Goal: Complete Application Form: Complete application form

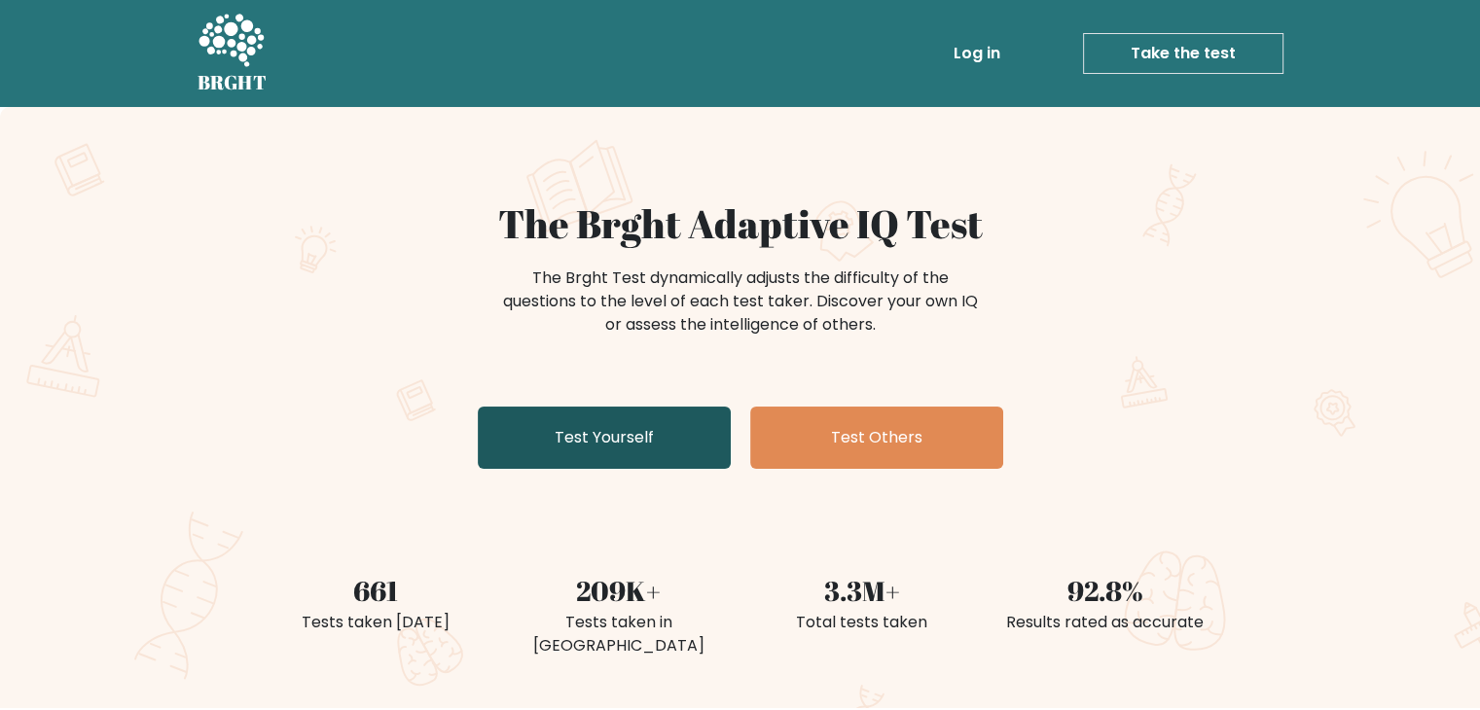
click at [617, 426] on link "Test Yourself" at bounding box center [604, 438] width 253 height 62
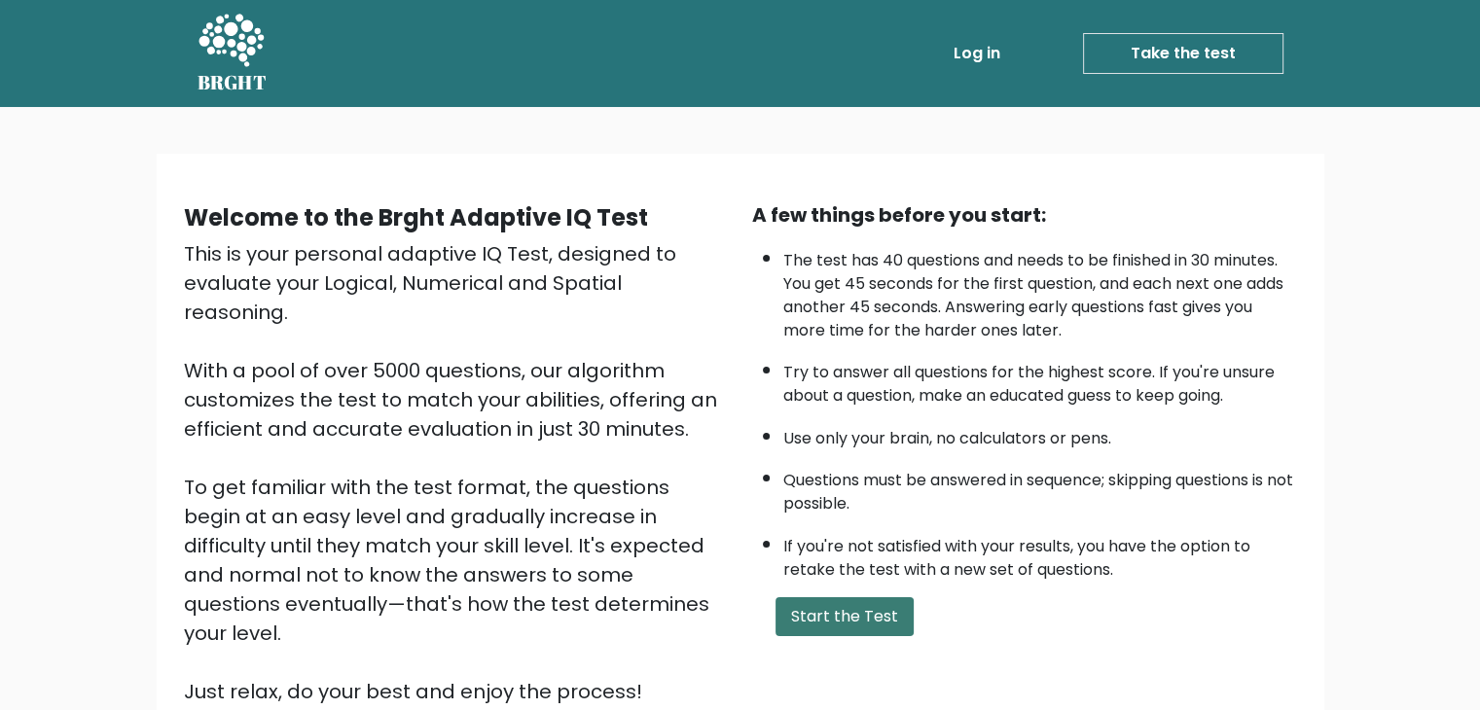
click at [813, 600] on button "Start the Test" at bounding box center [845, 616] width 138 height 39
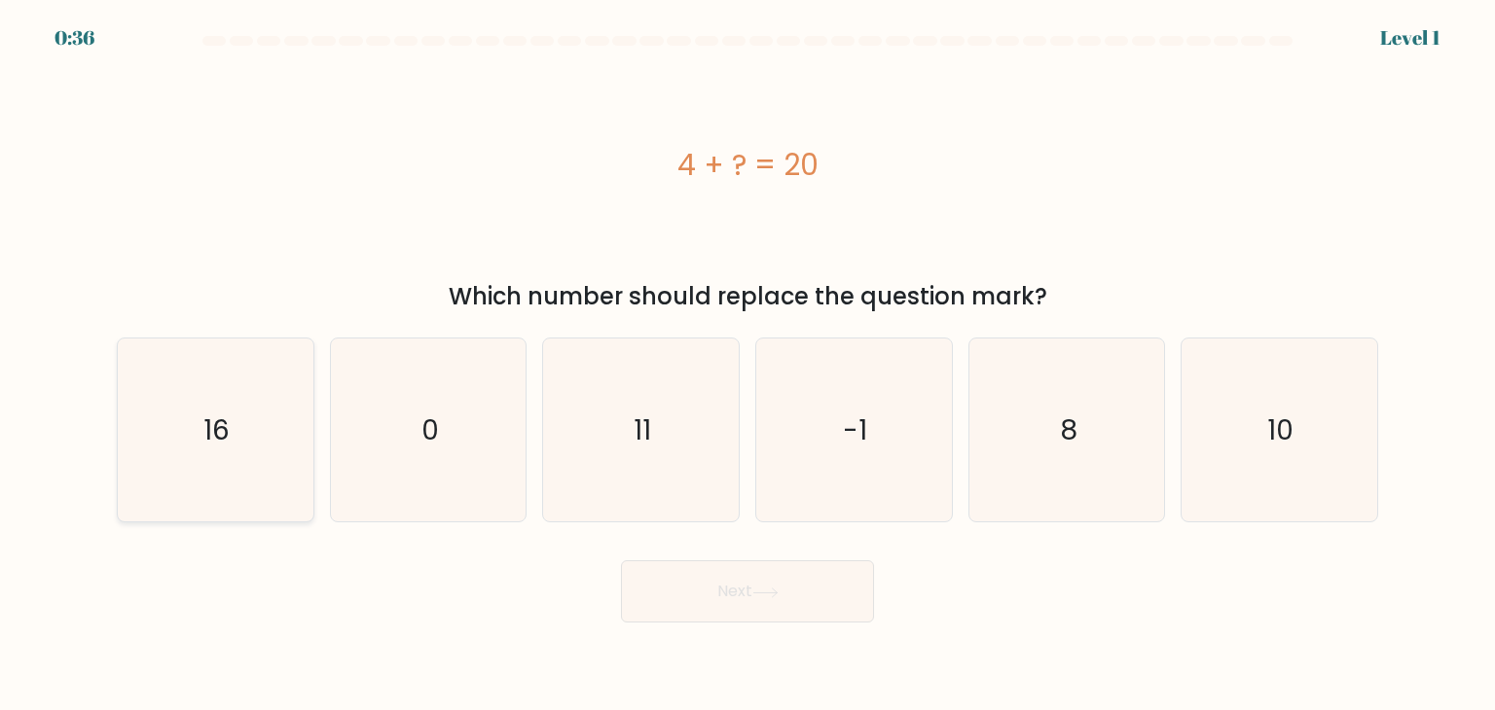
click at [257, 437] on icon "16" at bounding box center [215, 430] width 183 height 183
click at [747, 365] on input "a. 16" at bounding box center [747, 360] width 1 height 10
radio input "true"
click at [744, 597] on button "Next" at bounding box center [747, 591] width 253 height 62
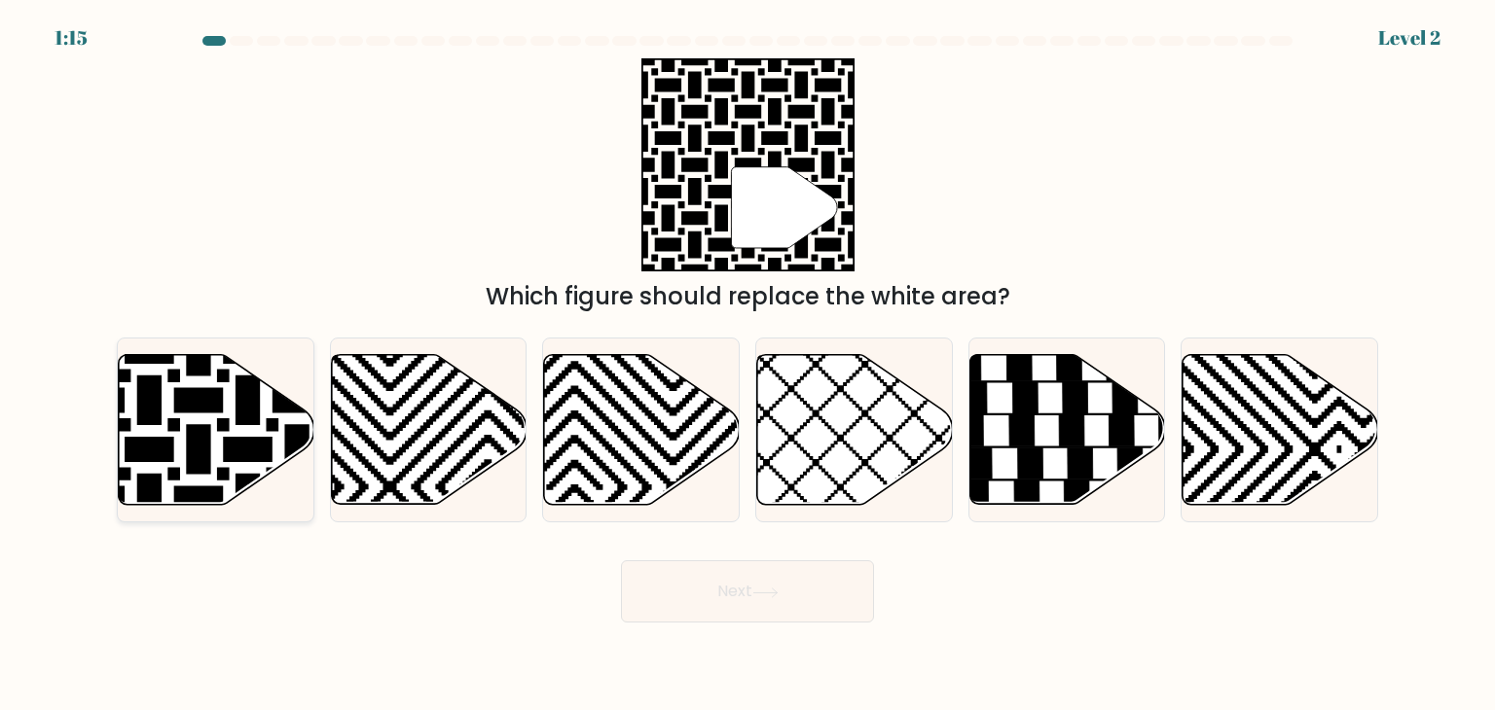
click at [238, 438] on icon at bounding box center [149, 351] width 394 height 394
click at [747, 365] on input "a." at bounding box center [747, 360] width 1 height 10
radio input "true"
click at [739, 605] on button "Next" at bounding box center [747, 591] width 253 height 62
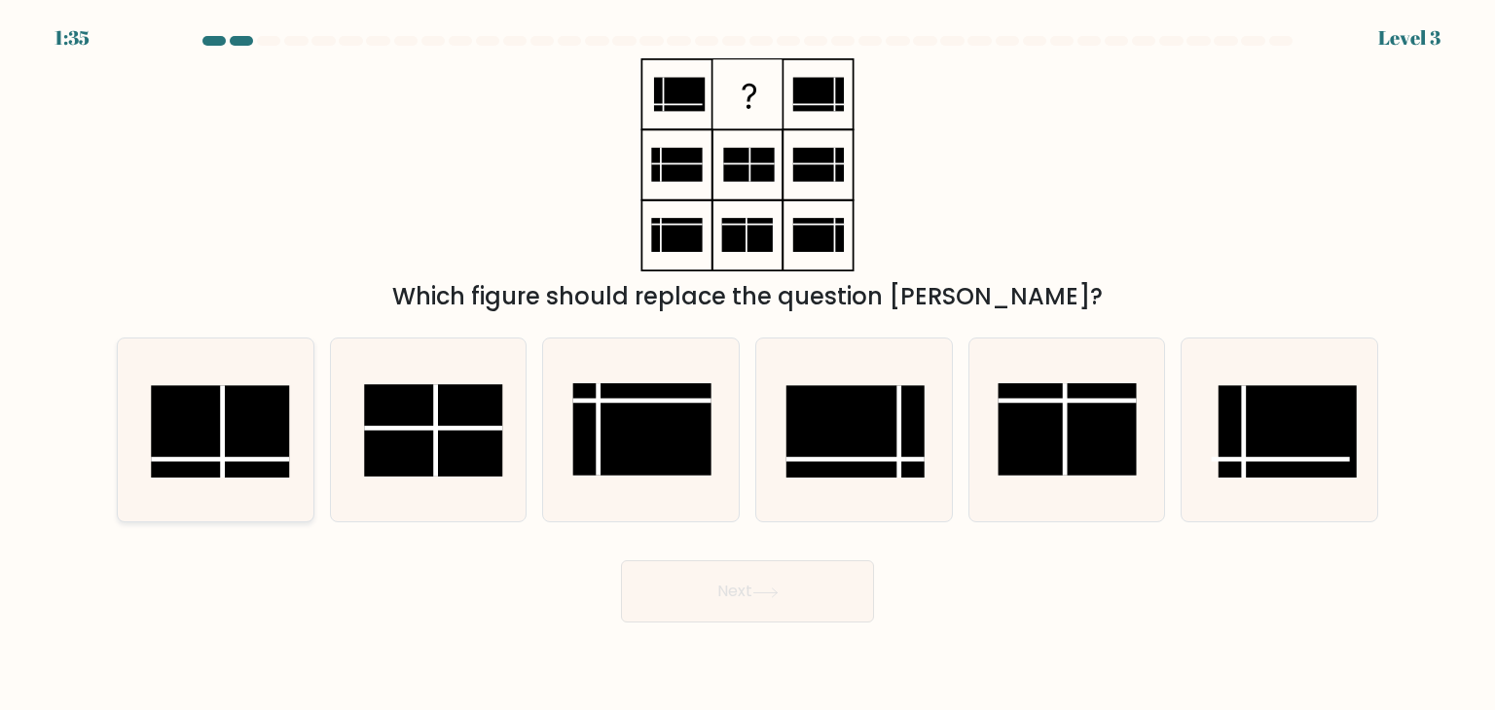
click at [242, 429] on rect at bounding box center [220, 431] width 138 height 92
click at [747, 365] on input "a." at bounding box center [747, 360] width 1 height 10
radio input "true"
click at [662, 585] on button "Next" at bounding box center [747, 591] width 253 height 62
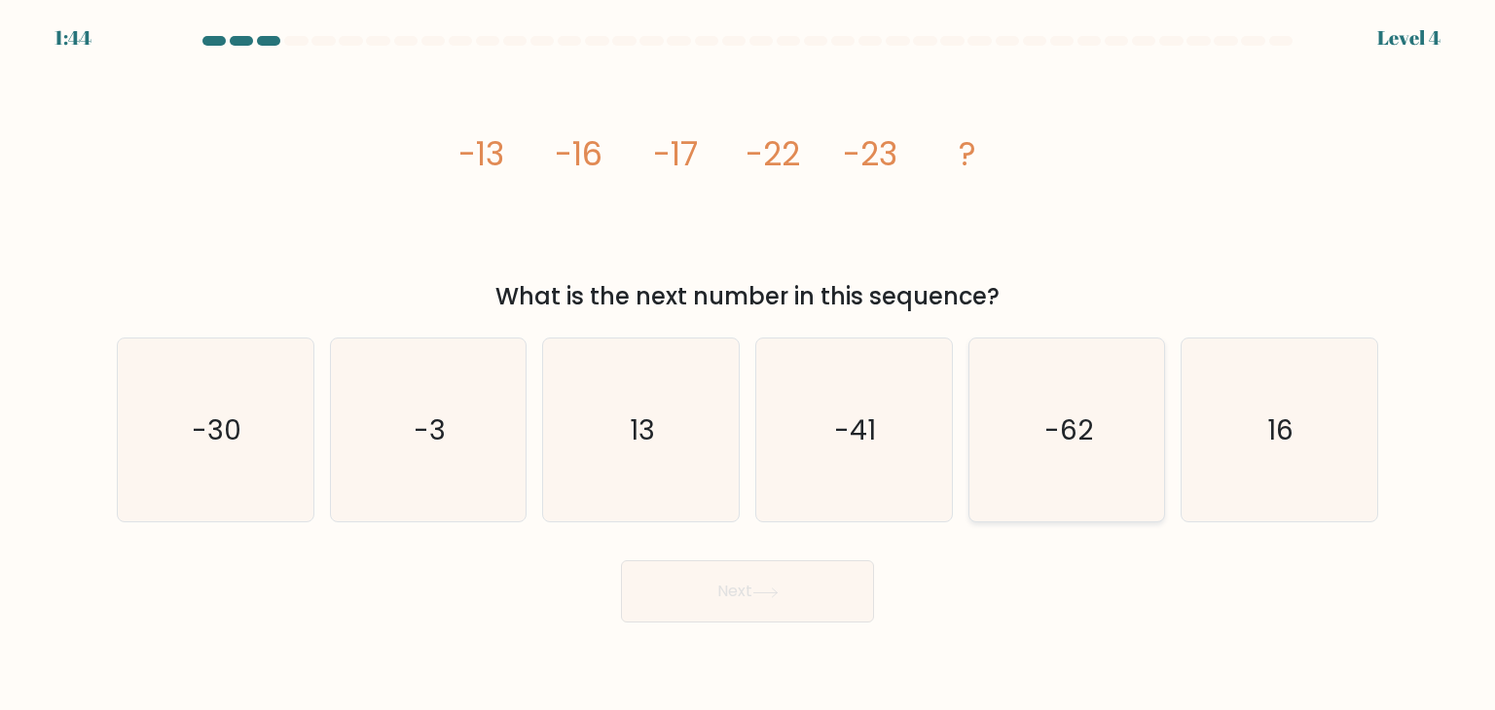
click at [1097, 440] on icon "-62" at bounding box center [1066, 430] width 183 height 183
click at [748, 365] on input "e. -62" at bounding box center [747, 360] width 1 height 10
radio input "true"
click at [746, 595] on button "Next" at bounding box center [747, 591] width 253 height 62
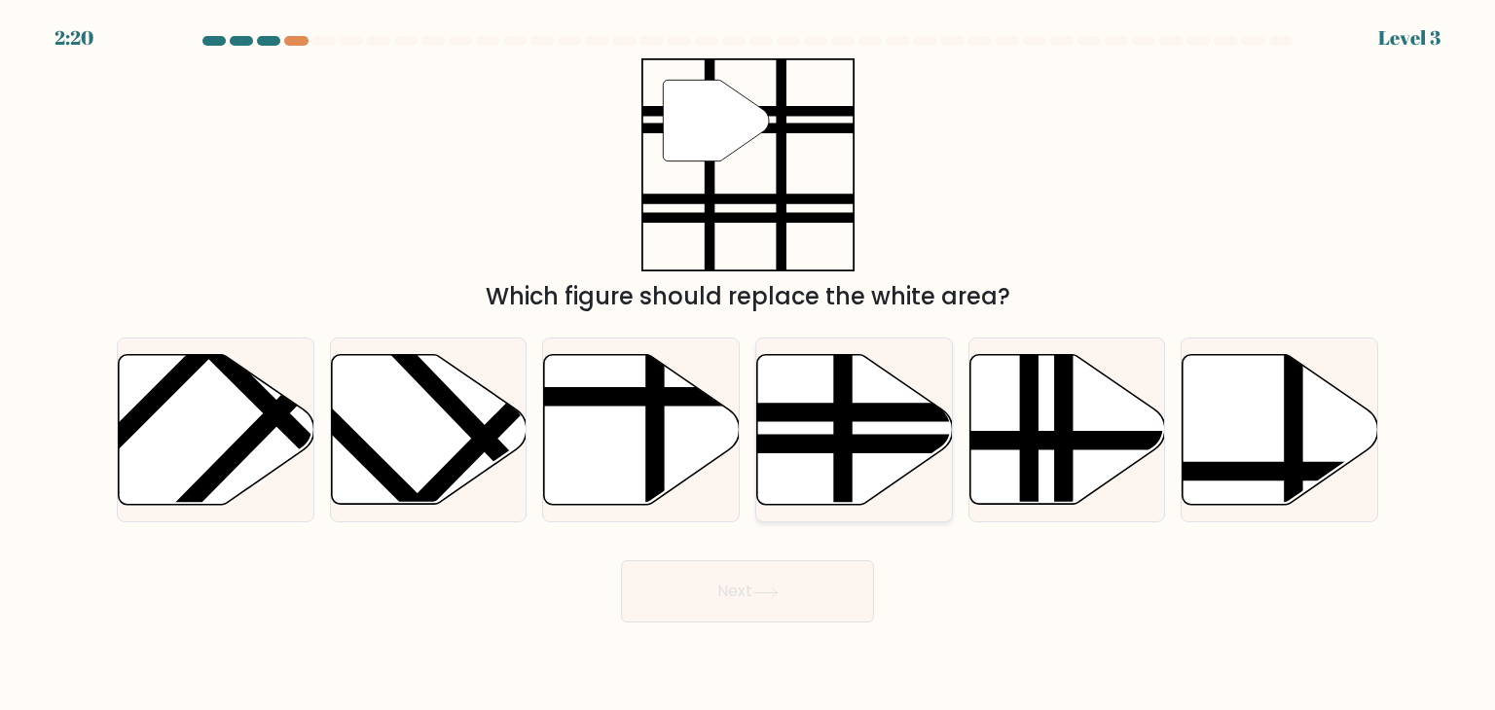
click at [830, 444] on line at bounding box center [914, 444] width 394 height 0
click at [748, 365] on input "d." at bounding box center [747, 360] width 1 height 10
radio input "true"
click at [732, 596] on button "Next" at bounding box center [747, 591] width 253 height 62
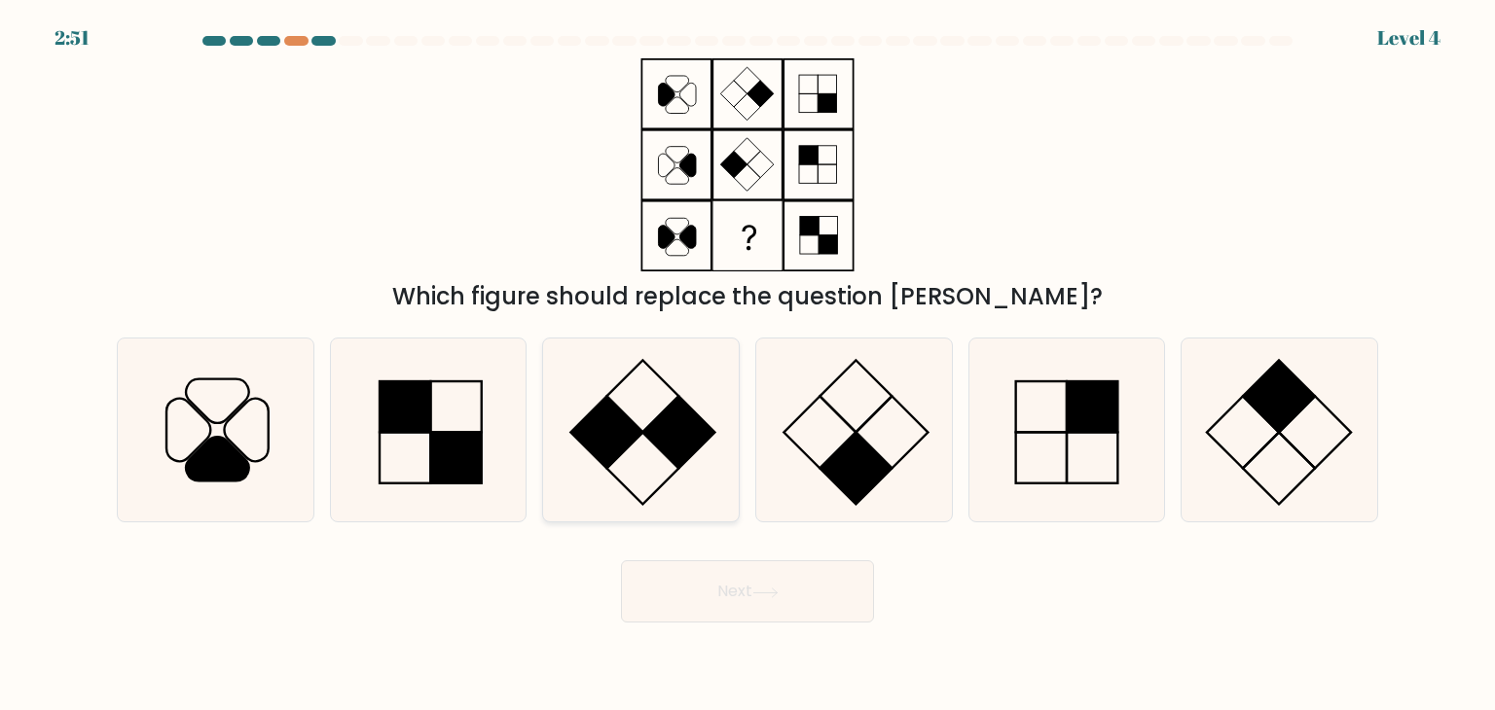
click at [666, 428] on rect at bounding box center [679, 433] width 72 height 72
click at [747, 365] on input "c." at bounding box center [747, 360] width 1 height 10
radio input "true"
click at [751, 565] on button "Next" at bounding box center [747, 591] width 253 height 62
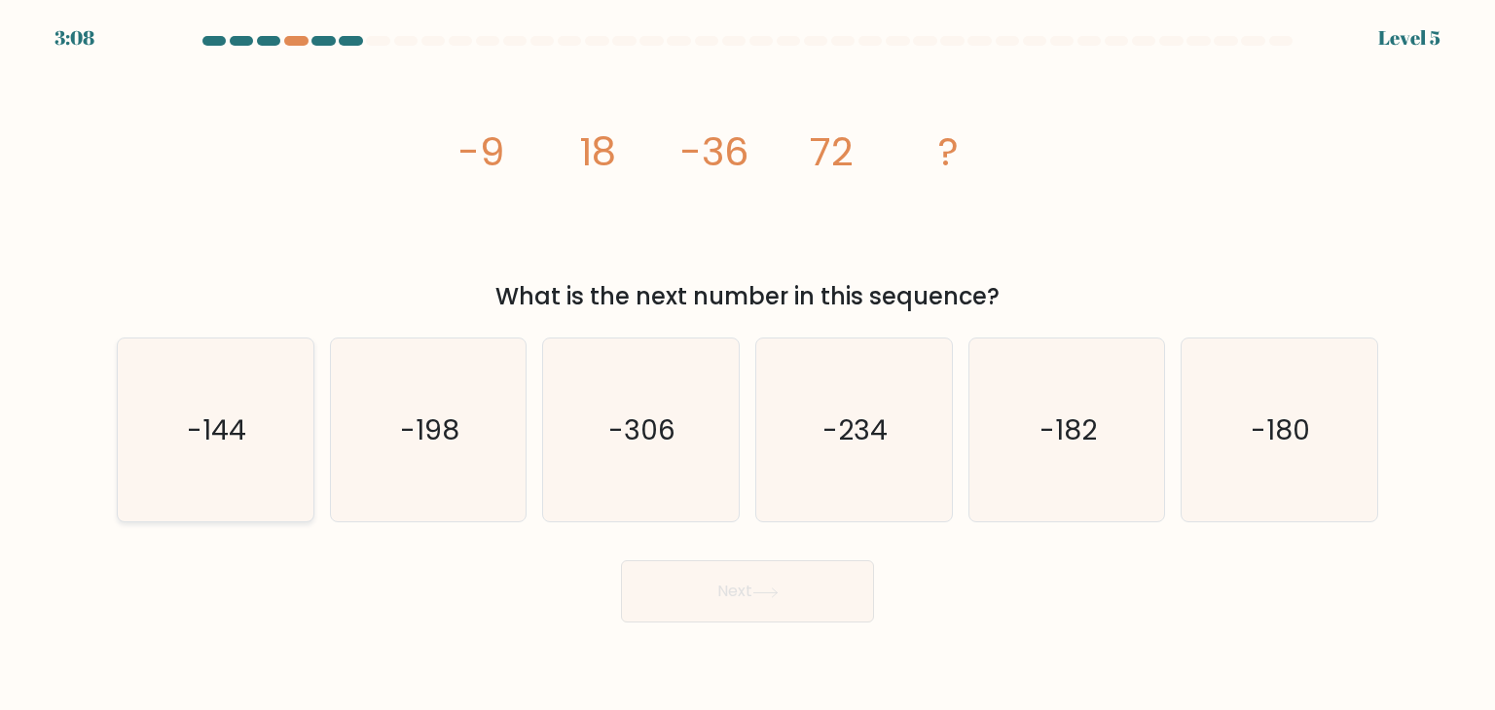
click at [186, 406] on icon "-144" at bounding box center [215, 430] width 183 height 183
click at [747, 365] on input "a. -144" at bounding box center [747, 360] width 1 height 10
radio input "true"
click at [738, 594] on button "Next" at bounding box center [747, 591] width 253 height 62
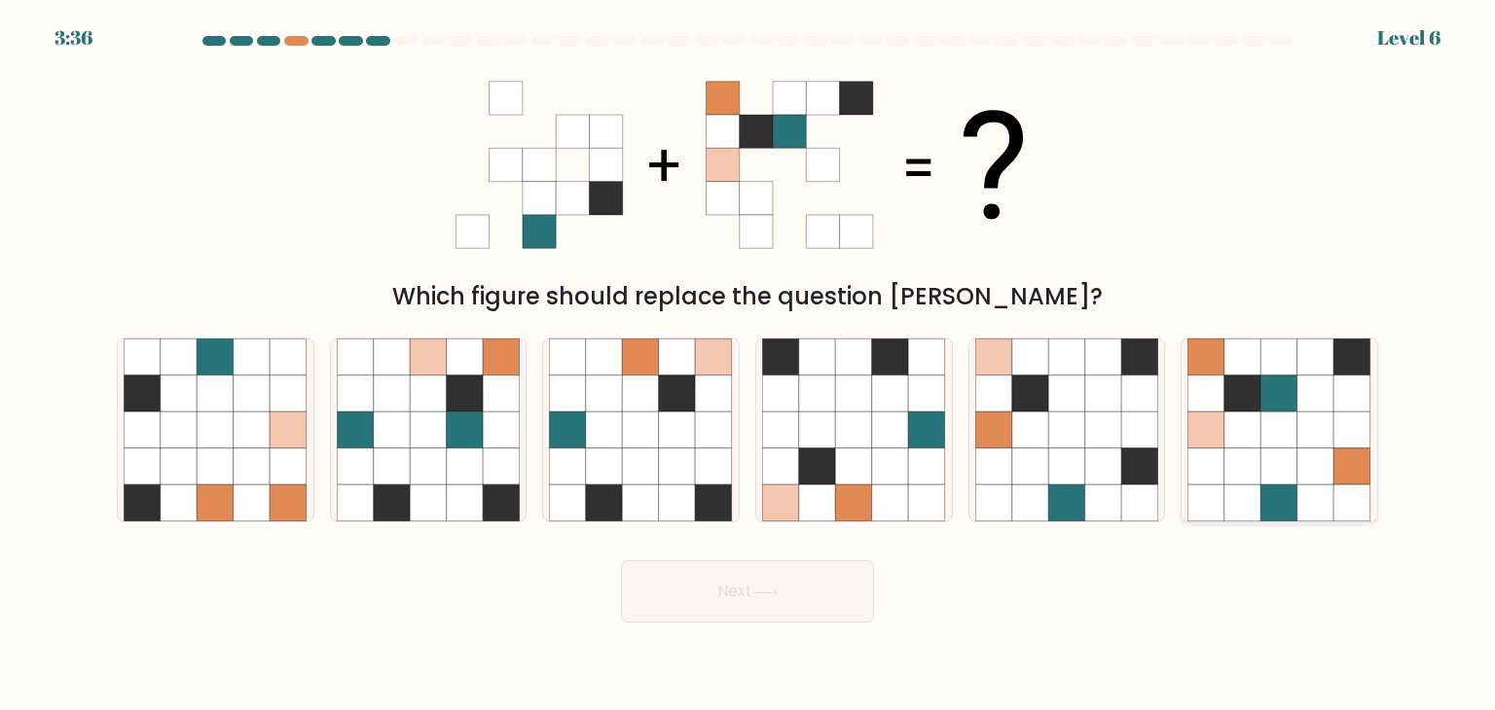
click at [1281, 433] on icon at bounding box center [1279, 430] width 37 height 37
click at [748, 365] on input "f." at bounding box center [747, 360] width 1 height 10
radio input "true"
click at [753, 608] on button "Next" at bounding box center [747, 591] width 253 height 62
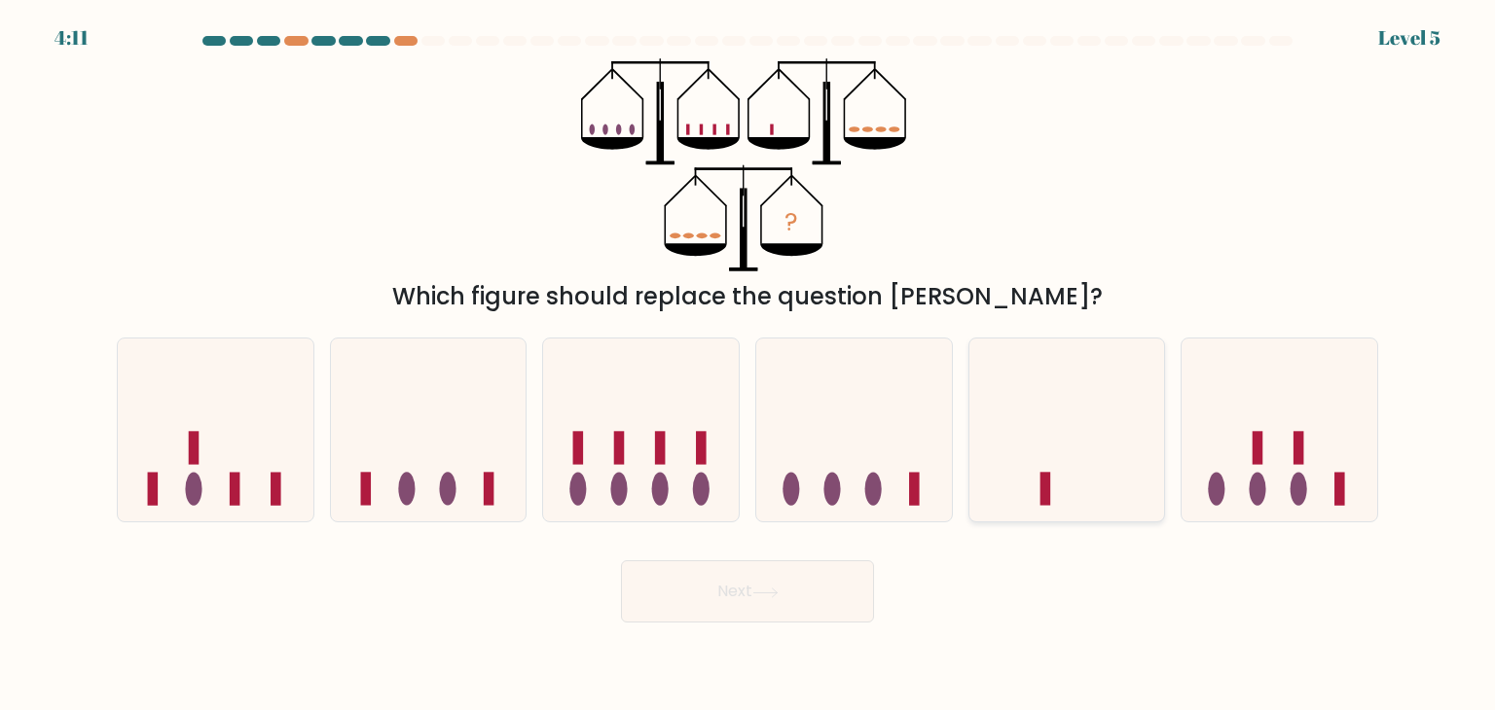
click at [1069, 448] on icon at bounding box center [1067, 430] width 196 height 162
click at [748, 365] on input "e." at bounding box center [747, 360] width 1 height 10
radio input "true"
click at [793, 589] on button "Next" at bounding box center [747, 591] width 253 height 62
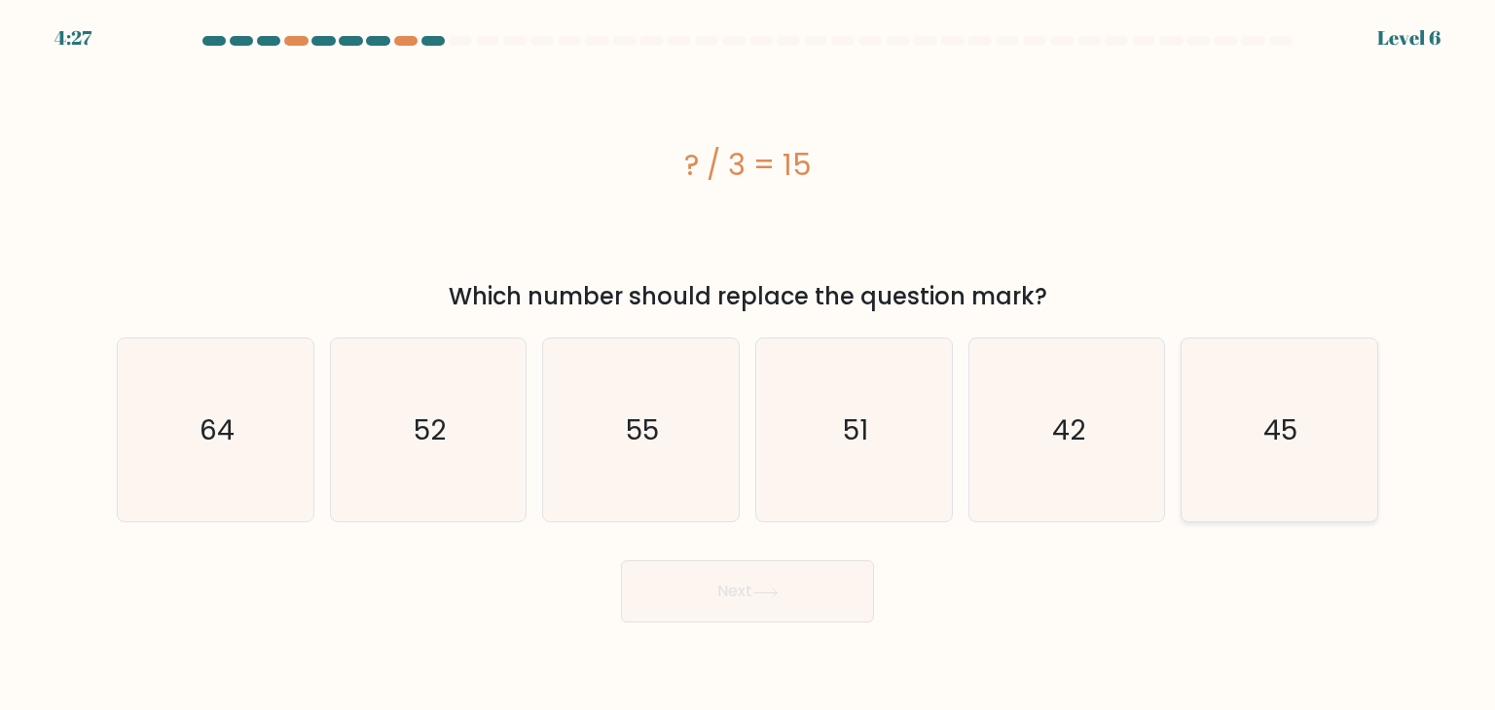
click at [1283, 437] on text "45" at bounding box center [1281, 430] width 34 height 39
click at [748, 365] on input "f. 45" at bounding box center [747, 360] width 1 height 10
radio input "true"
click at [696, 589] on button "Next" at bounding box center [747, 591] width 253 height 62
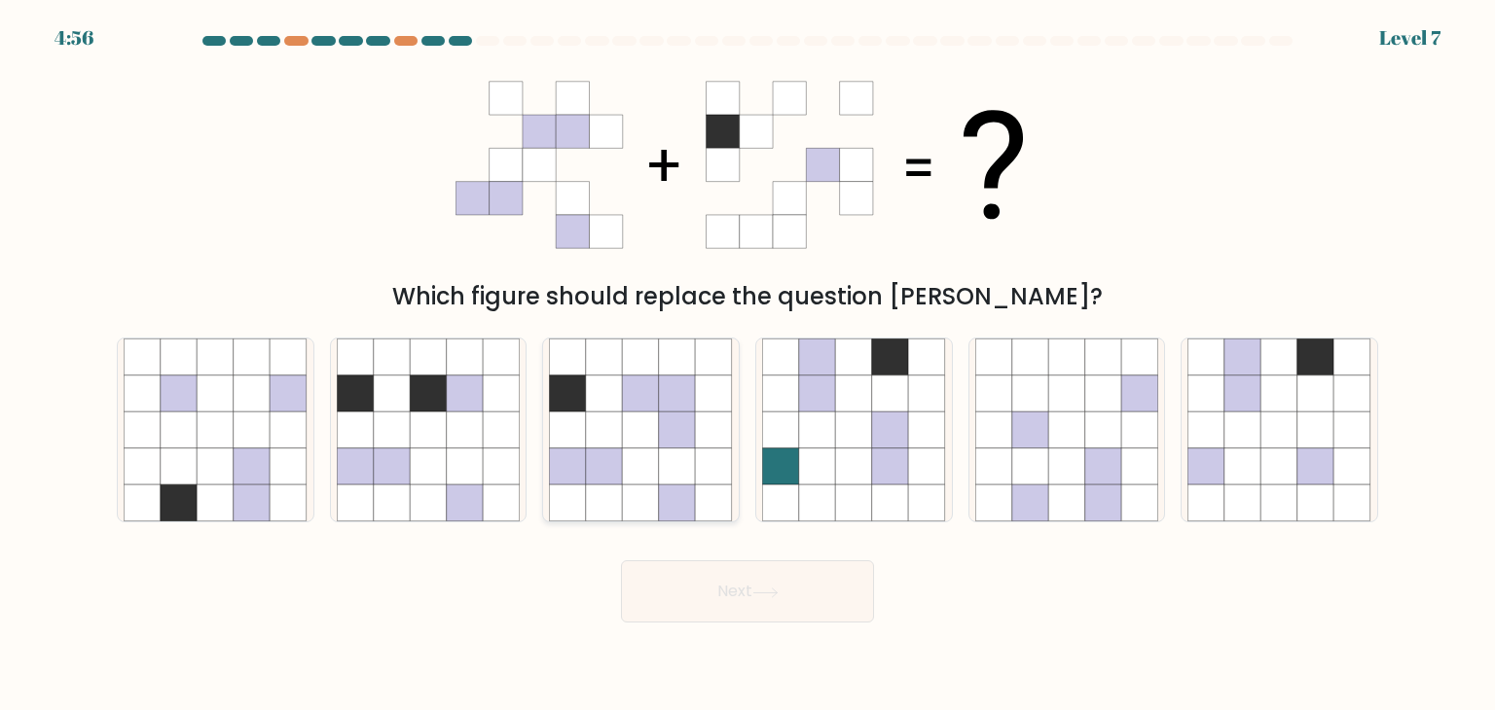
click at [657, 427] on icon at bounding box center [641, 430] width 37 height 37
click at [747, 365] on input "c." at bounding box center [747, 360] width 1 height 10
radio input "true"
click at [801, 607] on button "Next" at bounding box center [747, 591] width 253 height 62
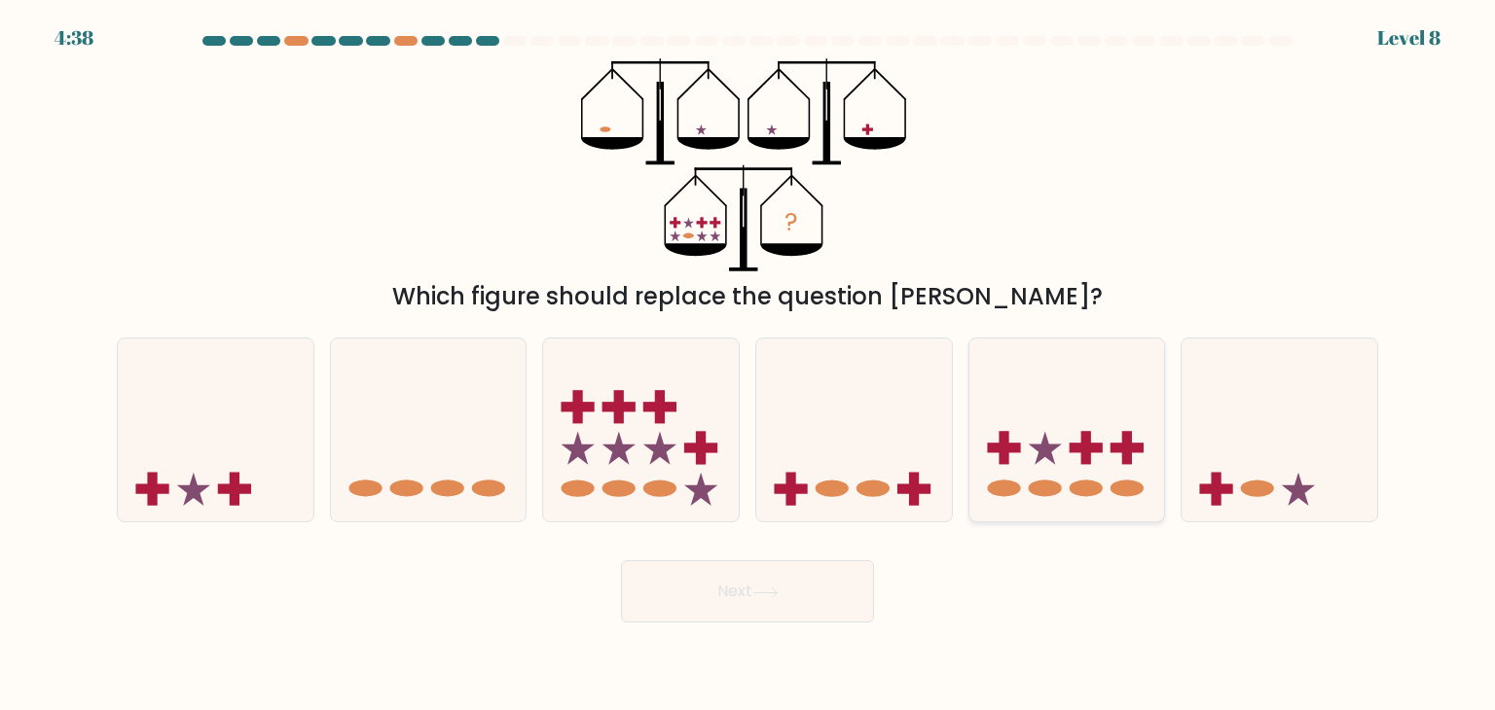
click at [1107, 499] on icon at bounding box center [1067, 430] width 196 height 162
click at [748, 365] on input "e." at bounding box center [747, 360] width 1 height 10
radio input "true"
click at [756, 593] on icon at bounding box center [765, 593] width 26 height 11
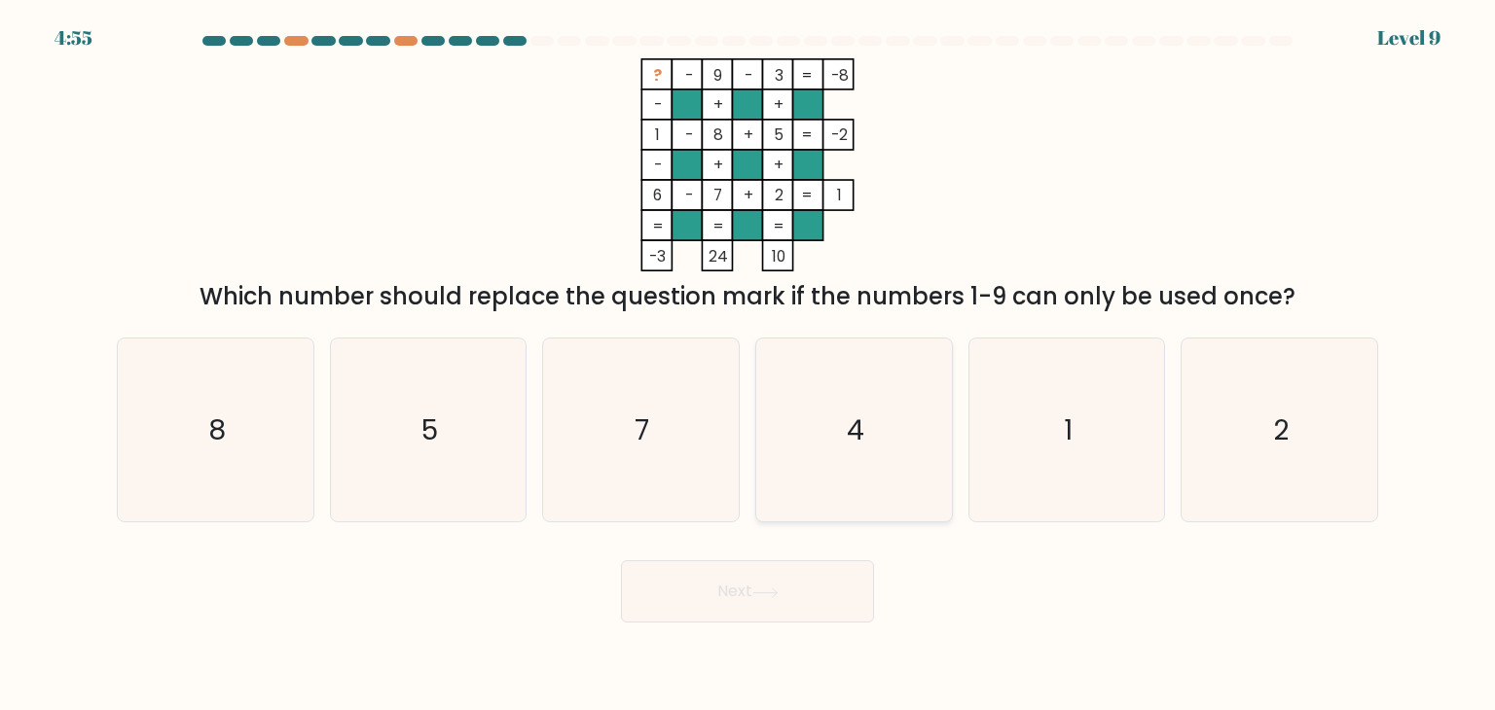
click at [829, 375] on icon "4" at bounding box center [853, 430] width 183 height 183
click at [748, 365] on input "d. 4" at bounding box center [747, 360] width 1 height 10
radio input "true"
click at [776, 586] on button "Next" at bounding box center [747, 591] width 253 height 62
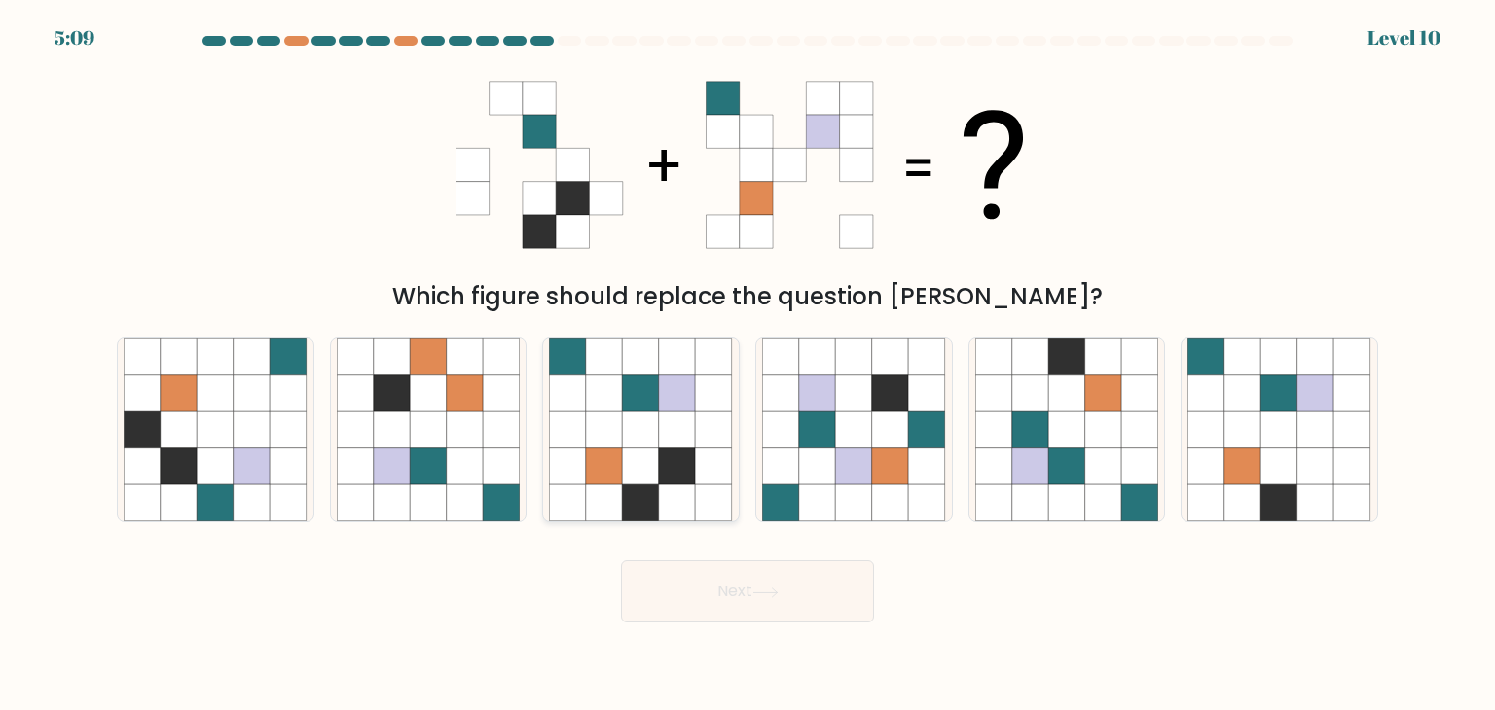
click at [591, 460] on icon at bounding box center [604, 467] width 37 height 37
click at [747, 365] on input "c." at bounding box center [747, 360] width 1 height 10
radio input "true"
click at [682, 590] on button "Next" at bounding box center [747, 591] width 253 height 62
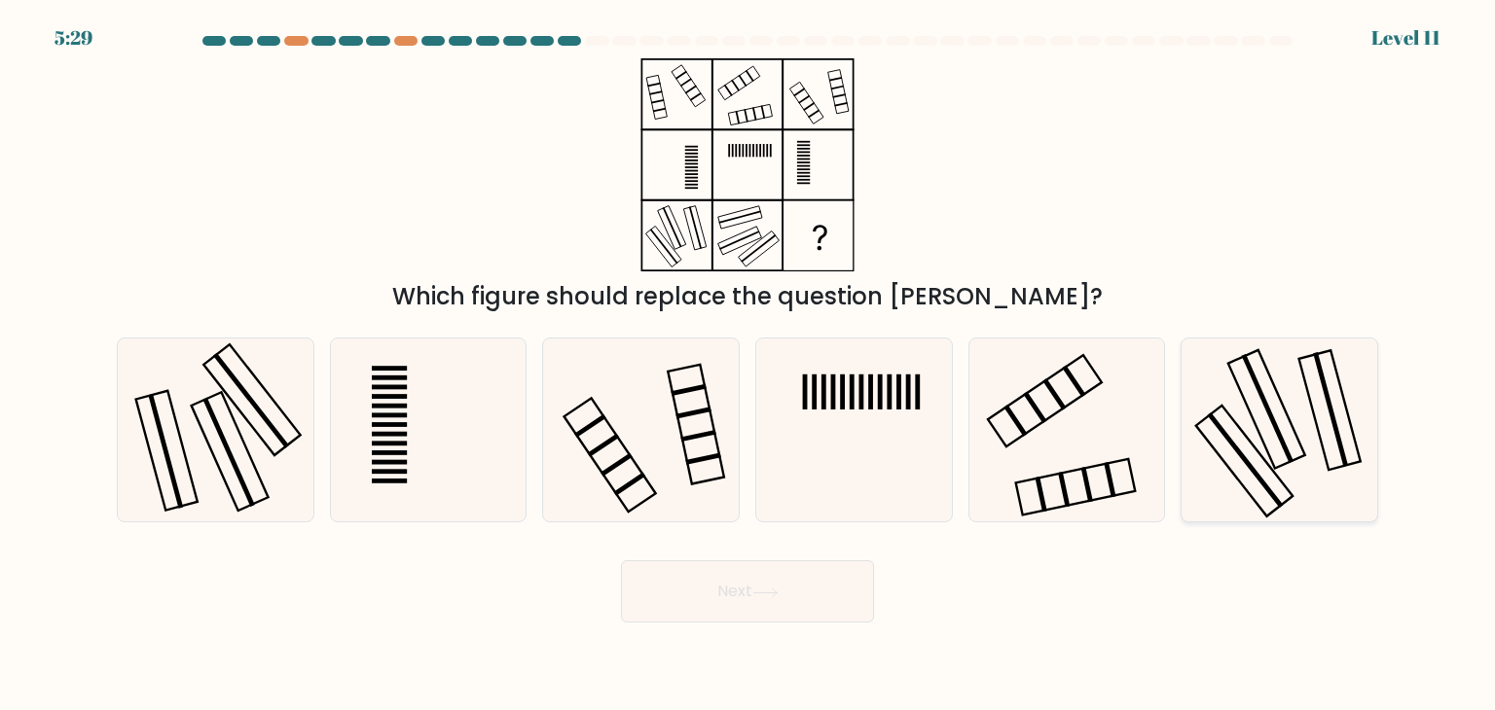
click at [1254, 419] on icon at bounding box center [1278, 430] width 183 height 183
click at [748, 365] on input "f." at bounding box center [747, 360] width 1 height 10
radio input "true"
click at [272, 414] on icon at bounding box center [215, 430] width 183 height 183
click at [747, 365] on input "a." at bounding box center [747, 360] width 1 height 10
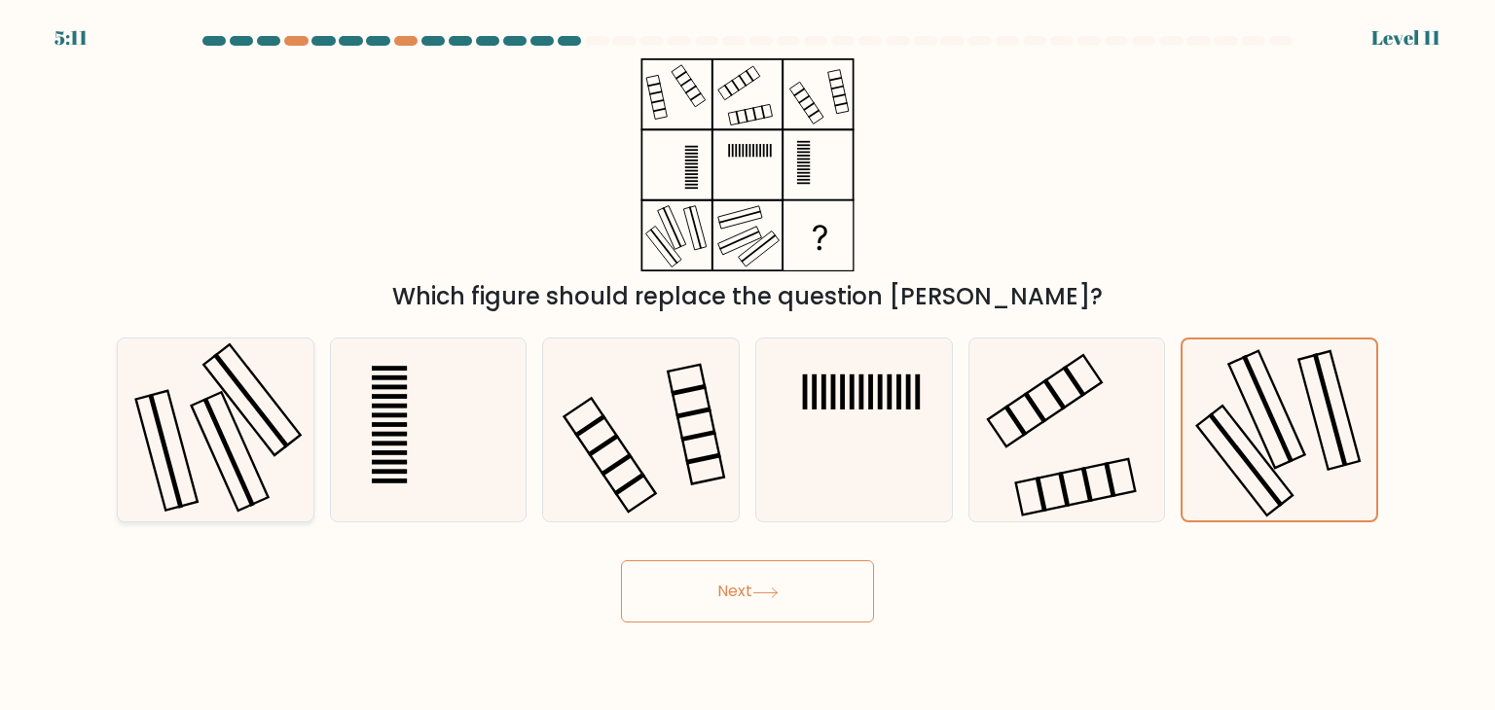
radio input "true"
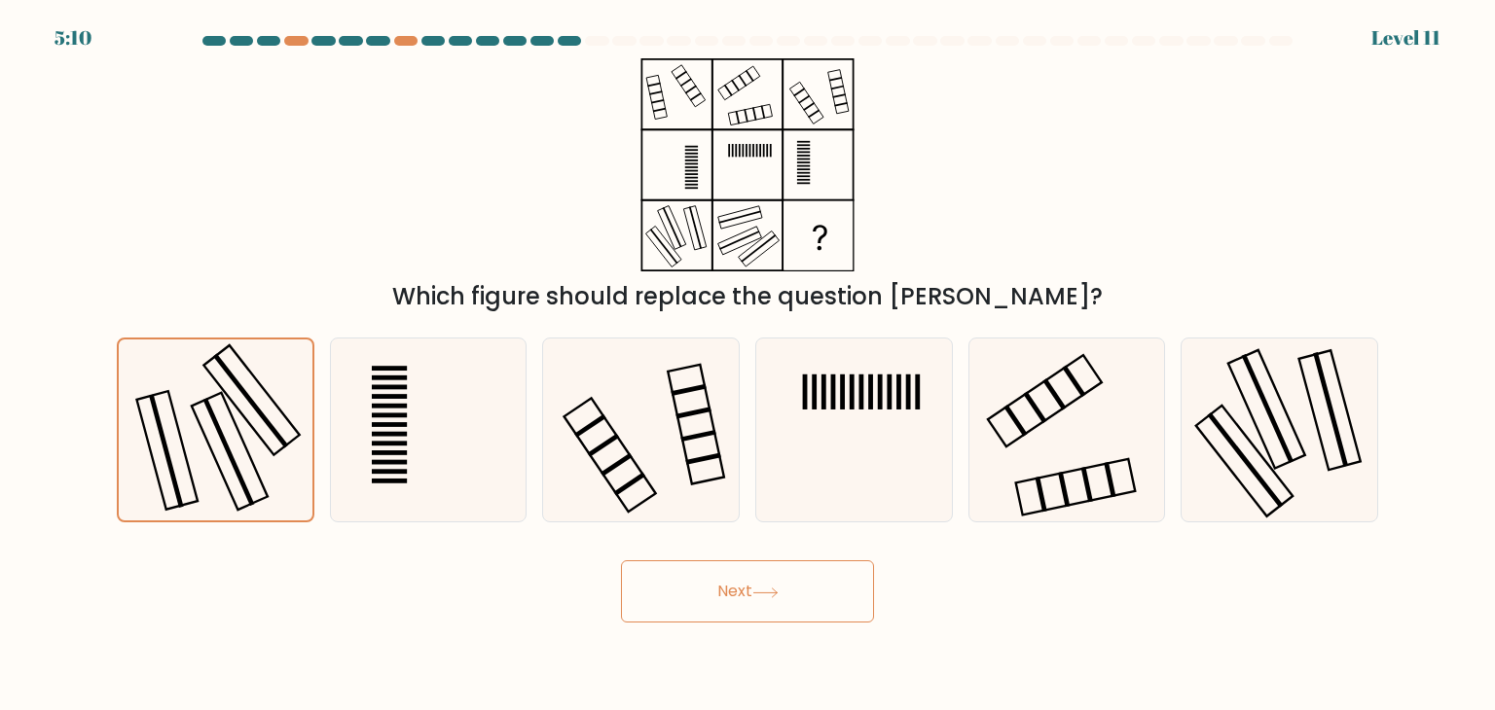
click at [689, 591] on button "Next" at bounding box center [747, 591] width 253 height 62
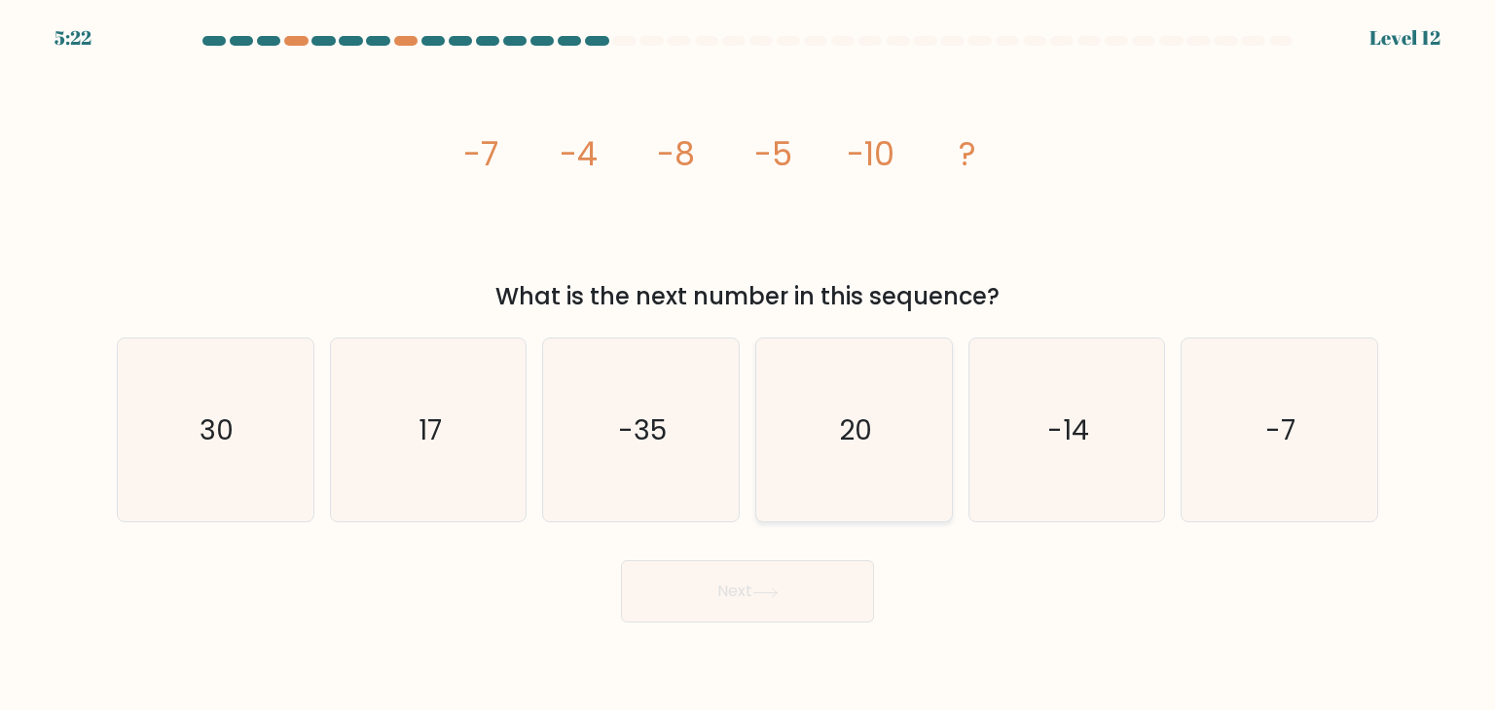
drag, startPoint x: 817, startPoint y: 446, endPoint x: 801, endPoint y: 532, distance: 88.2
click at [817, 448] on icon "20" at bounding box center [853, 430] width 183 height 183
click at [748, 365] on input "d. 20" at bounding box center [747, 360] width 1 height 10
radio input "true"
click at [742, 596] on button "Next" at bounding box center [747, 591] width 253 height 62
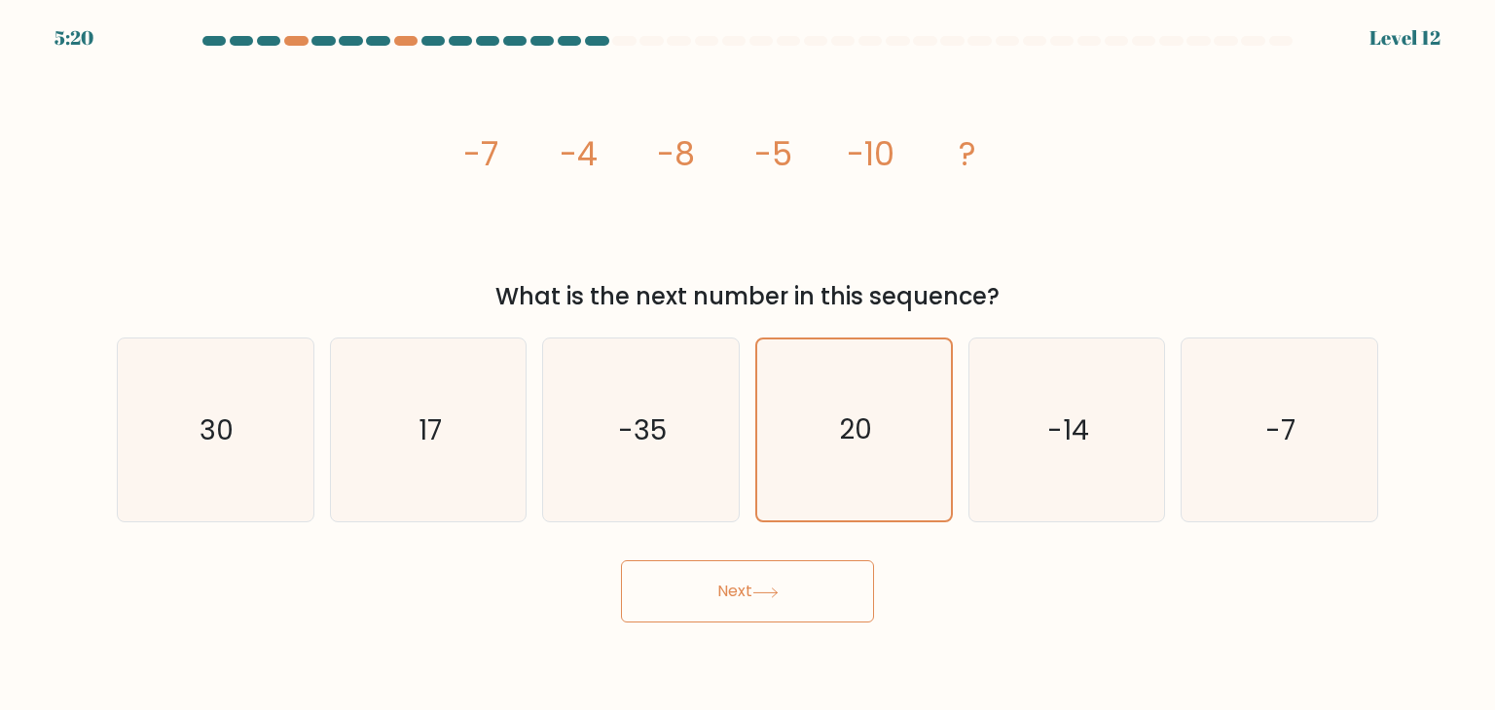
click at [699, 584] on button "Next" at bounding box center [747, 591] width 253 height 62
click at [755, 597] on button "Next" at bounding box center [747, 591] width 253 height 62
drag, startPoint x: 751, startPoint y: 596, endPoint x: 692, endPoint y: 600, distance: 59.6
click at [692, 600] on button "Next" at bounding box center [747, 591] width 253 height 62
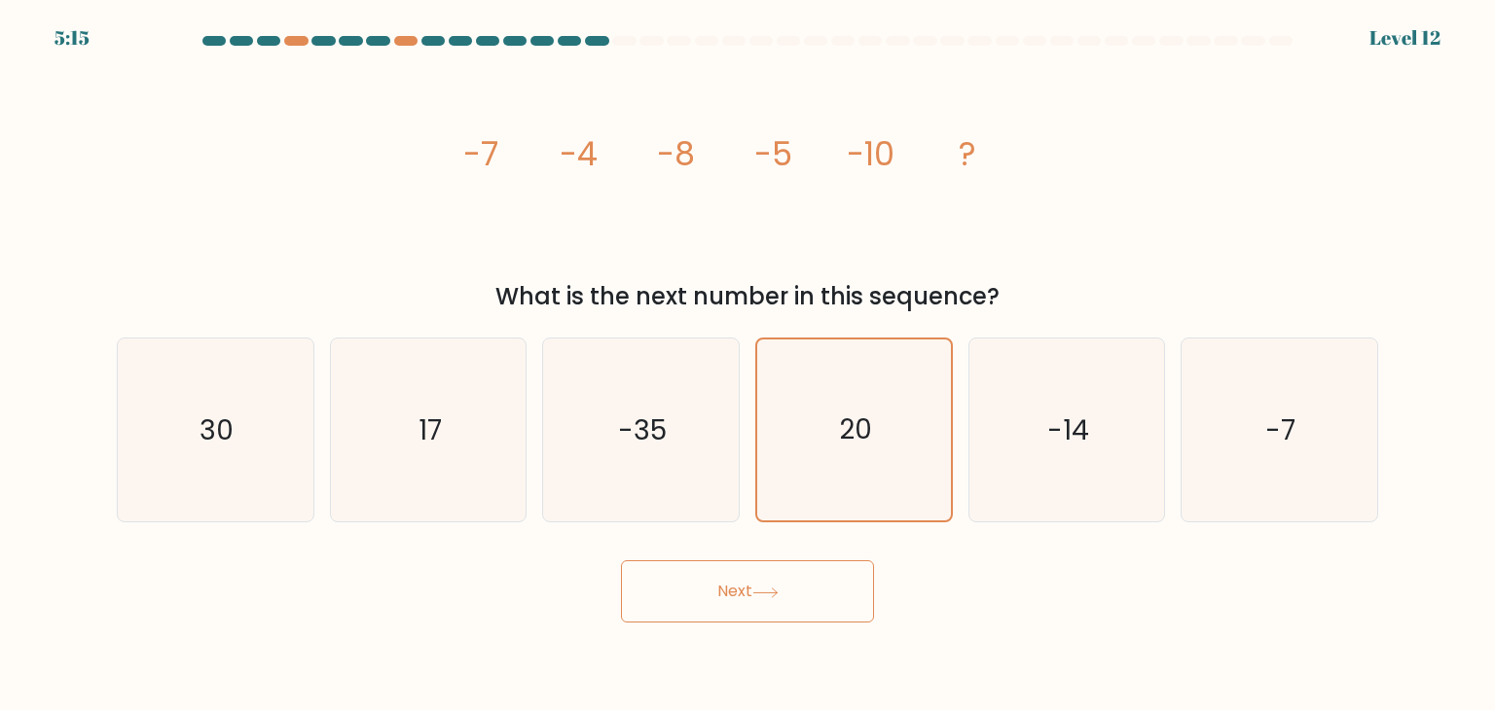
click at [698, 593] on button "Next" at bounding box center [747, 591] width 253 height 62
click at [699, 589] on button "Next" at bounding box center [747, 591] width 253 height 62
click at [659, 565] on button "Next" at bounding box center [747, 591] width 253 height 62
click at [715, 594] on button "Next" at bounding box center [747, 591] width 253 height 62
click at [716, 596] on button "Next" at bounding box center [747, 591] width 253 height 62
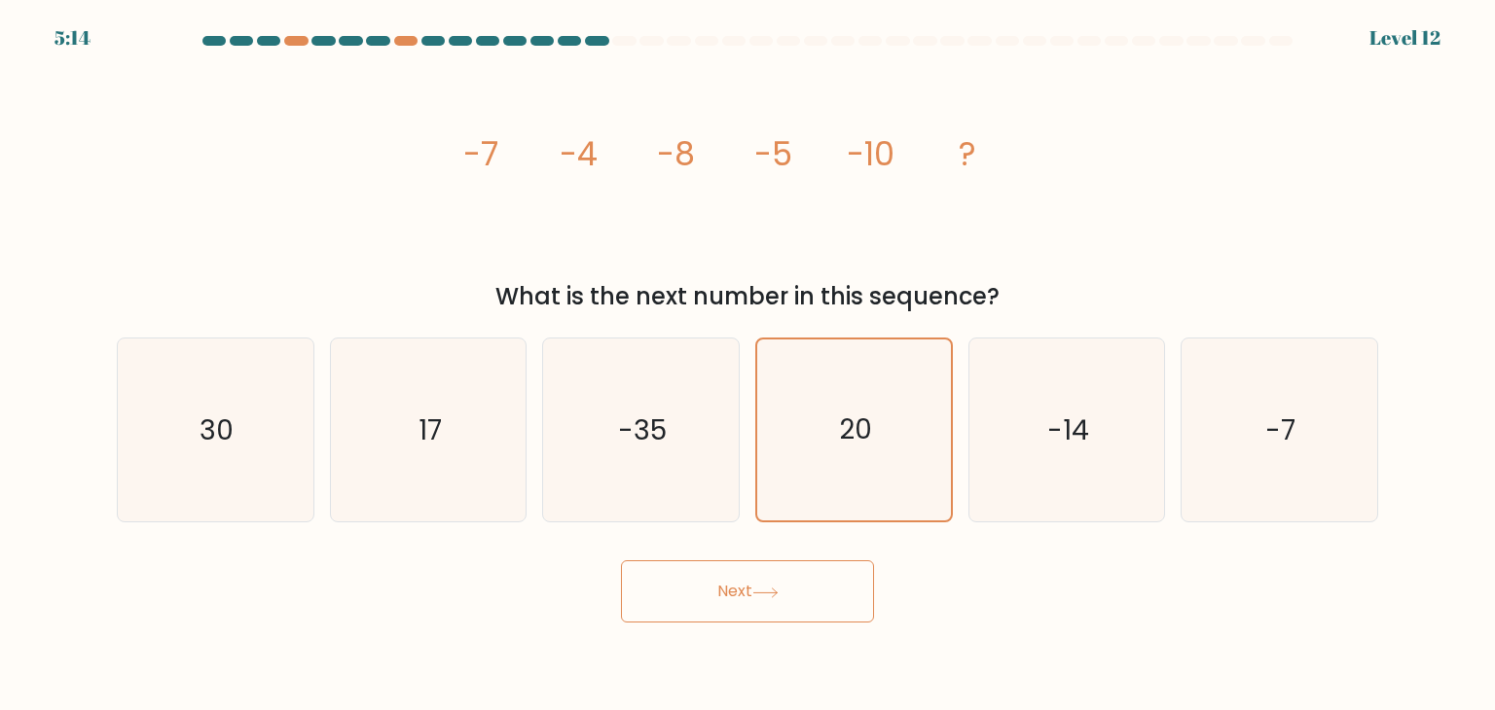
click at [716, 596] on button "Next" at bounding box center [747, 591] width 253 height 62
click at [716, 595] on button "Next" at bounding box center [747, 591] width 253 height 62
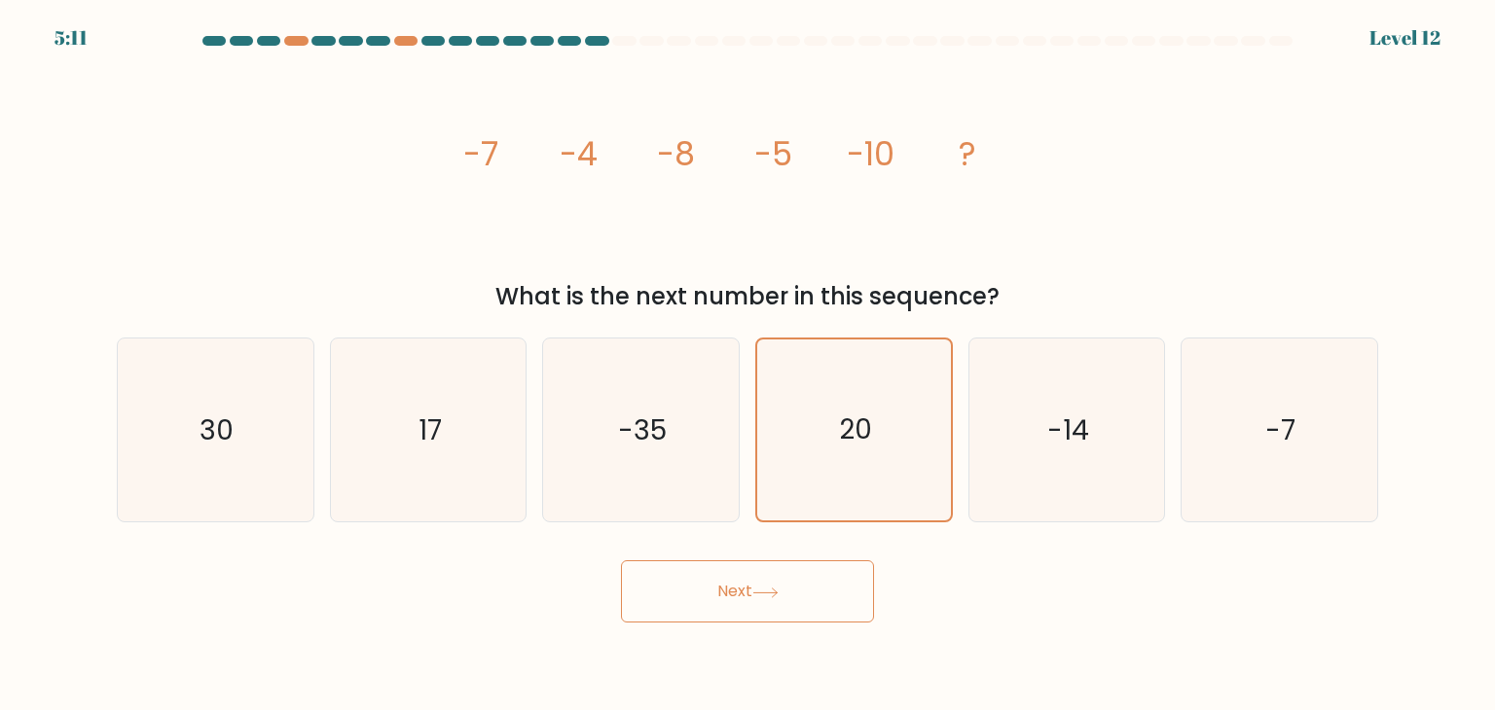
click at [745, 581] on button "Next" at bounding box center [747, 591] width 253 height 62
click at [744, 589] on button "Next" at bounding box center [747, 591] width 253 height 62
click at [749, 589] on button "Next" at bounding box center [747, 591] width 253 height 62
click at [751, 588] on button "Next" at bounding box center [747, 591] width 253 height 62
click at [751, 593] on button "Next" at bounding box center [747, 591] width 253 height 62
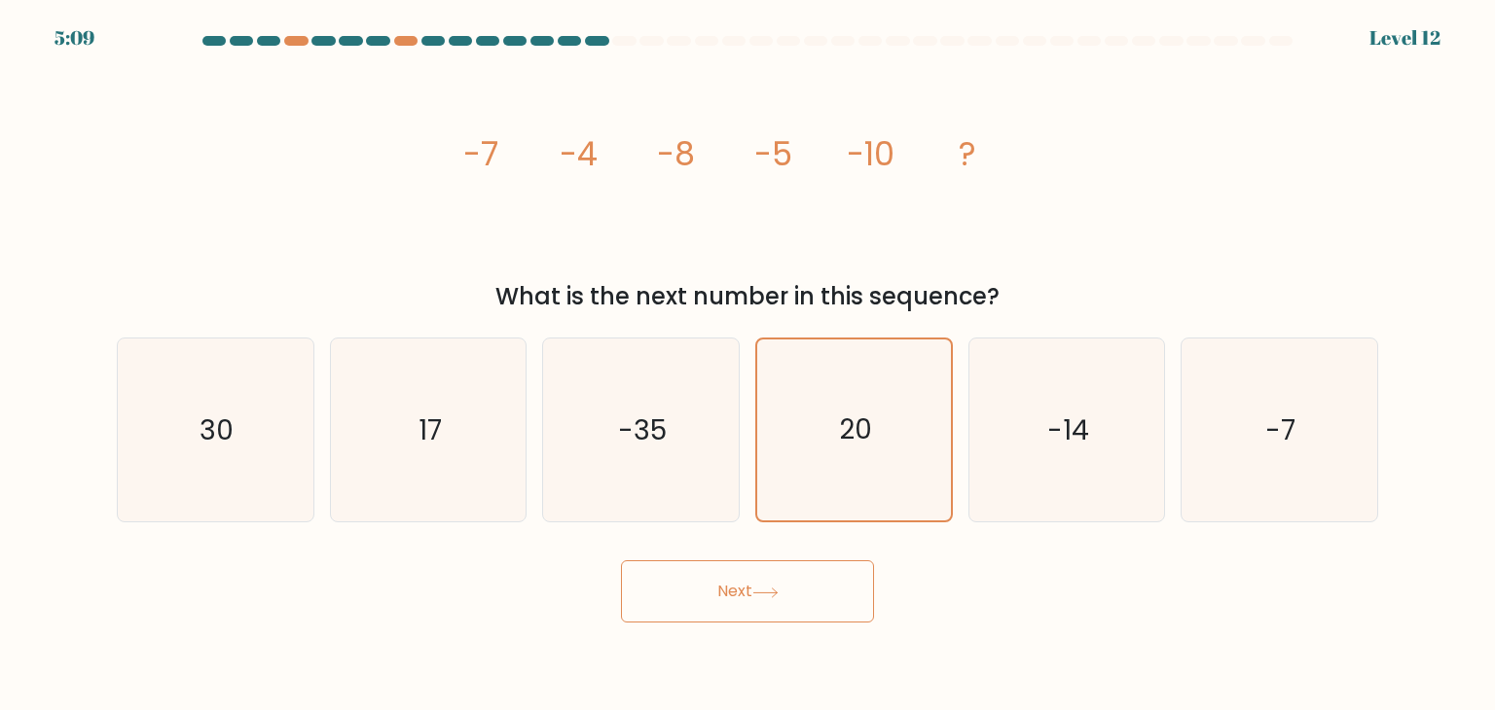
click at [621, 560] on button "Next" at bounding box center [747, 591] width 253 height 62
click at [767, 593] on icon at bounding box center [764, 592] width 23 height 9
click at [757, 581] on button "Next" at bounding box center [747, 591] width 253 height 62
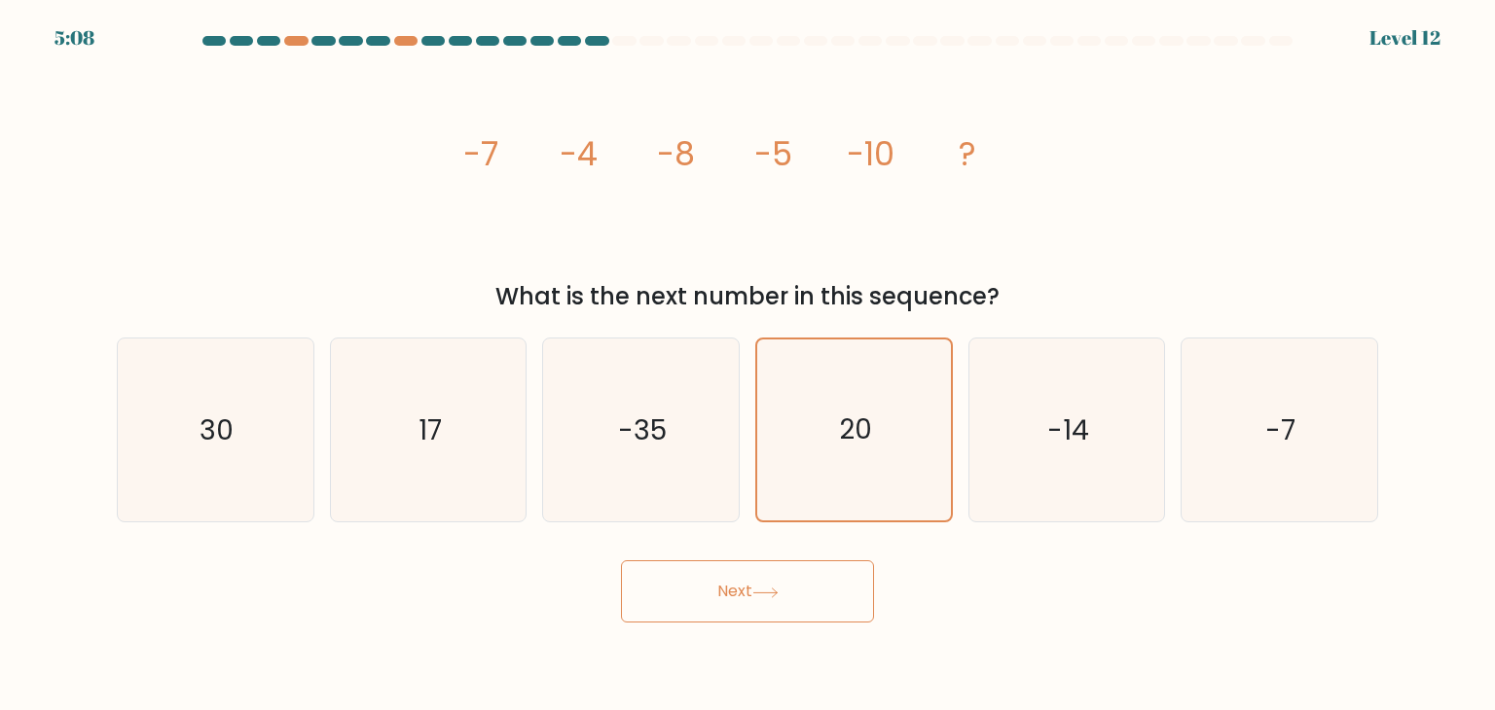
click at [766, 577] on button "Next" at bounding box center [747, 591] width 253 height 62
drag, startPoint x: 766, startPoint y: 577, endPoint x: 767, endPoint y: 626, distance: 48.7
click at [766, 633] on body "5:07 Level 12" at bounding box center [747, 355] width 1495 height 710
click at [922, 440] on icon "20" at bounding box center [853, 430] width 181 height 181
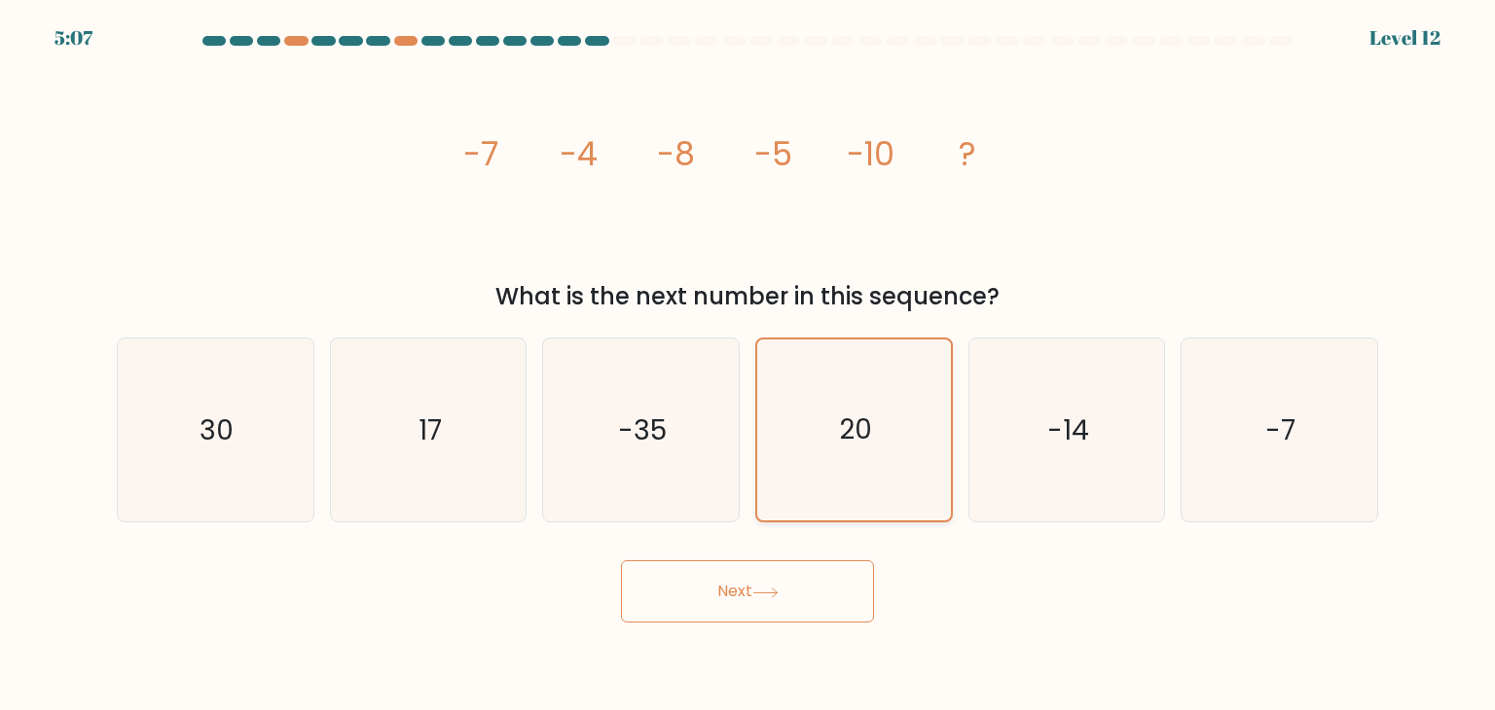
click at [748, 365] on input "d. 20" at bounding box center [747, 360] width 1 height 10
click at [1051, 460] on icon "-14" at bounding box center [1066, 430] width 183 height 183
click at [748, 365] on input "e. -14" at bounding box center [747, 360] width 1 height 10
radio input "true"
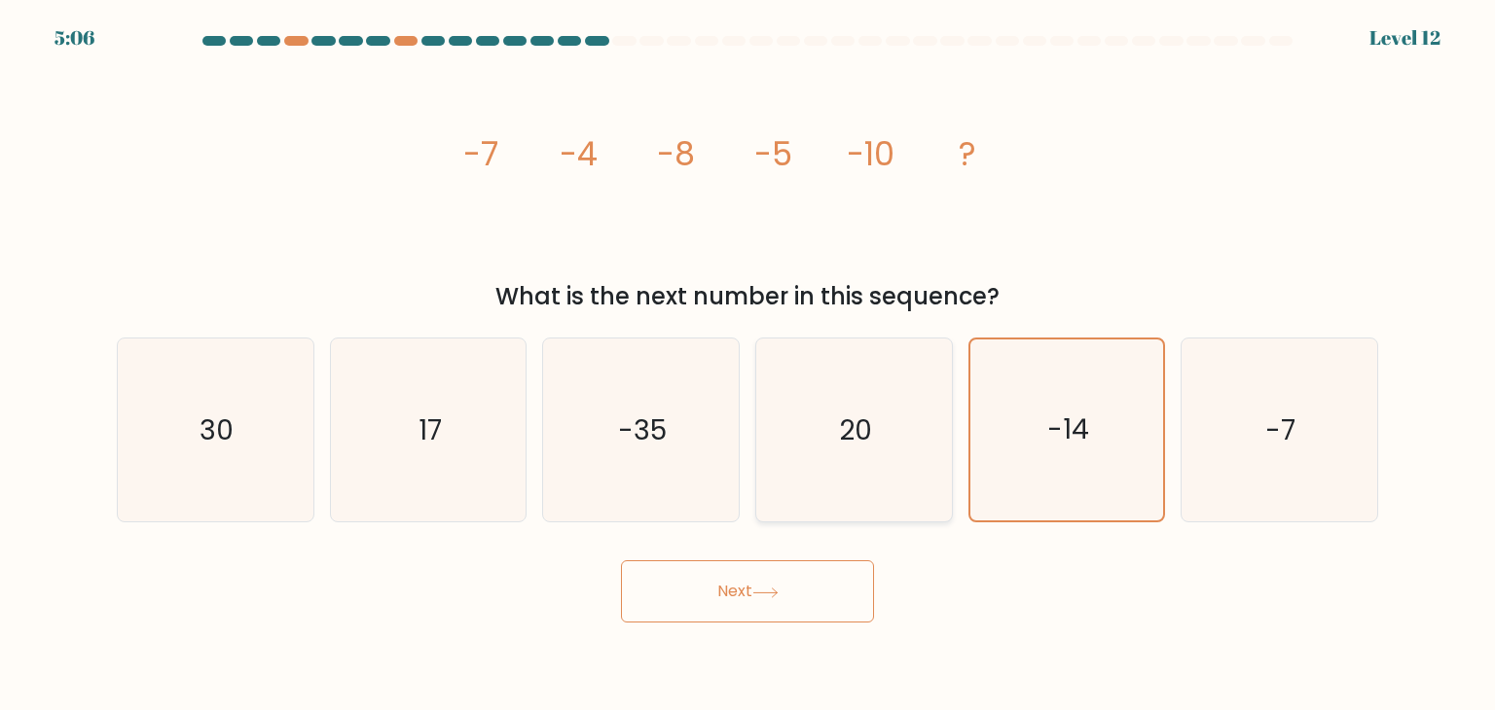
click at [878, 464] on icon "20" at bounding box center [853, 430] width 183 height 183
click at [748, 365] on input "d. 20" at bounding box center [747, 360] width 1 height 10
radio input "true"
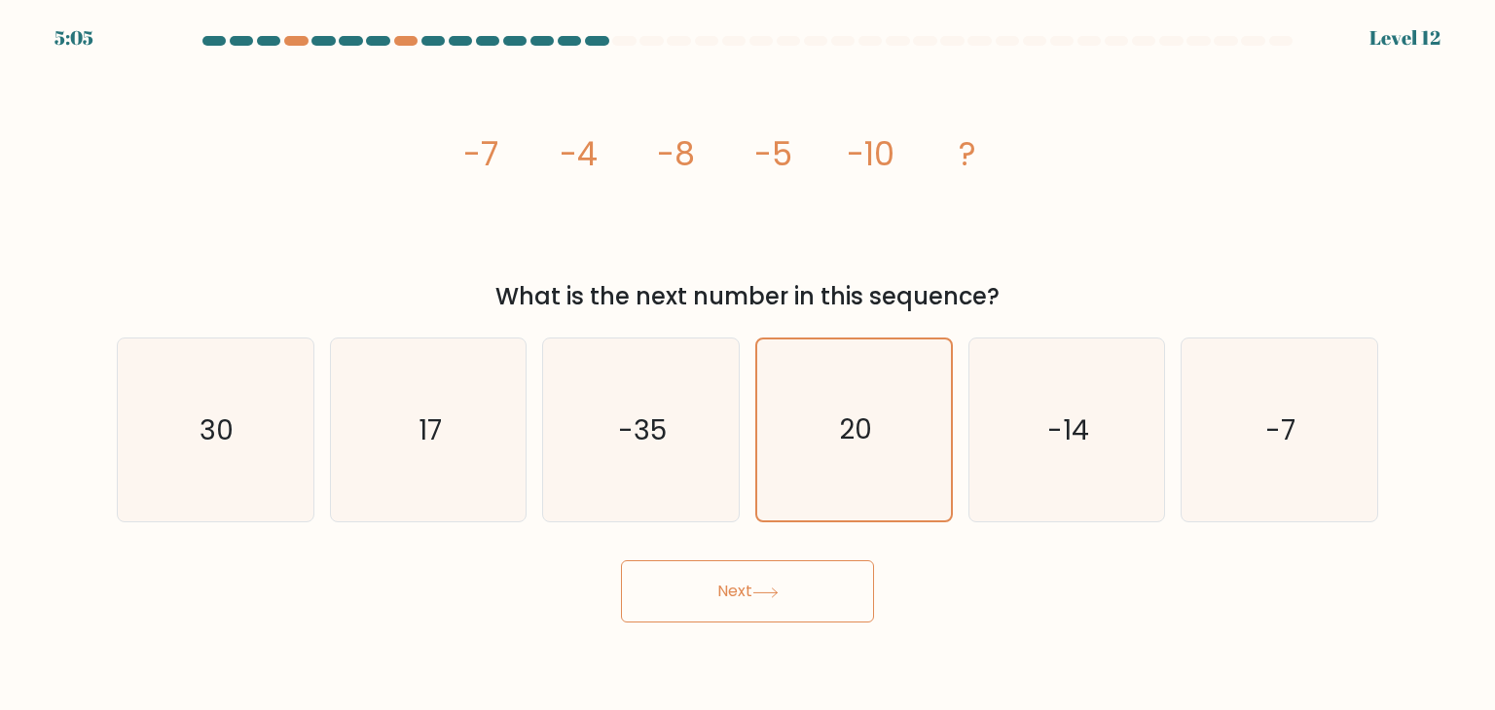
click at [797, 604] on button "Next" at bounding box center [747, 591] width 253 height 62
click at [769, 593] on icon at bounding box center [764, 592] width 23 height 9
click at [758, 608] on button "Next" at bounding box center [747, 591] width 253 height 62
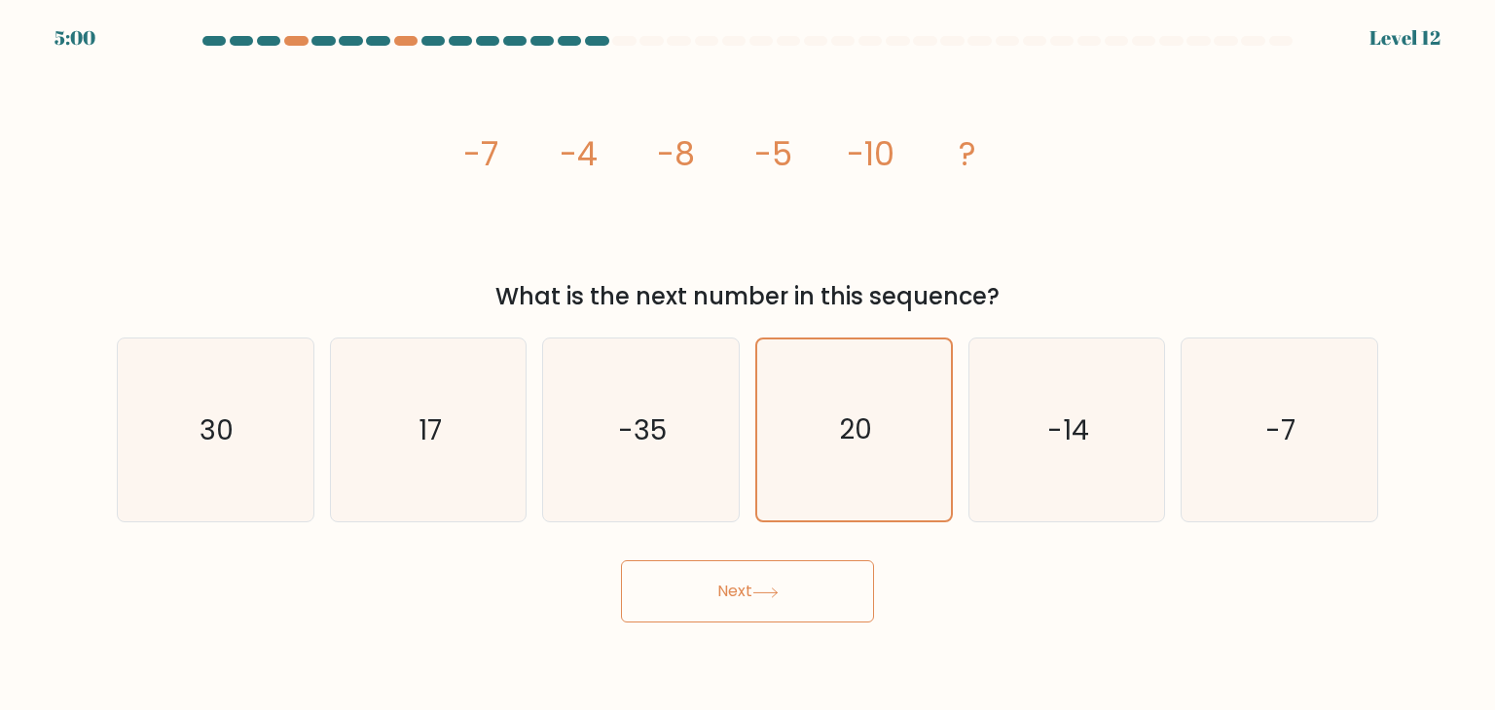
click at [758, 608] on button "Next" at bounding box center [747, 591] width 253 height 62
click at [758, 606] on button "Next" at bounding box center [747, 591] width 253 height 62
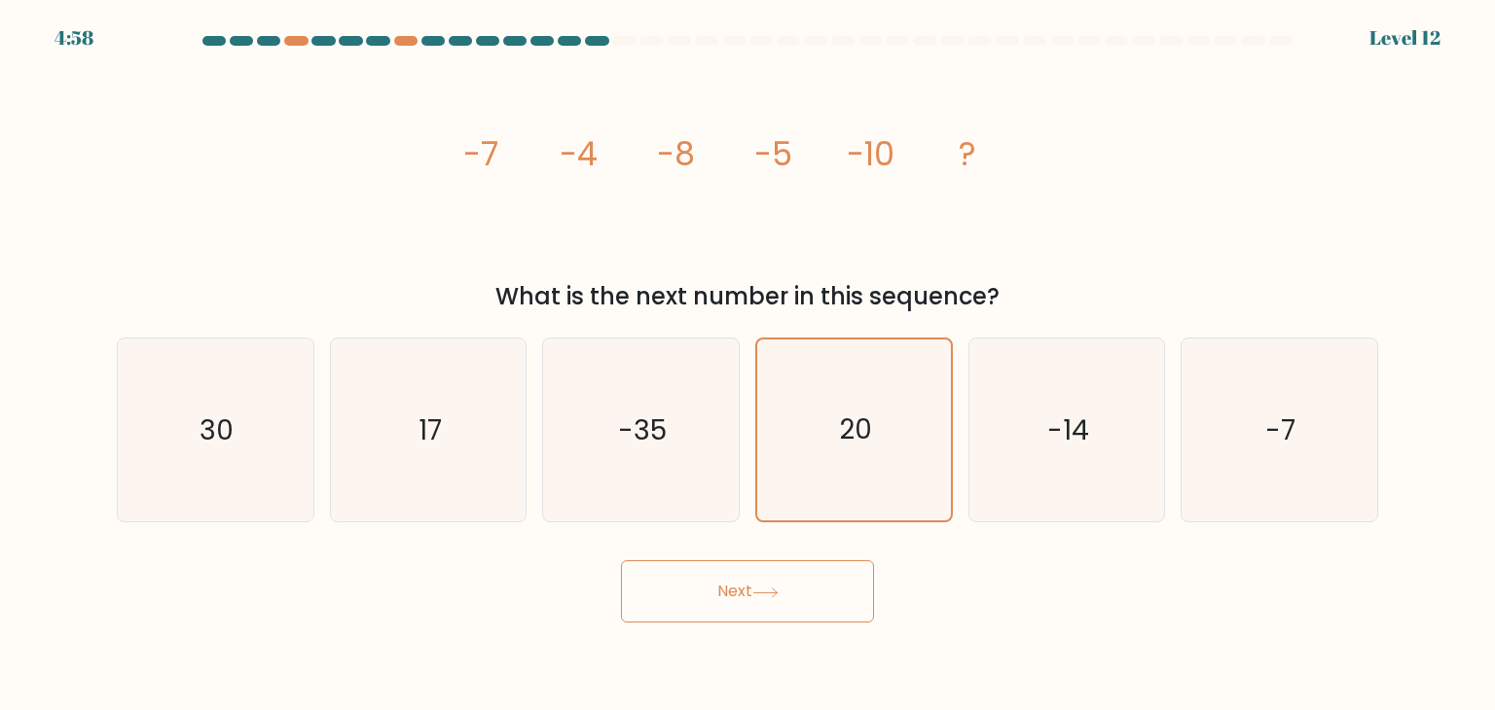
click at [758, 606] on button "Next" at bounding box center [747, 591] width 253 height 62
click at [761, 603] on button "Next" at bounding box center [747, 591] width 253 height 62
click at [757, 596] on icon at bounding box center [765, 593] width 26 height 11
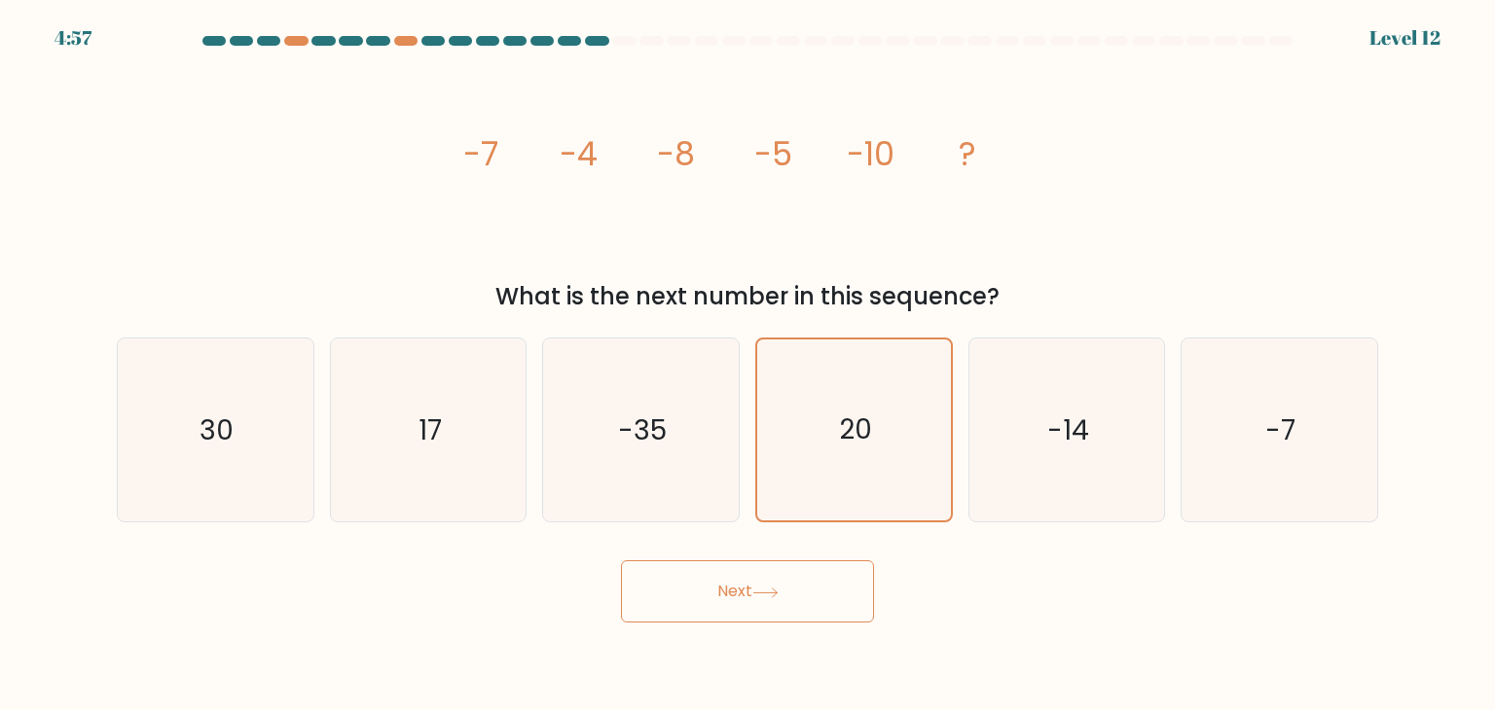
click at [757, 596] on icon at bounding box center [765, 593] width 26 height 11
click at [760, 593] on icon at bounding box center [764, 592] width 23 height 9
click at [627, 407] on icon "-35" at bounding box center [640, 430] width 183 height 183
click at [669, 466] on icon "-35" at bounding box center [640, 430] width 183 height 183
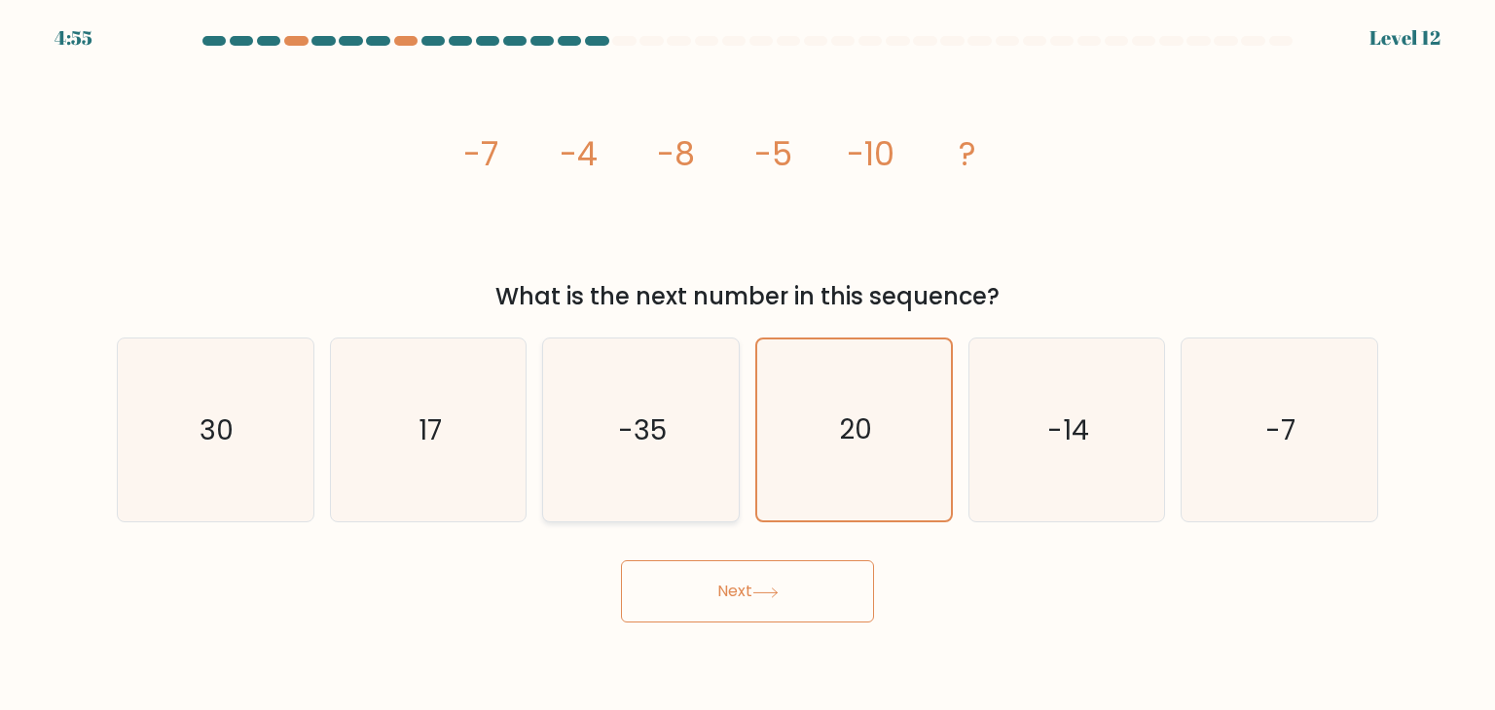
click at [747, 365] on input "c. -35" at bounding box center [747, 360] width 1 height 10
radio input "true"
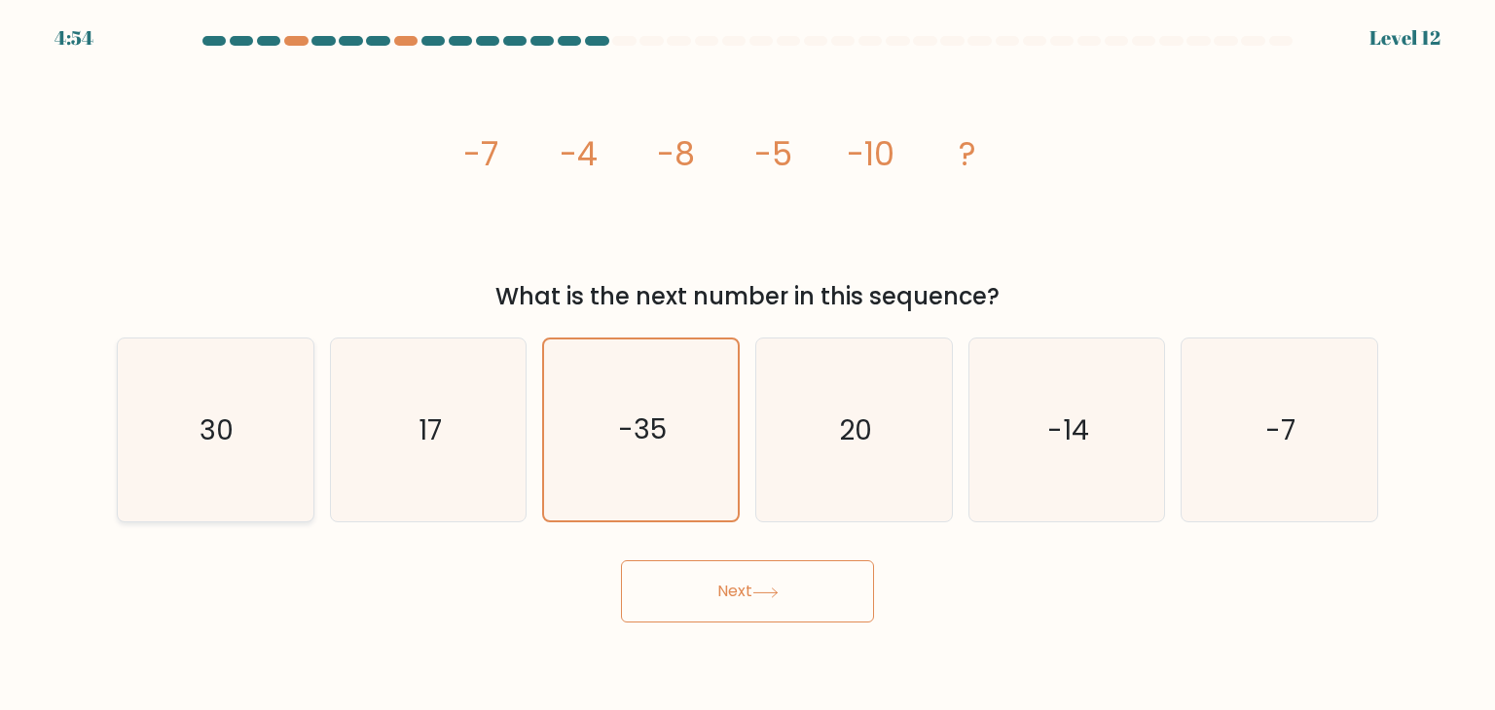
click at [311, 412] on div "30" at bounding box center [216, 430] width 198 height 185
click at [747, 365] on input "a. 30" at bounding box center [747, 360] width 1 height 10
radio input "true"
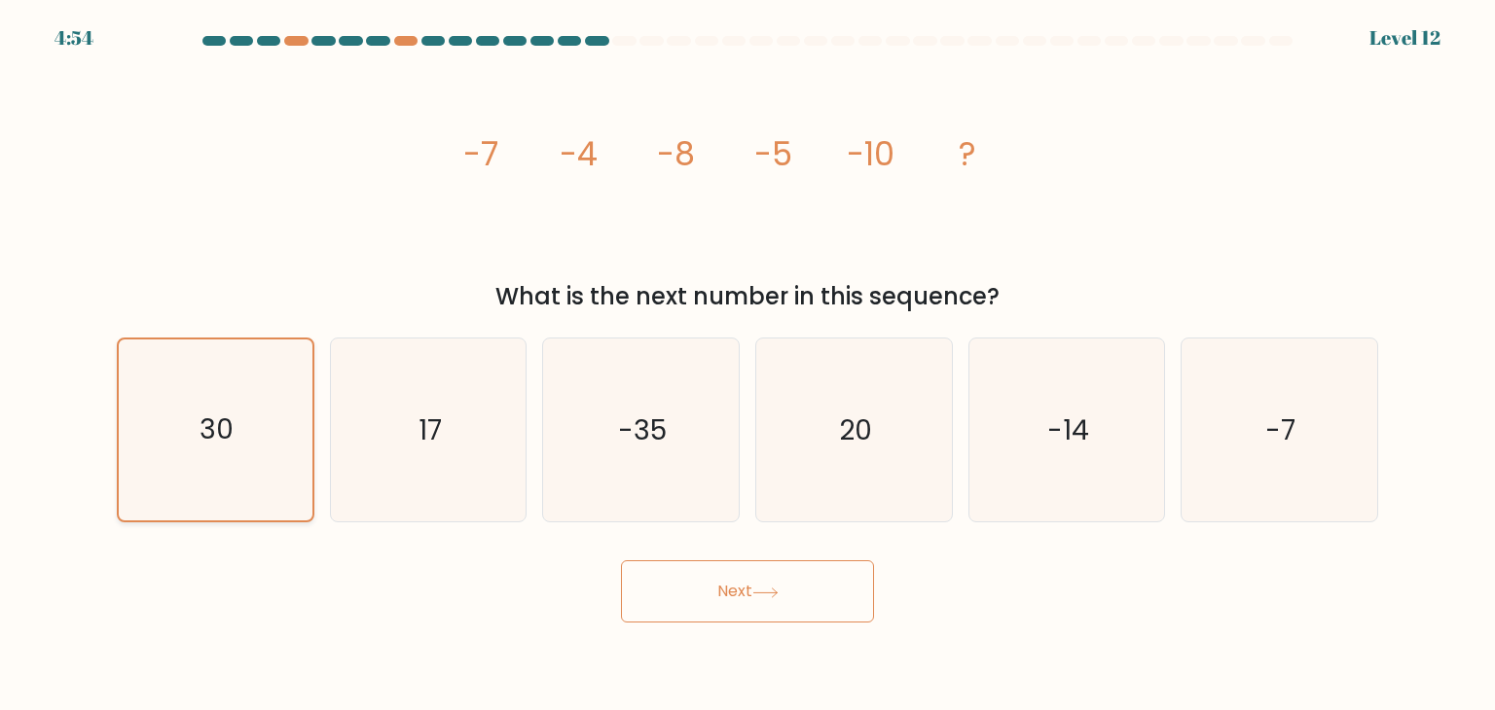
click at [199, 415] on icon "30" at bounding box center [215, 430] width 181 height 181
click at [747, 365] on input "a. 30" at bounding box center [747, 360] width 1 height 10
click at [803, 447] on icon "20" at bounding box center [853, 430] width 183 height 183
click at [748, 365] on input "d. 20" at bounding box center [747, 360] width 1 height 10
radio input "true"
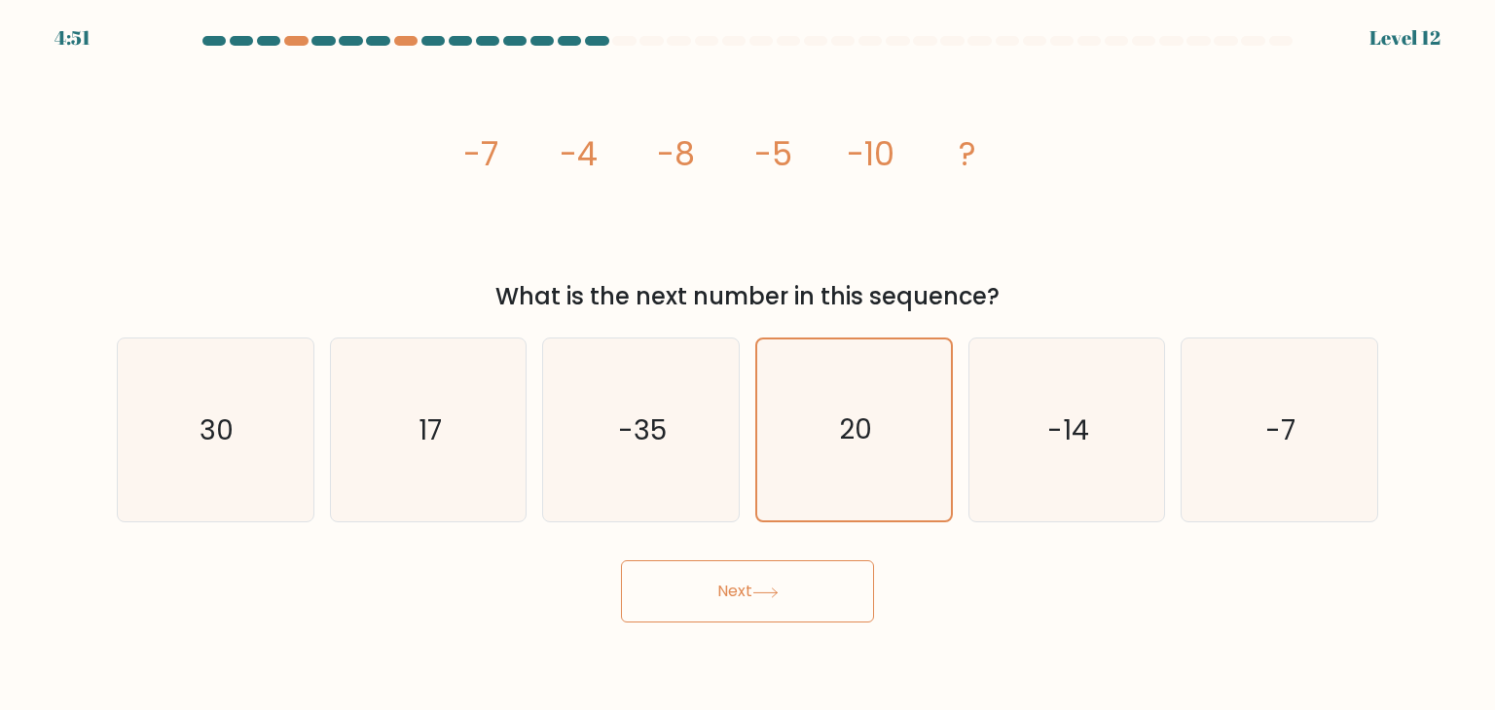
click at [794, 584] on button "Next" at bounding box center [747, 591] width 253 height 62
click at [802, 589] on button "Next" at bounding box center [747, 591] width 253 height 62
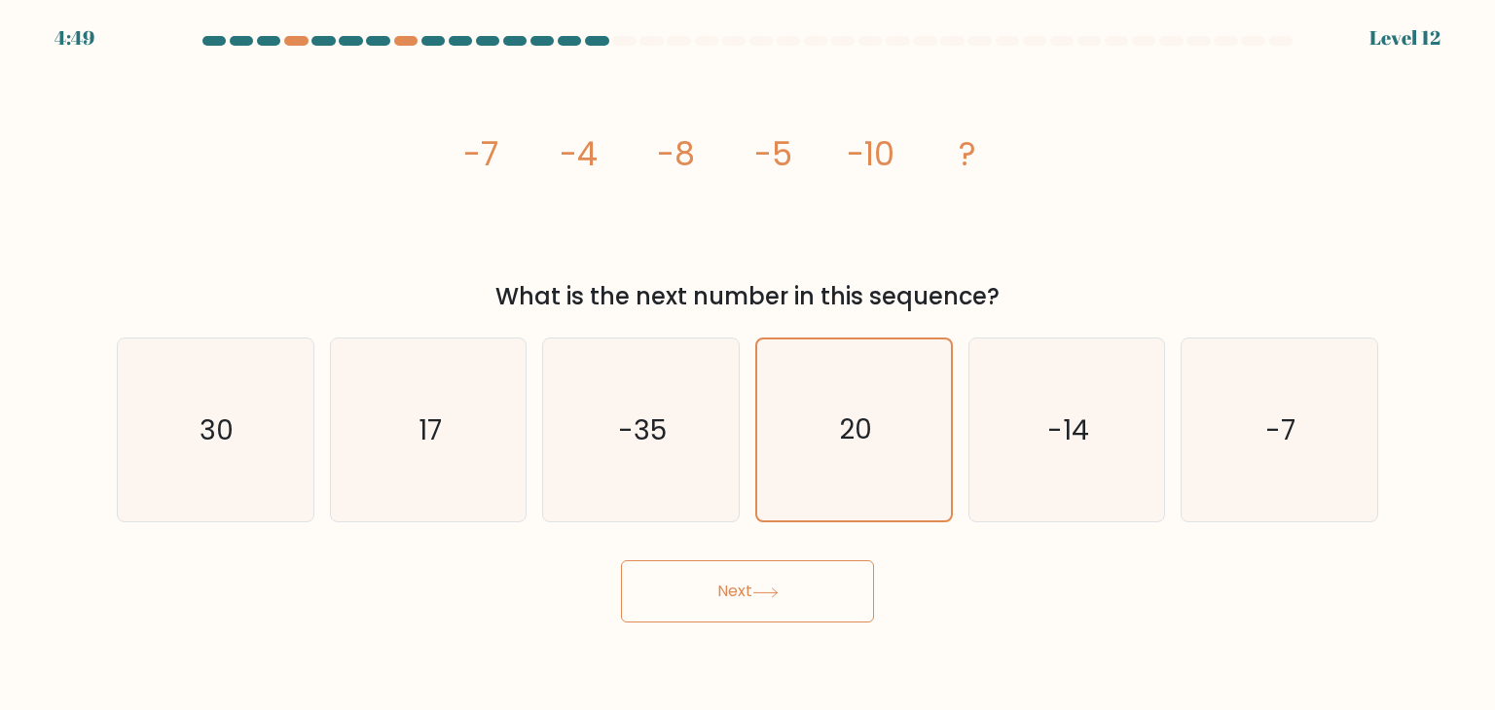
click at [802, 589] on button "Next" at bounding box center [747, 591] width 253 height 62
click at [859, 495] on icon "20" at bounding box center [853, 430] width 181 height 181
click at [748, 365] on input "d. 20" at bounding box center [747, 360] width 1 height 10
click at [859, 495] on icon "20" at bounding box center [853, 430] width 181 height 181
click at [748, 365] on input "d. 20" at bounding box center [747, 360] width 1 height 10
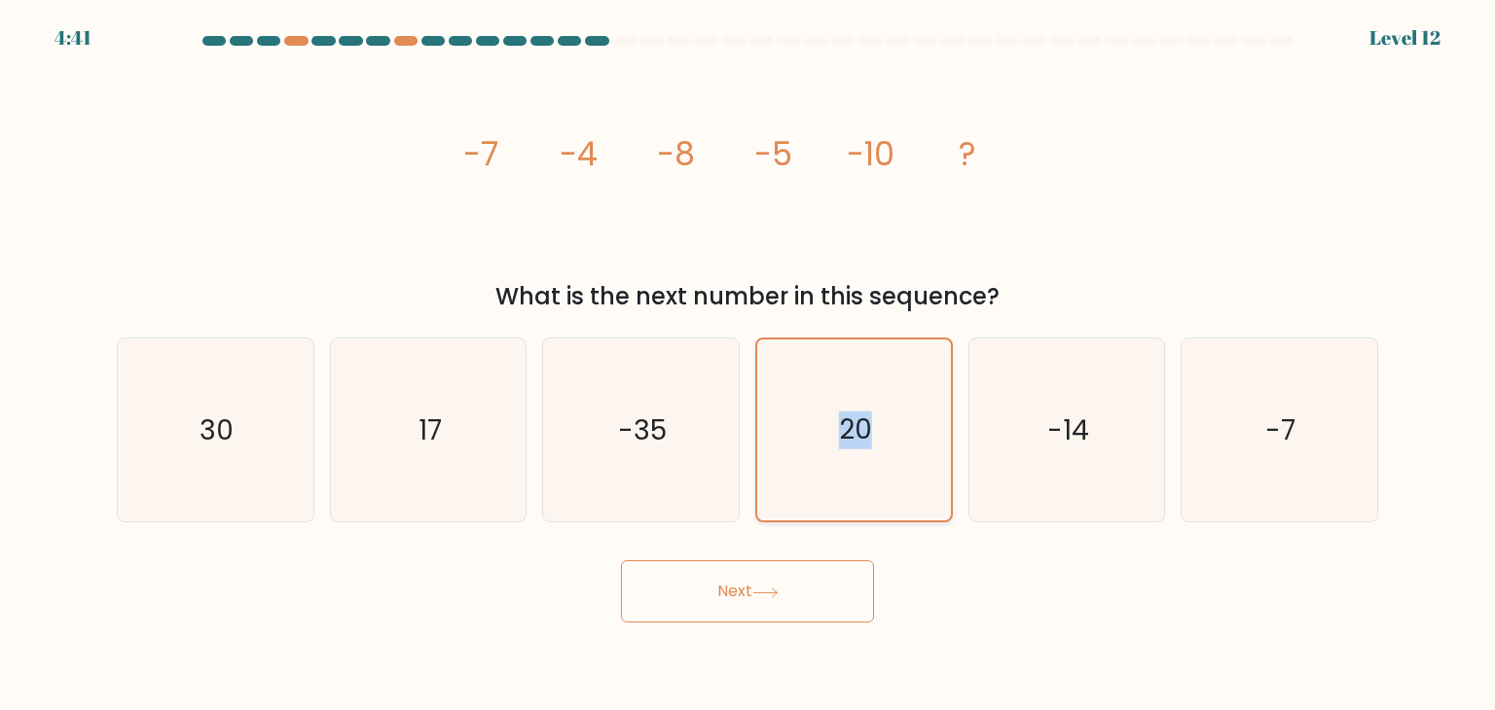
click at [859, 495] on icon "20" at bounding box center [853, 430] width 181 height 181
click at [748, 365] on input "d. 20" at bounding box center [747, 360] width 1 height 10
click at [859, 495] on icon "20" at bounding box center [853, 430] width 181 height 181
click at [748, 365] on input "d. 20" at bounding box center [747, 360] width 1 height 10
click at [859, 495] on icon "20" at bounding box center [853, 430] width 181 height 181
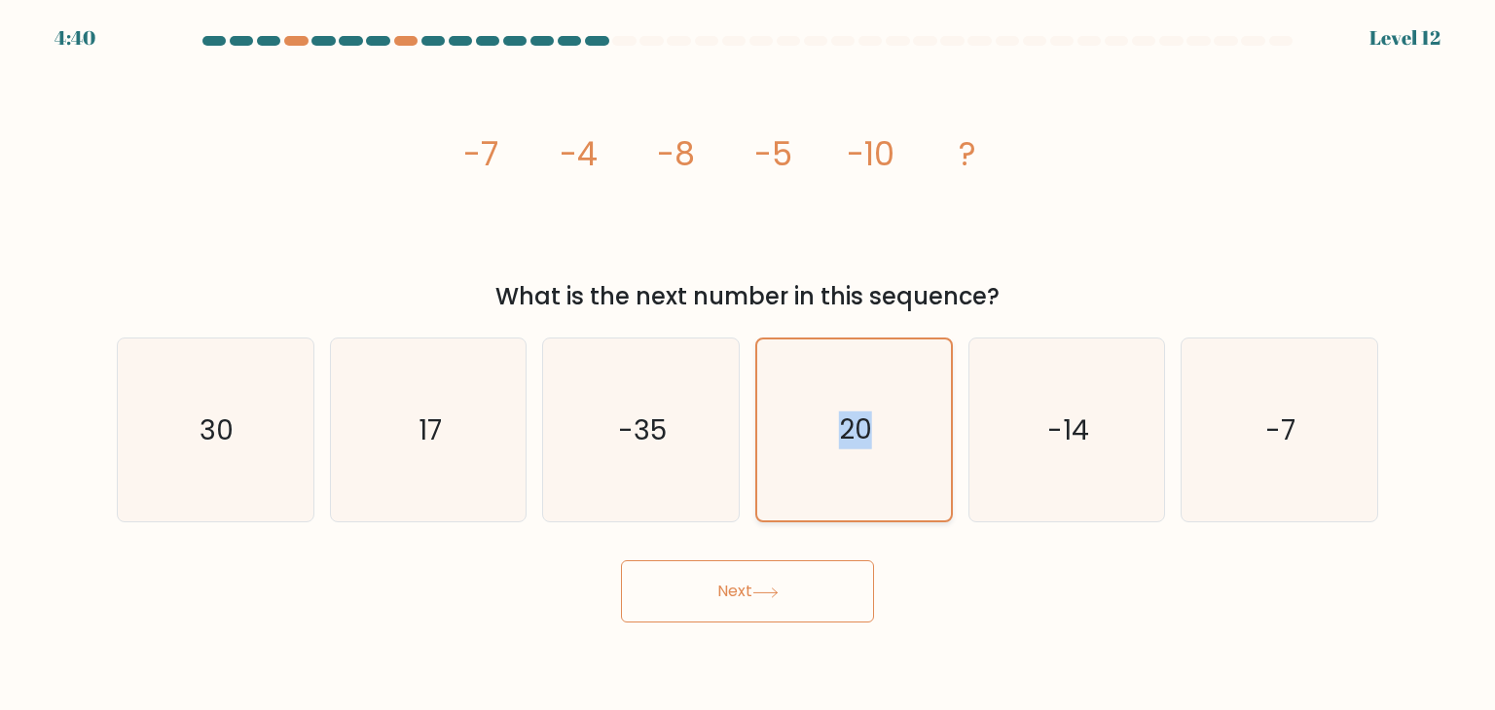
click at [748, 365] on input "d. 20" at bounding box center [747, 360] width 1 height 10
click at [776, 583] on button "Next" at bounding box center [747, 591] width 253 height 62
click at [1076, 463] on icon "-14" at bounding box center [1066, 430] width 183 height 183
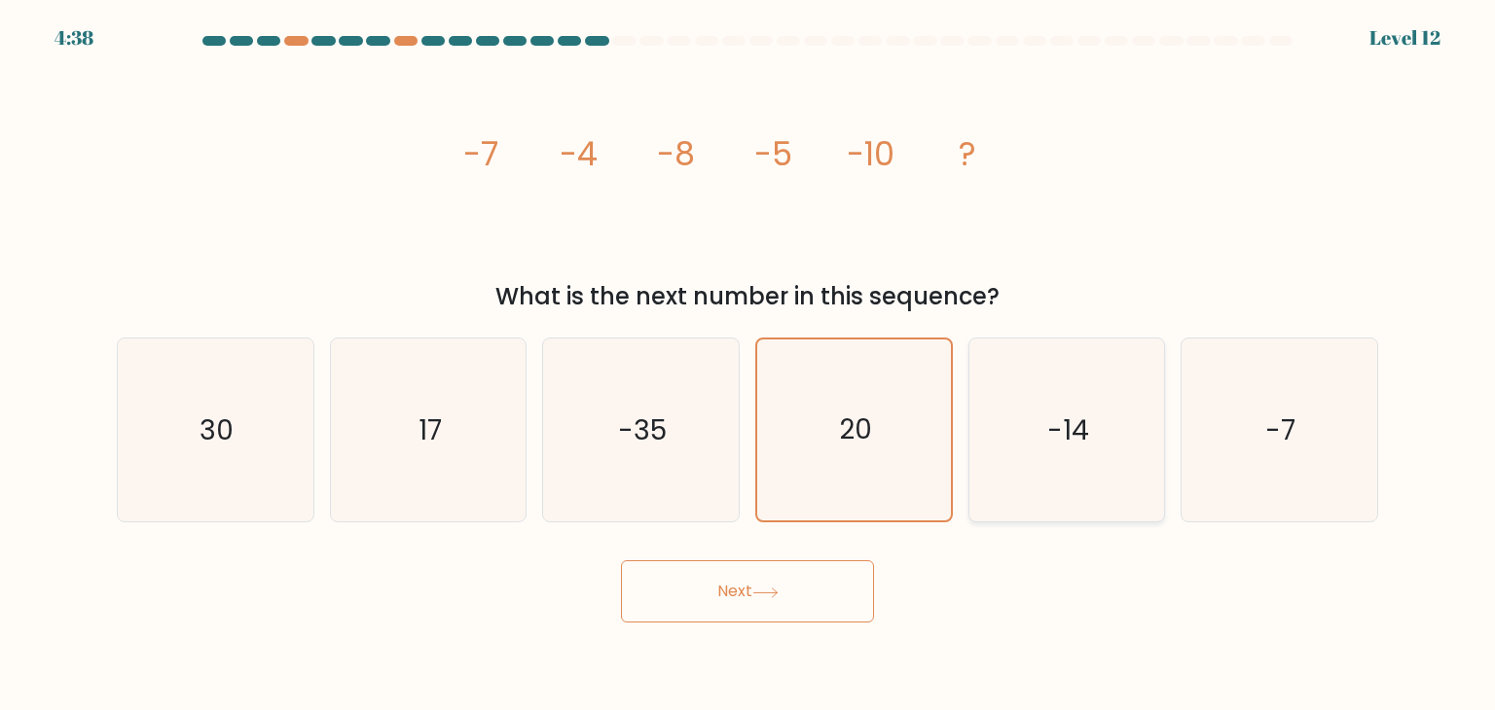
click at [748, 365] on input "e. -14" at bounding box center [747, 360] width 1 height 10
radio input "true"
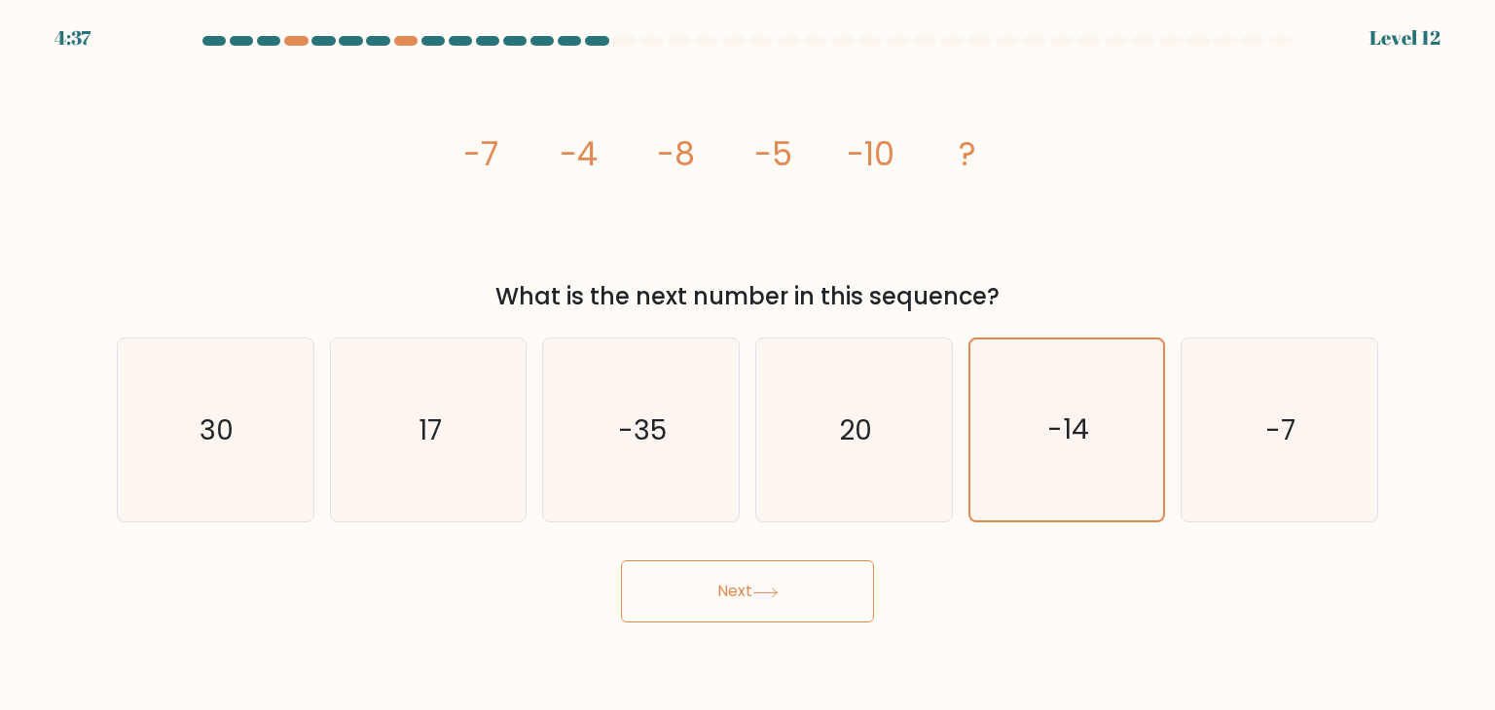
click at [762, 603] on button "Next" at bounding box center [747, 591] width 253 height 62
click at [1035, 489] on icon "-14" at bounding box center [1066, 430] width 181 height 181
click at [748, 365] on input "e. -14" at bounding box center [747, 360] width 1 height 10
click at [930, 312] on div "What is the next number in this sequence?" at bounding box center [747, 296] width 1238 height 35
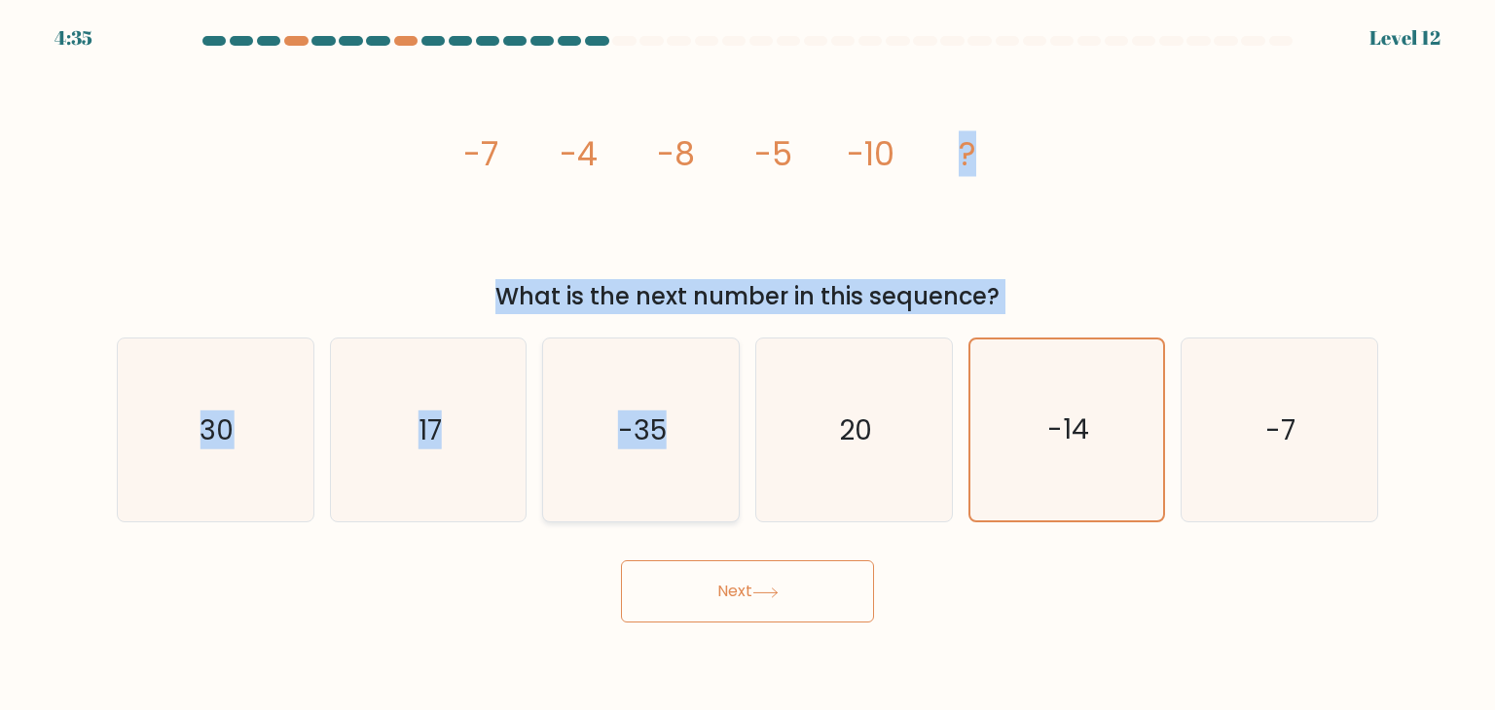
drag, startPoint x: 886, startPoint y: 267, endPoint x: 581, endPoint y: 380, distance: 325.7
click at [627, 359] on form at bounding box center [747, 329] width 1495 height 587
click at [948, 293] on div "What is the next number in this sequence?" at bounding box center [747, 296] width 1238 height 35
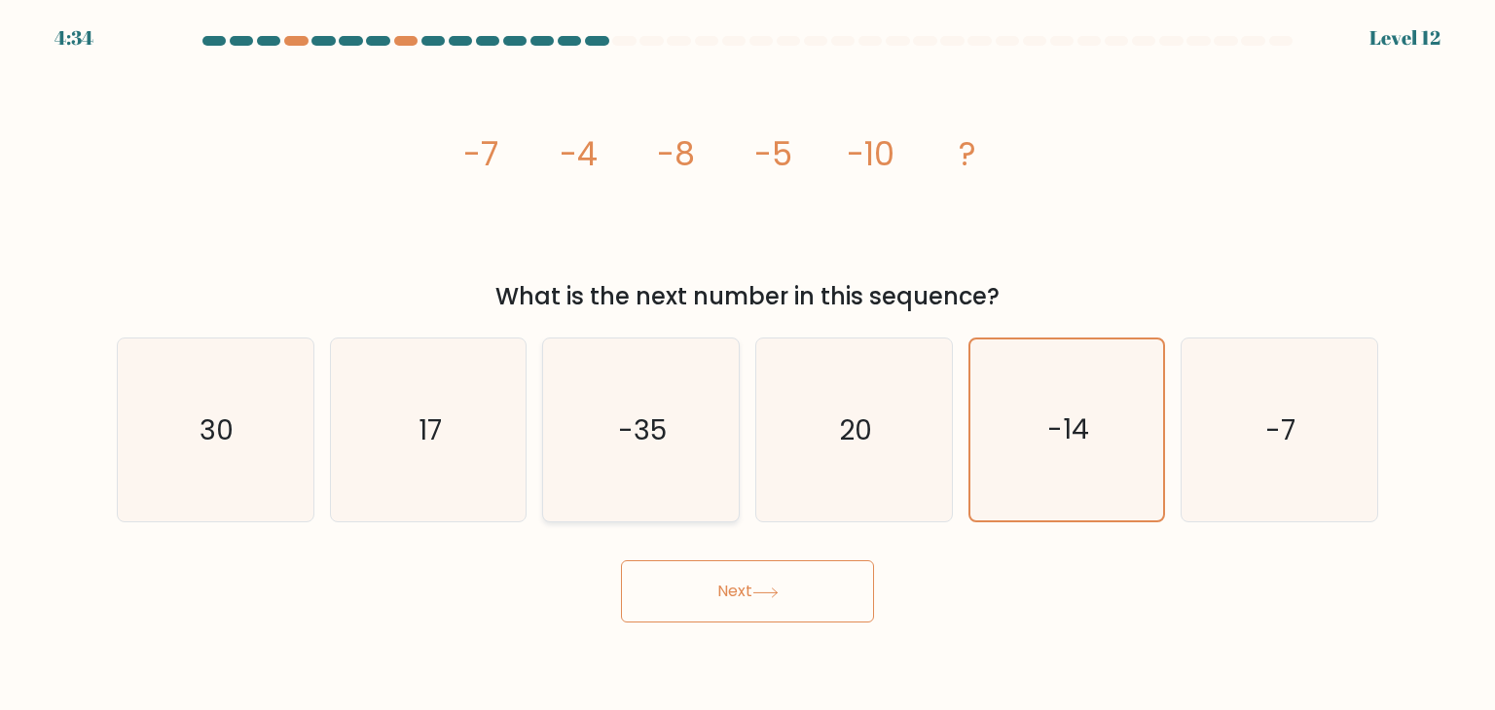
click at [716, 383] on icon "-35" at bounding box center [640, 430] width 183 height 183
click at [747, 365] on input "c. -35" at bounding box center [747, 360] width 1 height 10
radio input "true"
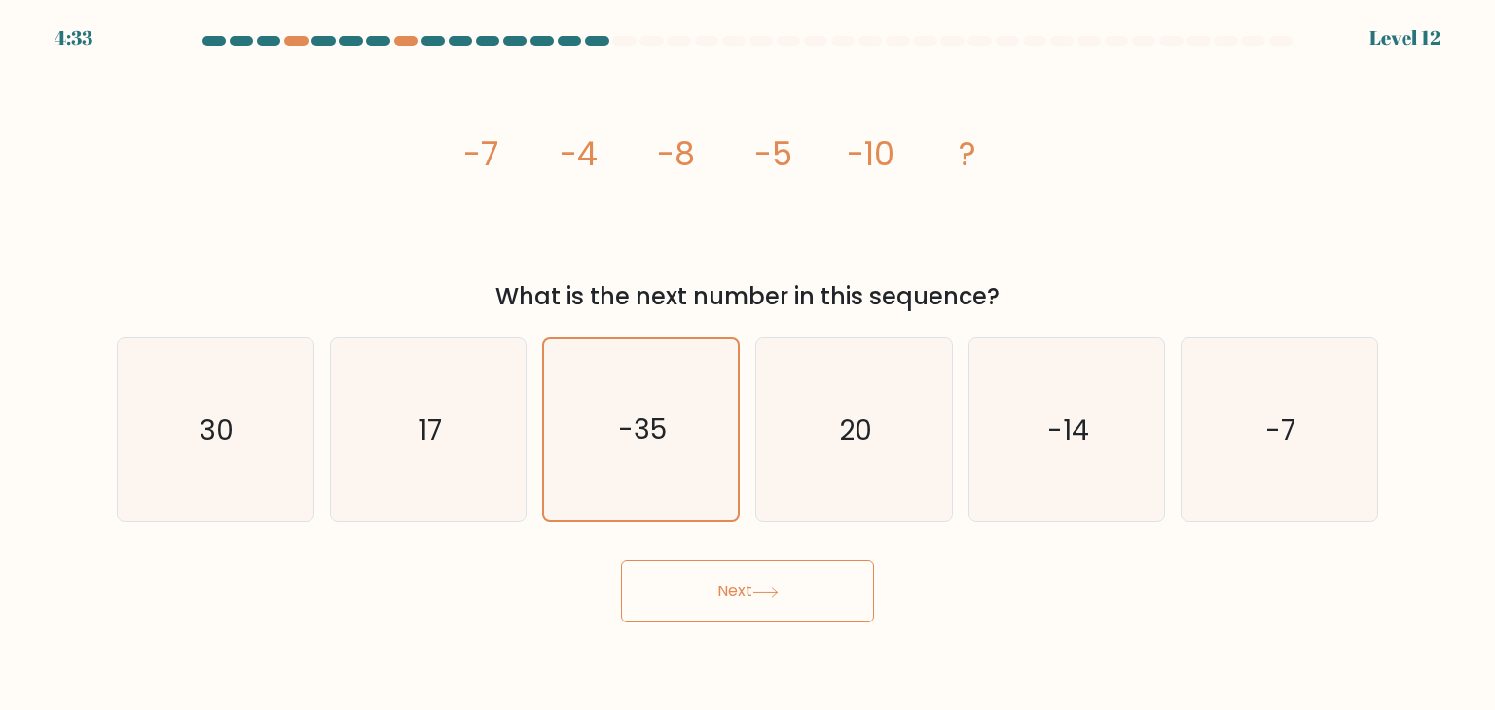
click at [736, 585] on button "Next" at bounding box center [747, 591] width 253 height 62
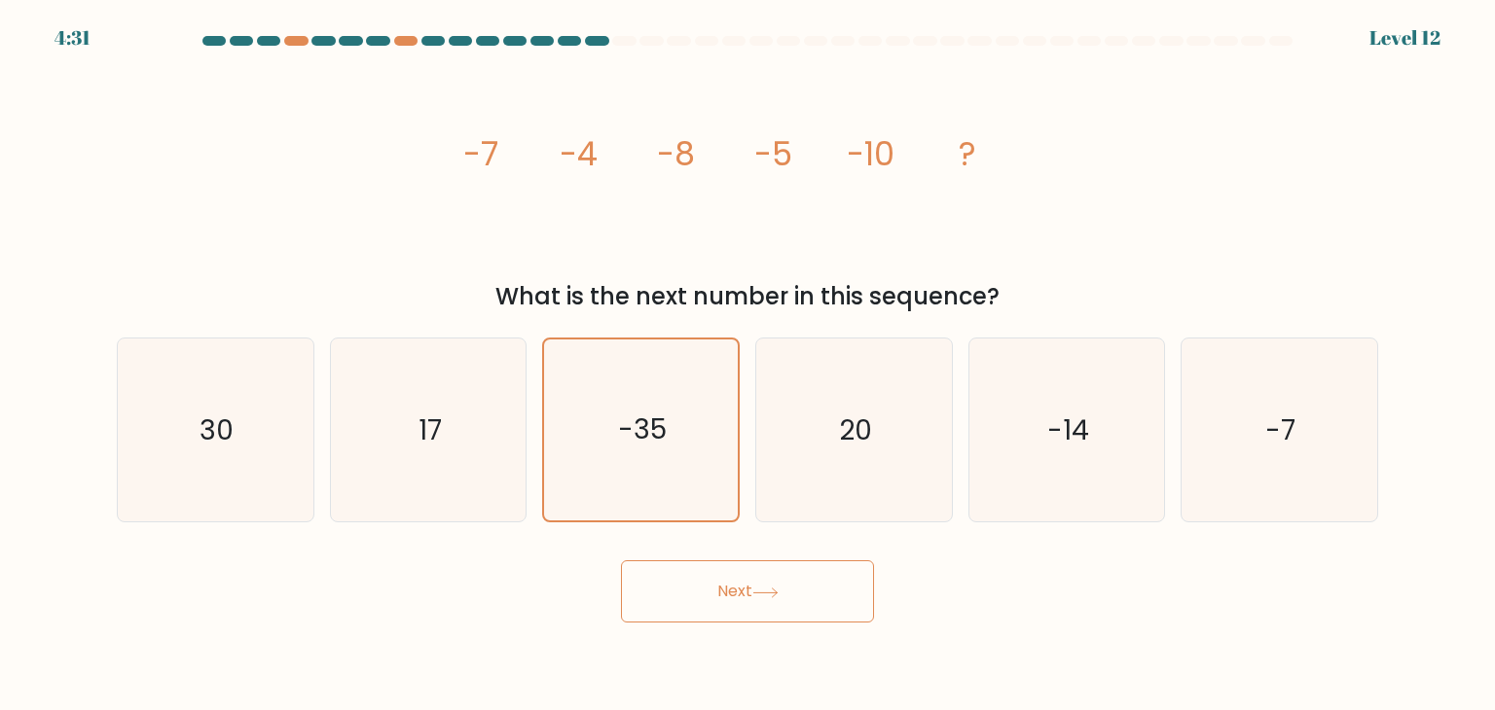
click at [736, 586] on button "Next" at bounding box center [747, 591] width 253 height 62
click at [736, 585] on button "Next" at bounding box center [747, 591] width 253 height 62
click at [740, 589] on button "Next" at bounding box center [747, 591] width 253 height 62
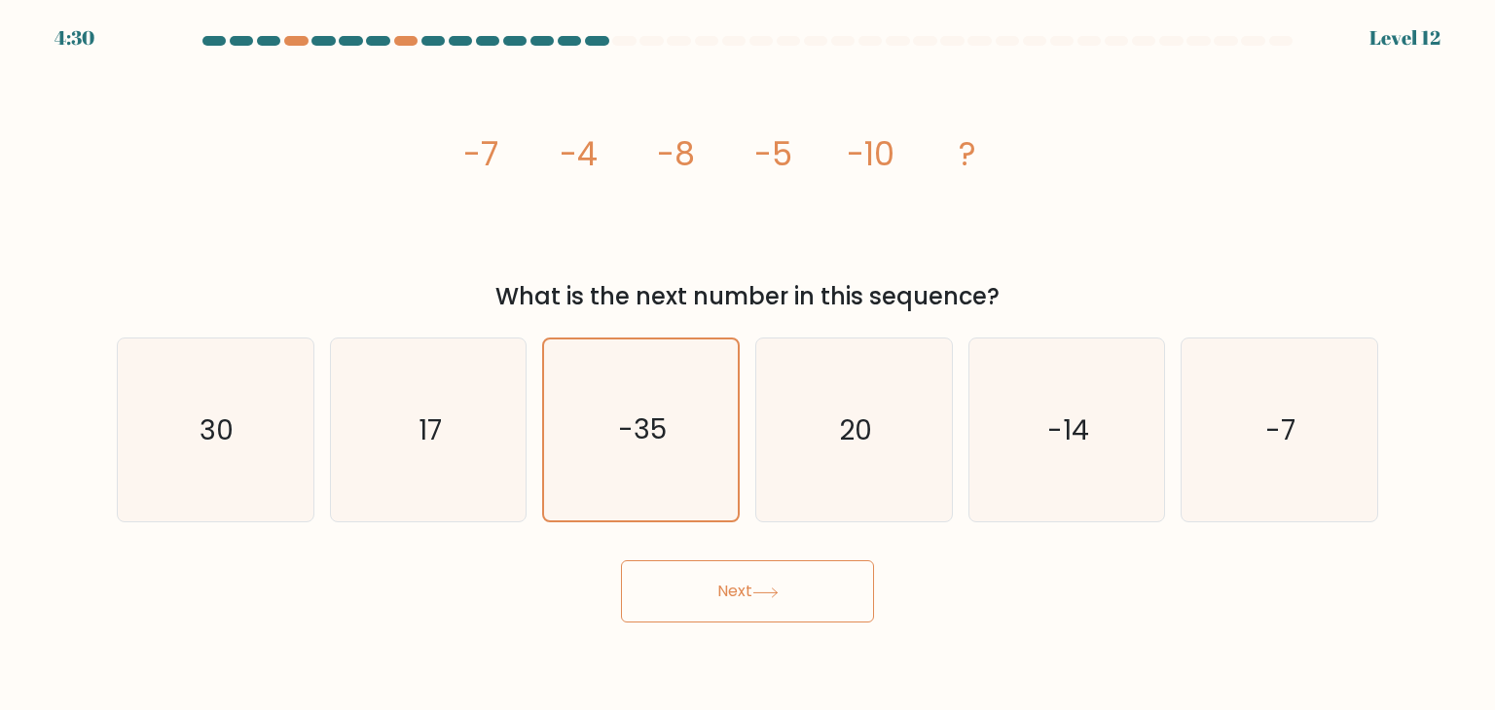
drag, startPoint x: 741, startPoint y: 585, endPoint x: 741, endPoint y: 596, distance: 10.7
click at [741, 596] on button "Next" at bounding box center [747, 591] width 253 height 62
click at [738, 588] on button "Next" at bounding box center [747, 591] width 253 height 62
click at [743, 585] on button "Next" at bounding box center [747, 591] width 253 height 62
click at [806, 584] on button "Next" at bounding box center [747, 591] width 253 height 62
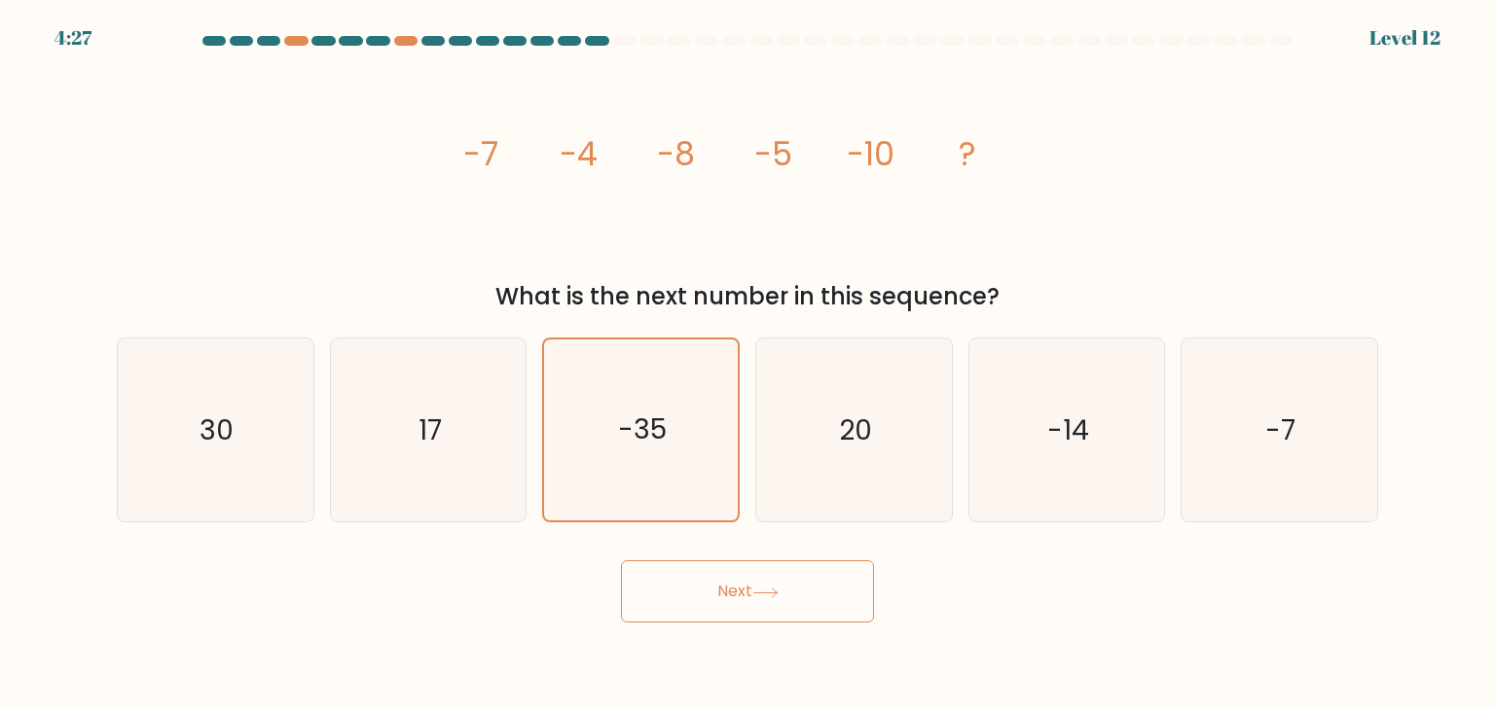
click at [806, 584] on button "Next" at bounding box center [747, 591] width 253 height 62
click at [805, 585] on button "Next" at bounding box center [747, 591] width 253 height 62
click at [792, 254] on icon "image/svg+xml -7 -4 -8 -5 -10 ?" at bounding box center [747, 164] width 584 height 213
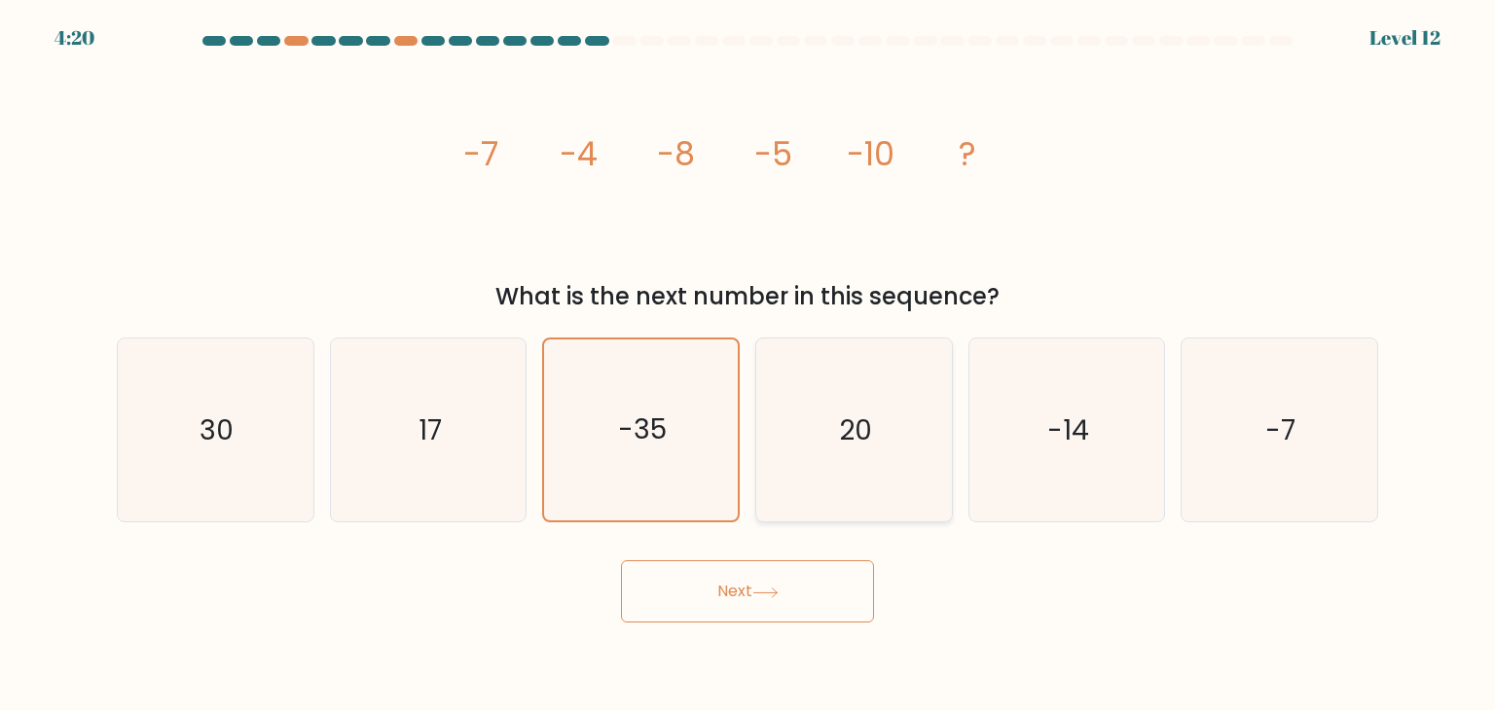
drag, startPoint x: 863, startPoint y: 266, endPoint x: 820, endPoint y: 419, distance: 159.6
click at [821, 419] on icon "20" at bounding box center [853, 430] width 183 height 183
click at [748, 365] on input "d. 20" at bounding box center [747, 360] width 1 height 10
radio input "true"
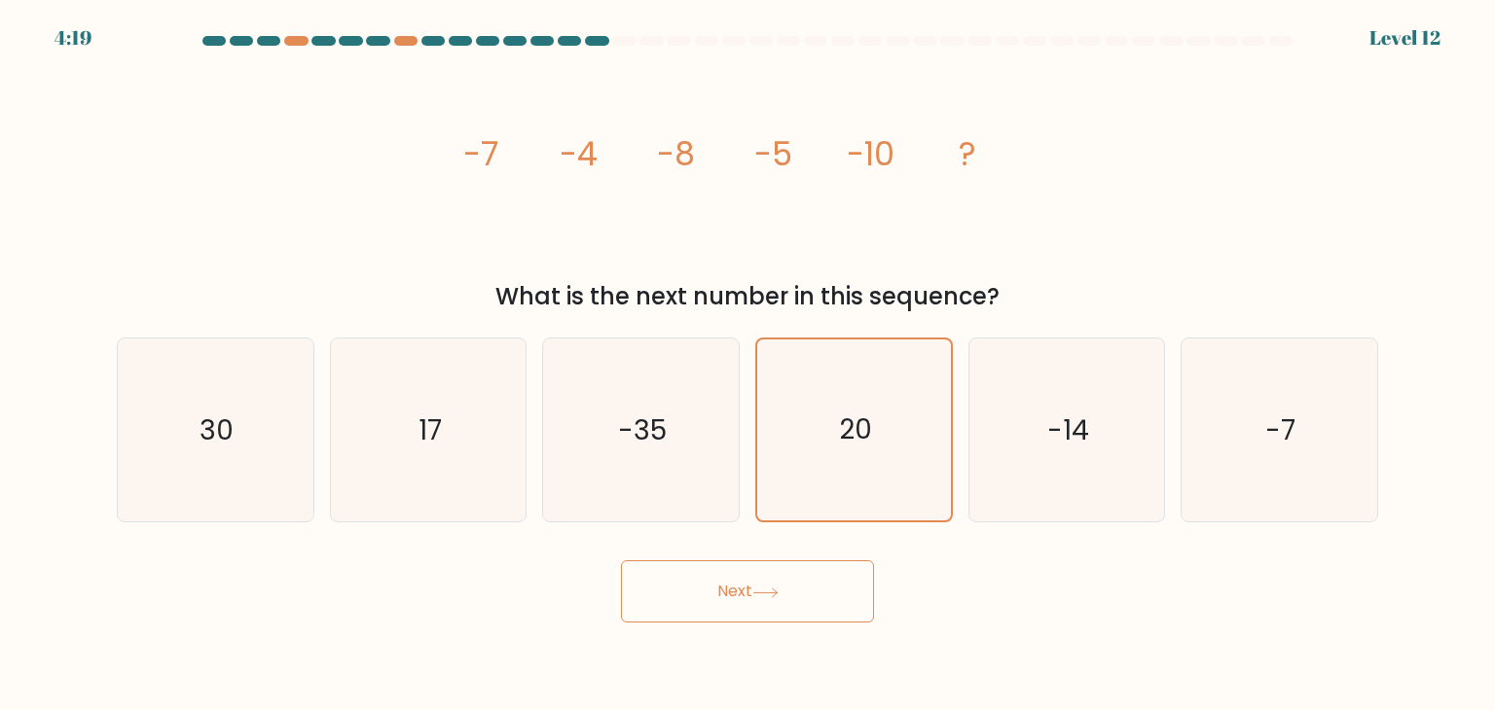
click at [813, 575] on button "Next" at bounding box center [747, 591] width 253 height 62
click at [825, 570] on button "Next" at bounding box center [747, 591] width 253 height 62
click at [861, 550] on div "Next" at bounding box center [747, 584] width 1284 height 77
click at [1024, 452] on icon "-14" at bounding box center [1066, 430] width 183 height 183
click at [748, 365] on input "e. -14" at bounding box center [747, 360] width 1 height 10
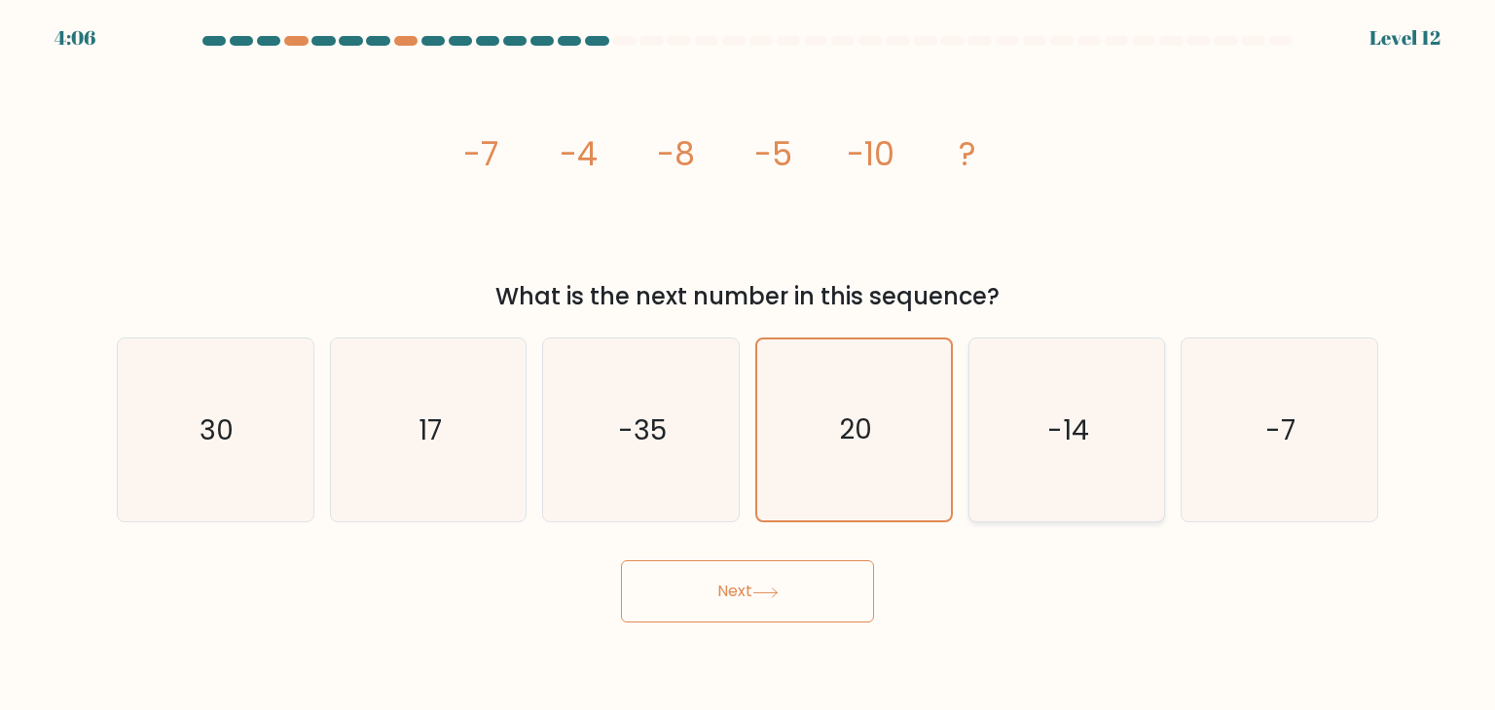
radio input "true"
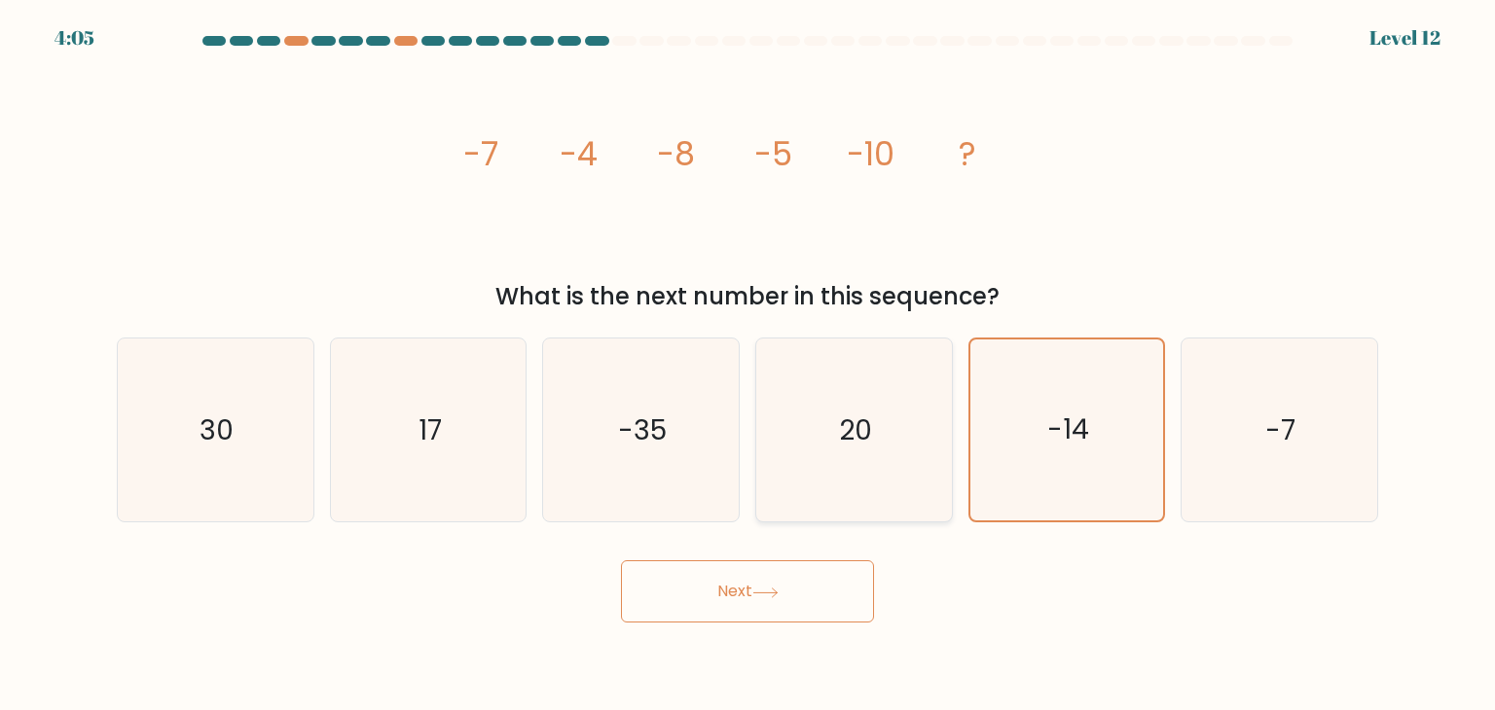
click at [866, 496] on icon "20" at bounding box center [853, 430] width 183 height 183
click at [748, 365] on input "d. 20" at bounding box center [747, 360] width 1 height 10
radio input "true"
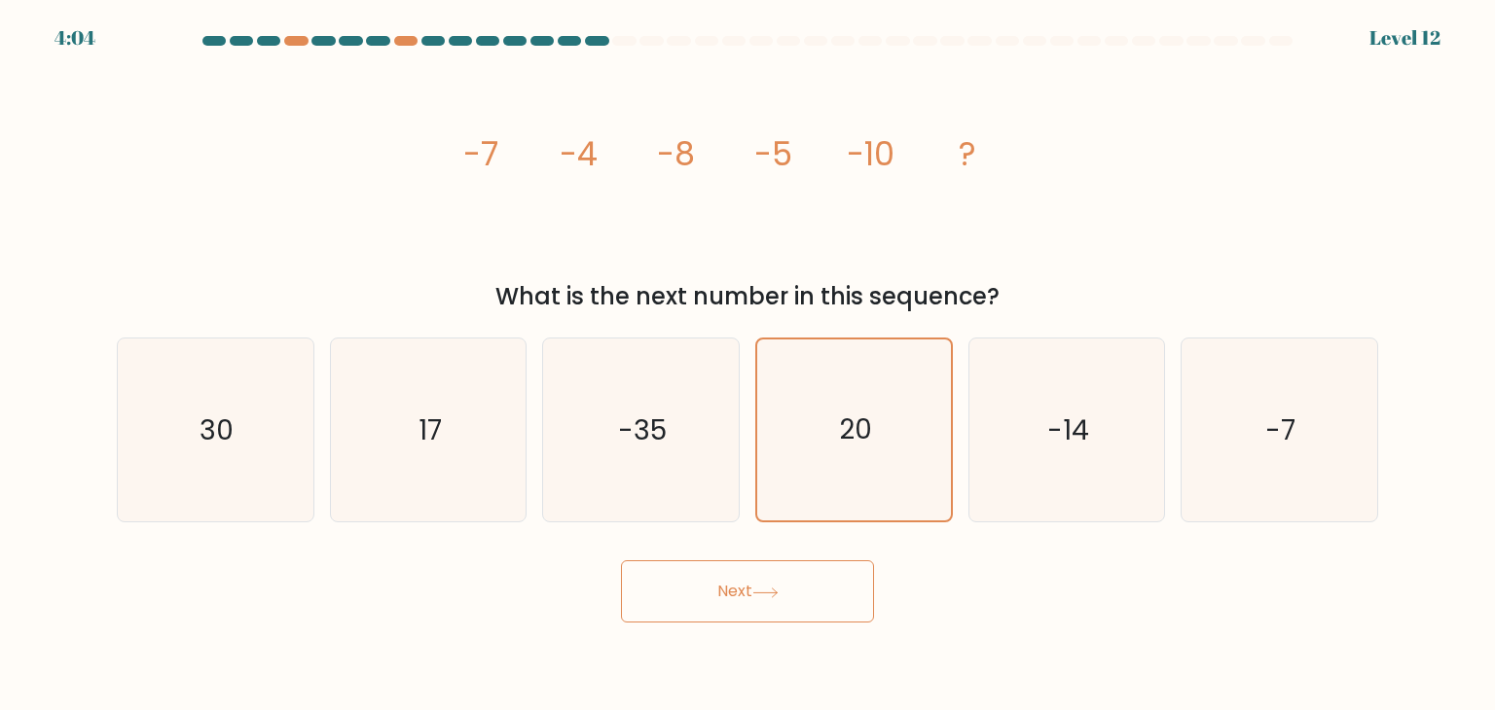
click at [798, 576] on button "Next" at bounding box center [747, 591] width 253 height 62
click at [776, 581] on button "Next" at bounding box center [747, 591] width 253 height 62
click at [704, 476] on icon "-35" at bounding box center [640, 430] width 183 height 183
click at [747, 365] on input "c. -35" at bounding box center [747, 360] width 1 height 10
radio input "true"
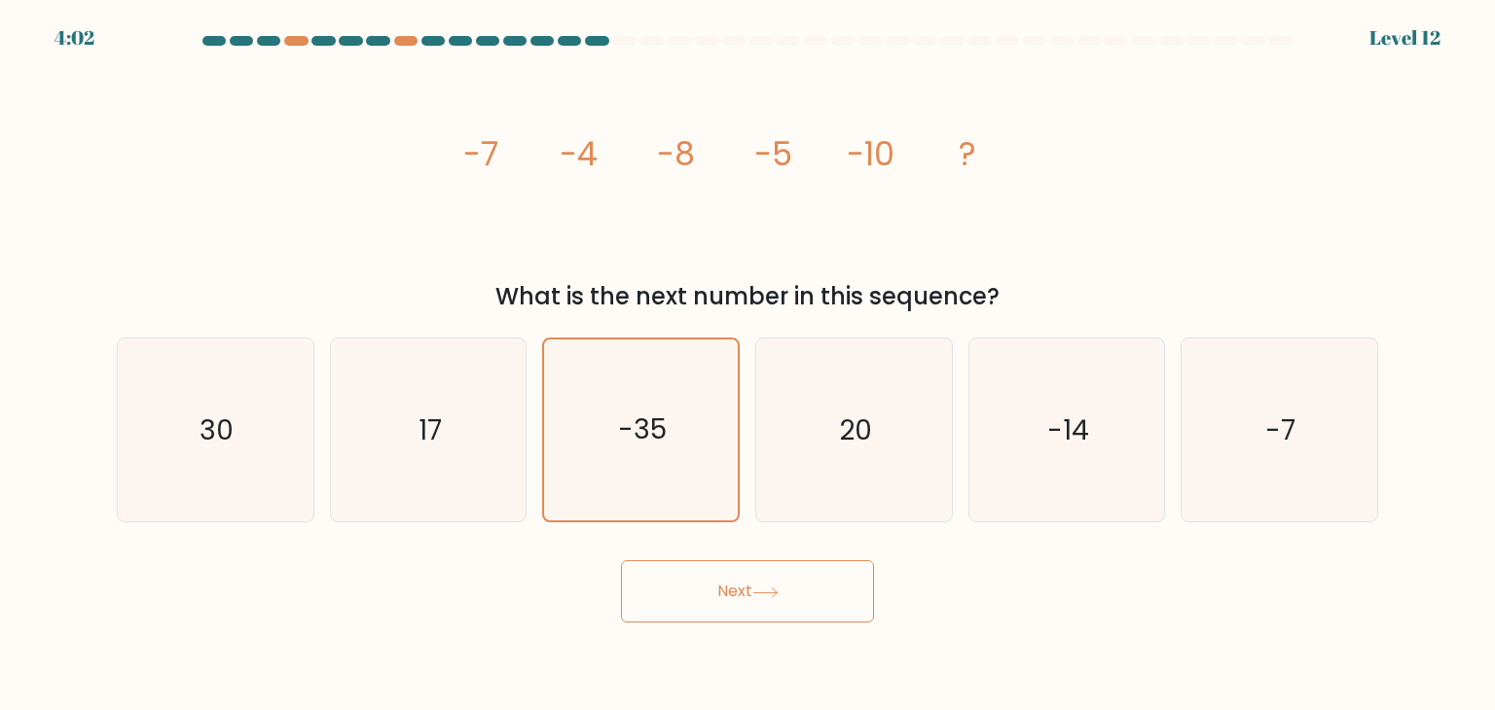
click at [777, 589] on icon at bounding box center [764, 592] width 23 height 9
click at [1124, 515] on icon "-14" at bounding box center [1066, 430] width 183 height 183
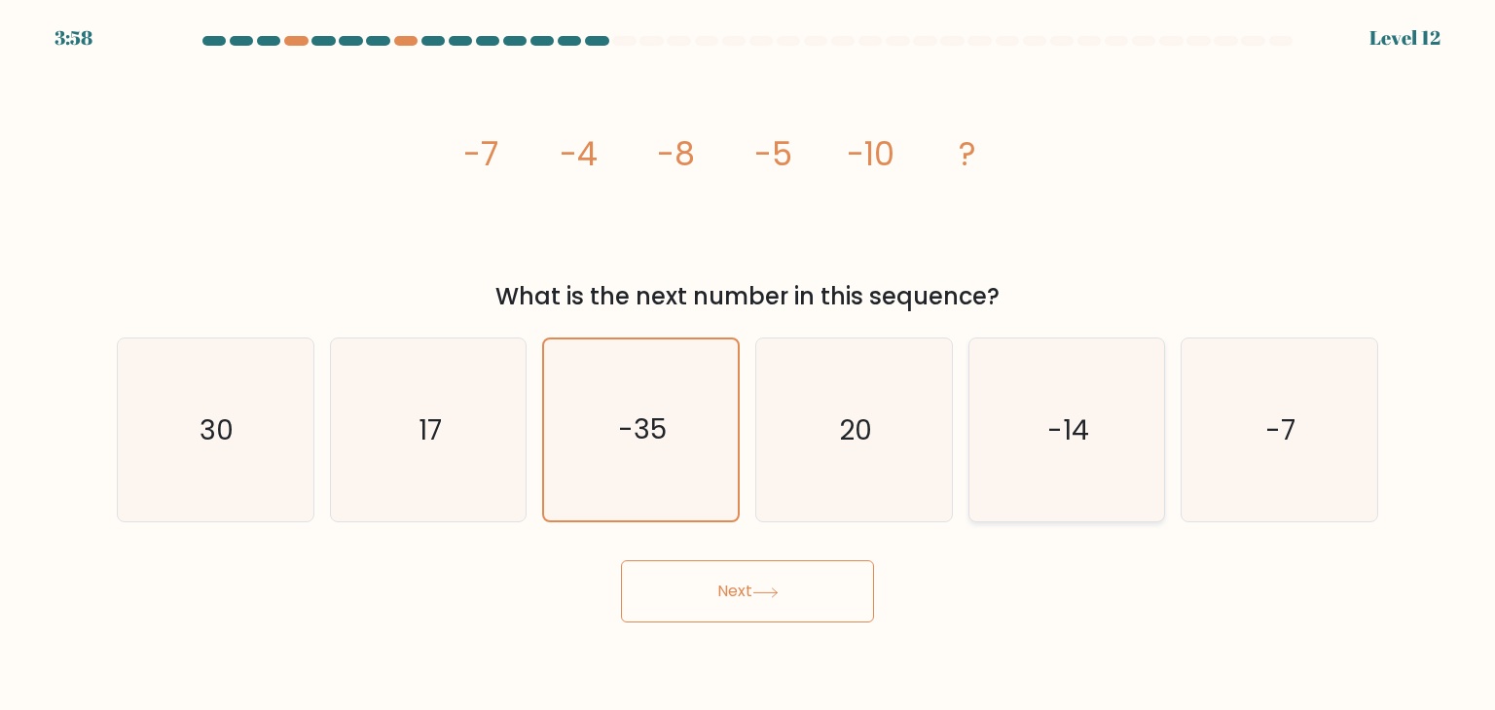
click at [748, 365] on input "e. -14" at bounding box center [747, 360] width 1 height 10
radio input "true"
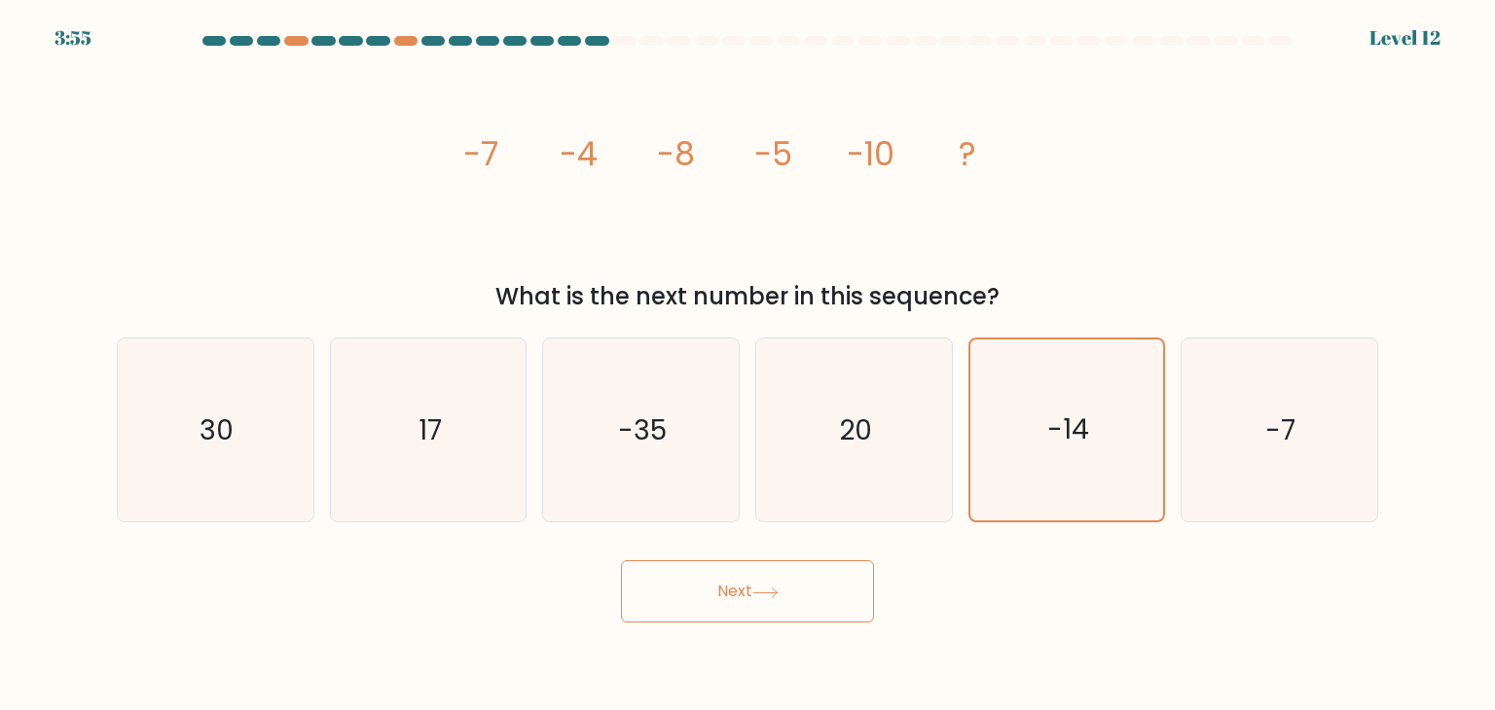
click at [825, 589] on button "Next" at bounding box center [747, 591] width 253 height 62
click at [873, 464] on icon "20" at bounding box center [853, 430] width 183 height 183
click at [748, 365] on input "d. 20" at bounding box center [747, 360] width 1 height 10
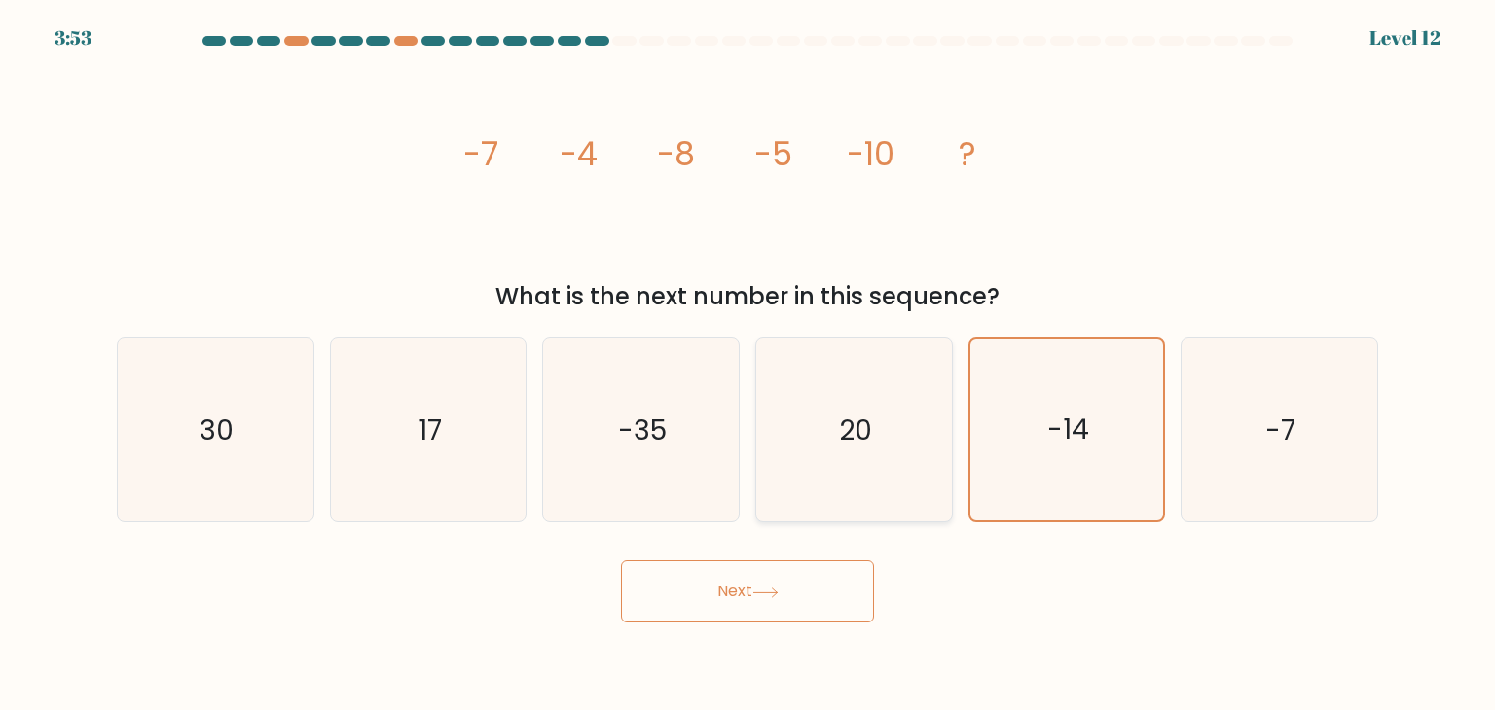
radio input "true"
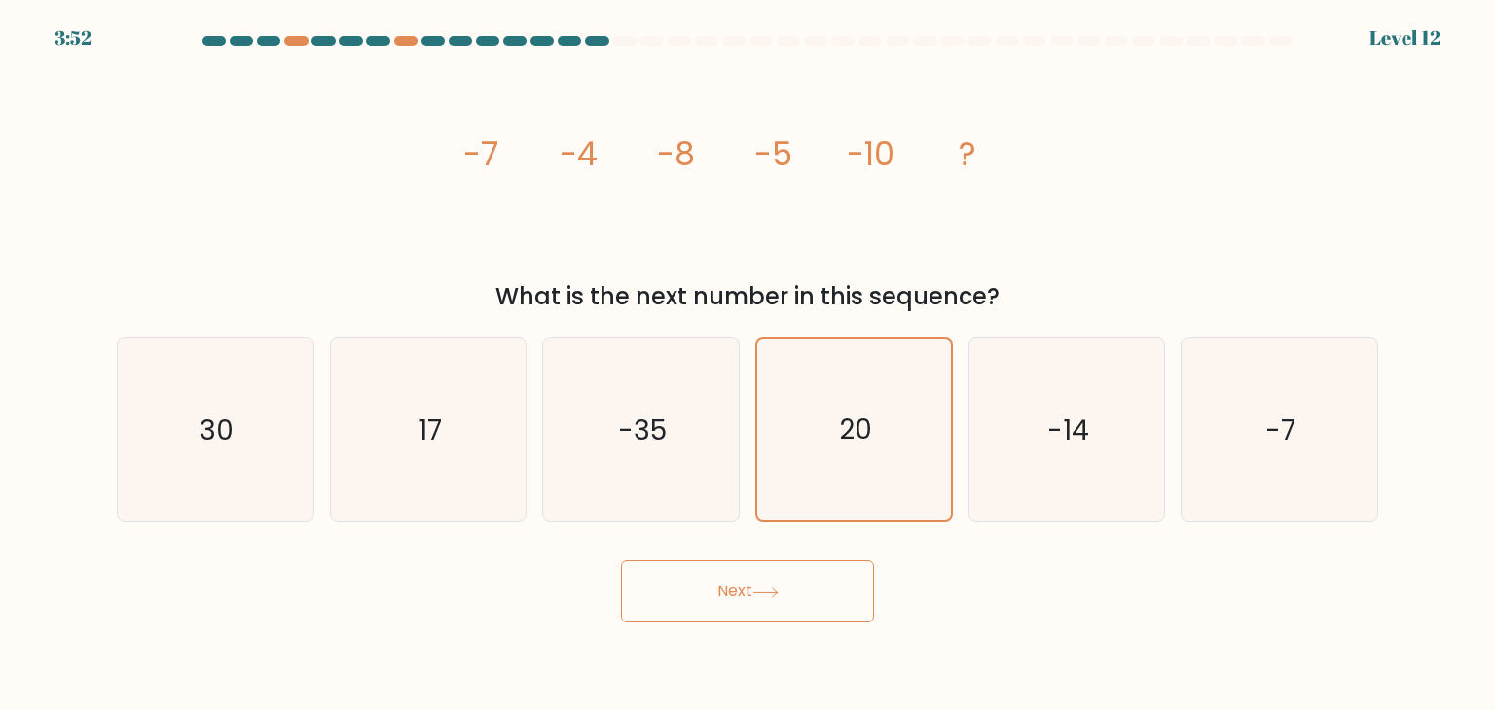
click at [836, 593] on button "Next" at bounding box center [747, 591] width 253 height 62
click at [222, 443] on text "30" at bounding box center [217, 430] width 34 height 39
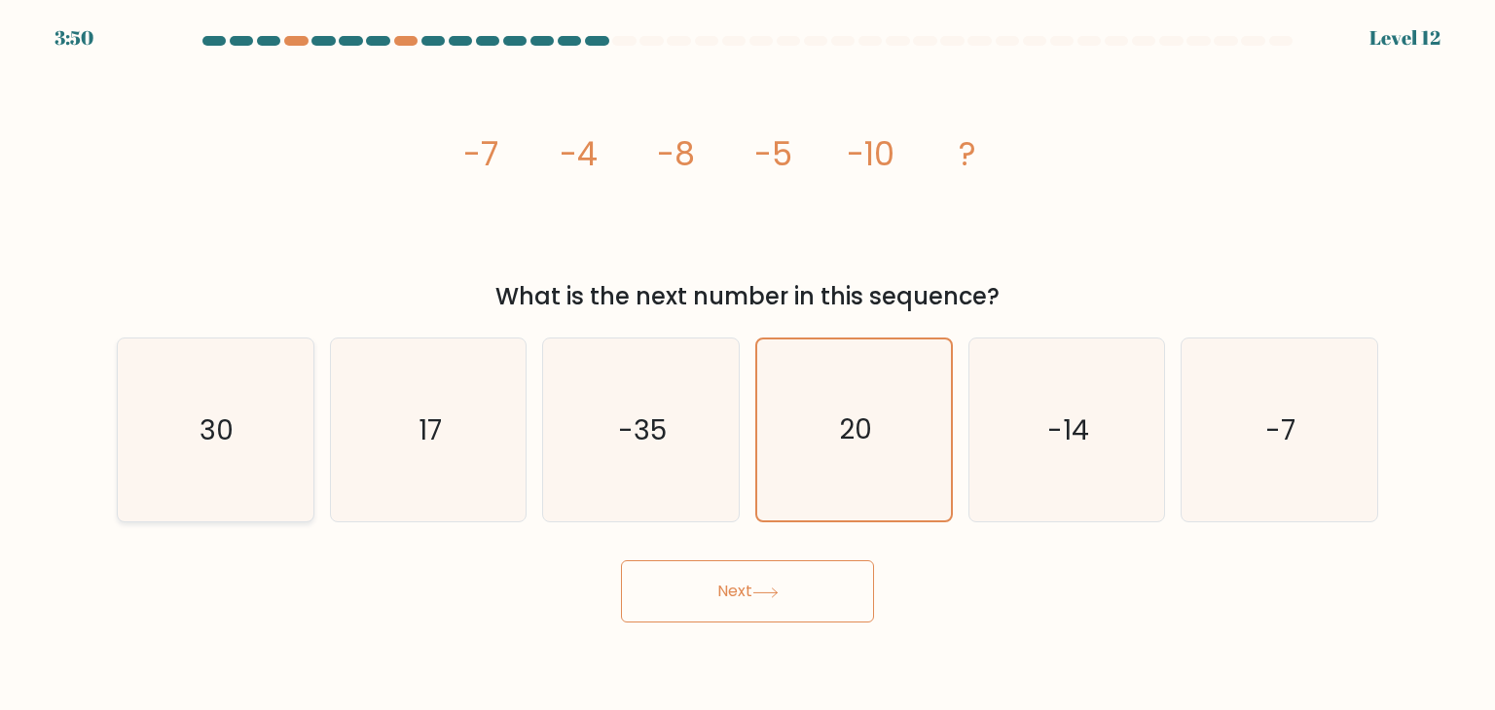
click at [747, 365] on input "a. 30" at bounding box center [747, 360] width 1 height 10
radio input "true"
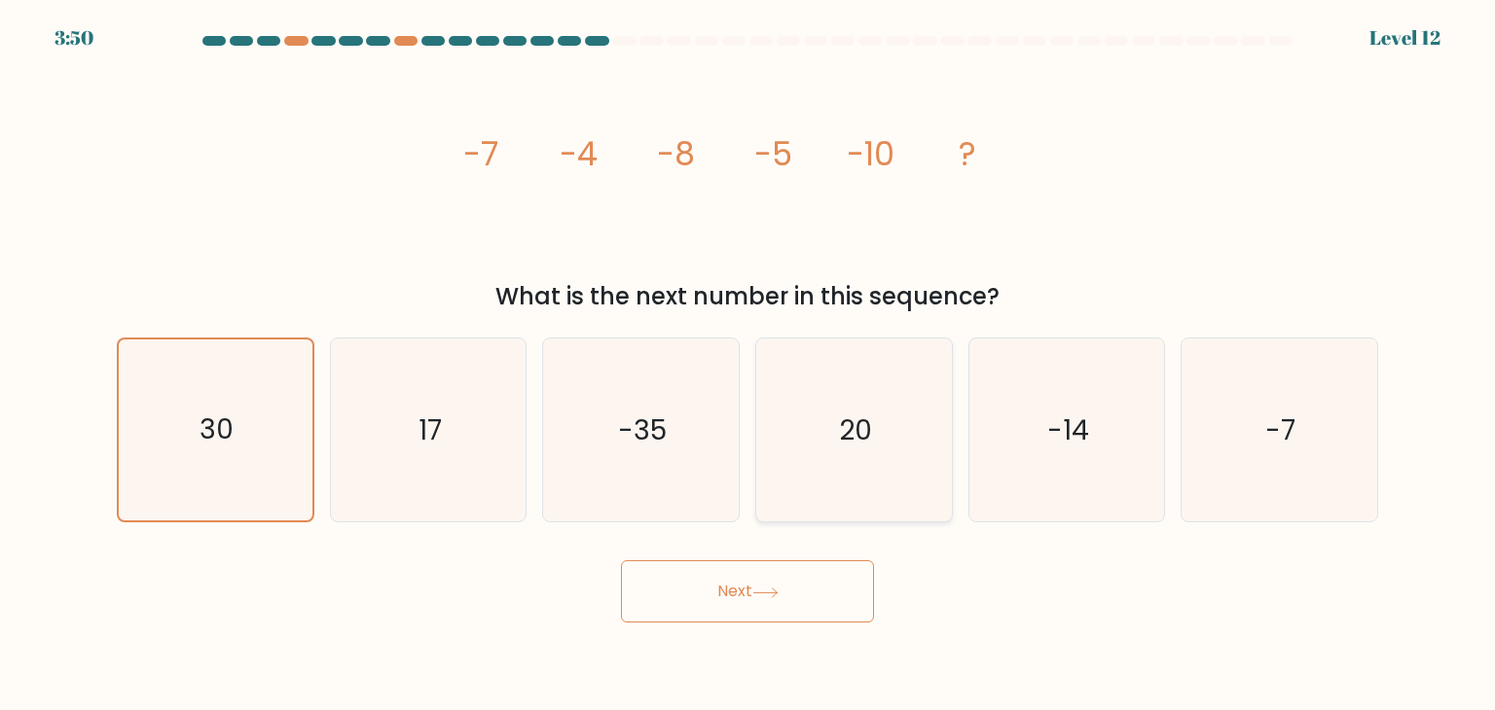
click at [814, 417] on icon "20" at bounding box center [853, 430] width 183 height 183
click at [748, 365] on input "d. 20" at bounding box center [747, 360] width 1 height 10
radio input "true"
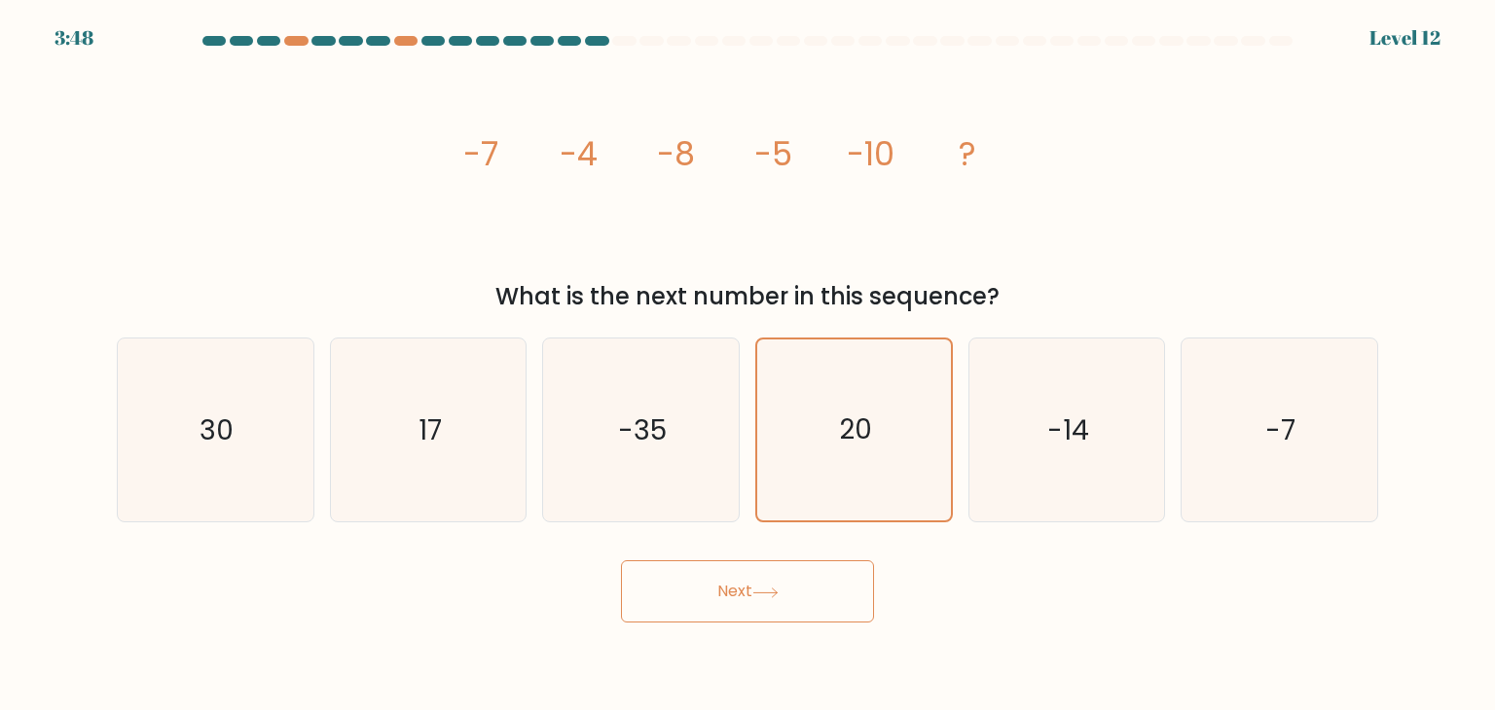
click at [806, 601] on button "Next" at bounding box center [747, 591] width 253 height 62
drag, startPoint x: 806, startPoint y: 601, endPoint x: 711, endPoint y: 575, distance: 98.0
click at [711, 575] on button "Next" at bounding box center [747, 591] width 253 height 62
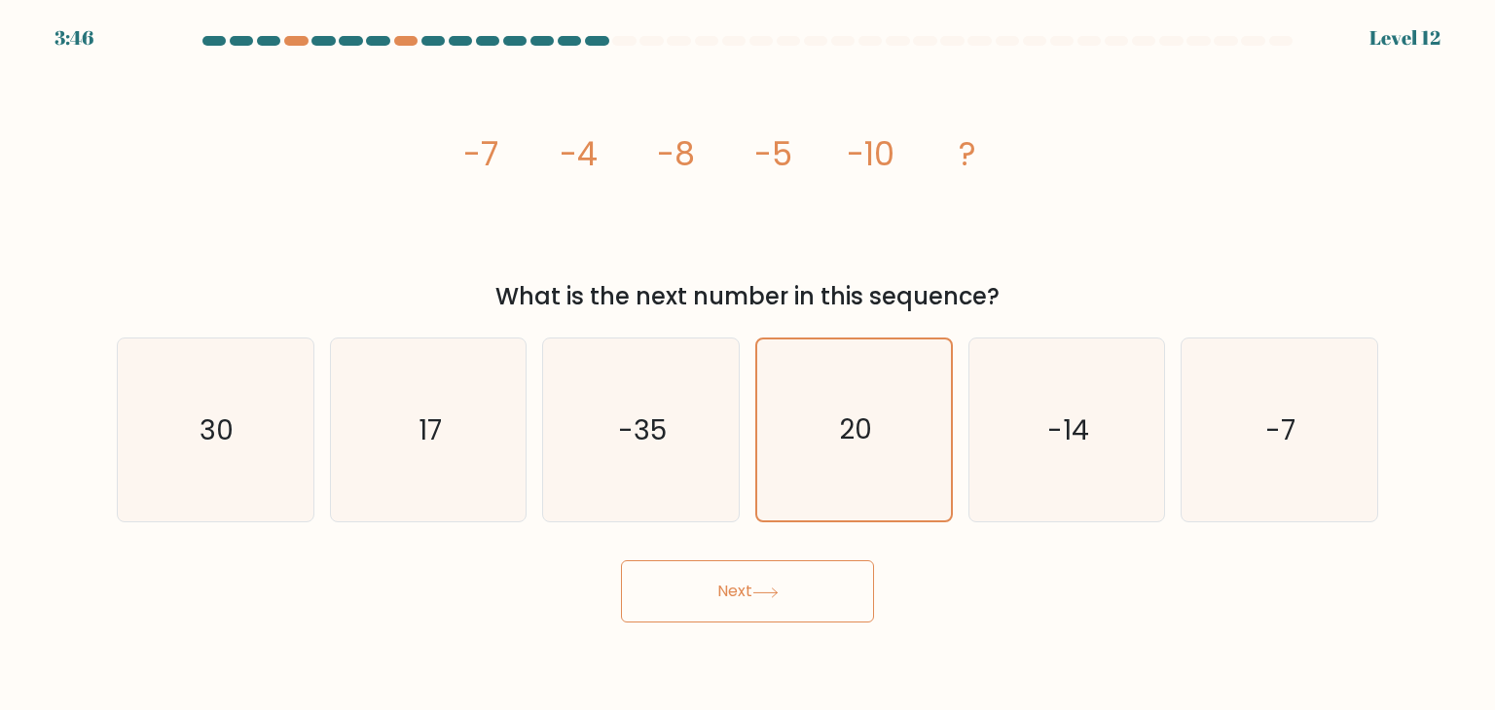
click at [711, 575] on button "Next" at bounding box center [747, 591] width 253 height 62
click at [1229, 294] on div "What is the next number in this sequence?" at bounding box center [747, 296] width 1238 height 35
drag, startPoint x: 1227, startPoint y: 294, endPoint x: 1080, endPoint y: 351, distance: 157.8
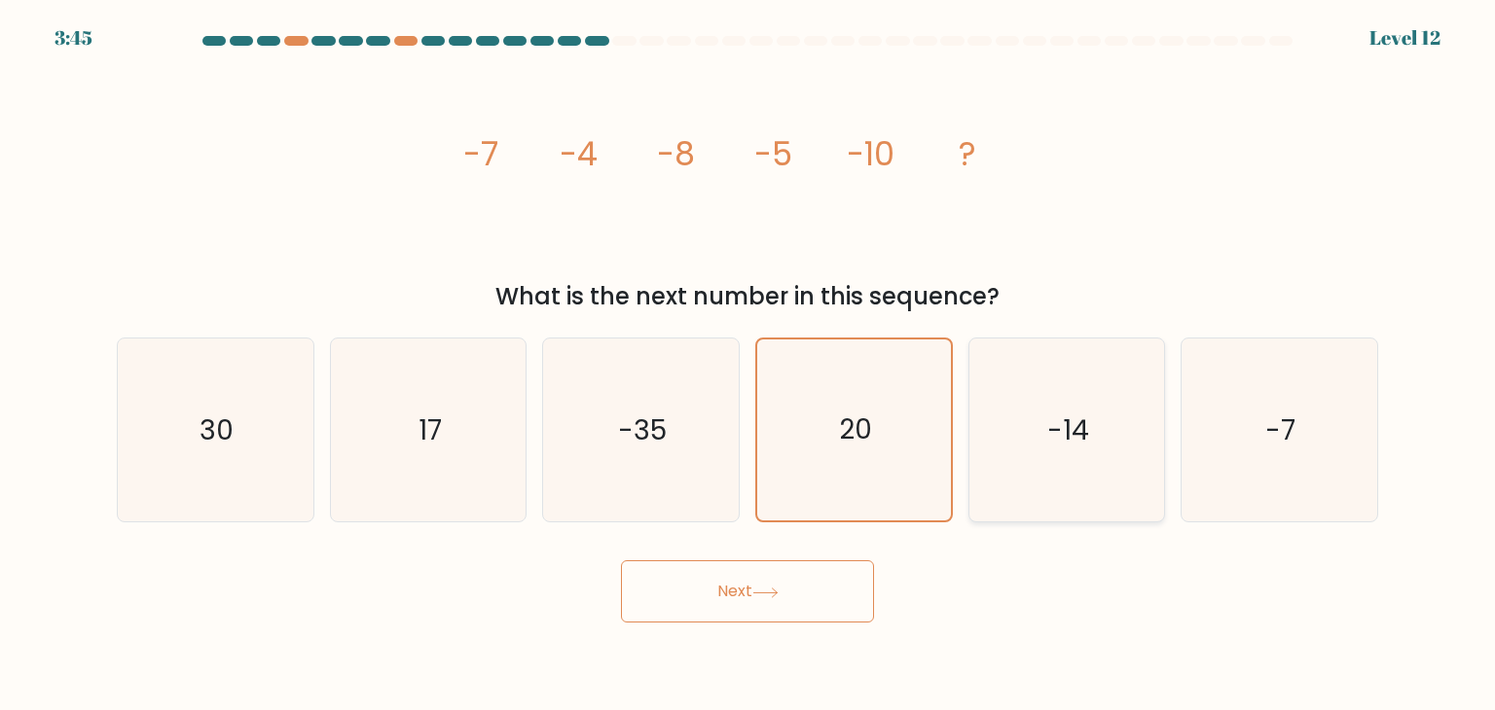
click at [1223, 295] on div "What is the next number in this sequence?" at bounding box center [747, 296] width 1238 height 35
click at [879, 407] on icon "20" at bounding box center [853, 430] width 181 height 181
click at [748, 365] on input "d. 20" at bounding box center [747, 360] width 1 height 10
click at [968, 401] on div "-14" at bounding box center [1067, 430] width 198 height 185
click at [748, 365] on input "e. -14" at bounding box center [747, 360] width 1 height 10
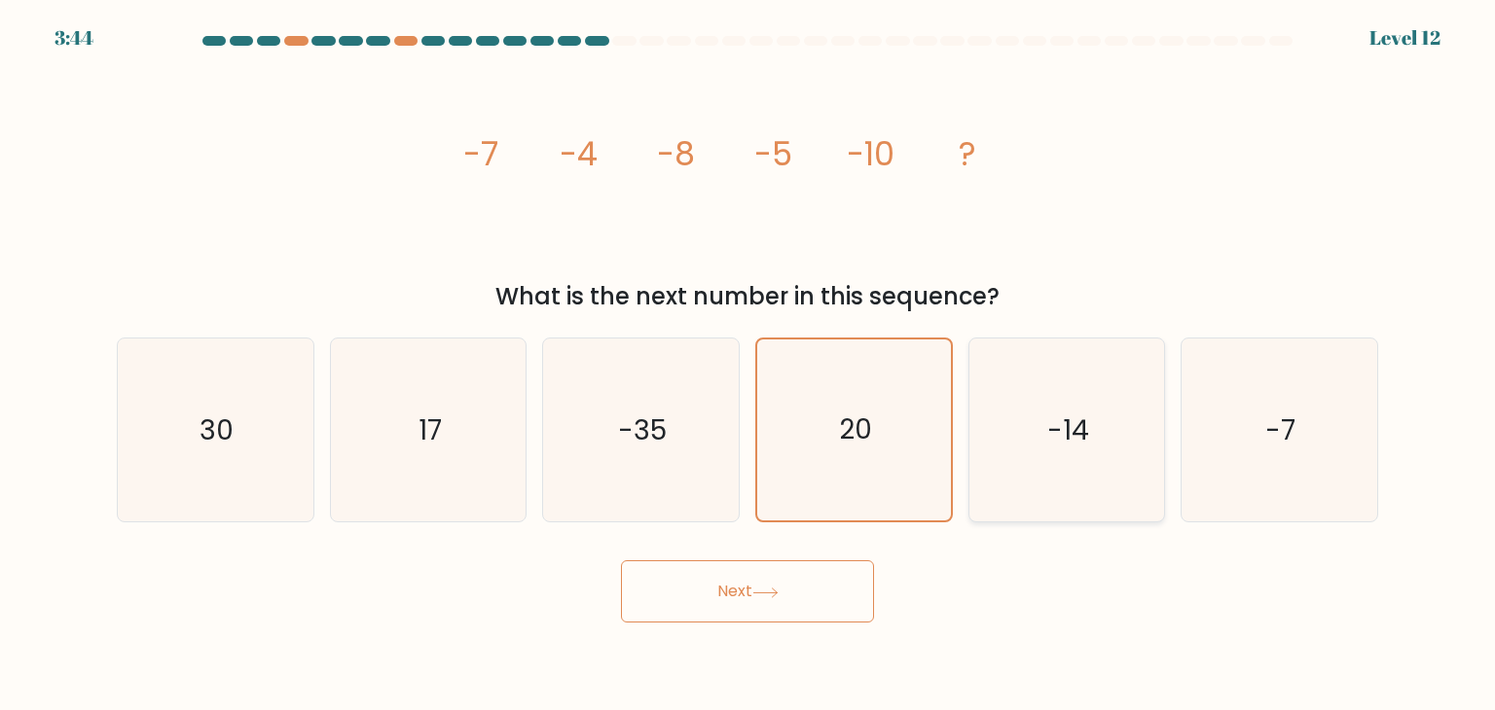
radio input "true"
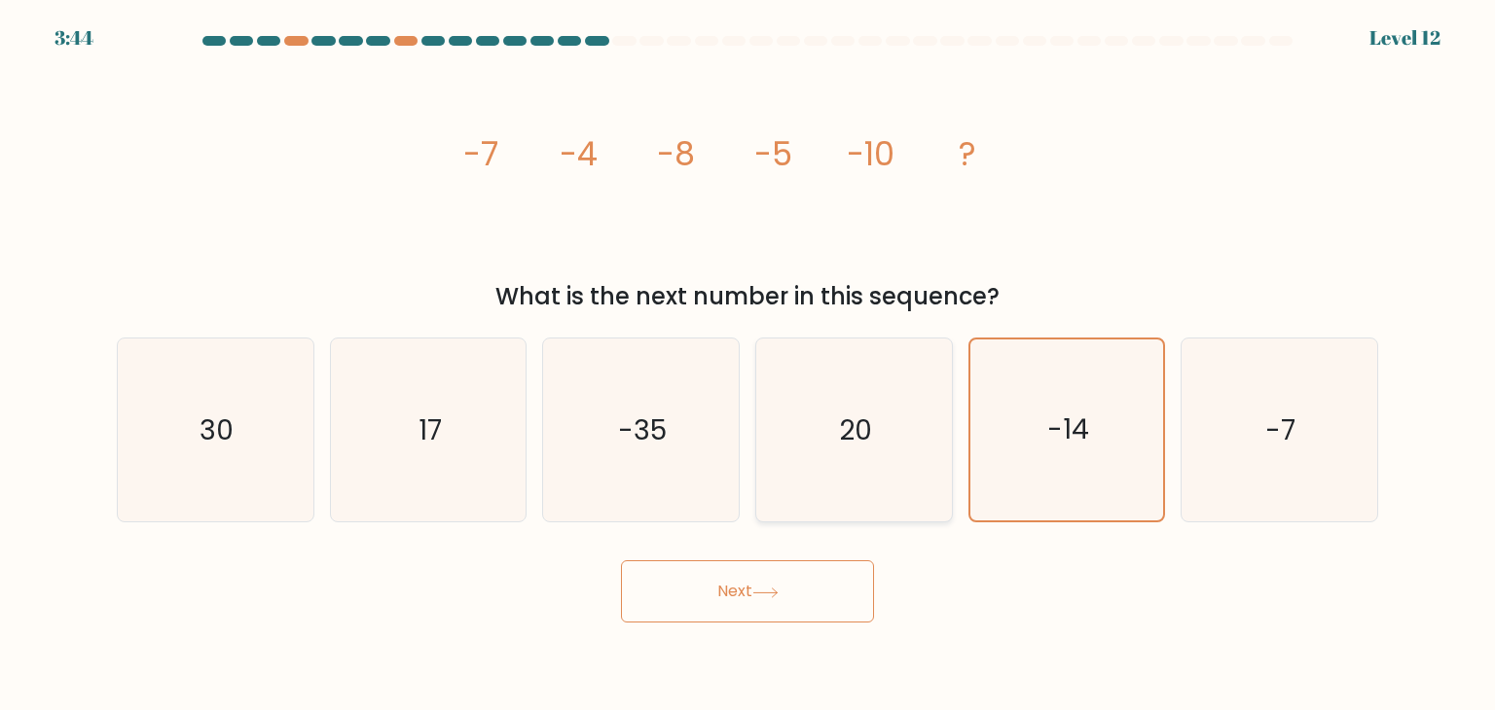
drag, startPoint x: 997, startPoint y: 405, endPoint x: 865, endPoint y: 465, distance: 145.4
click at [992, 407] on icon "-14" at bounding box center [1066, 430] width 181 height 181
click at [748, 365] on input "e. -14" at bounding box center [747, 360] width 1 height 10
click at [759, 600] on button "Next" at bounding box center [747, 591] width 253 height 62
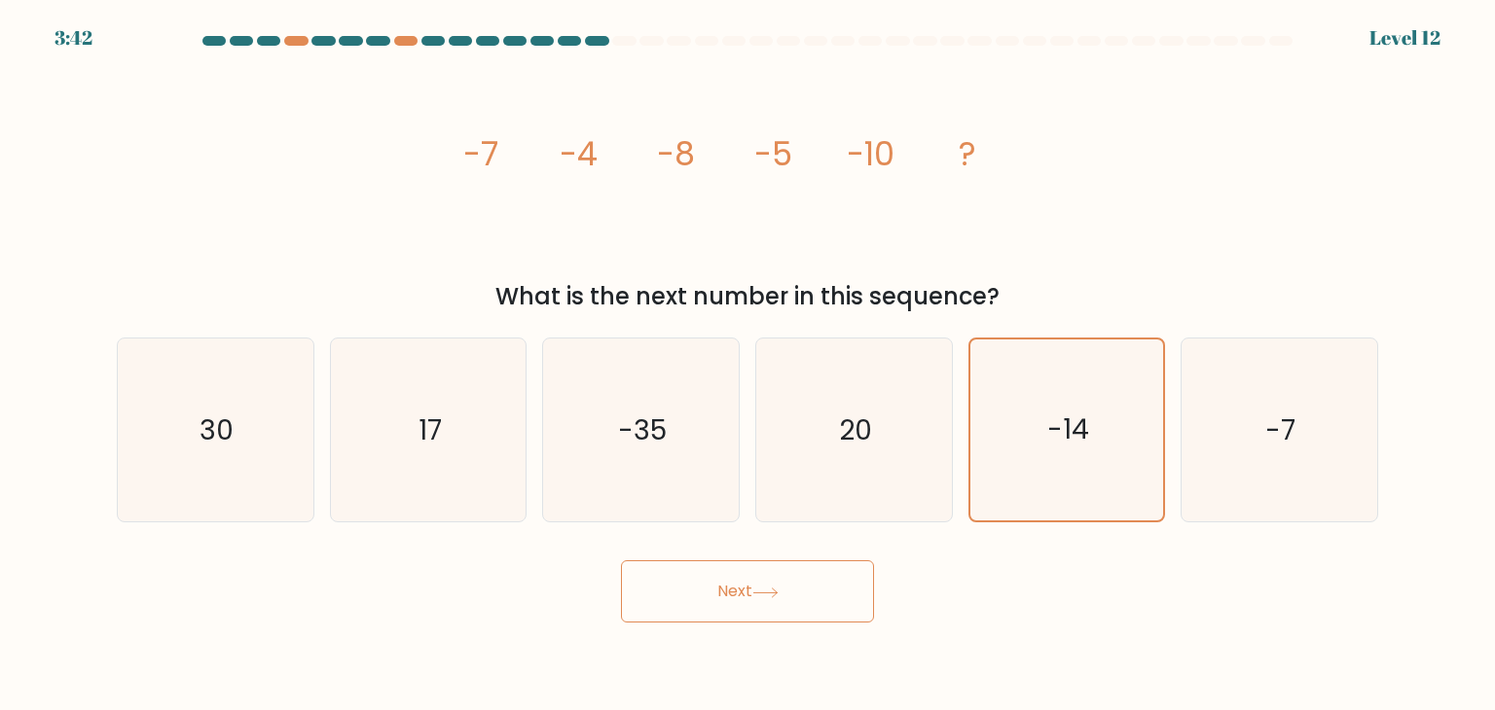
click at [759, 600] on button "Next" at bounding box center [747, 591] width 253 height 62
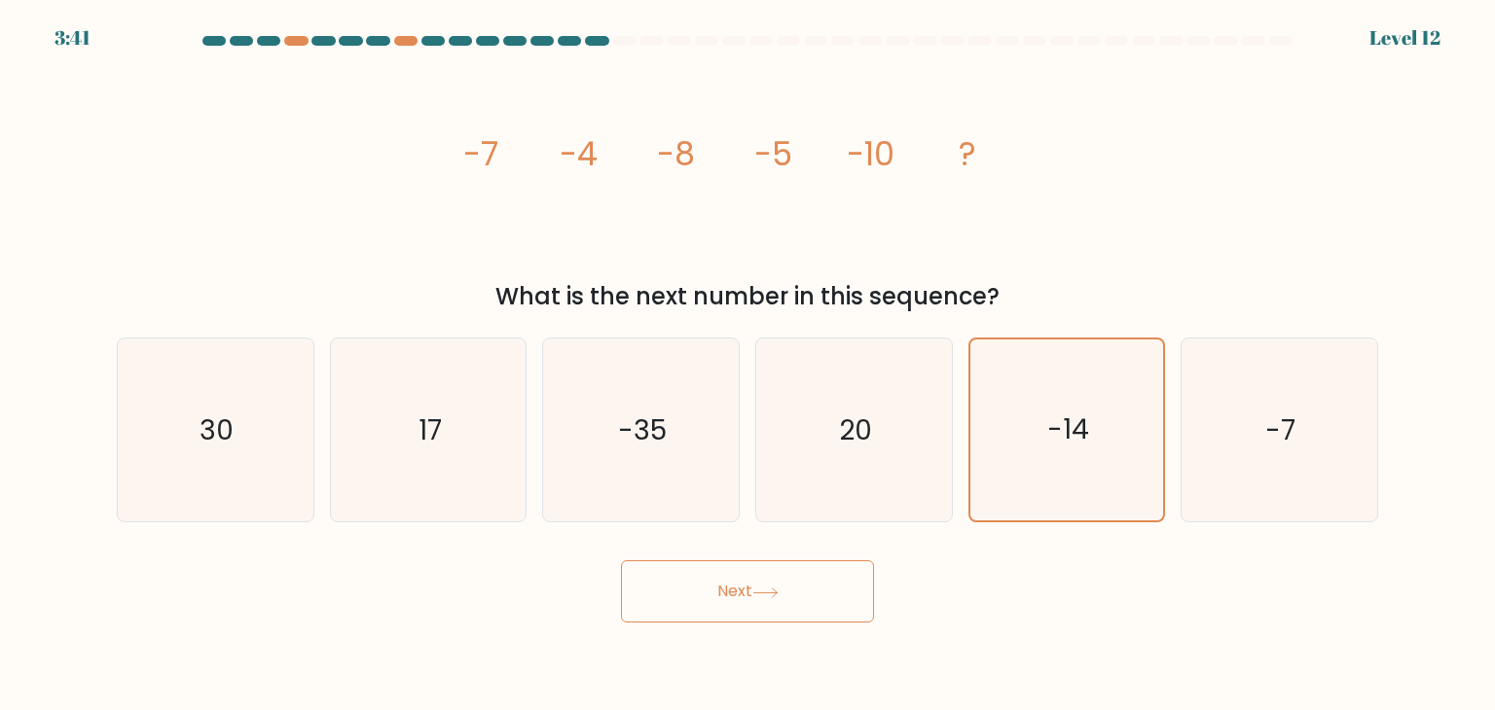
click at [758, 600] on button "Next" at bounding box center [747, 591] width 253 height 62
drag, startPoint x: 758, startPoint y: 600, endPoint x: 767, endPoint y: 592, distance: 12.4
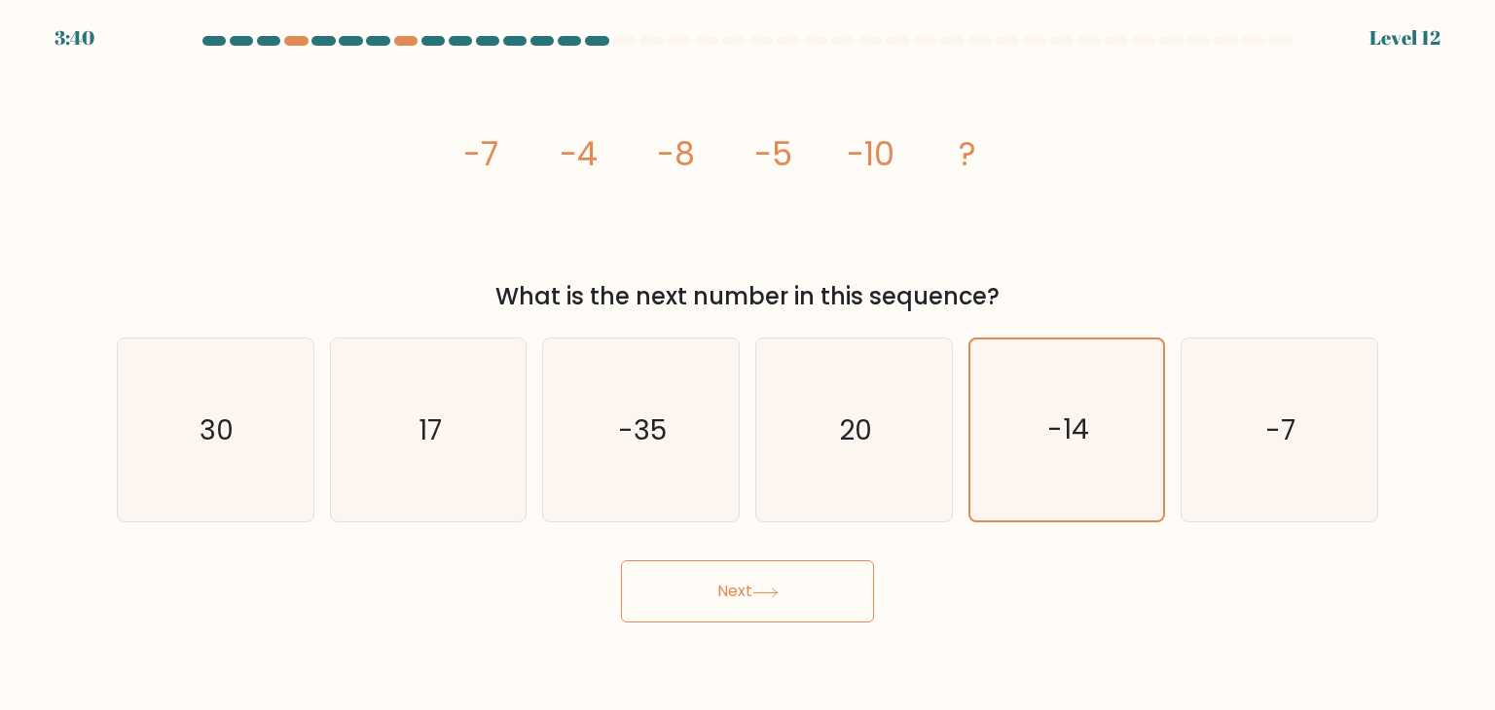
click at [764, 592] on button "Next" at bounding box center [747, 591] width 253 height 62
click at [1153, 474] on icon "-14" at bounding box center [1066, 430] width 181 height 181
click at [748, 365] on input "e. -14" at bounding box center [747, 360] width 1 height 10
click at [880, 491] on icon "20" at bounding box center [853, 430] width 183 height 183
click at [748, 365] on input "d. 20" at bounding box center [747, 360] width 1 height 10
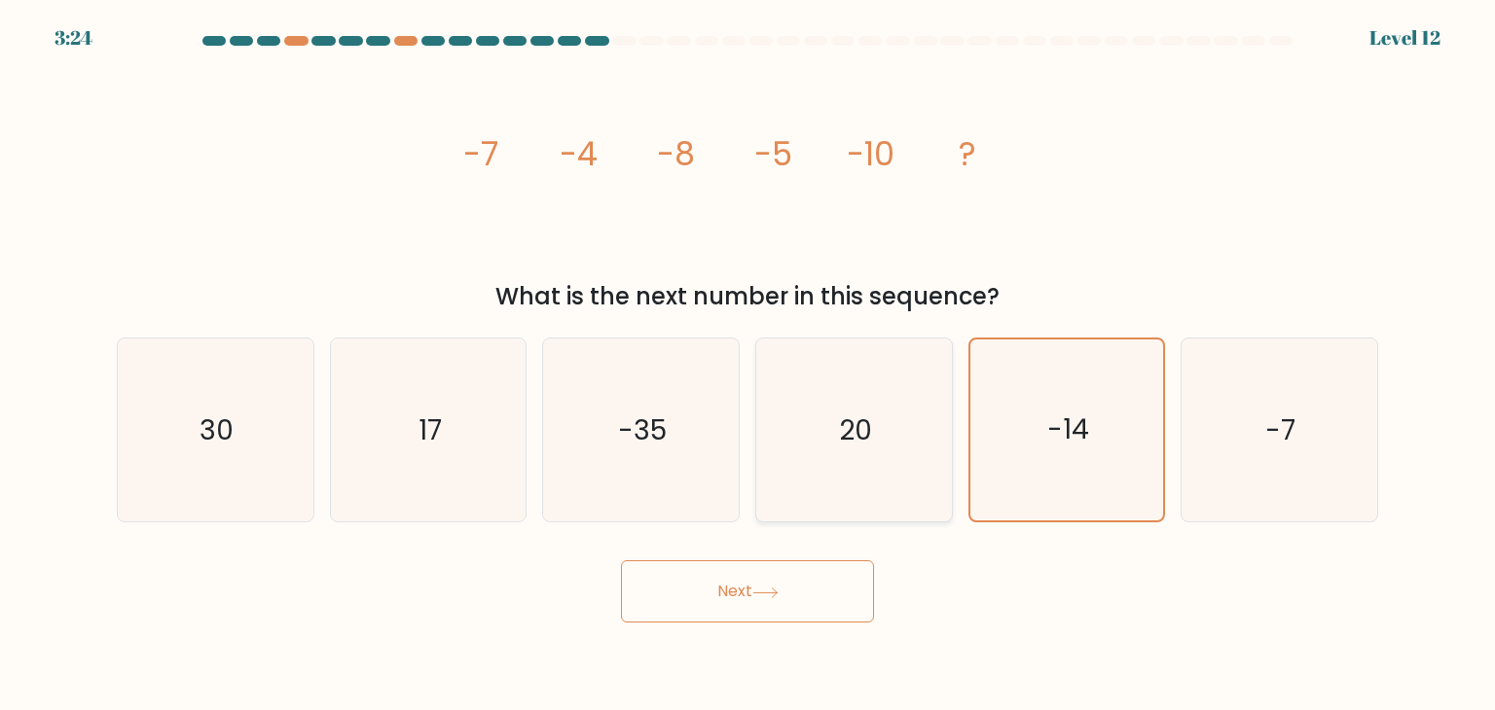
radio input "true"
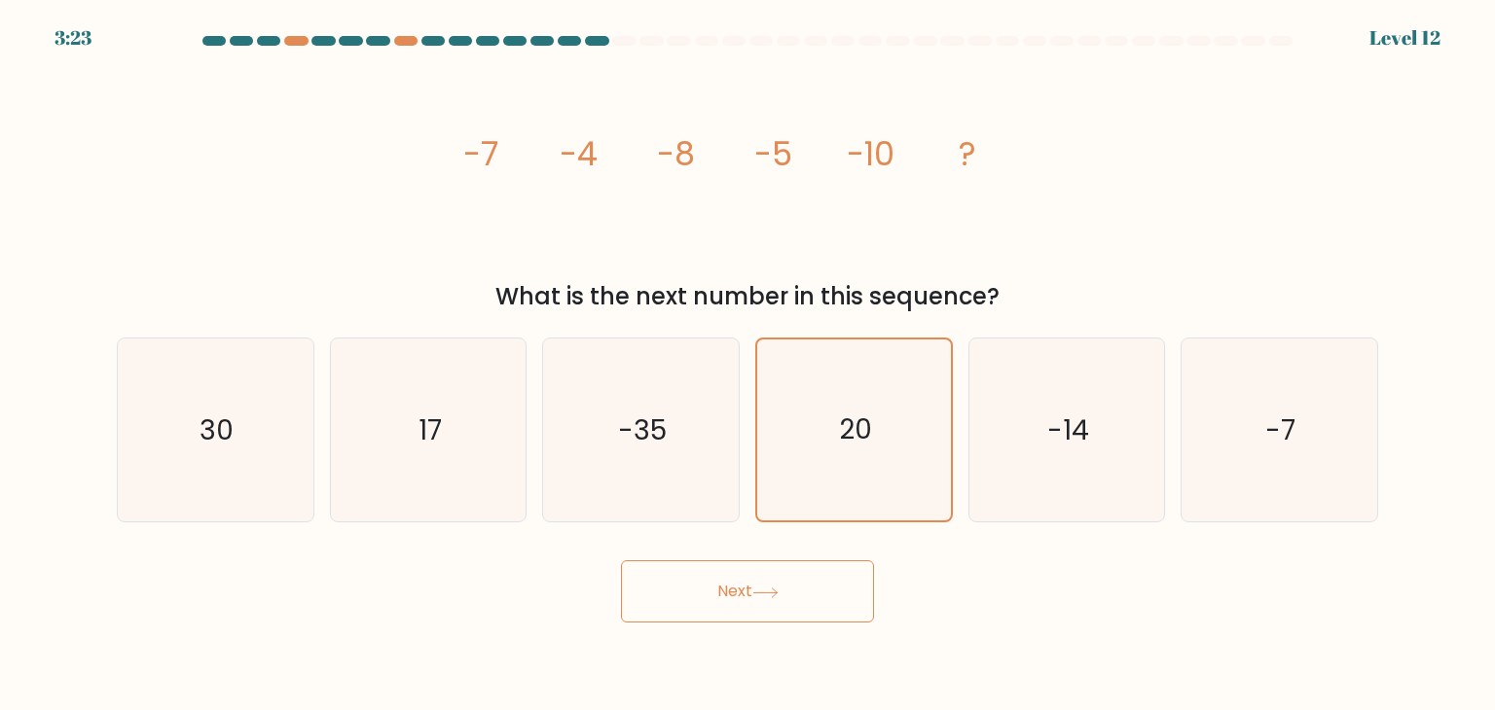
click at [809, 590] on button "Next" at bounding box center [747, 591] width 253 height 62
drag, startPoint x: 792, startPoint y: 482, endPoint x: 503, endPoint y: 472, distance: 289.2
click at [506, 472] on icon "17" at bounding box center [428, 430] width 183 height 183
click at [747, 365] on input "b. 17" at bounding box center [747, 360] width 1 height 10
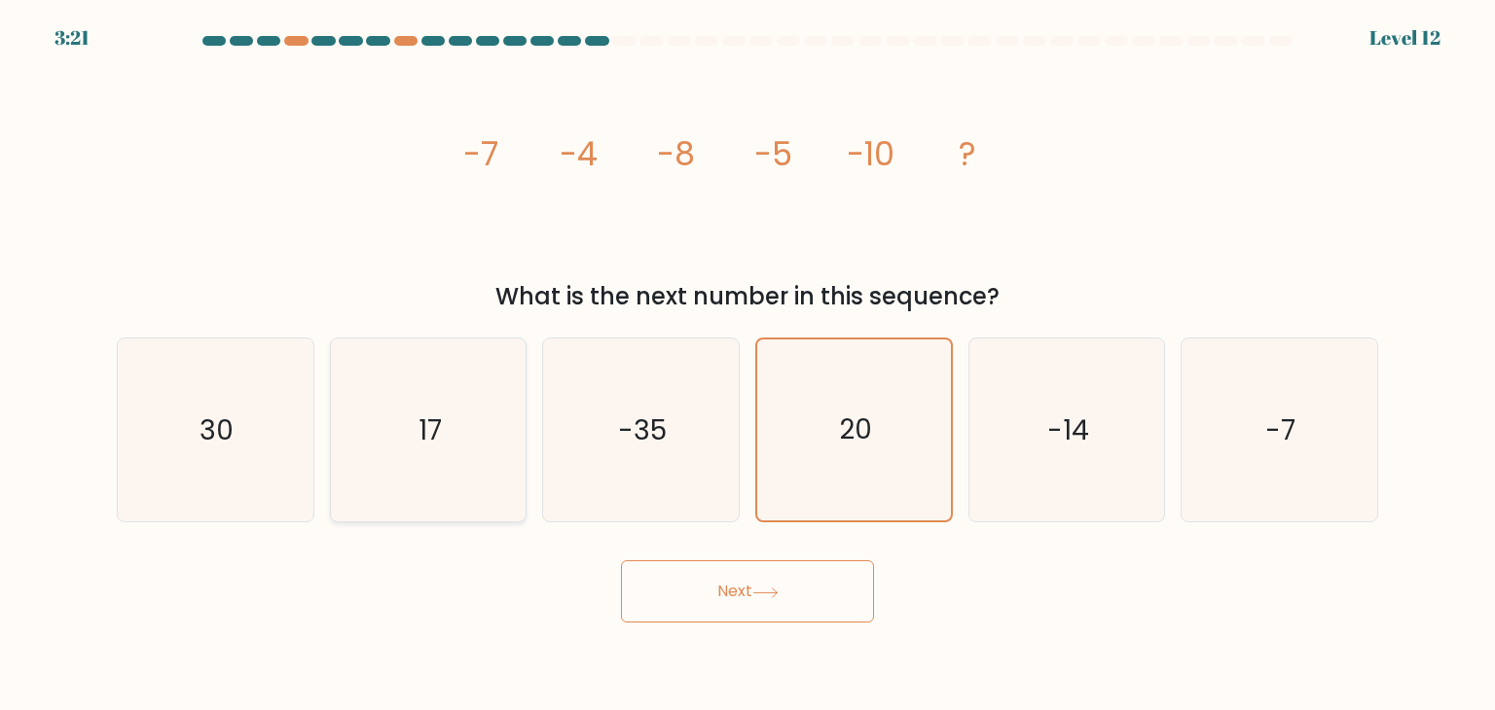
radio input "true"
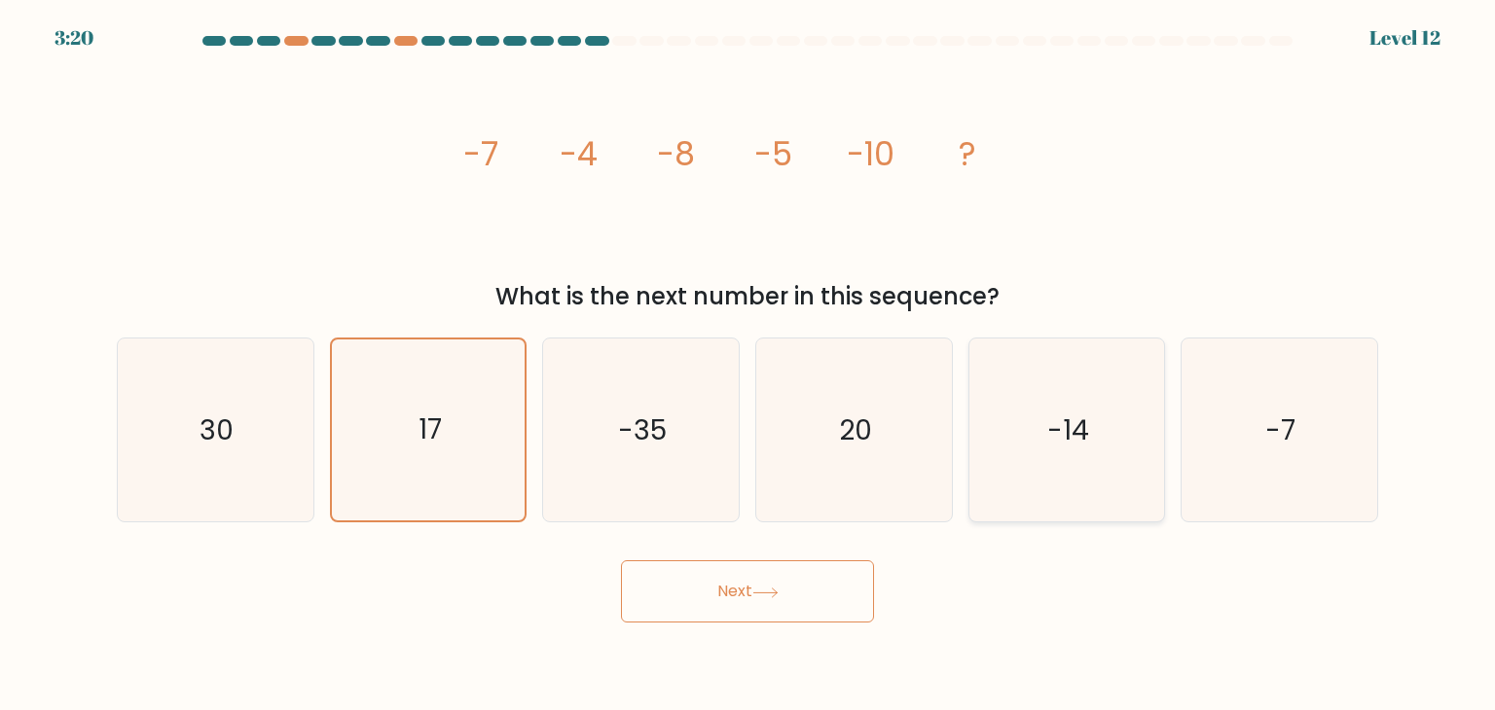
drag, startPoint x: 496, startPoint y: 470, endPoint x: 1100, endPoint y: 421, distance: 605.3
click at [1100, 417] on icon "-14" at bounding box center [1066, 430] width 183 height 183
click at [748, 365] on input "e. -14" at bounding box center [747, 360] width 1 height 10
radio input "true"
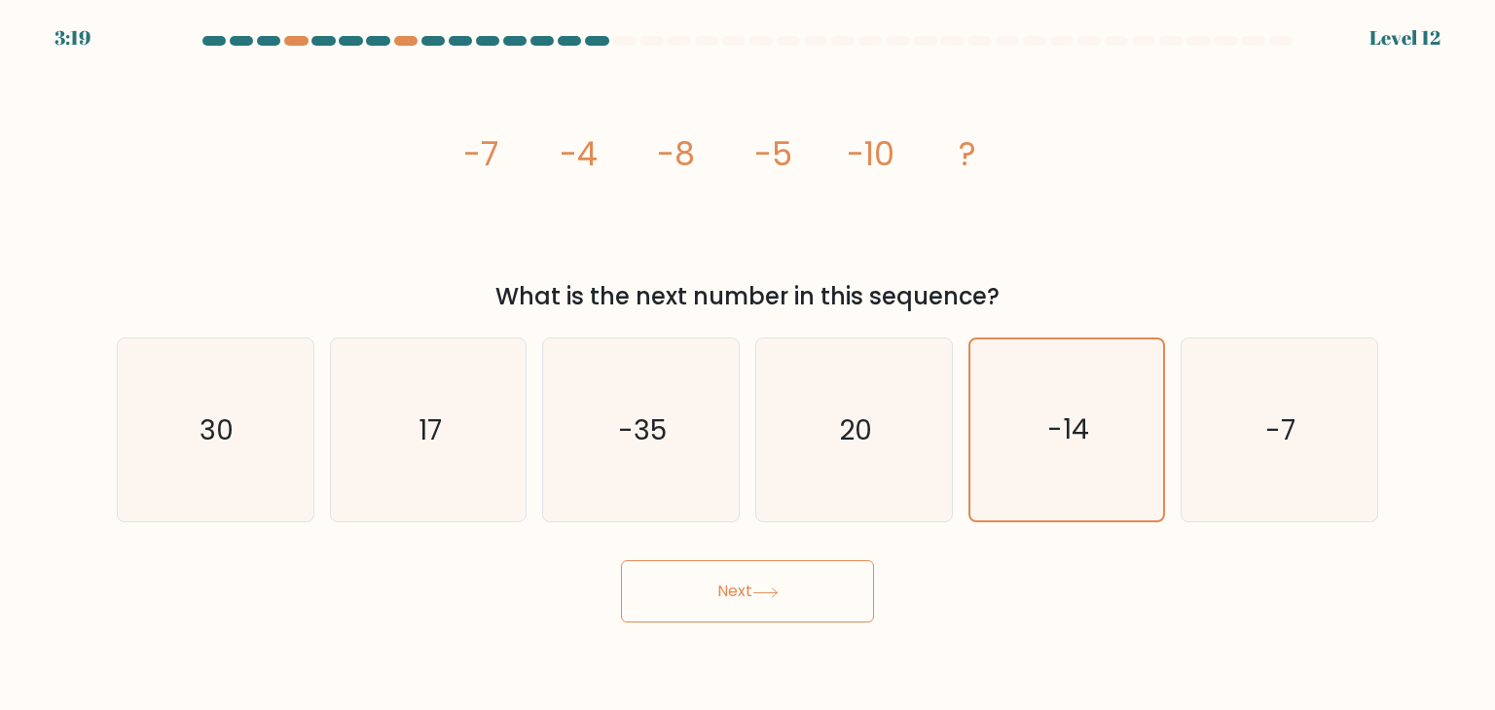
click at [755, 614] on button "Next" at bounding box center [747, 591] width 253 height 62
click at [766, 576] on button "Next" at bounding box center [747, 591] width 253 height 62
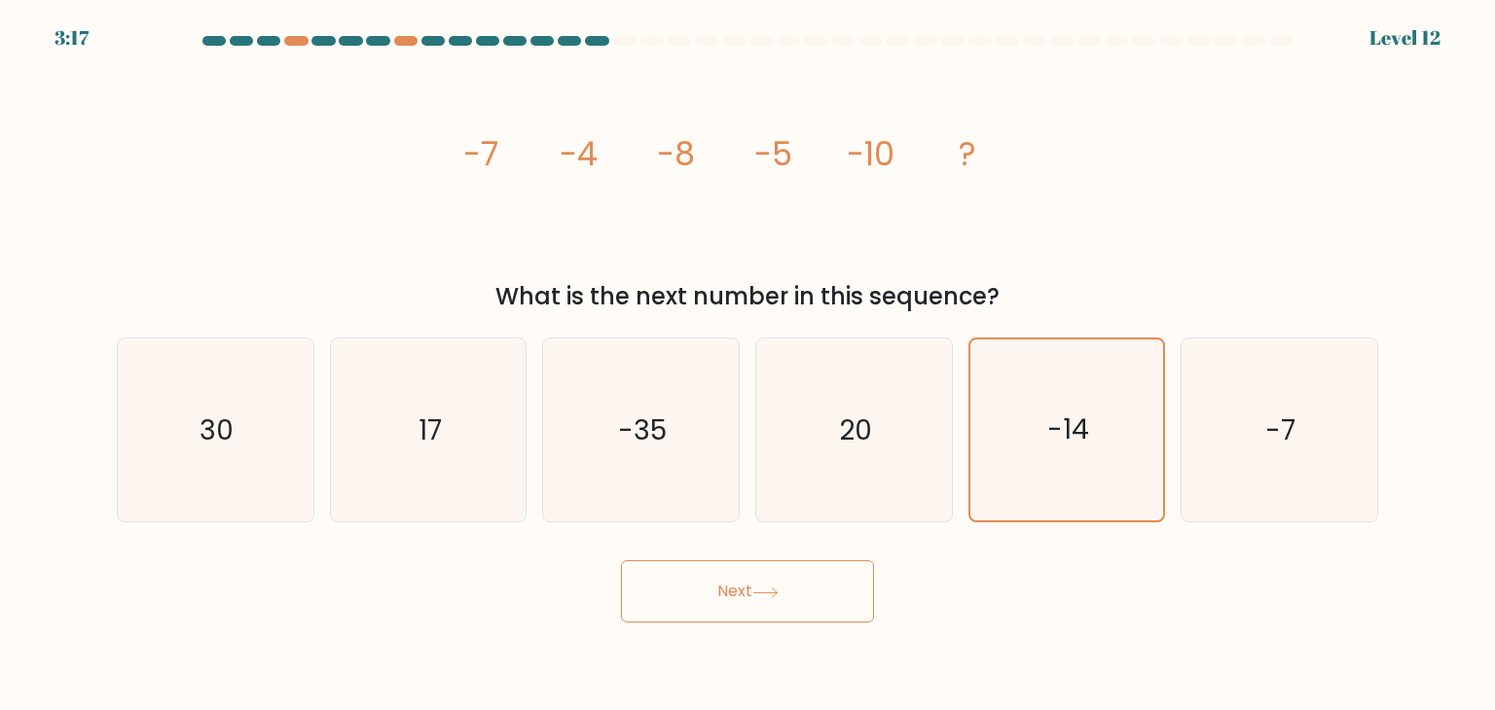
click at [621, 560] on button "Next" at bounding box center [747, 591] width 253 height 62
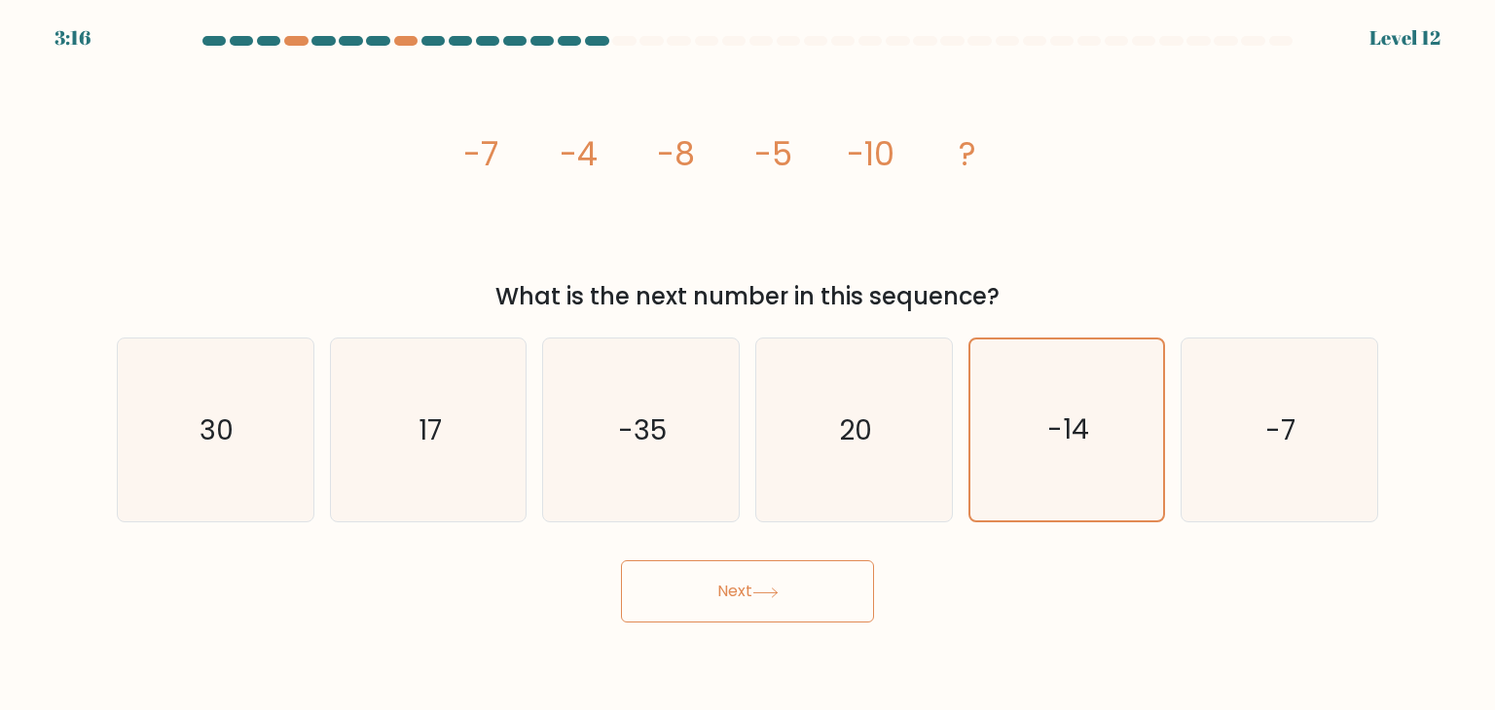
click at [621, 560] on button "Next" at bounding box center [747, 591] width 253 height 62
click at [673, 561] on button "Next" at bounding box center [747, 591] width 253 height 62
click at [682, 581] on button "Next" at bounding box center [747, 591] width 253 height 62
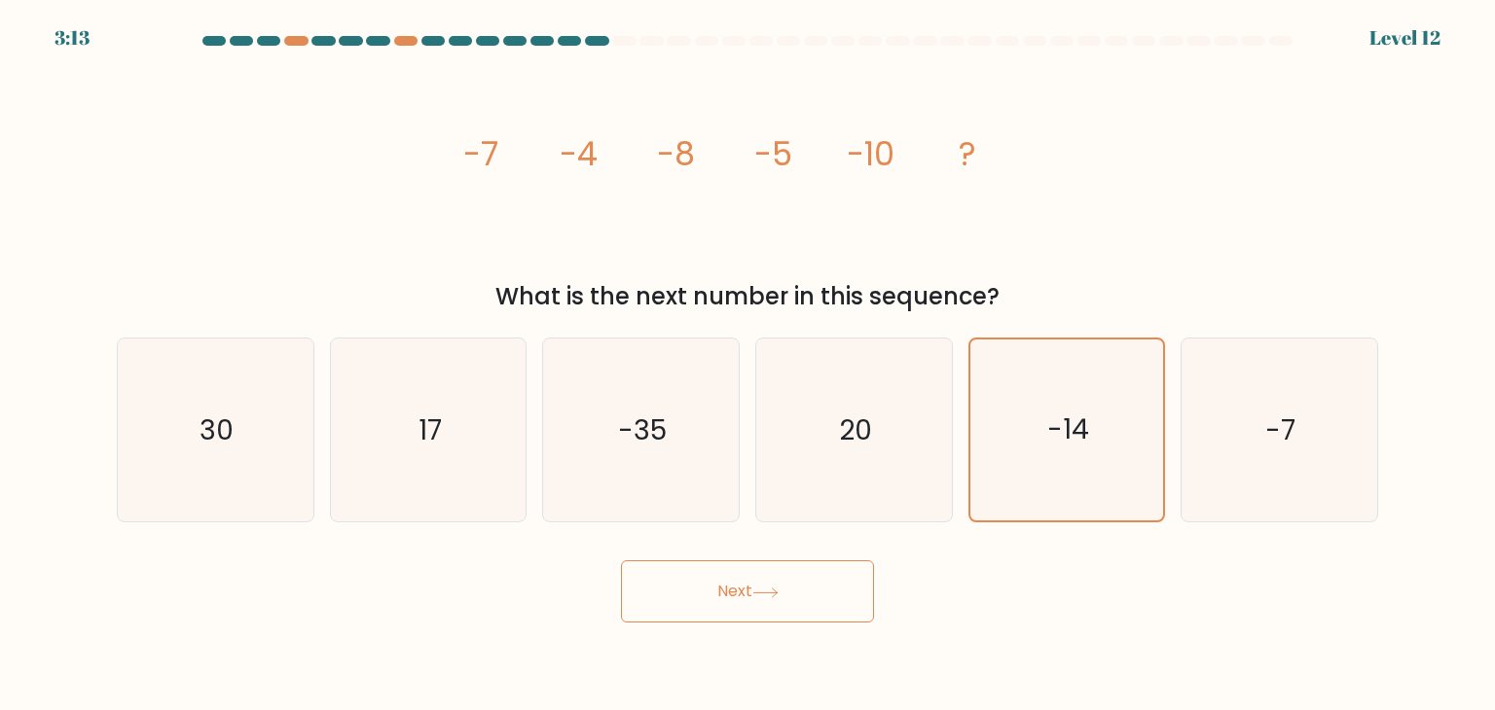
click at [682, 581] on button "Next" at bounding box center [747, 591] width 253 height 62
click at [620, 494] on icon "-35" at bounding box center [640, 430] width 183 height 183
click at [747, 365] on input "c. -35" at bounding box center [747, 360] width 1 height 10
radio input "true"
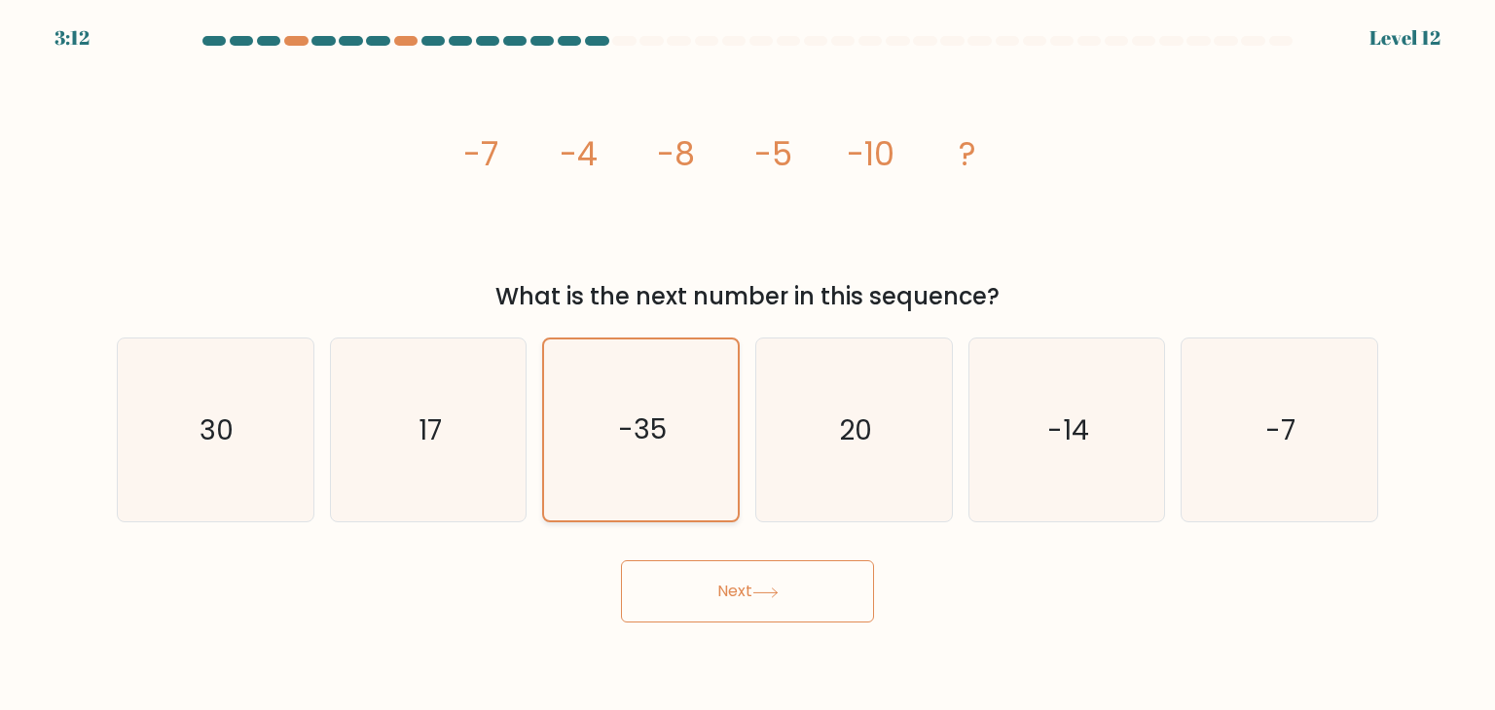
click at [622, 486] on icon "-35" at bounding box center [640, 430] width 181 height 181
click at [747, 365] on input "c. -35" at bounding box center [747, 360] width 1 height 10
click at [455, 476] on icon "17" at bounding box center [428, 430] width 183 height 183
click at [747, 365] on input "b. 17" at bounding box center [747, 360] width 1 height 10
radio input "true"
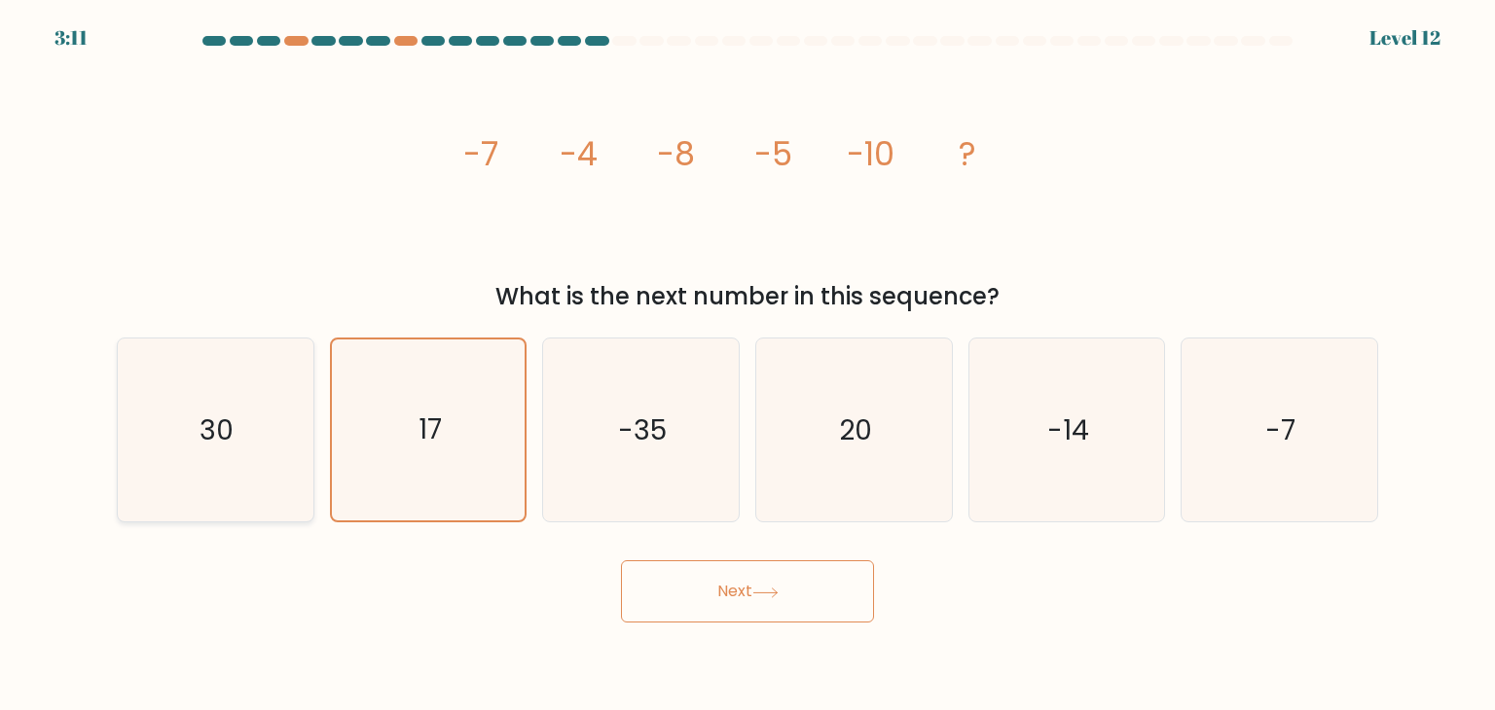
click at [205, 476] on icon "30" at bounding box center [215, 430] width 183 height 183
click at [747, 365] on input "a. 30" at bounding box center [747, 360] width 1 height 10
radio input "true"
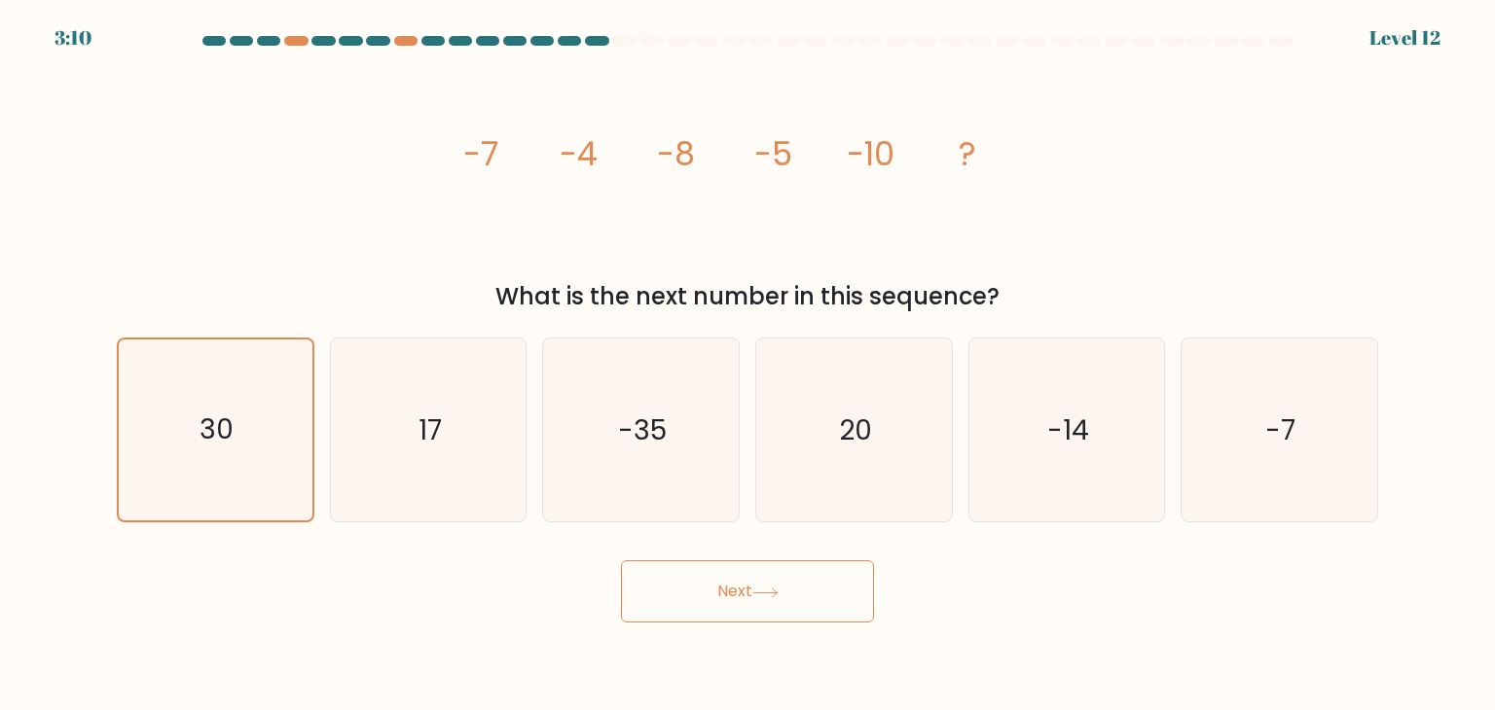
click at [675, 590] on button "Next" at bounding box center [747, 591] width 253 height 62
drag, startPoint x: 676, startPoint y: 590, endPoint x: 473, endPoint y: 398, distance: 279.5
click at [473, 398] on icon "17" at bounding box center [428, 430] width 183 height 183
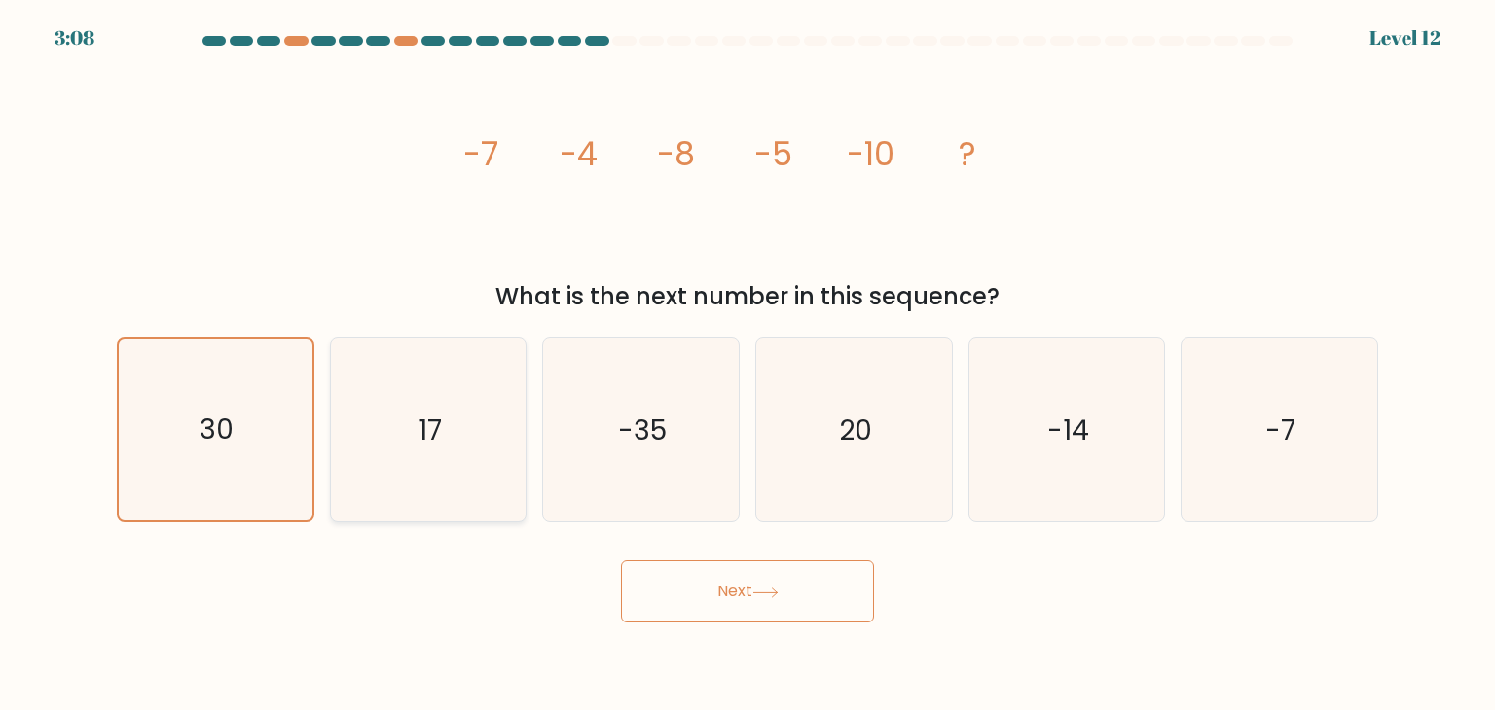
click at [747, 365] on input "b. 17" at bounding box center [747, 360] width 1 height 10
radio input "true"
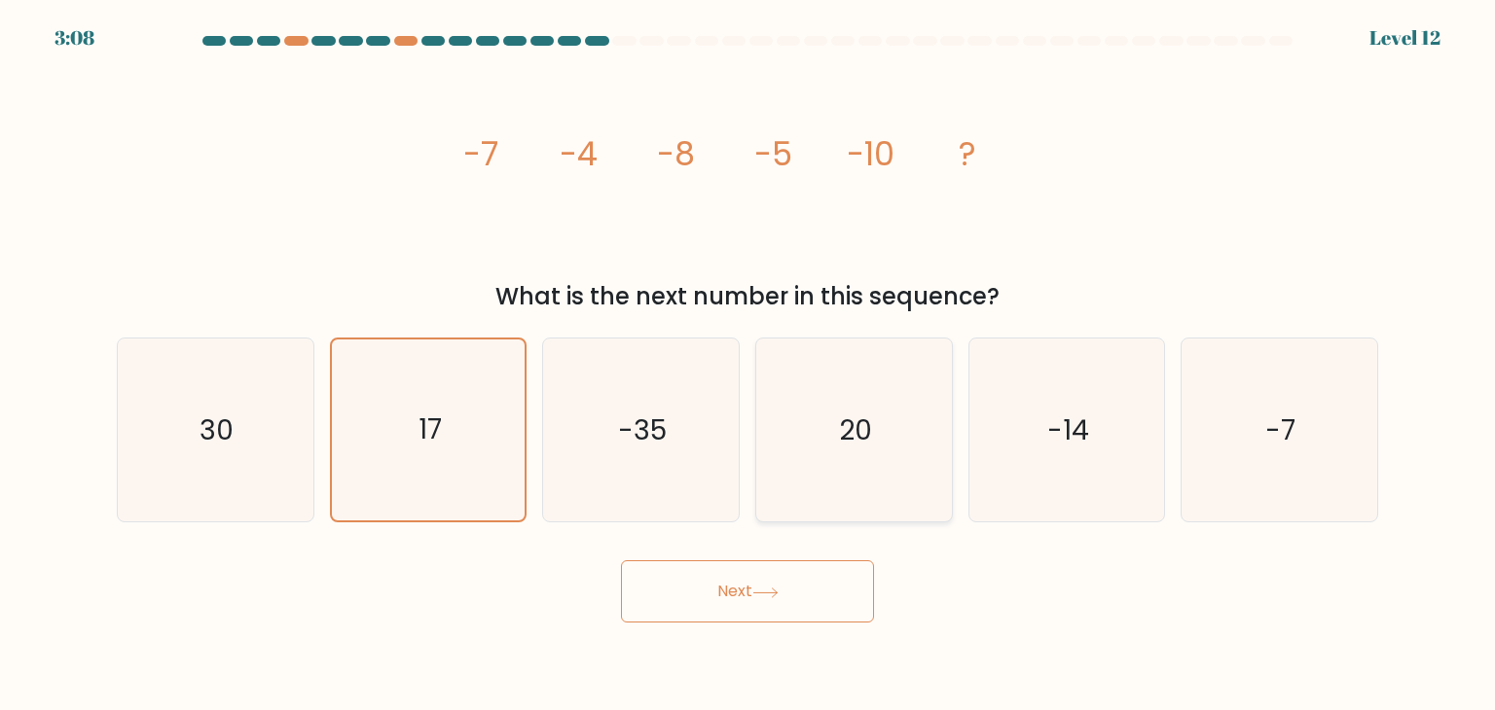
click at [762, 398] on icon "20" at bounding box center [853, 430] width 183 height 183
click at [748, 365] on input "d. 20" at bounding box center [747, 360] width 1 height 10
radio input "true"
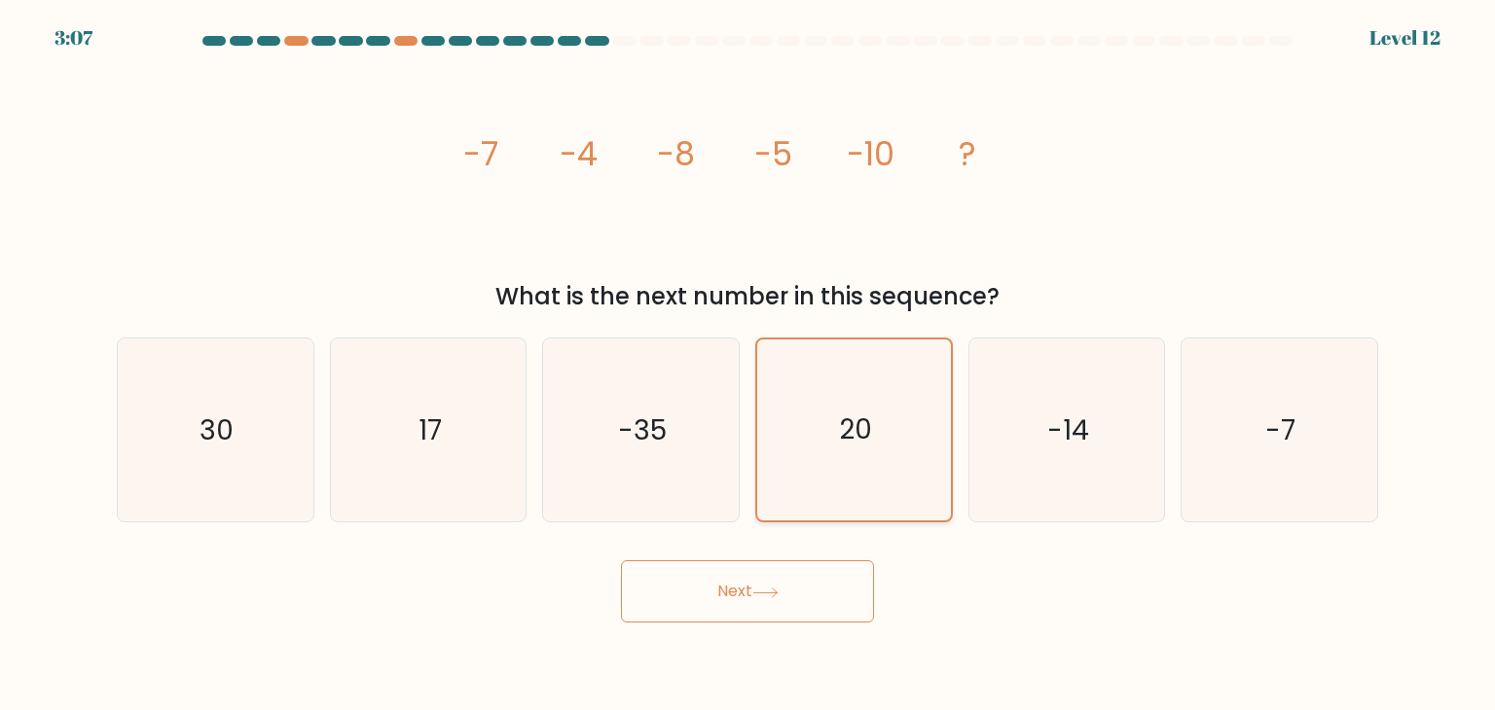
click at [946, 387] on div "20" at bounding box center [854, 430] width 198 height 185
click at [748, 365] on input "d. 20" at bounding box center [747, 360] width 1 height 10
click at [1028, 386] on icon "-14" at bounding box center [1066, 430] width 183 height 183
click at [748, 365] on input "e. -14" at bounding box center [747, 360] width 1 height 10
radio input "true"
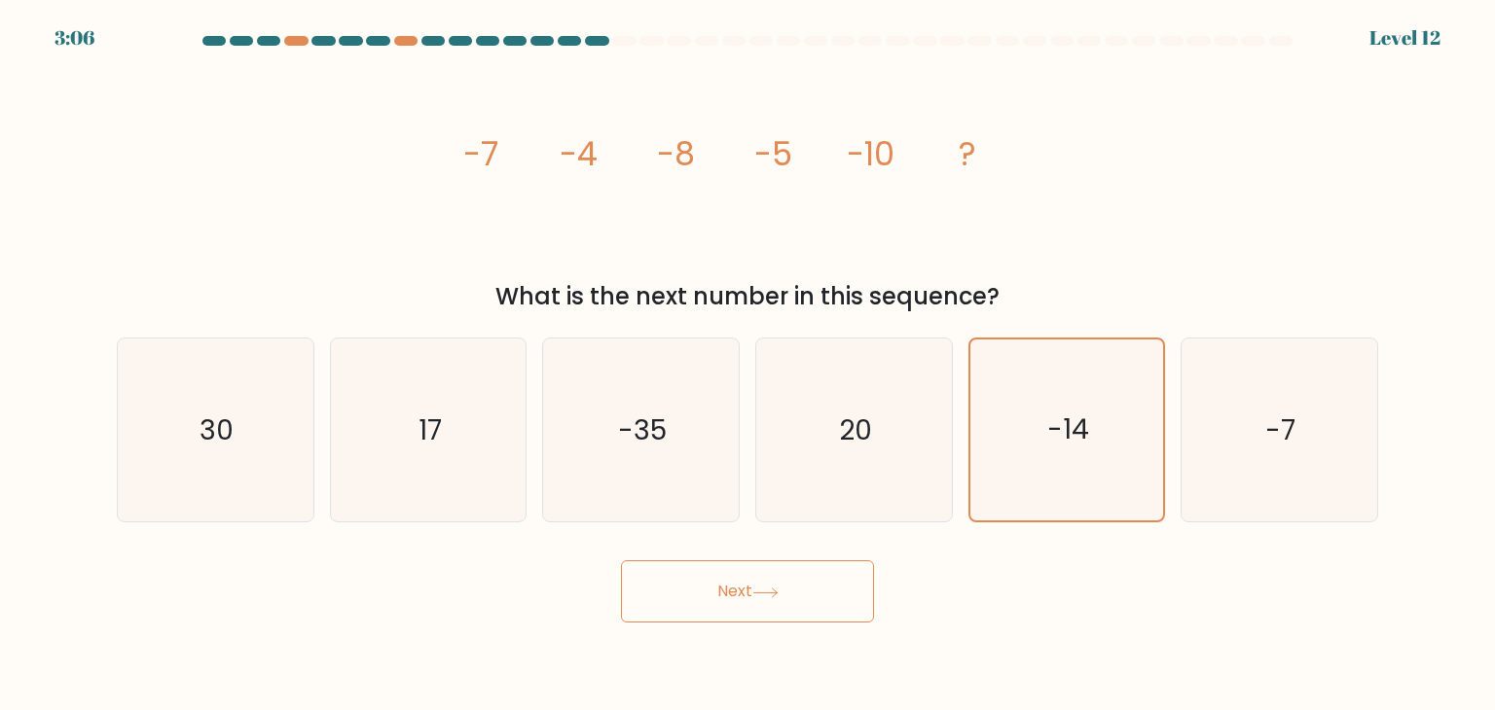
click at [800, 585] on button "Next" at bounding box center [747, 591] width 253 height 62
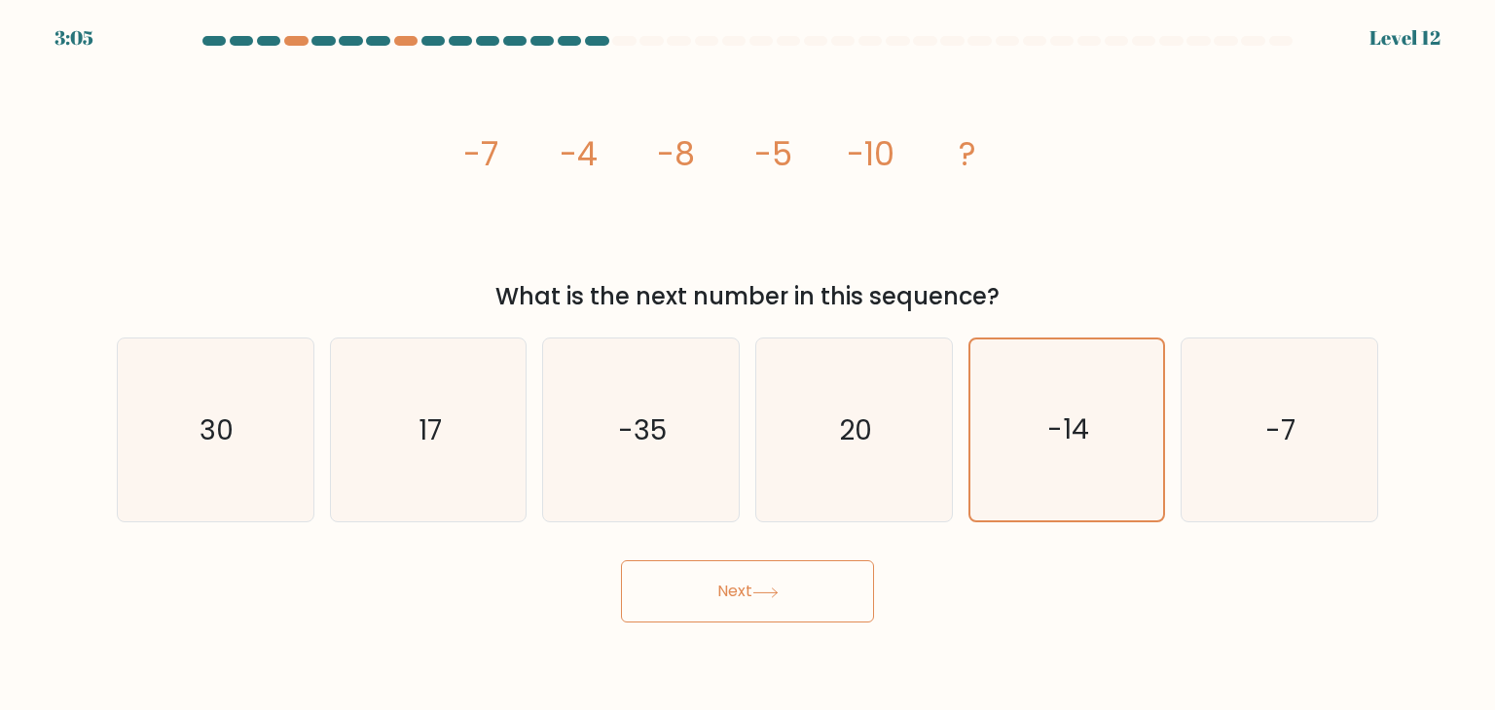
click at [800, 585] on button "Next" at bounding box center [747, 591] width 253 height 62
drag, startPoint x: 761, startPoint y: 453, endPoint x: 629, endPoint y: 464, distance: 132.8
click at [629, 464] on icon "-35" at bounding box center [640, 430] width 183 height 183
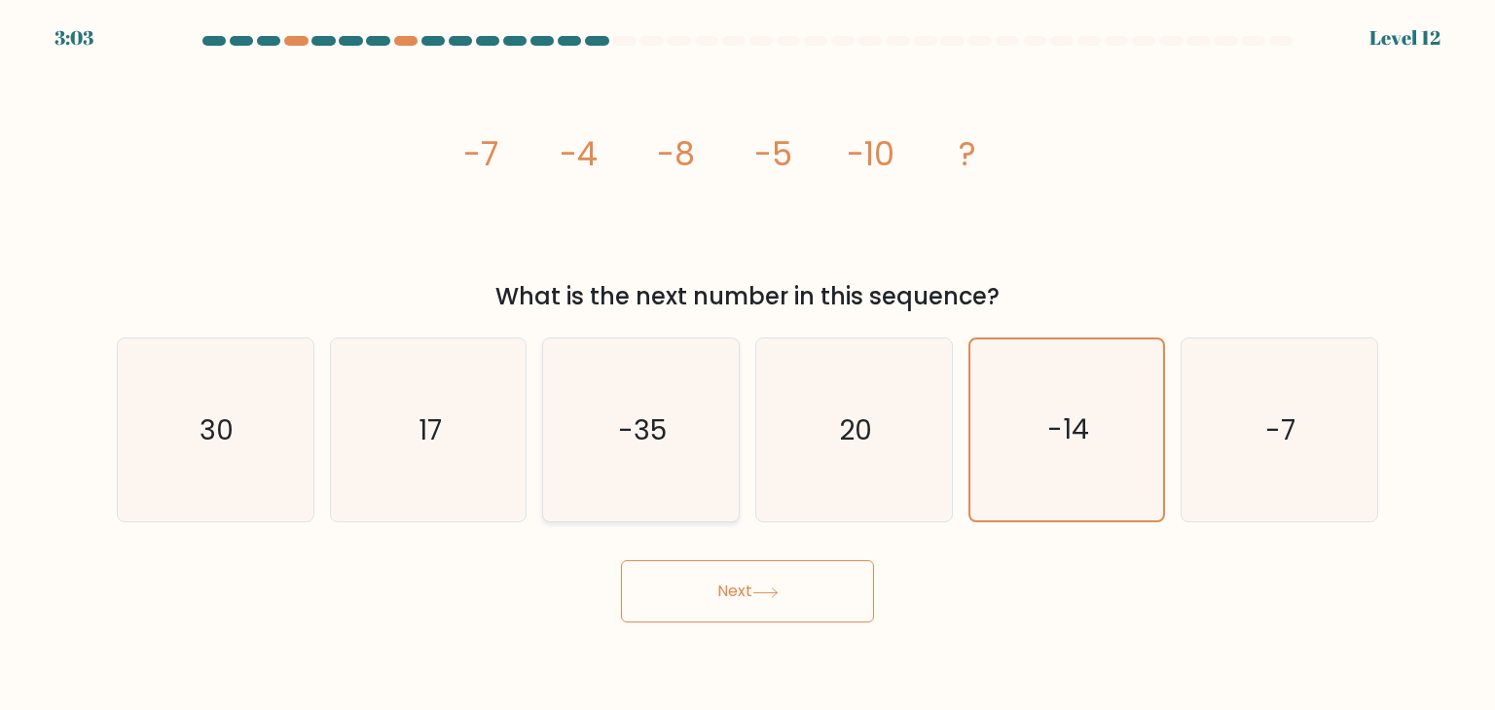
click at [747, 365] on input "c. -35" at bounding box center [747, 360] width 1 height 10
radio input "true"
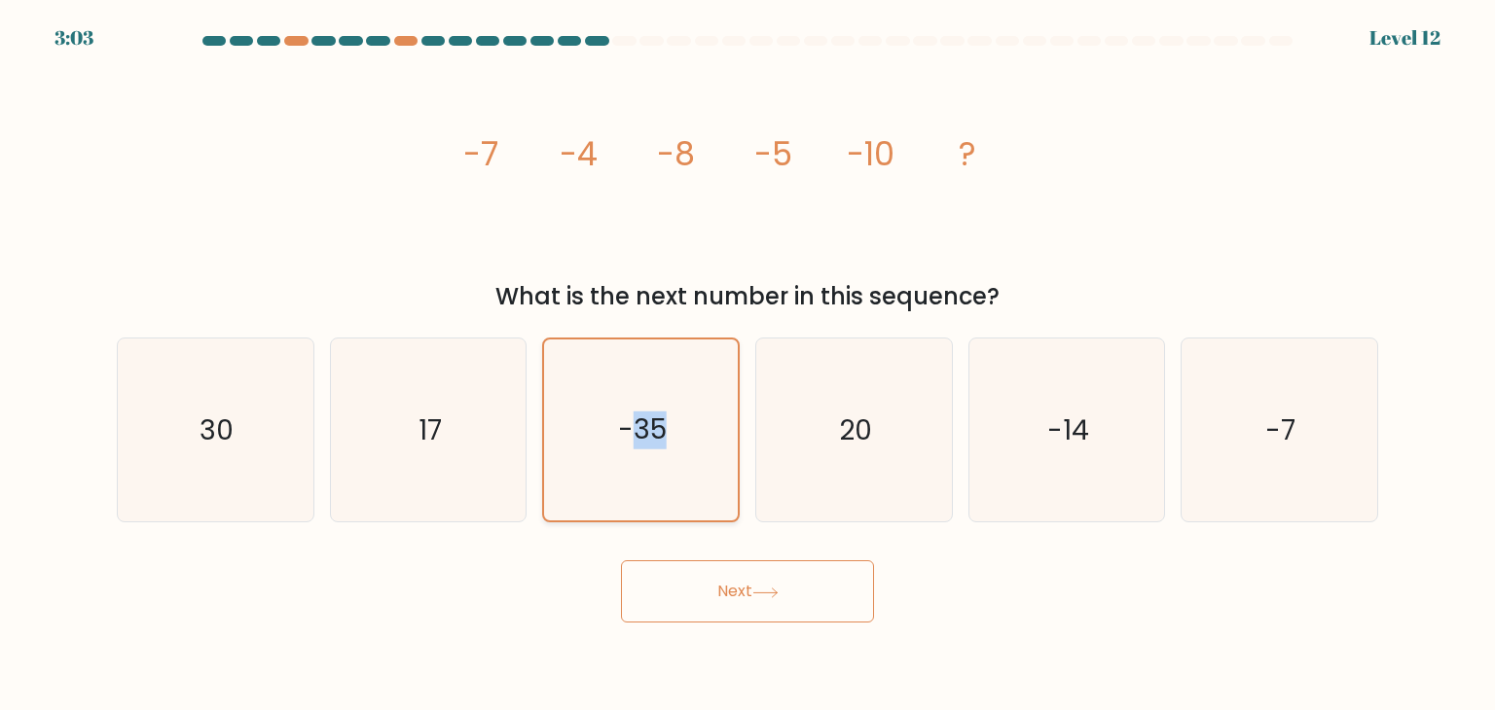
click at [628, 464] on icon "-35" at bounding box center [640, 430] width 181 height 181
click at [747, 365] on input "c. -35" at bounding box center [747, 360] width 1 height 10
click at [631, 464] on icon "-35" at bounding box center [640, 430] width 181 height 181
click at [747, 365] on input "c. -35" at bounding box center [747, 360] width 1 height 10
click at [922, 464] on icon "20" at bounding box center [853, 430] width 183 height 183
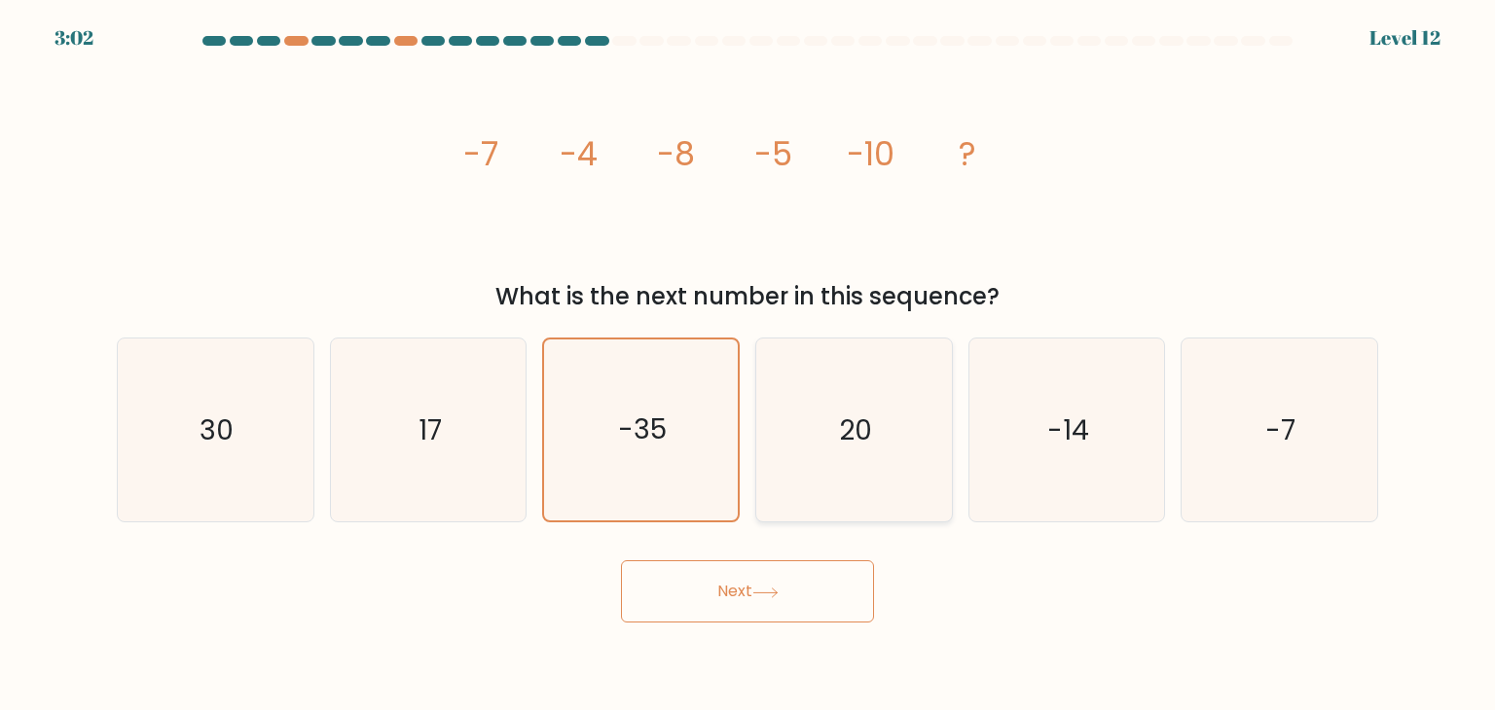
click at [748, 365] on input "d. 20" at bounding box center [747, 360] width 1 height 10
radio input "true"
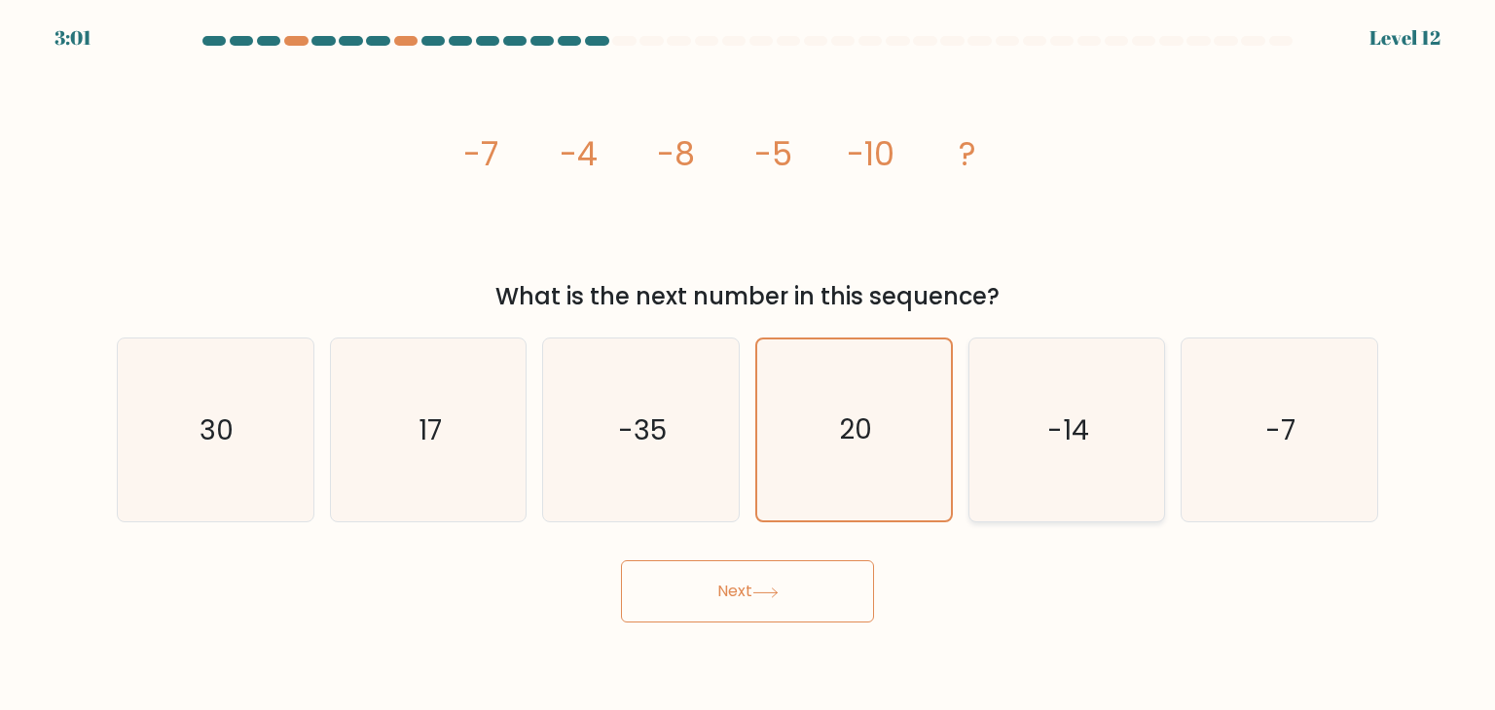
click at [1032, 467] on icon "-14" at bounding box center [1066, 430] width 183 height 183
click at [748, 365] on input "e. -14" at bounding box center [747, 360] width 1 height 10
radio input "true"
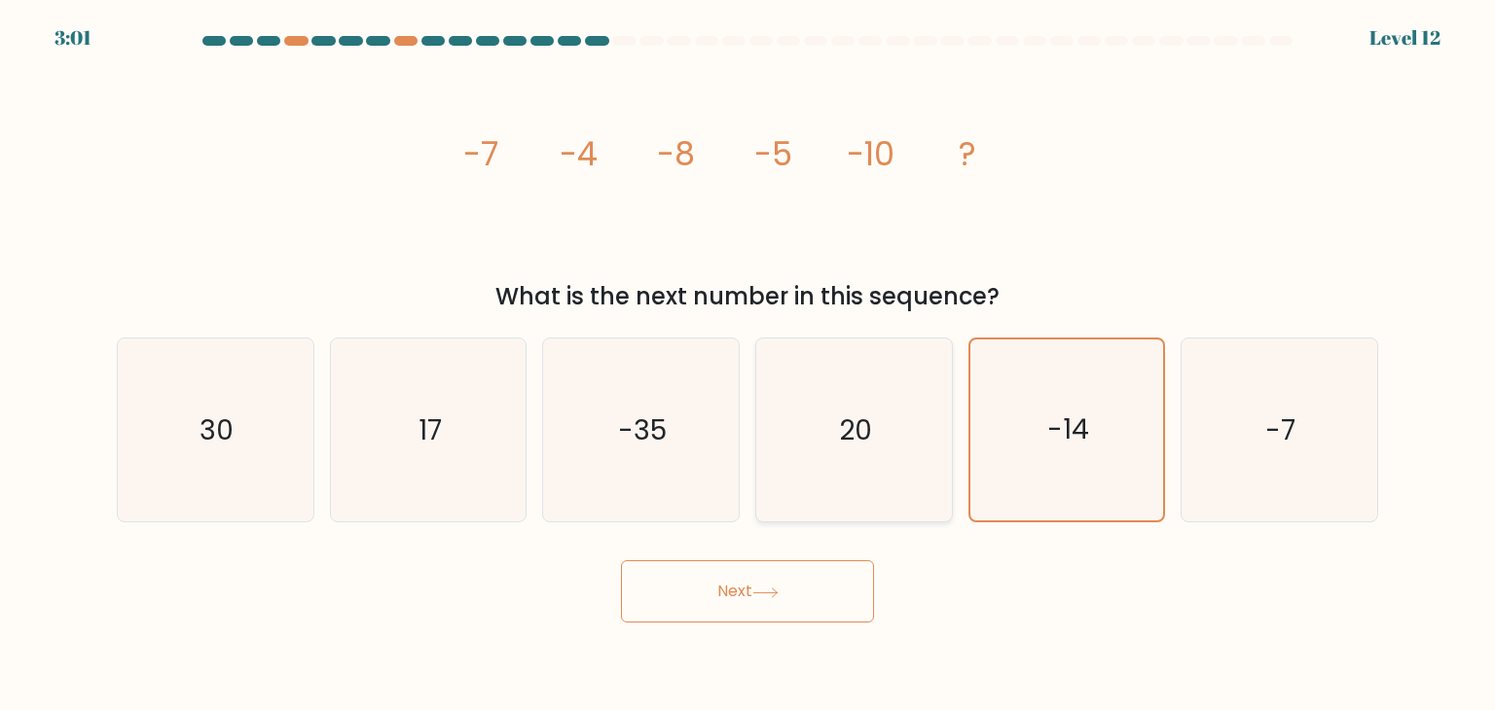
click at [821, 500] on icon "20" at bounding box center [853, 430] width 183 height 183
click at [748, 365] on input "d. 20" at bounding box center [747, 360] width 1 height 10
radio input "true"
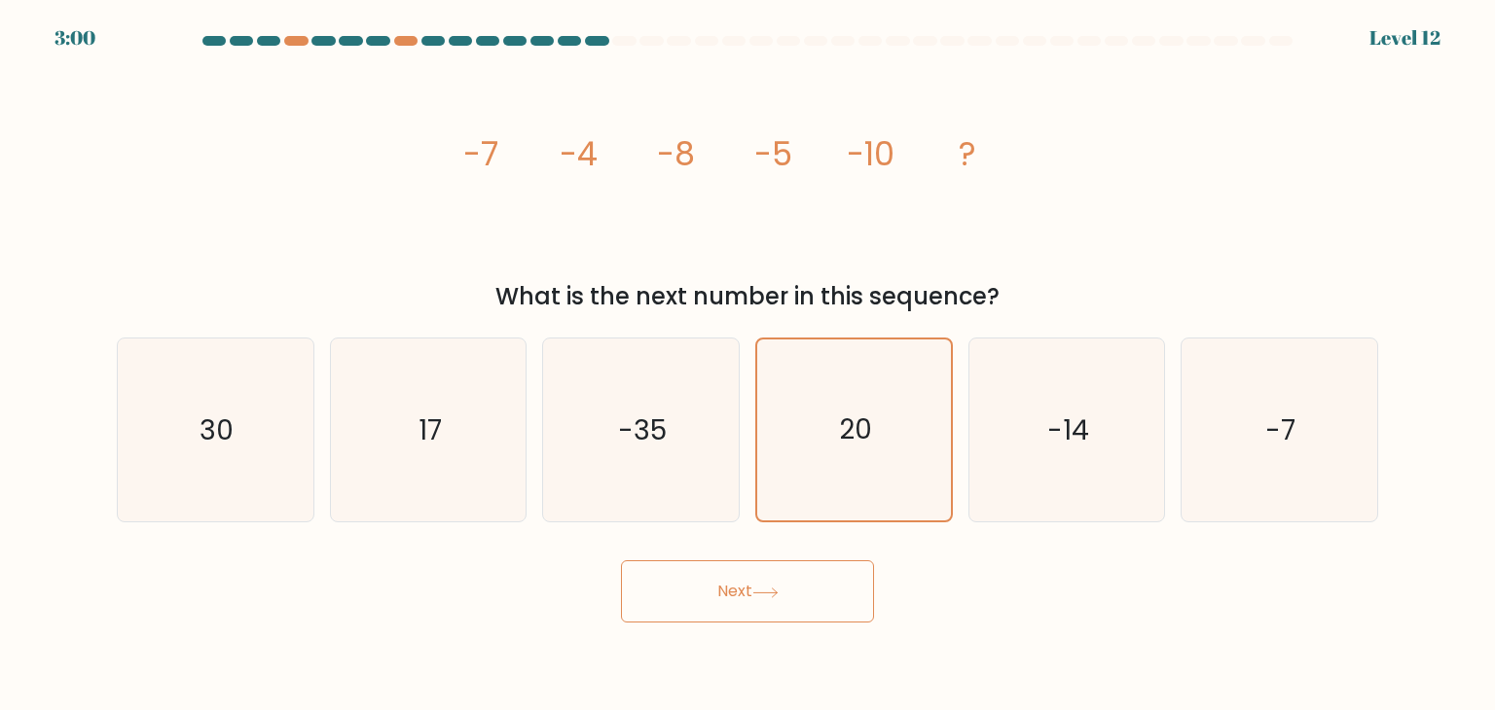
click at [813, 580] on button "Next" at bounding box center [747, 591] width 253 height 62
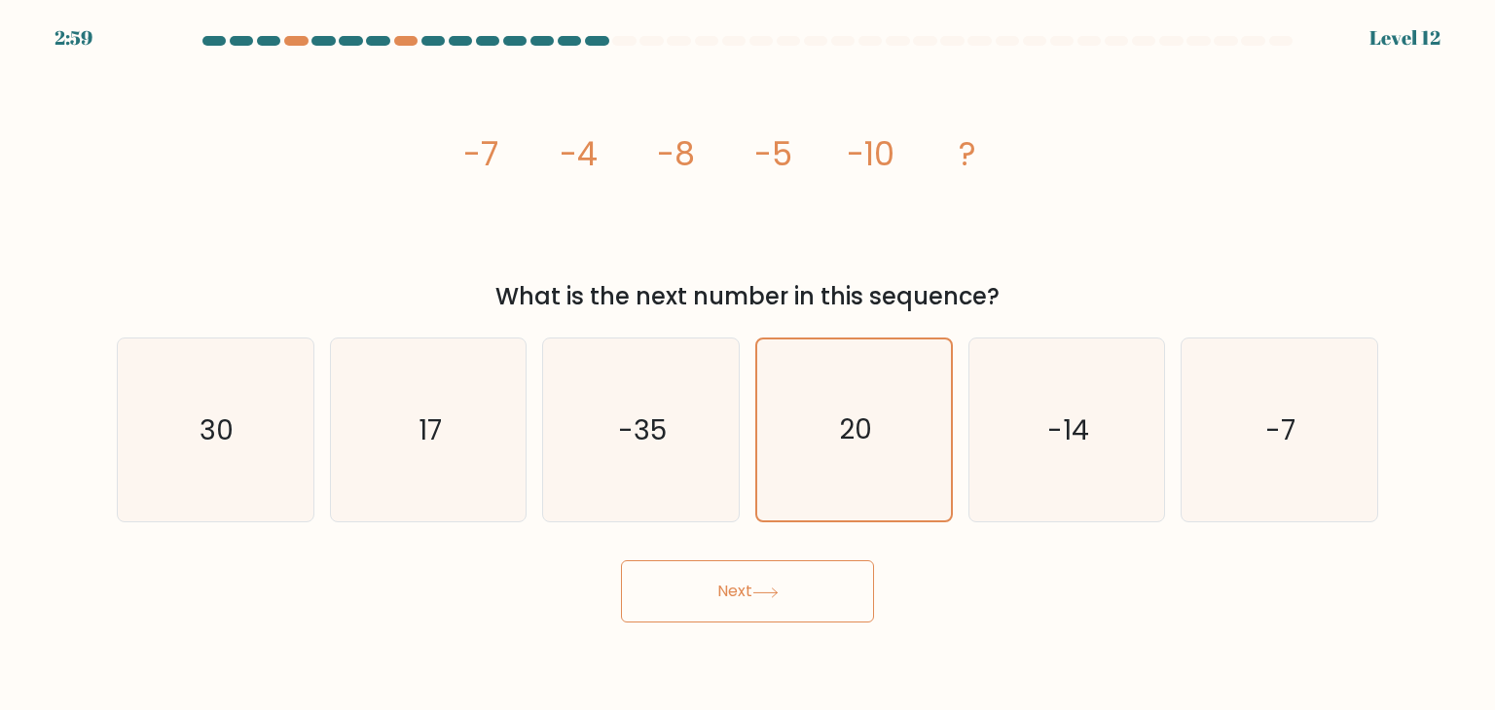
click at [813, 580] on button "Next" at bounding box center [747, 591] width 253 height 62
drag, startPoint x: 819, startPoint y: 577, endPoint x: 810, endPoint y: 587, distance: 13.8
click at [810, 587] on button "Next" at bounding box center [747, 591] width 253 height 62
click at [806, 587] on button "Next" at bounding box center [747, 591] width 253 height 62
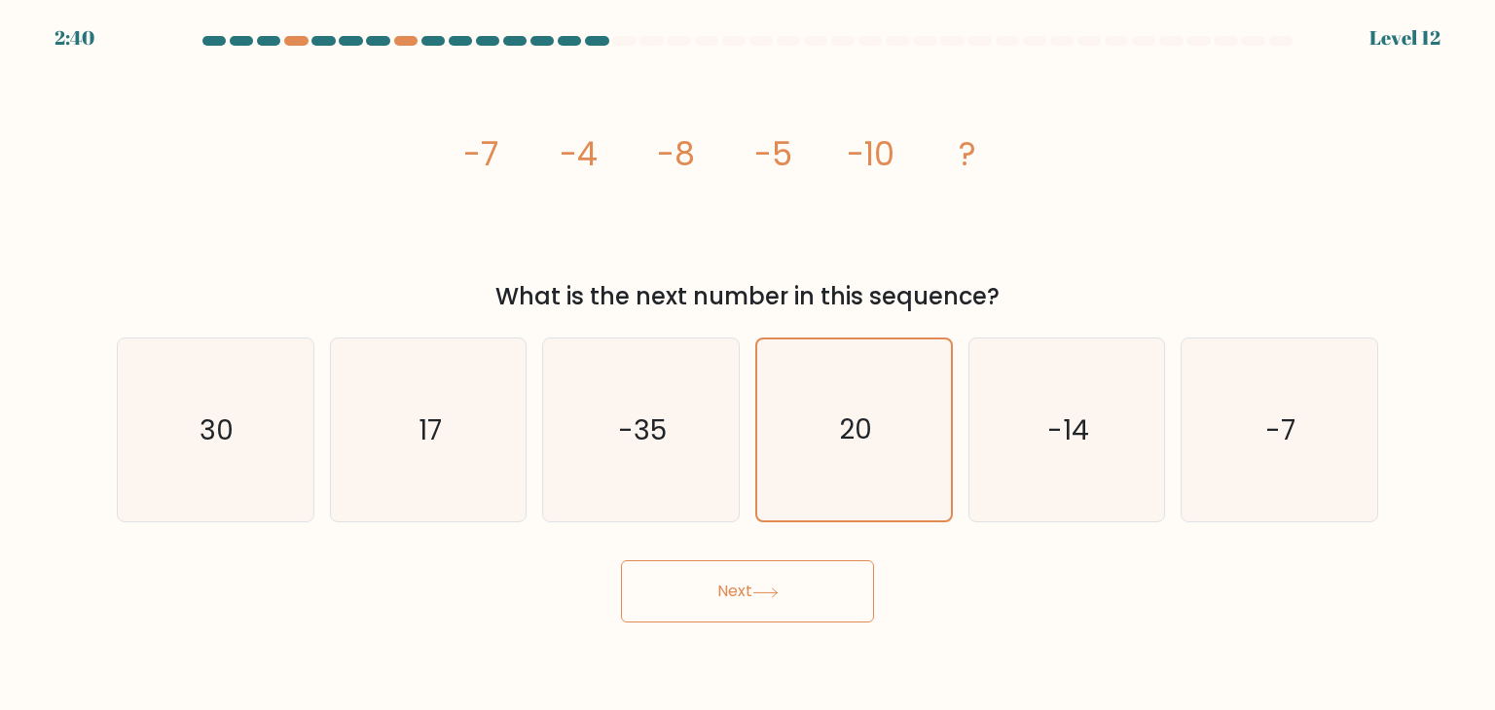
click at [806, 593] on button "Next" at bounding box center [747, 591] width 253 height 62
click at [1126, 429] on icon "-14" at bounding box center [1066, 430] width 183 height 183
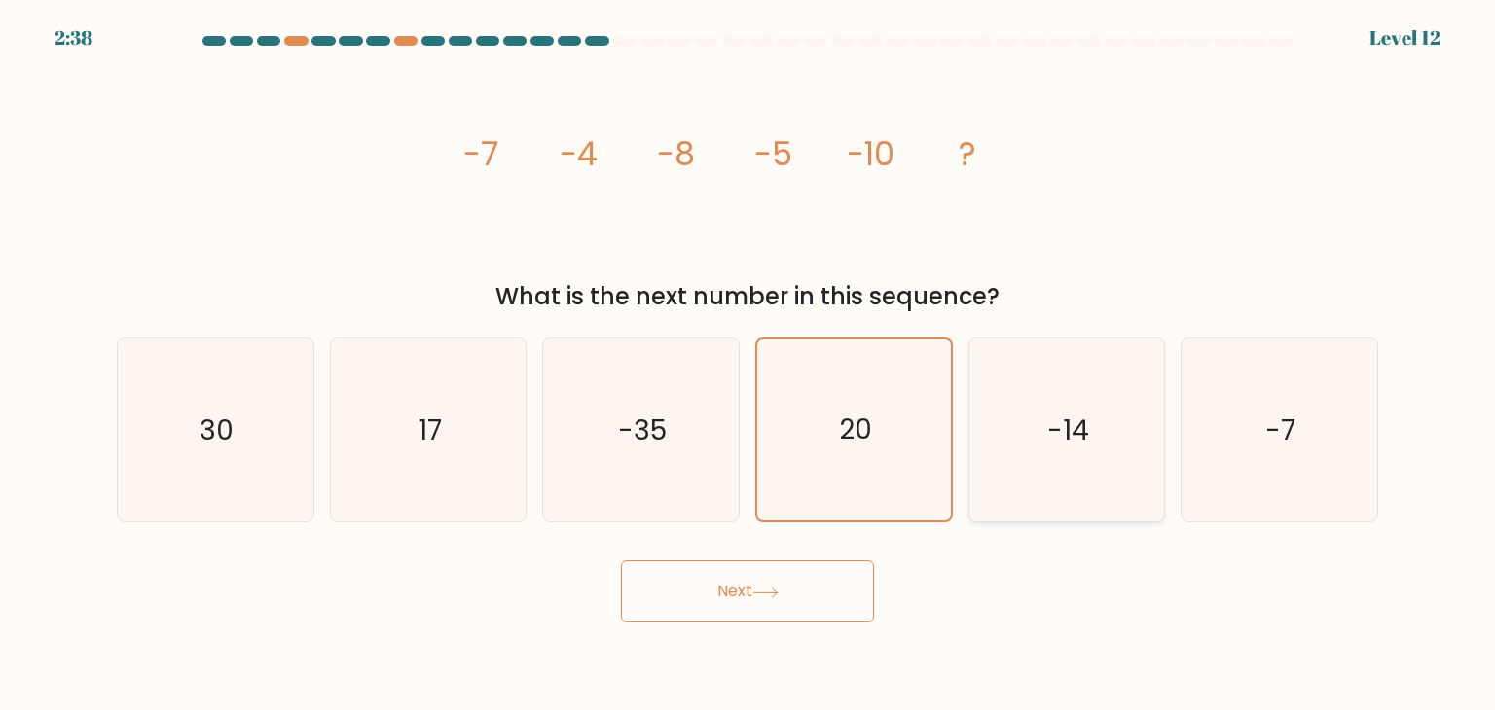
click at [748, 365] on input "e. -14" at bounding box center [747, 360] width 1 height 10
radio input "true"
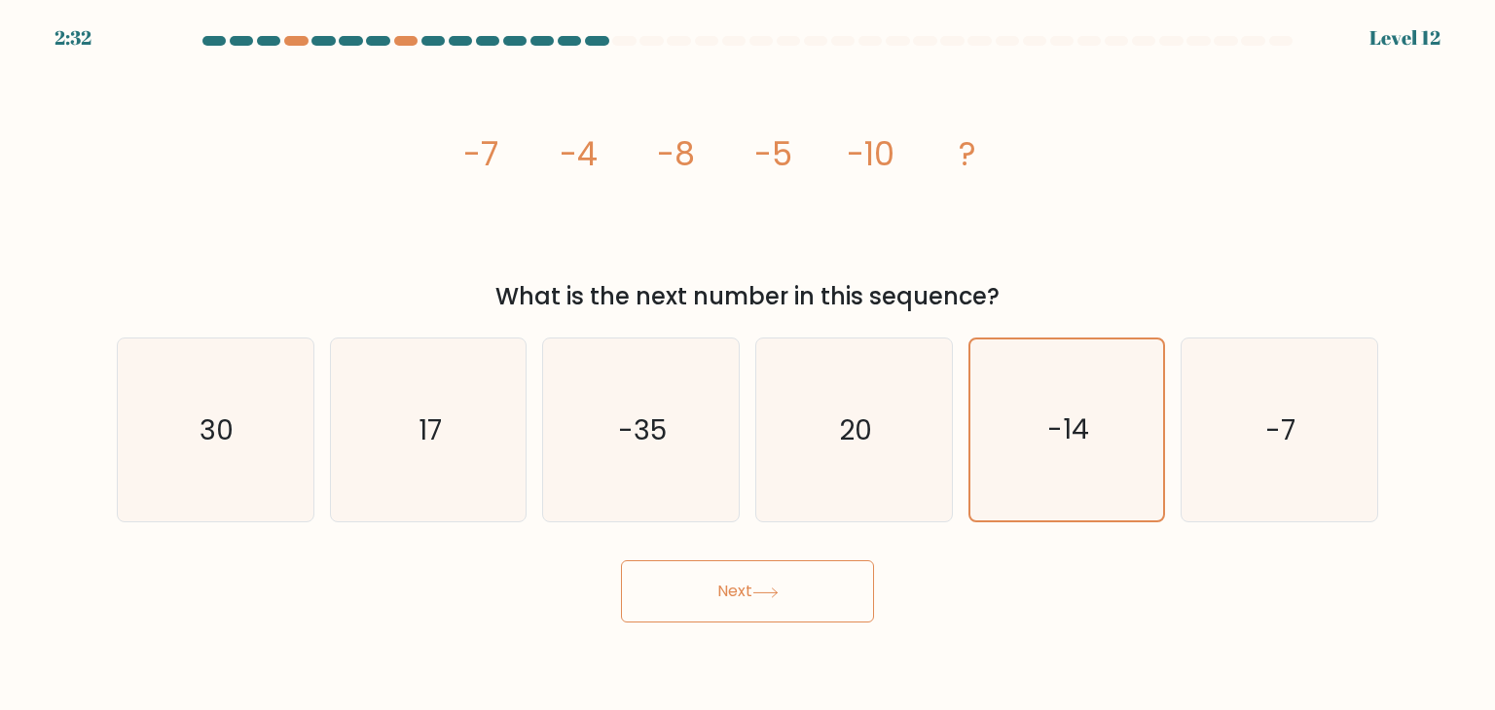
click at [767, 550] on form at bounding box center [747, 329] width 1495 height 587
click at [751, 586] on button "Next" at bounding box center [747, 591] width 253 height 62
click at [845, 429] on text "20" at bounding box center [855, 430] width 33 height 39
click at [748, 365] on input "d. 20" at bounding box center [747, 360] width 1 height 10
radio input "true"
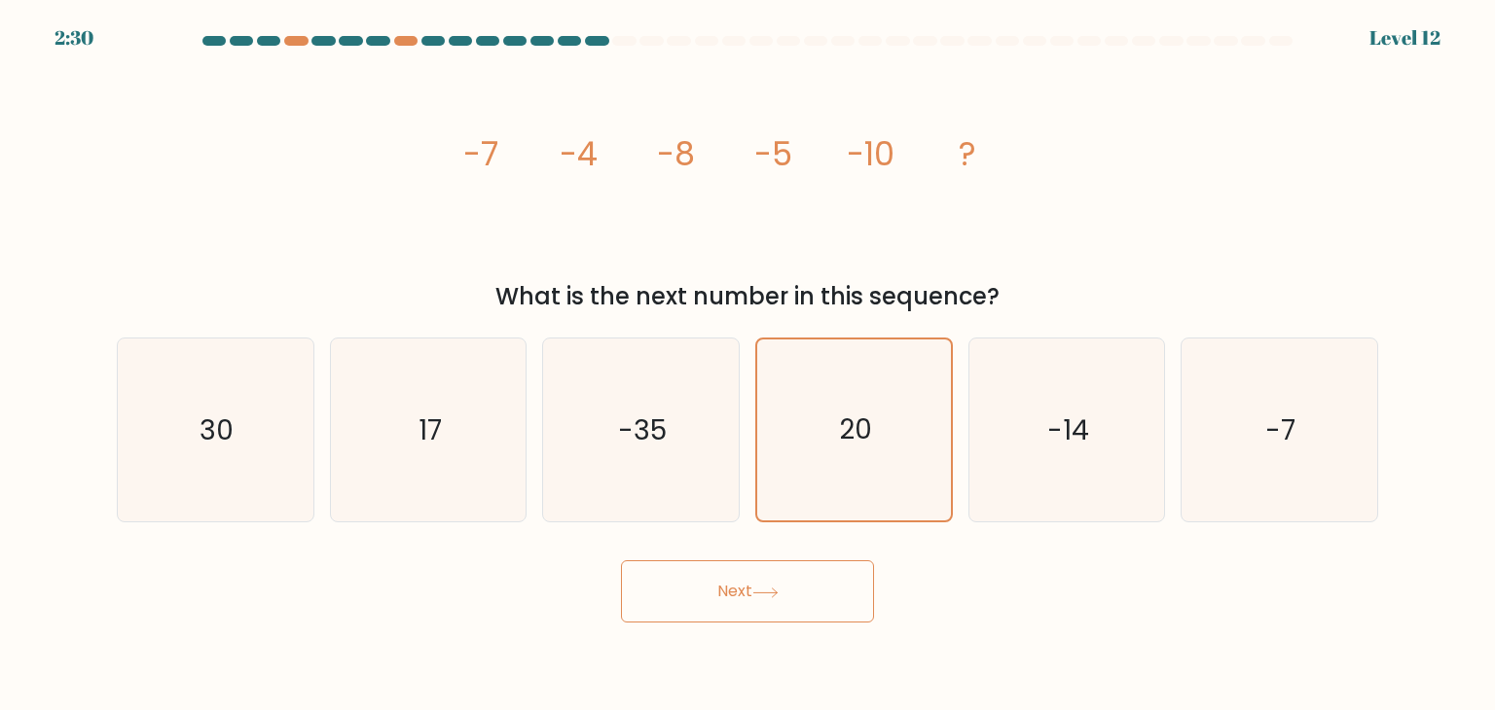
click at [741, 587] on button "Next" at bounding box center [747, 591] width 253 height 62
click at [741, 588] on button "Next" at bounding box center [747, 591] width 253 height 62
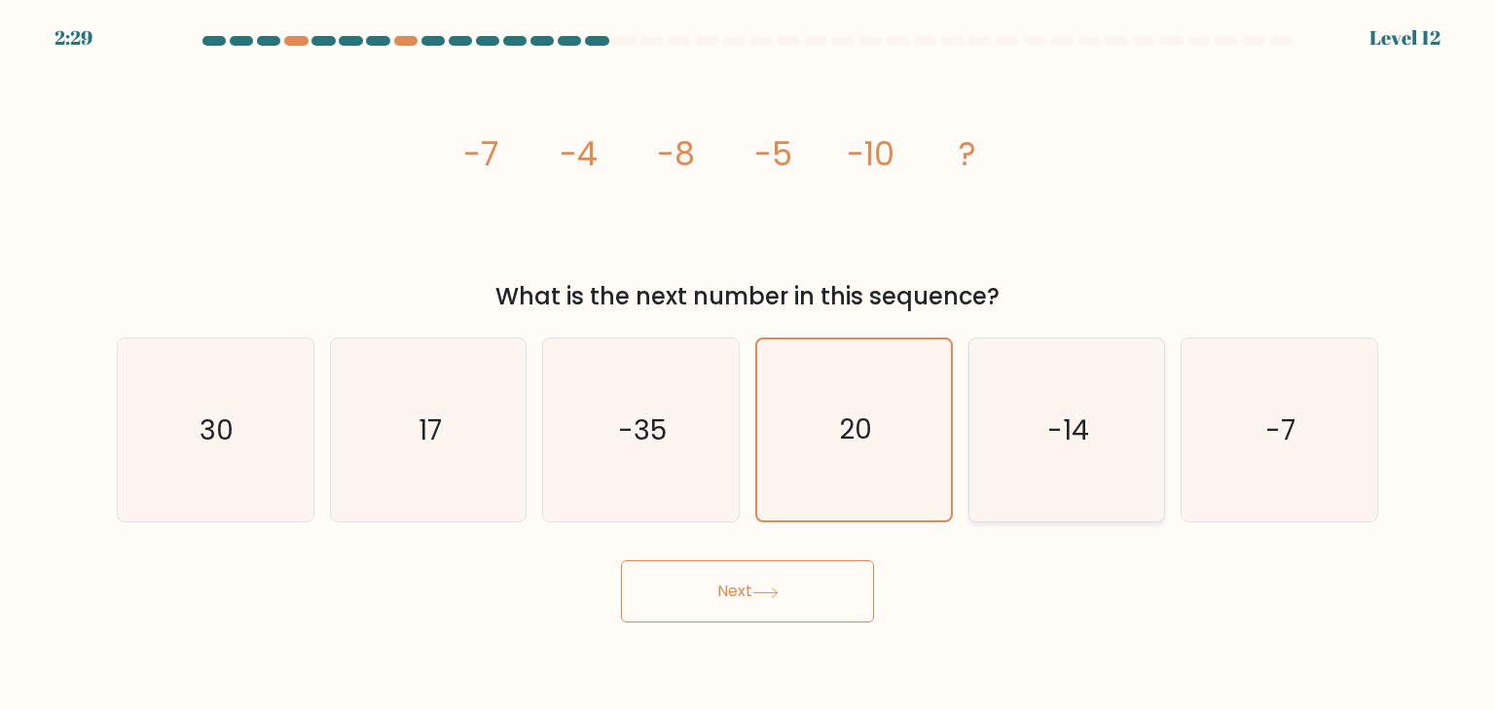
click at [1048, 441] on text "-14" at bounding box center [1068, 430] width 42 height 39
click at [748, 365] on input "e. -14" at bounding box center [747, 360] width 1 height 10
radio input "true"
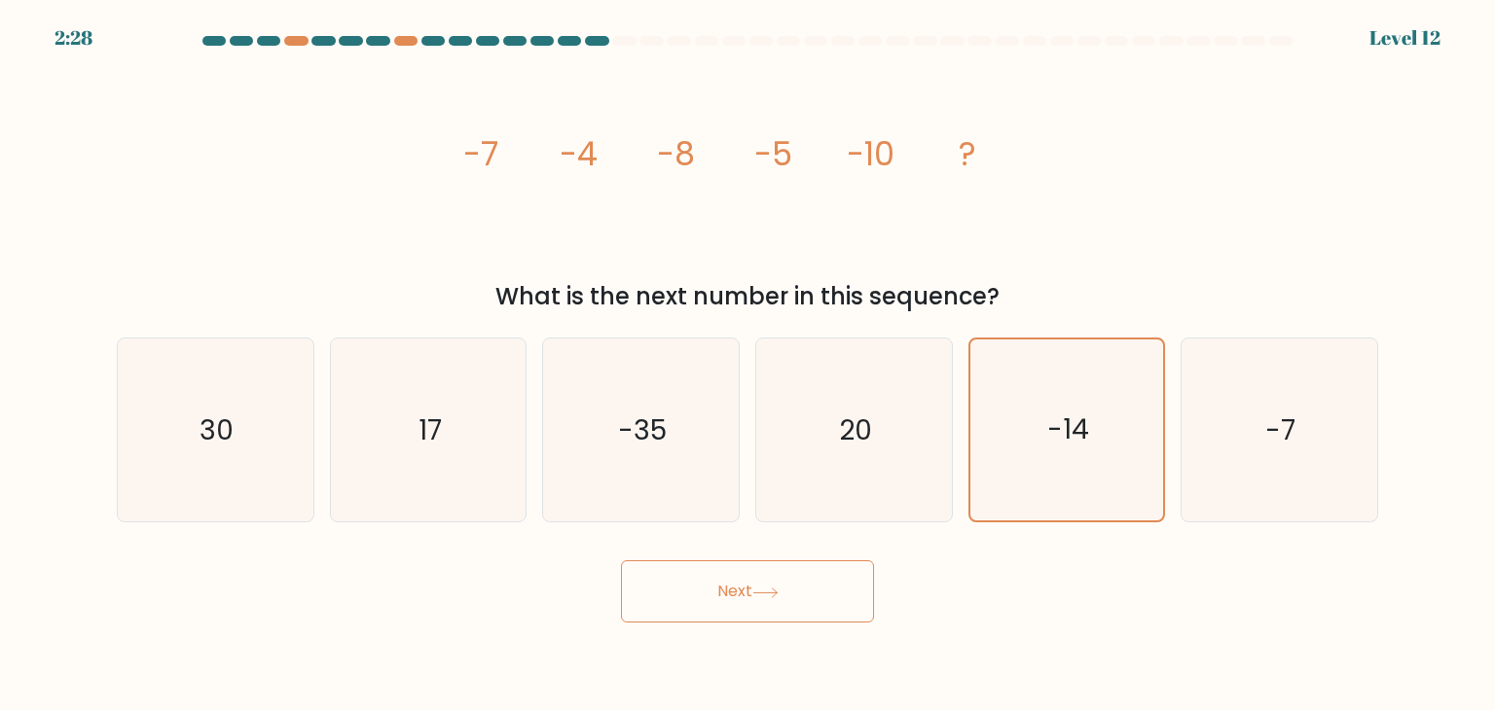
click at [792, 596] on button "Next" at bounding box center [747, 591] width 253 height 62
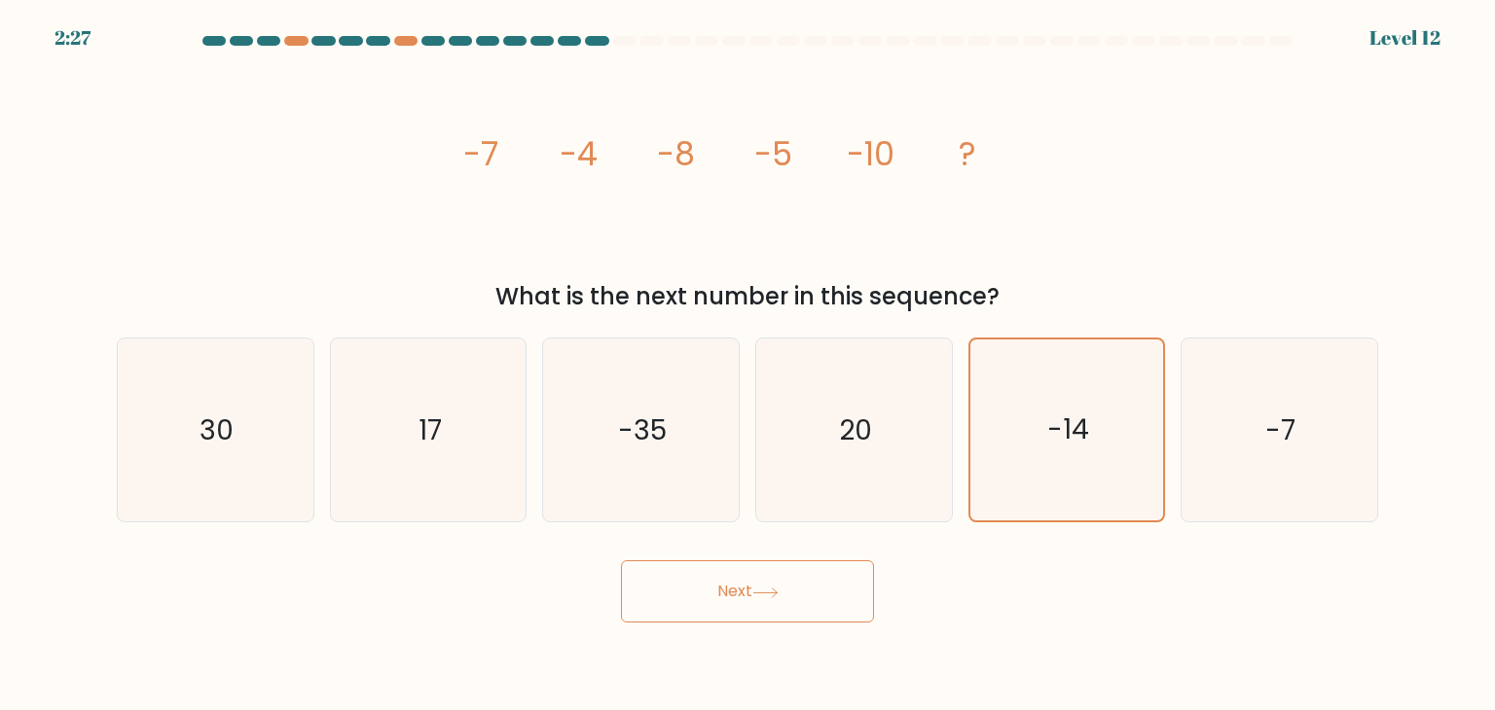
click at [791, 596] on button "Next" at bounding box center [747, 591] width 253 height 62
drag, startPoint x: 791, startPoint y: 594, endPoint x: 794, endPoint y: 573, distance: 20.6
click at [791, 592] on button "Next" at bounding box center [747, 591] width 253 height 62
drag, startPoint x: 796, startPoint y: 538, endPoint x: 777, endPoint y: 451, distance: 89.5
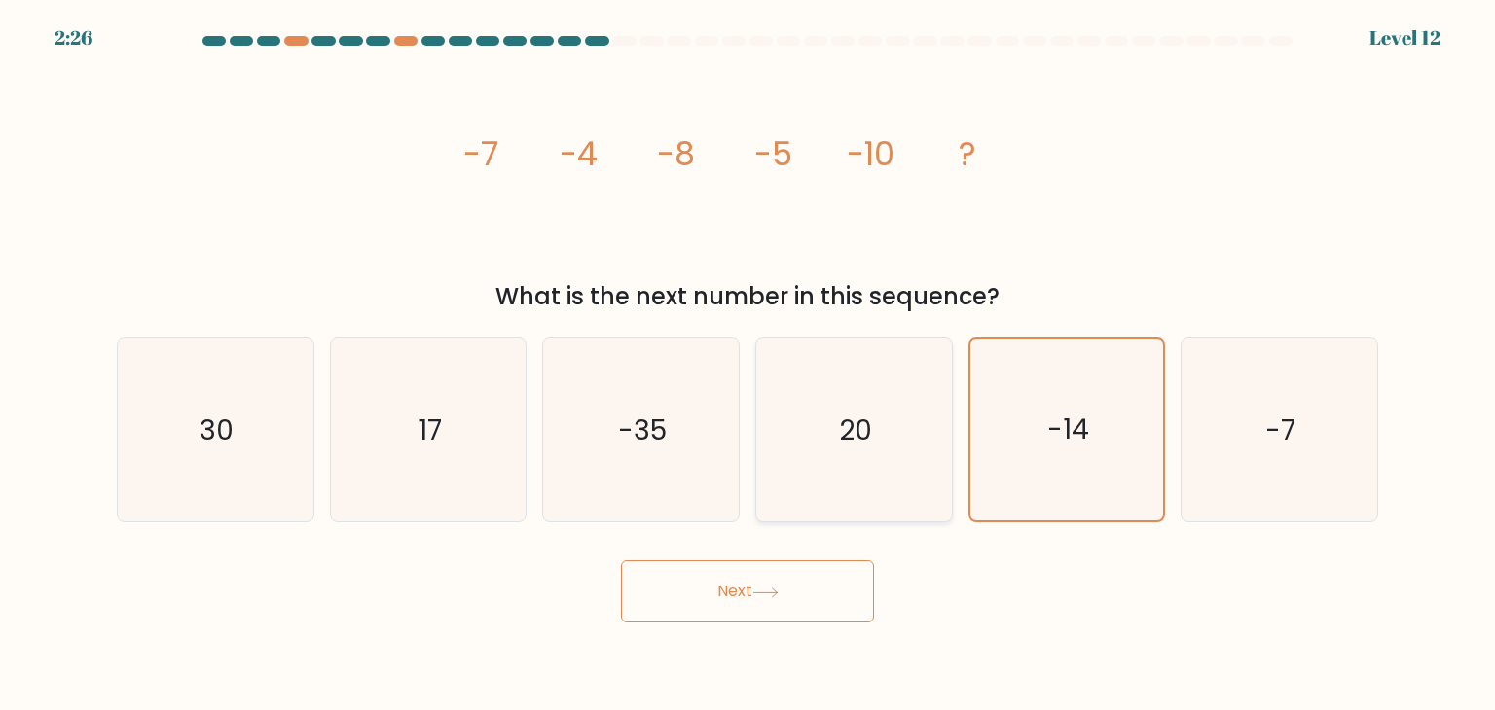
click at [777, 451] on icon "20" at bounding box center [853, 430] width 183 height 183
click at [748, 365] on input "d. 20" at bounding box center [747, 360] width 1 height 10
radio input "true"
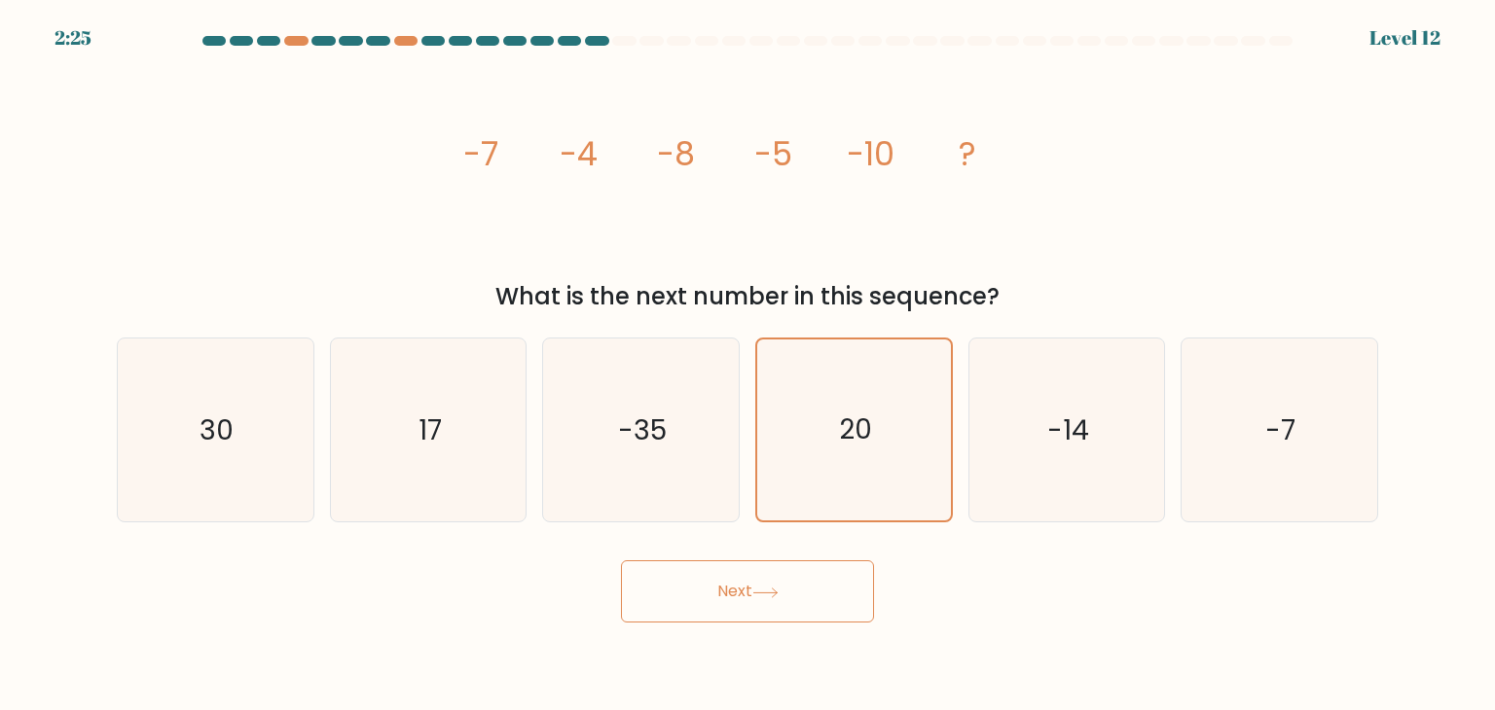
click at [723, 579] on button "Next" at bounding box center [747, 591] width 253 height 62
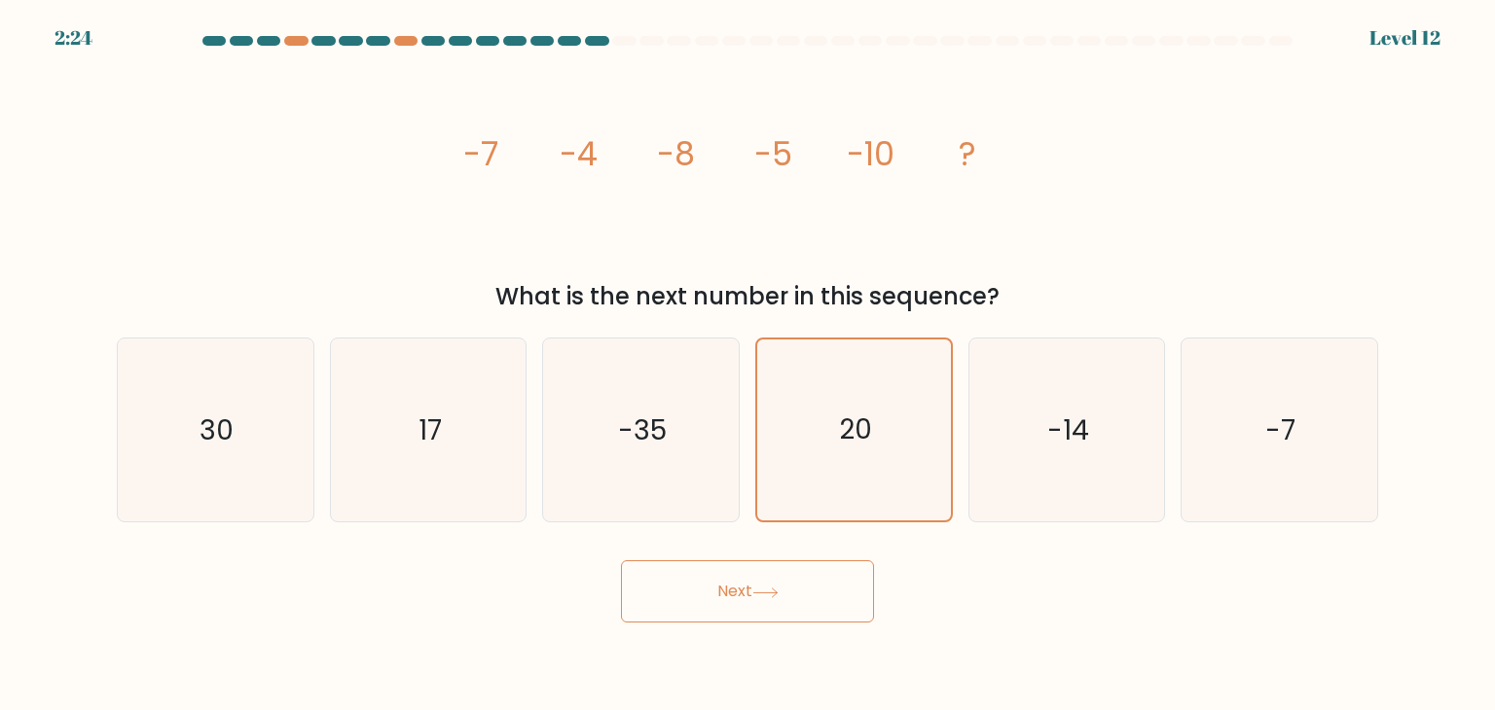
drag, startPoint x: 723, startPoint y: 579, endPoint x: 1075, endPoint y: 550, distance: 353.5
click at [1075, 550] on div "Next" at bounding box center [747, 584] width 1284 height 77
click at [1052, 574] on div "Next" at bounding box center [747, 584] width 1284 height 77
drag, startPoint x: 1052, startPoint y: 576, endPoint x: 1060, endPoint y: 536, distance: 40.6
click at [1053, 565] on div "Next" at bounding box center [747, 584] width 1284 height 77
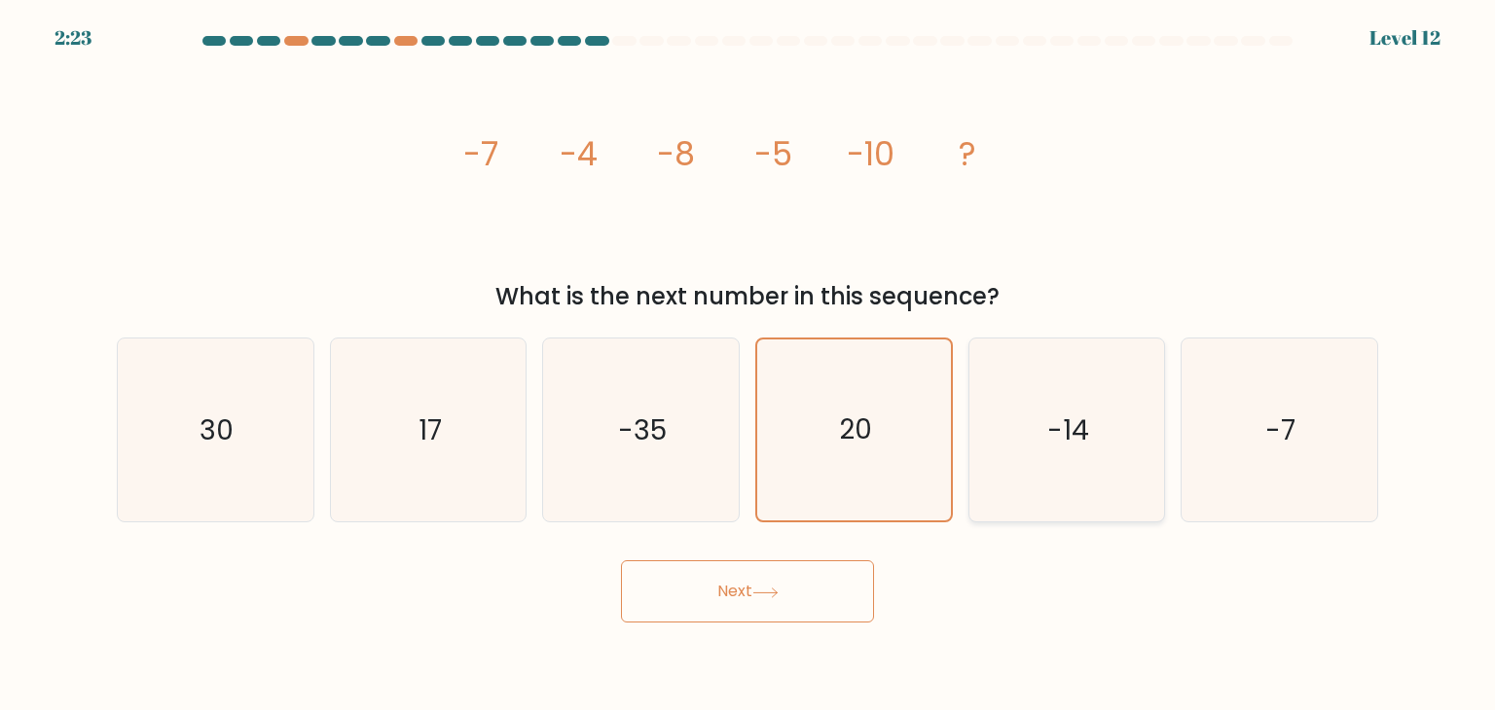
click at [1054, 482] on icon "-14" at bounding box center [1066, 430] width 183 height 183
click at [748, 365] on input "e. -14" at bounding box center [747, 360] width 1 height 10
radio input "true"
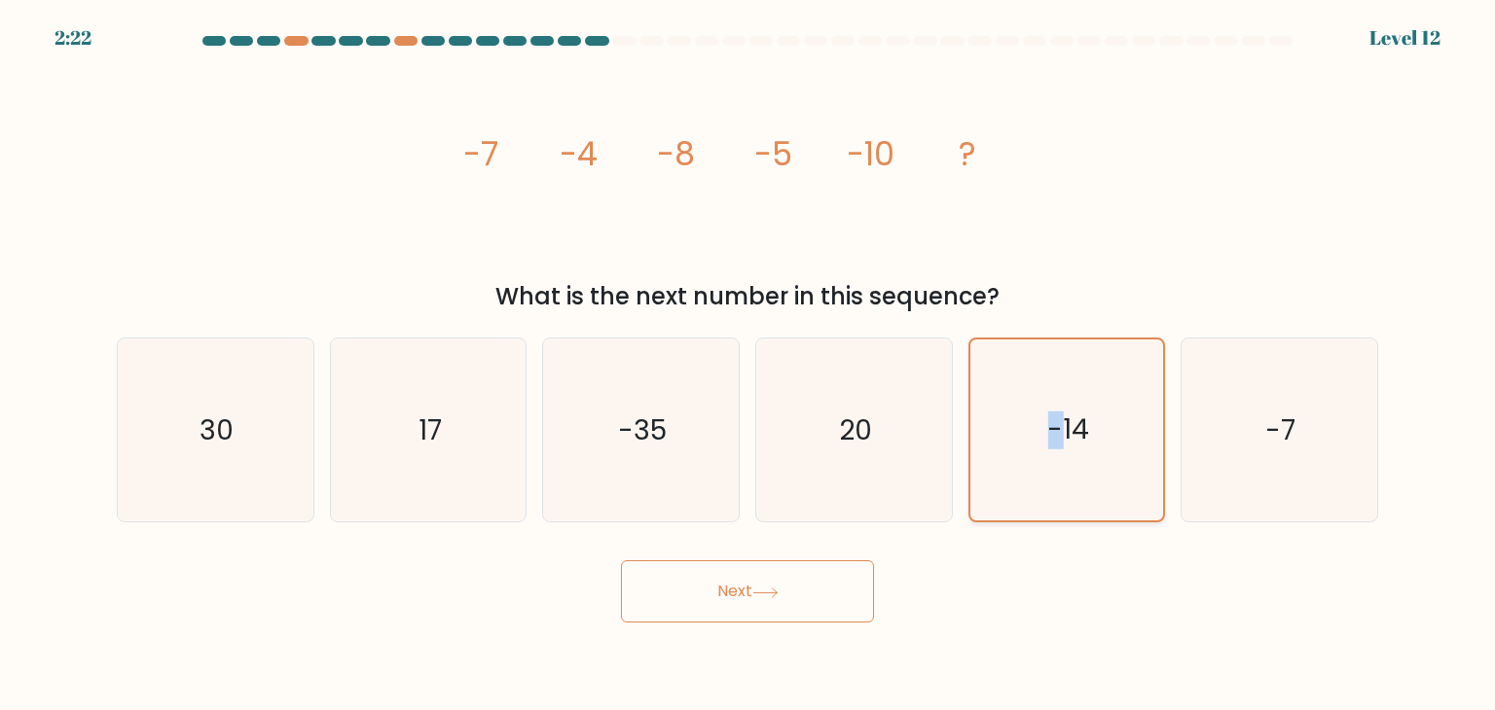
click at [1054, 482] on icon "-14" at bounding box center [1066, 430] width 181 height 181
click at [748, 365] on input "e. -14" at bounding box center [747, 360] width 1 height 10
click at [1054, 482] on icon "-14" at bounding box center [1066, 430] width 181 height 181
click at [748, 365] on input "e. -14" at bounding box center [747, 360] width 1 height 10
click at [1054, 482] on icon "-14" at bounding box center [1066, 430] width 181 height 181
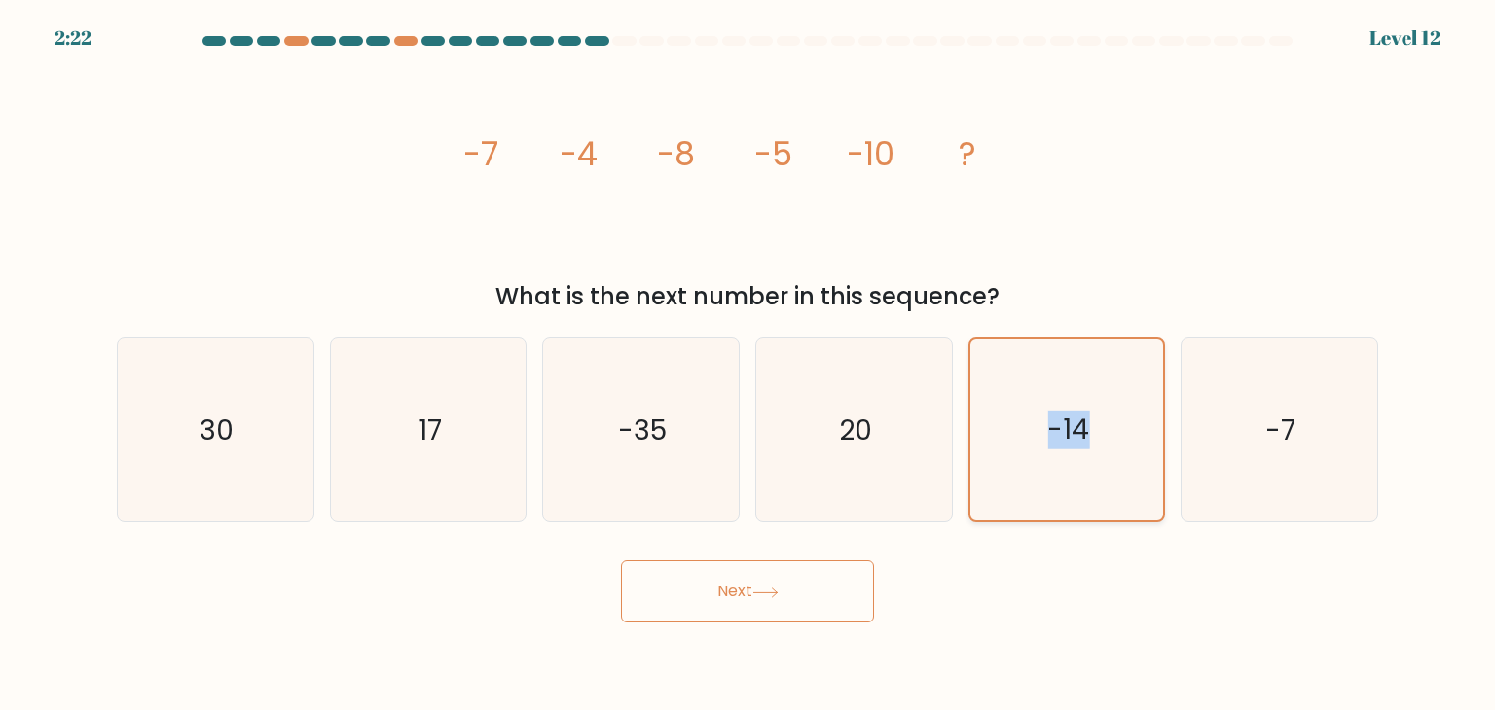
click at [748, 365] on input "e. -14" at bounding box center [747, 360] width 1 height 10
click at [1054, 482] on icon "-14" at bounding box center [1066, 430] width 181 height 181
click at [748, 365] on input "e. -14" at bounding box center [747, 360] width 1 height 10
drag, startPoint x: 1010, startPoint y: 565, endPoint x: 1019, endPoint y: 583, distance: 19.6
click at [1010, 568] on div "Next" at bounding box center [747, 584] width 1284 height 77
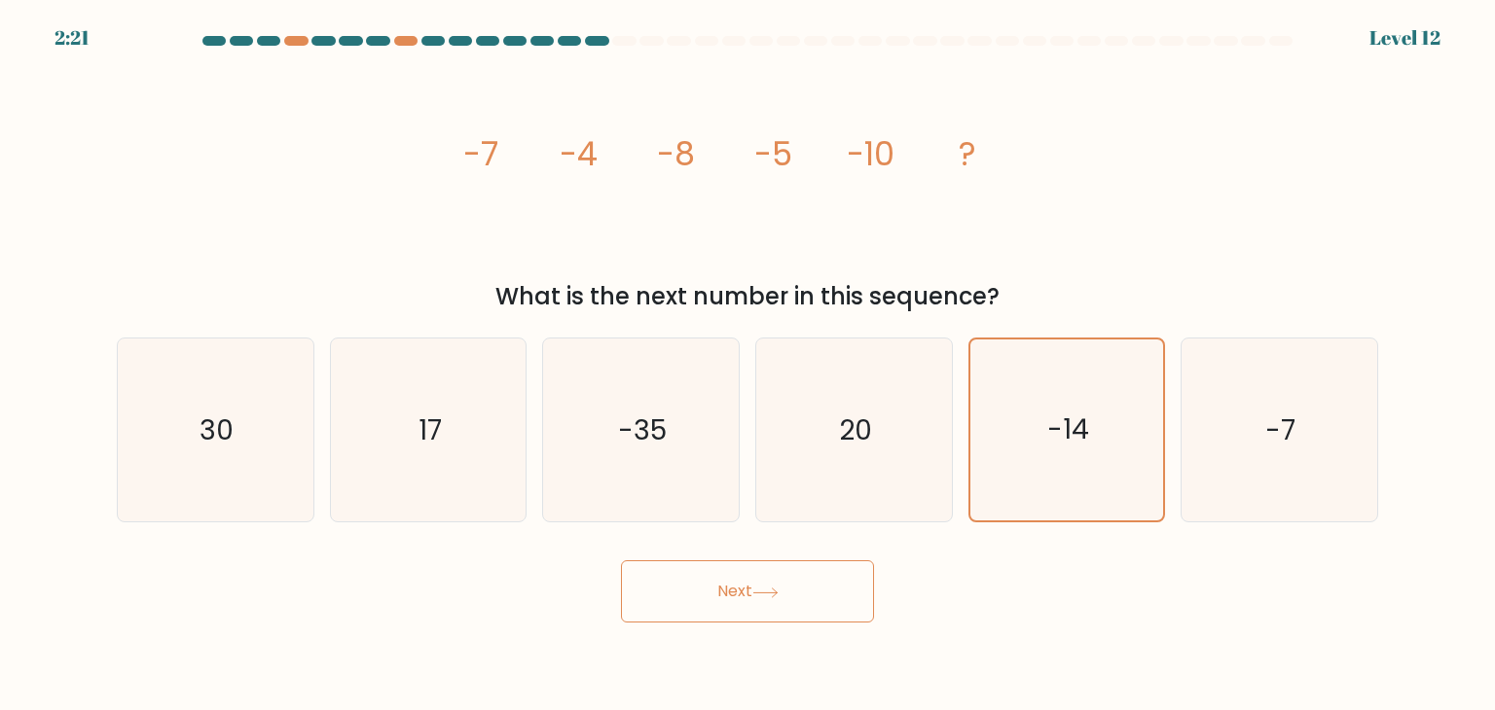
drag, startPoint x: 1019, startPoint y: 583, endPoint x: 1031, endPoint y: 570, distance: 17.9
click at [1021, 582] on div "Next" at bounding box center [747, 584] width 1284 height 77
click at [837, 238] on icon "image/svg+xml -7 -4 -8 -5 -10 ?" at bounding box center [747, 164] width 584 height 213
click at [847, 256] on icon "image/svg+xml -7 -4 -8 -5 -10 ?" at bounding box center [747, 164] width 584 height 213
drag, startPoint x: 847, startPoint y: 258, endPoint x: 648, endPoint y: 236, distance: 199.7
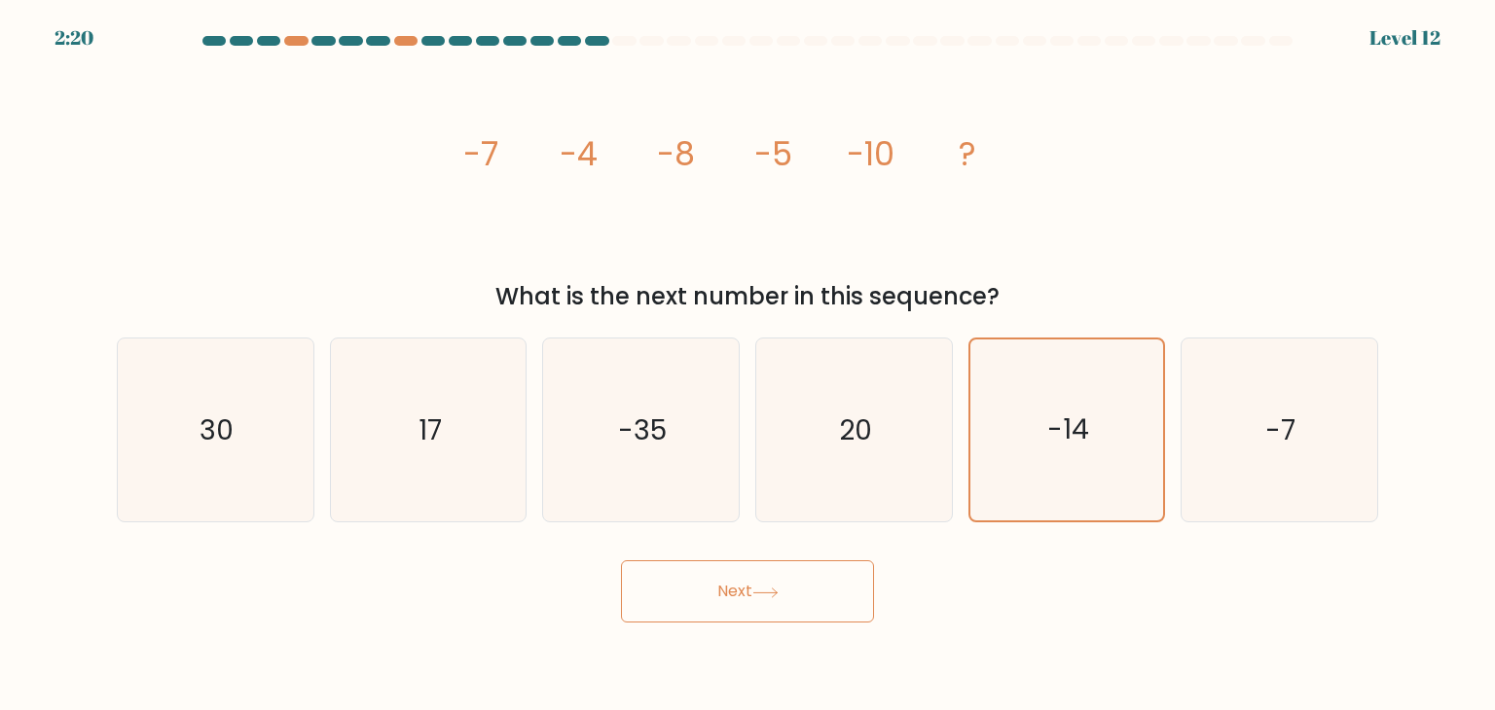
click at [649, 236] on icon "image/svg+xml -7 -4 -8 -5 -10 ?" at bounding box center [747, 164] width 584 height 213
click at [648, 238] on icon "image/svg+xml -7 -4 -8 -5 -10 ?" at bounding box center [747, 164] width 584 height 213
click at [653, 248] on icon "image/svg+xml -7 -4 -8 -5 -10 ?" at bounding box center [747, 164] width 584 height 213
click at [656, 250] on icon "image/svg+xml -7 -4 -8 -5 -10 ?" at bounding box center [747, 164] width 584 height 213
drag, startPoint x: 645, startPoint y: 259, endPoint x: 630, endPoint y: 266, distance: 17.0
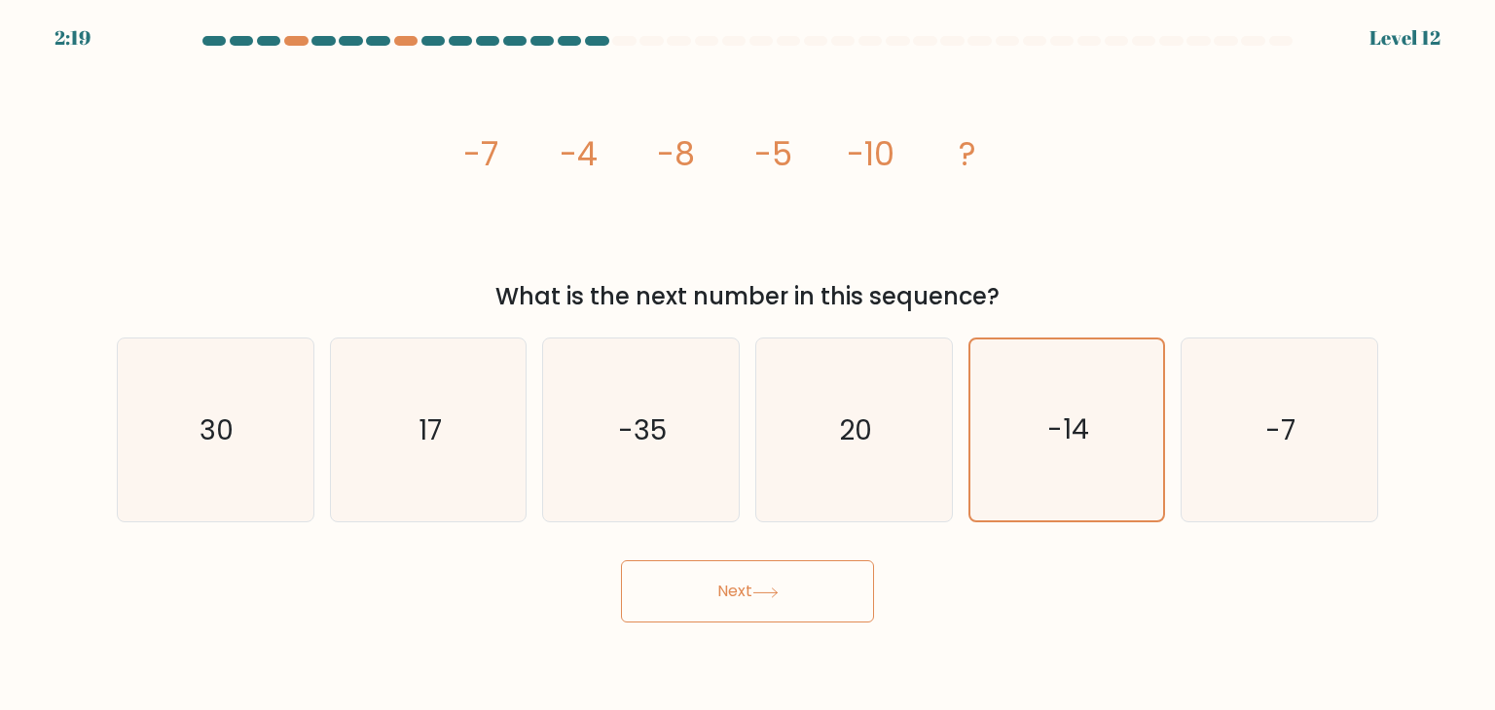
click at [642, 262] on icon "image/svg+xml -7 -4 -8 -5 -10 ?" at bounding box center [747, 164] width 584 height 213
click at [602, 272] on div "image/svg+xml -7 -4 -8 -5 -10 ? What is the next number in this sequence?" at bounding box center [747, 186] width 1284 height 256
click at [1061, 441] on text "-14" at bounding box center [1068, 431] width 42 height 38
click at [748, 365] on input "e. -14" at bounding box center [747, 360] width 1 height 10
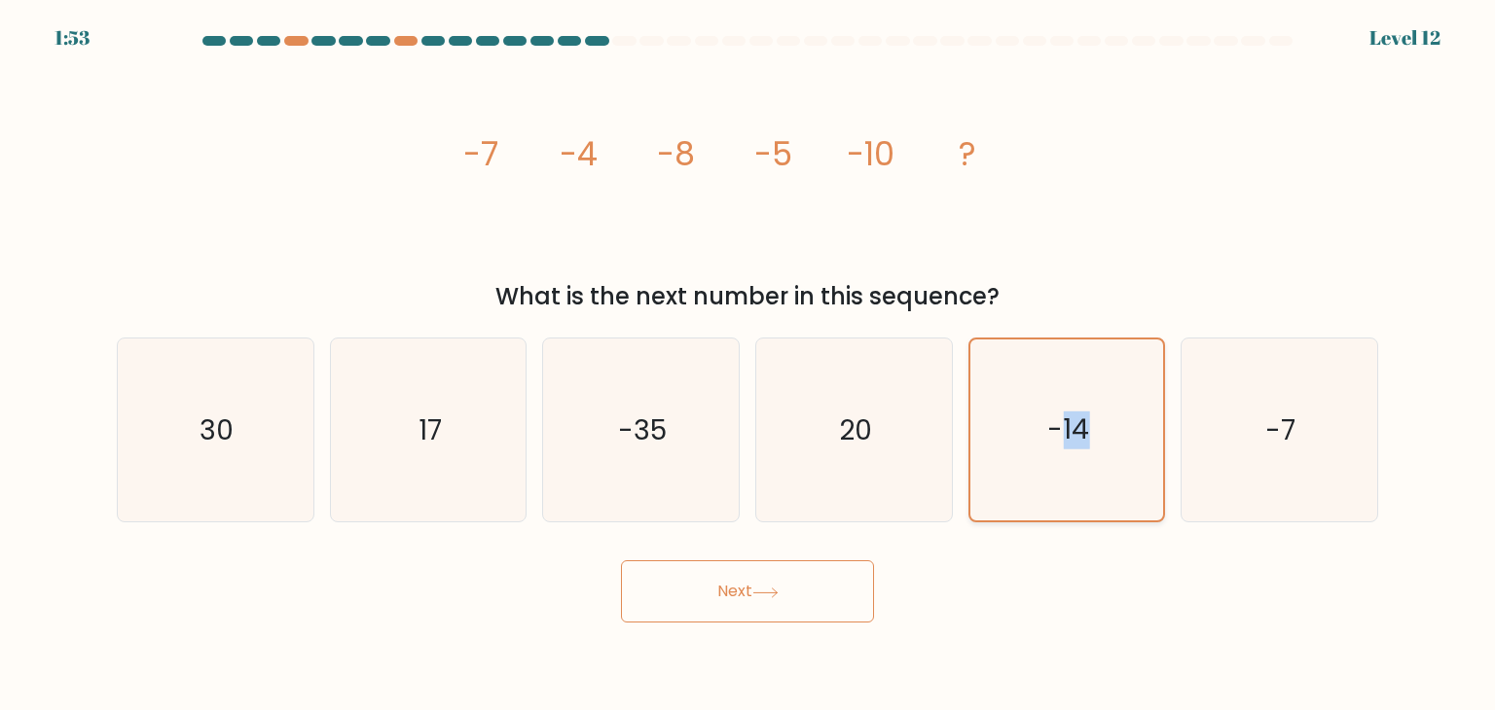
click at [1062, 439] on text "-14" at bounding box center [1068, 431] width 42 height 38
click at [748, 365] on input "e. -14" at bounding box center [747, 360] width 1 height 10
click at [948, 456] on div "20" at bounding box center [854, 430] width 198 height 185
click at [748, 365] on input "d. 20" at bounding box center [747, 360] width 1 height 10
radio input "true"
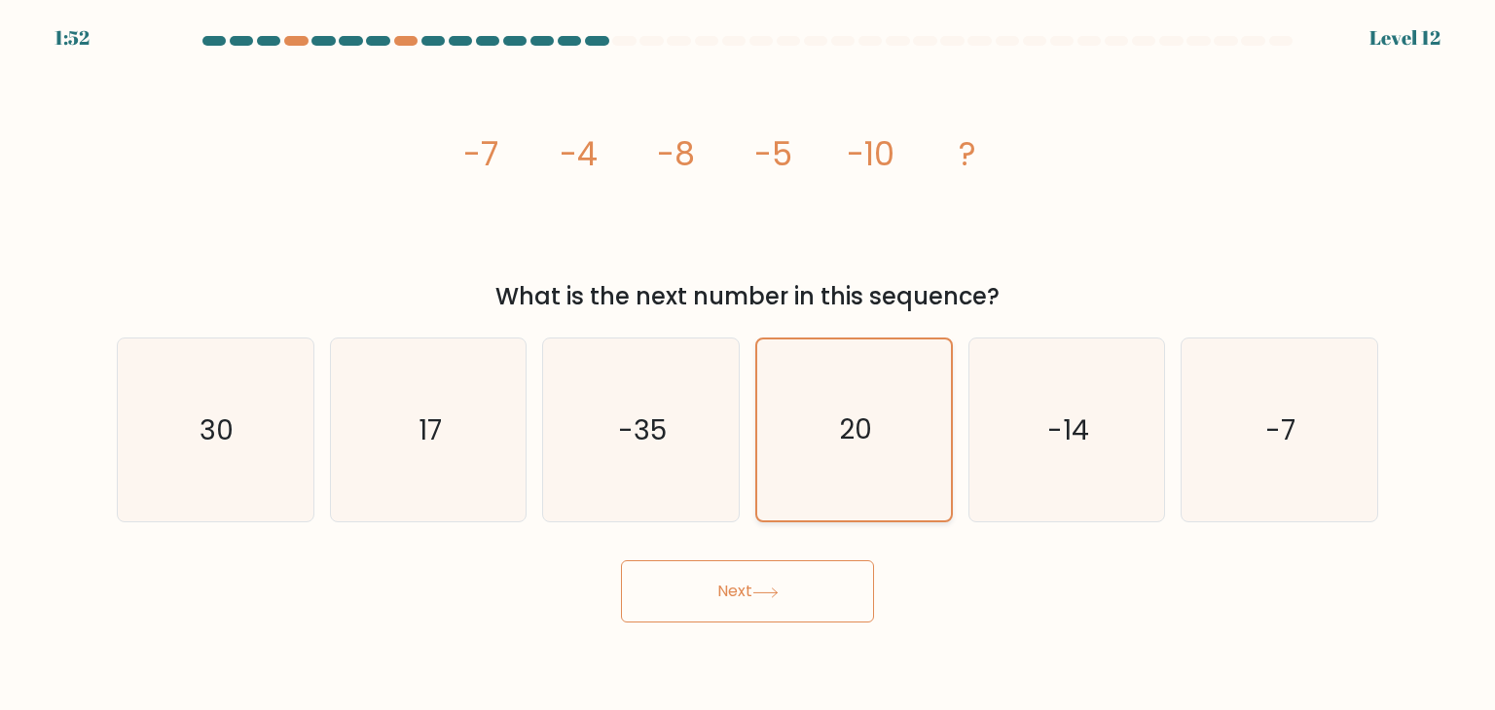
click at [951, 454] on div "20" at bounding box center [854, 430] width 198 height 185
click at [748, 365] on input "d. 20" at bounding box center [747, 360] width 1 height 10
click at [856, 460] on icon "20" at bounding box center [853, 430] width 181 height 181
click at [748, 365] on input "d. 20" at bounding box center [747, 360] width 1 height 10
click at [758, 583] on button "Next" at bounding box center [747, 591] width 253 height 62
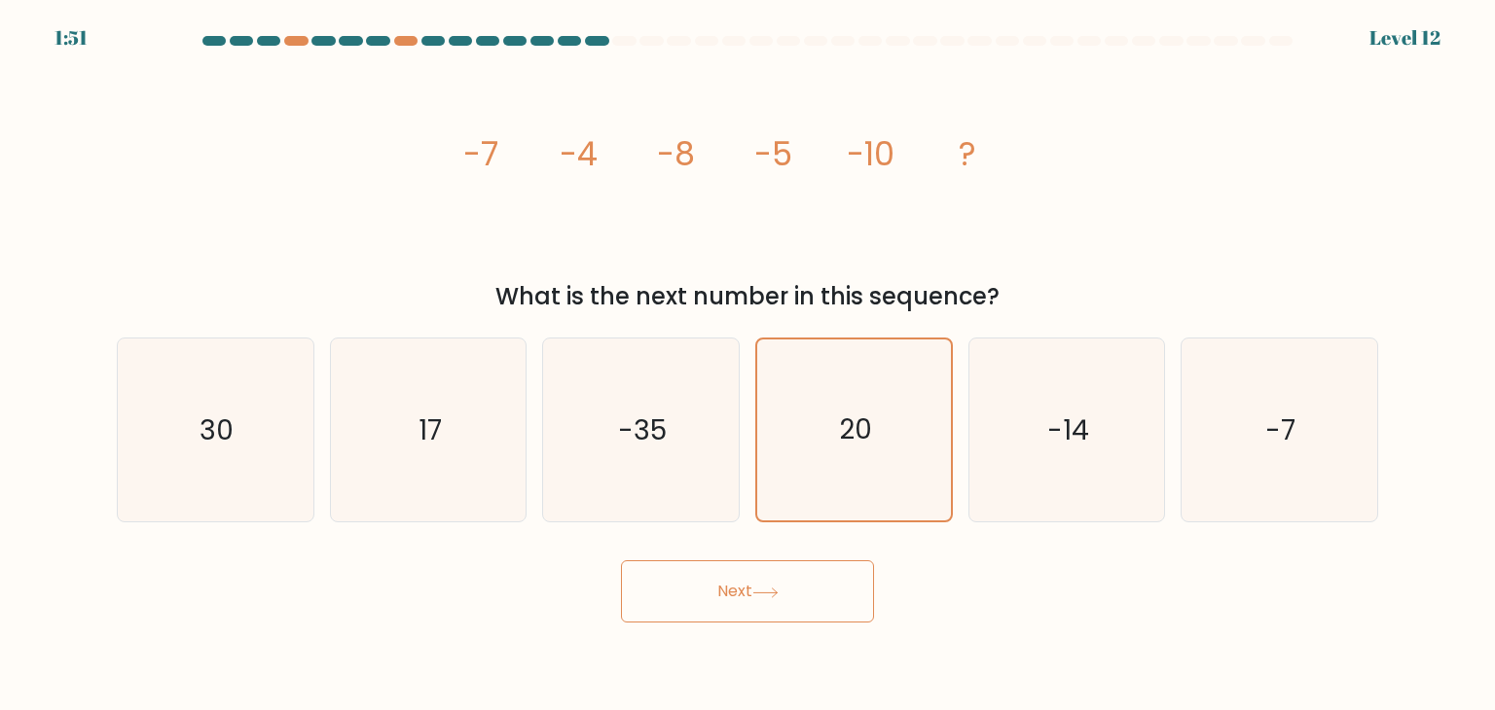
click at [758, 583] on button "Next" at bounding box center [747, 591] width 253 height 62
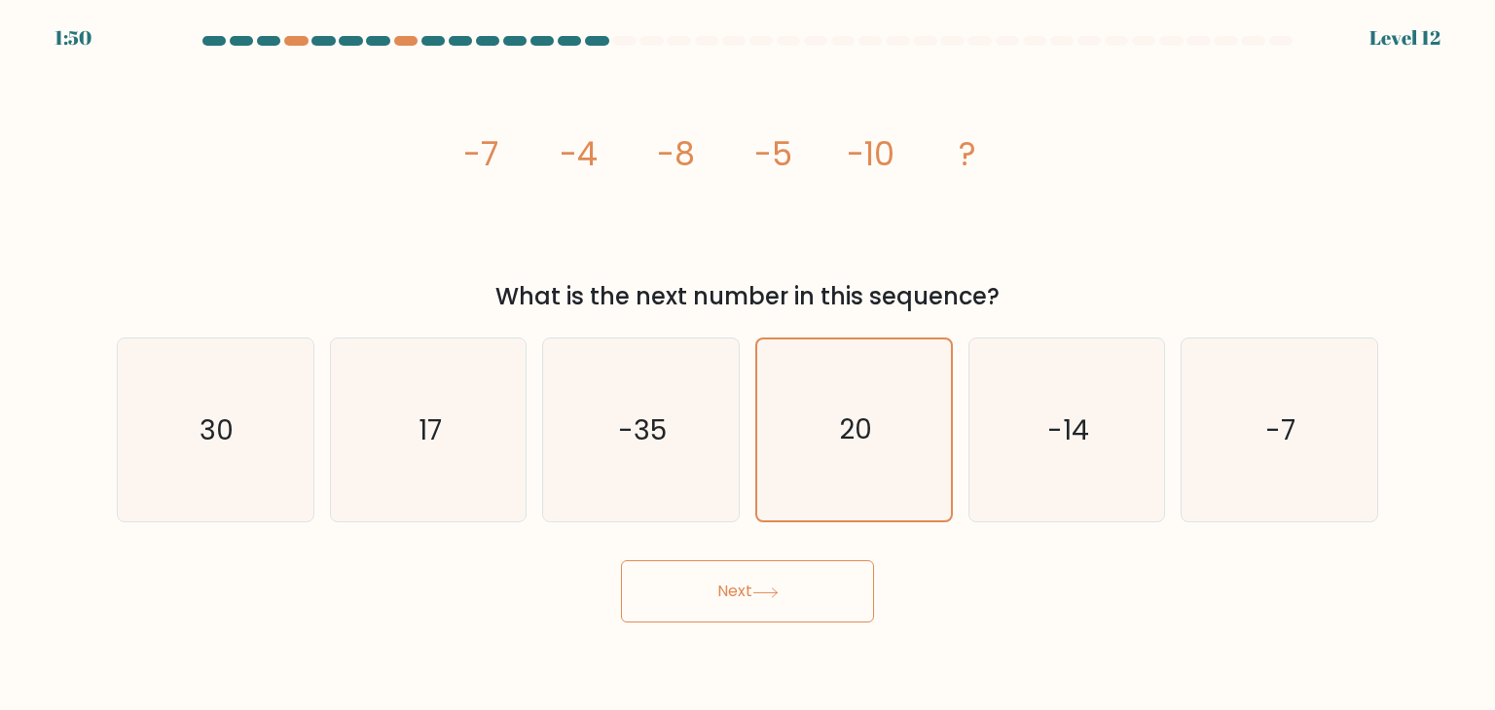
click at [758, 583] on button "Next" at bounding box center [747, 591] width 253 height 62
click at [1010, 490] on icon "-14" at bounding box center [1066, 430] width 183 height 183
click at [748, 365] on input "e. -14" at bounding box center [747, 360] width 1 height 10
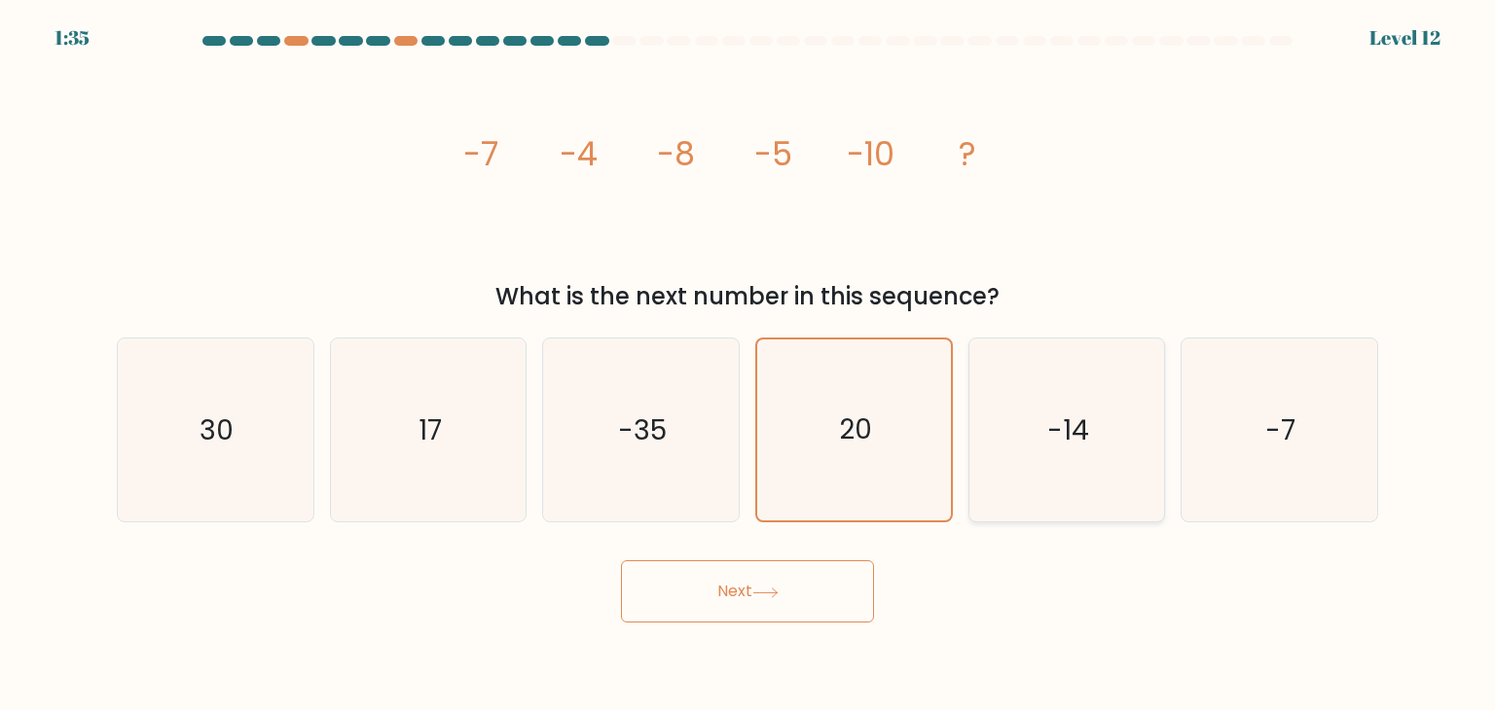
radio input "true"
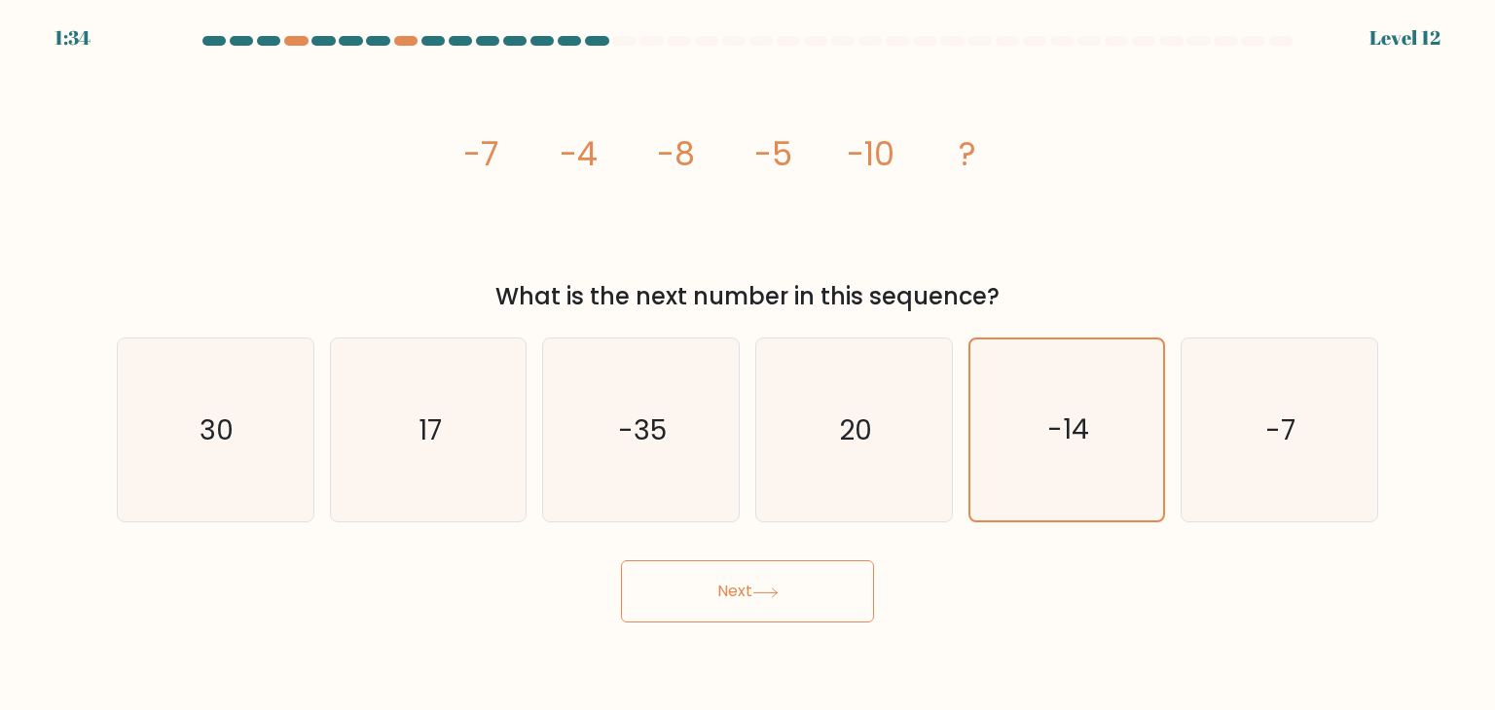
click at [823, 582] on button "Next" at bounding box center [747, 591] width 253 height 62
click at [857, 469] on icon "20" at bounding box center [853, 430] width 183 height 183
click at [748, 365] on input "d. 20" at bounding box center [747, 360] width 1 height 10
radio input "true"
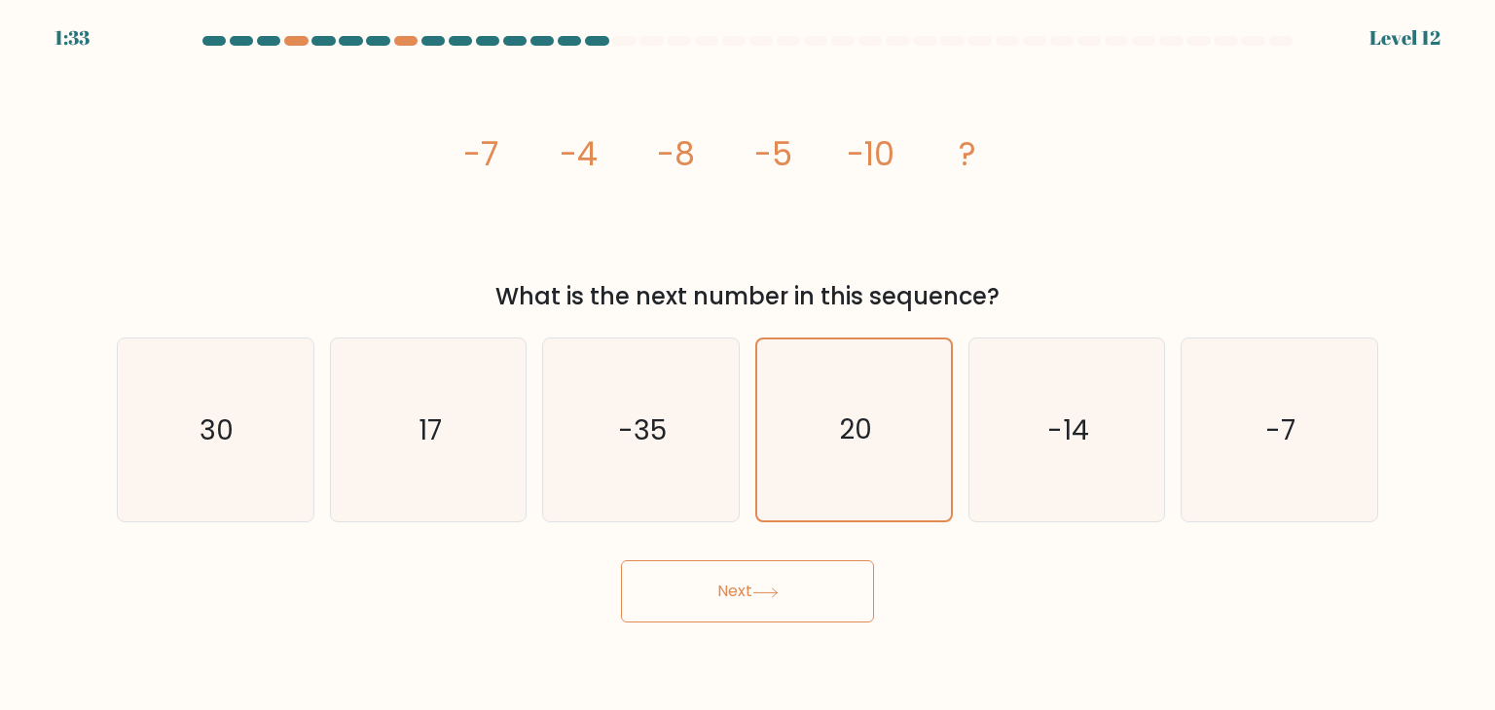
click at [759, 601] on button "Next" at bounding box center [747, 591] width 253 height 62
click at [760, 598] on button "Next" at bounding box center [747, 591] width 253 height 62
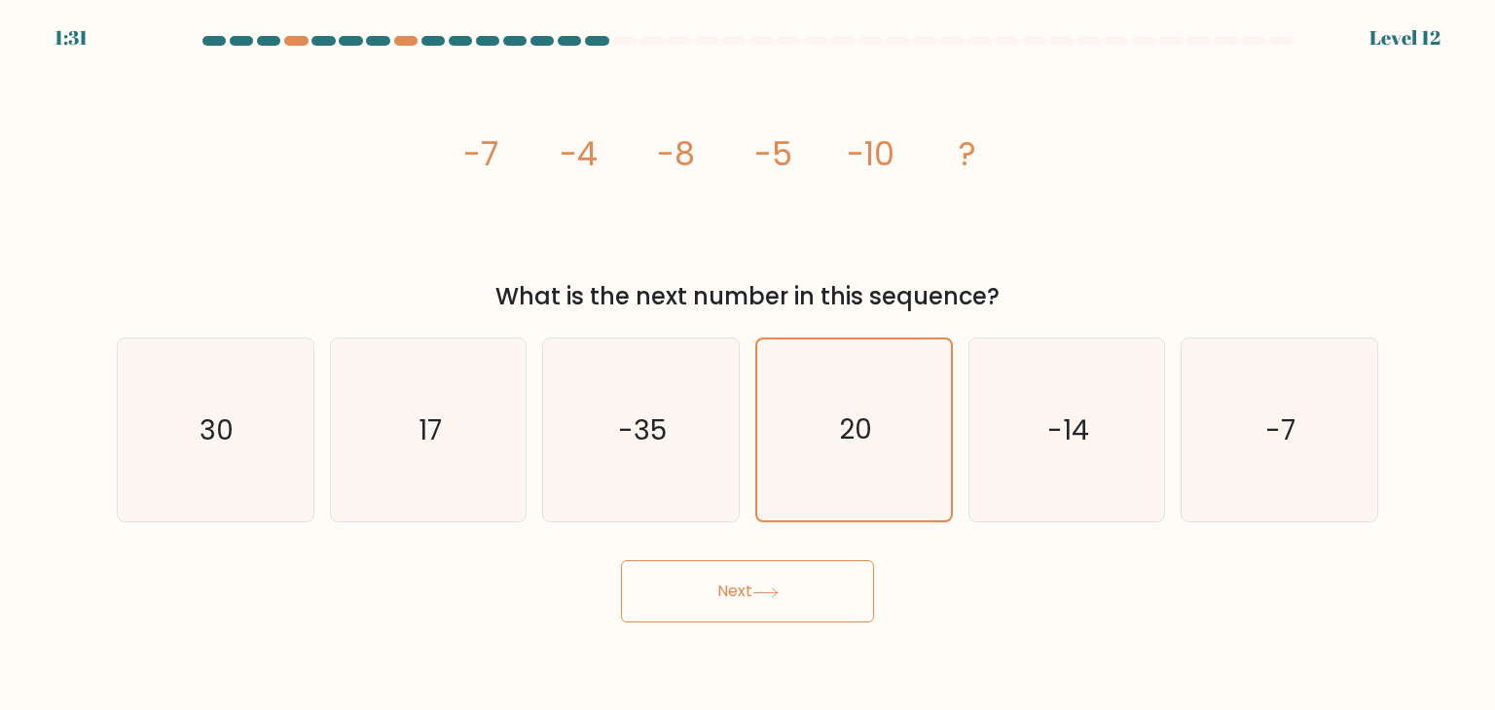
click at [760, 598] on button "Next" at bounding box center [747, 591] width 253 height 62
click at [638, 451] on icon "-35" at bounding box center [640, 430] width 183 height 183
click at [747, 365] on input "c. -35" at bounding box center [747, 360] width 1 height 10
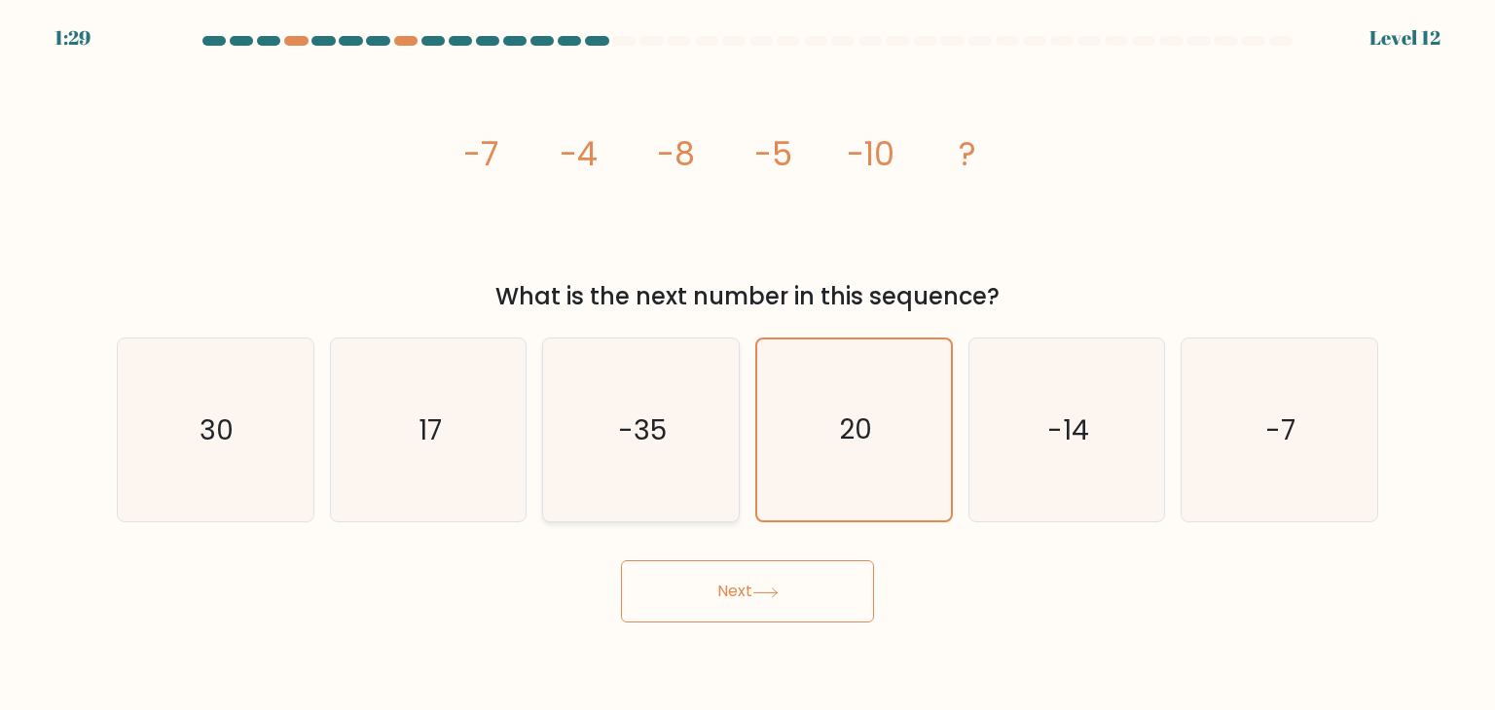
radio input "true"
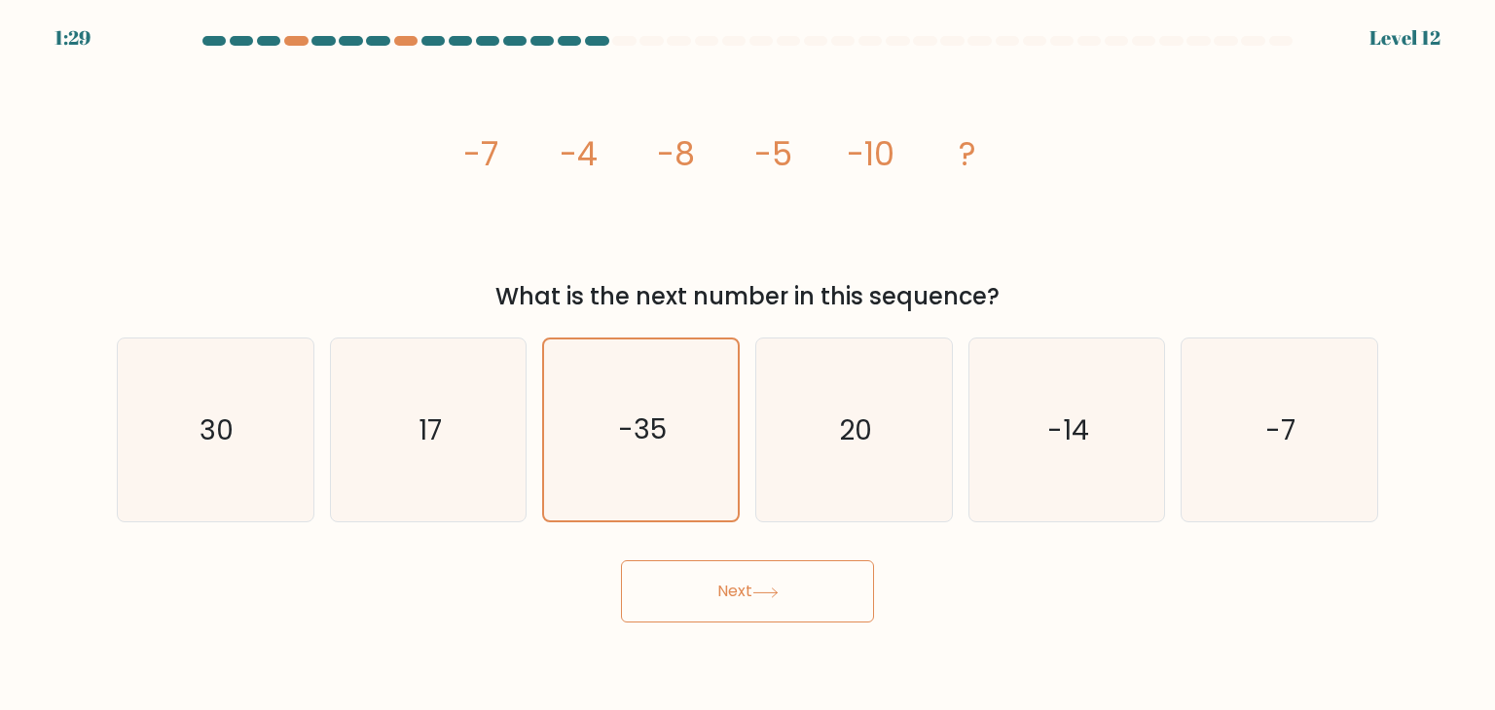
click at [747, 581] on button "Next" at bounding box center [747, 591] width 253 height 62
click at [766, 572] on button "Next" at bounding box center [747, 591] width 253 height 62
click at [765, 571] on button "Next" at bounding box center [747, 591] width 253 height 62
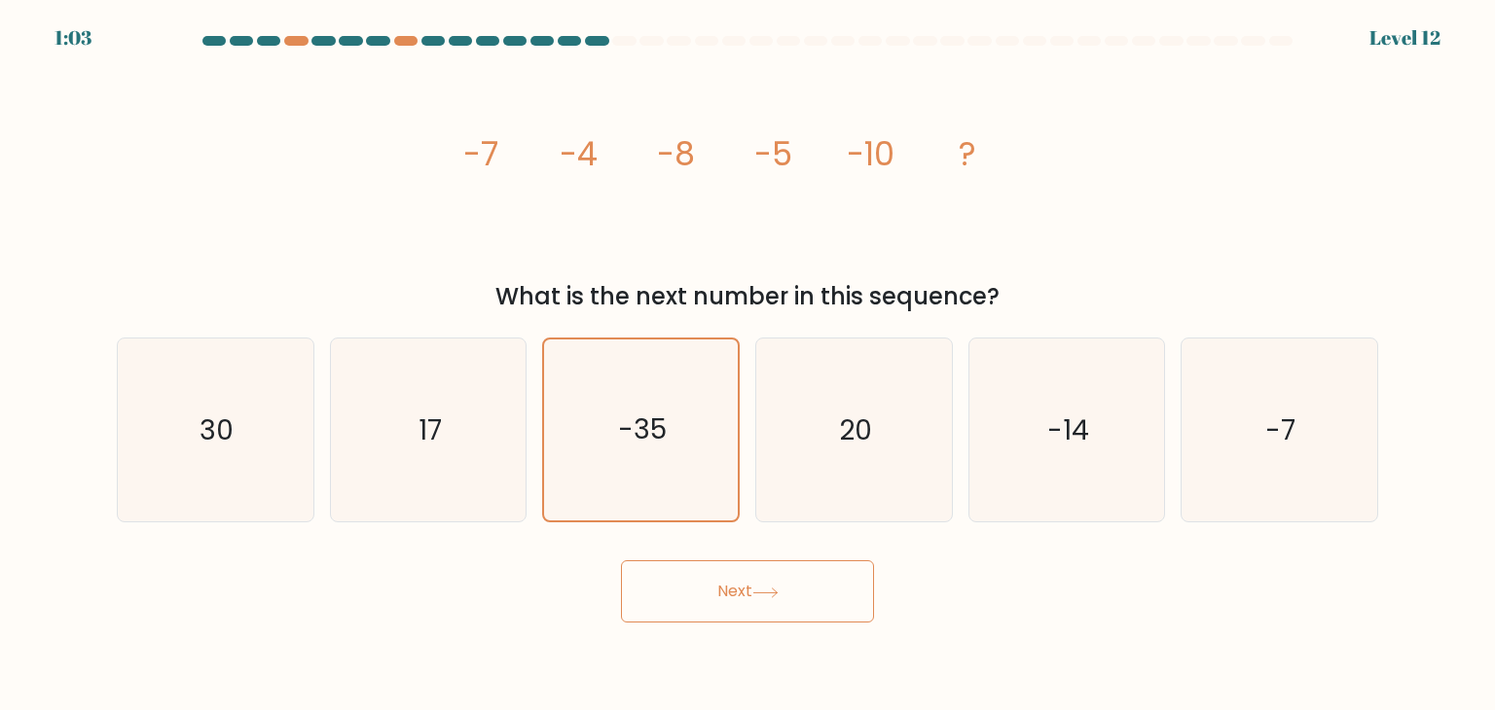
click at [764, 571] on button "Next" at bounding box center [747, 591] width 253 height 62
click at [806, 495] on icon "20" at bounding box center [853, 430] width 183 height 183
click at [748, 365] on input "d. 20" at bounding box center [747, 360] width 1 height 10
radio input "true"
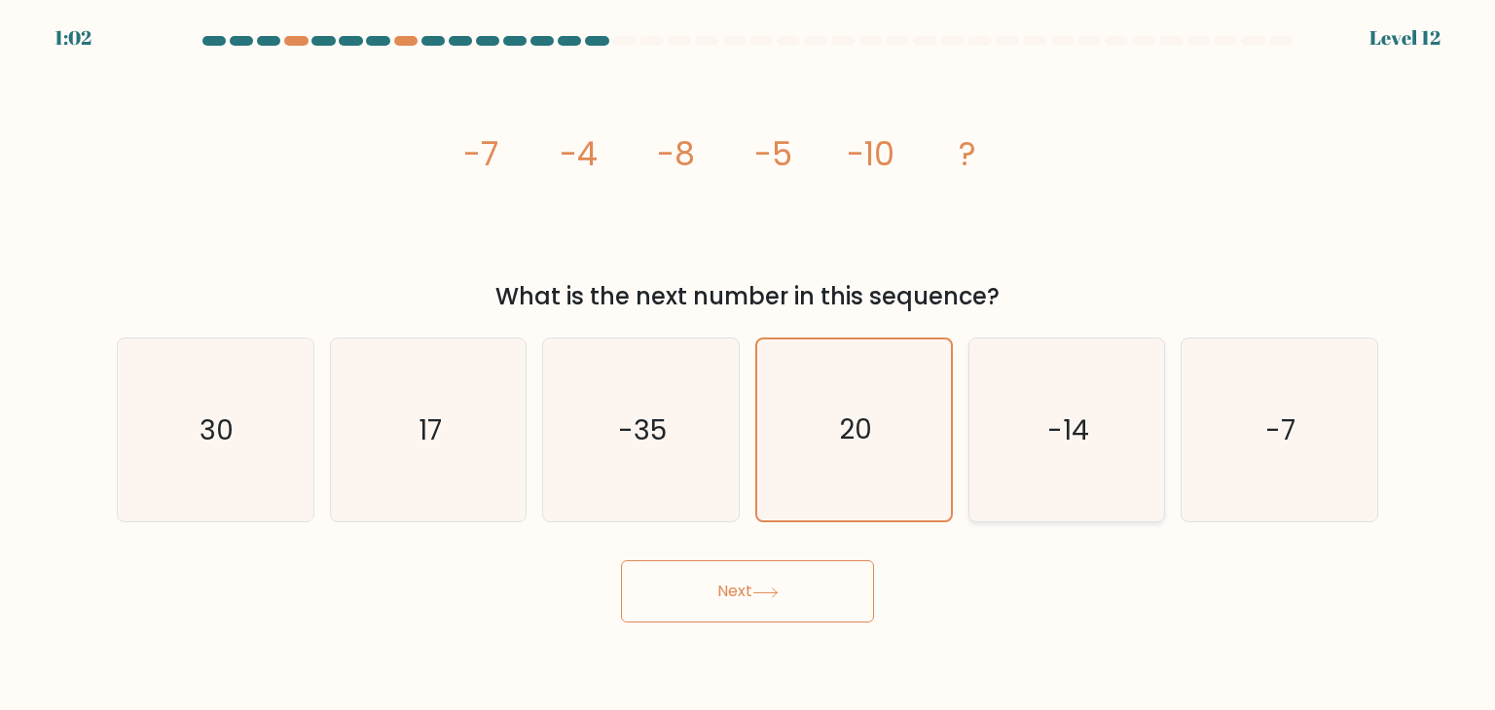
click at [1082, 488] on icon "-14" at bounding box center [1066, 430] width 183 height 183
click at [748, 365] on input "e. -14" at bounding box center [747, 360] width 1 height 10
radio input "true"
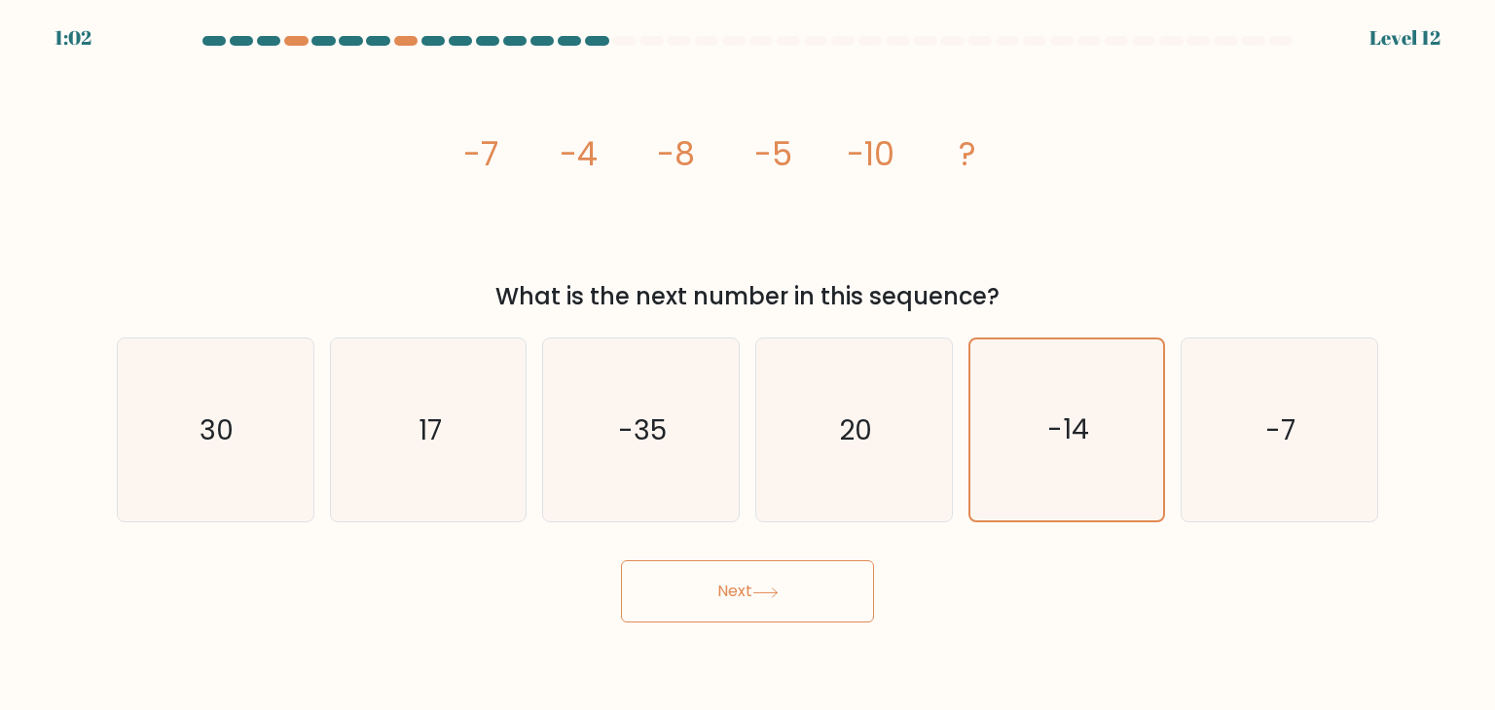
click at [817, 610] on button "Next" at bounding box center [747, 591] width 253 height 62
click at [1049, 444] on text "-14" at bounding box center [1068, 431] width 42 height 38
click at [748, 365] on input "e. -14" at bounding box center [747, 360] width 1 height 10
click at [789, 612] on div "Next" at bounding box center [747, 584] width 1284 height 77
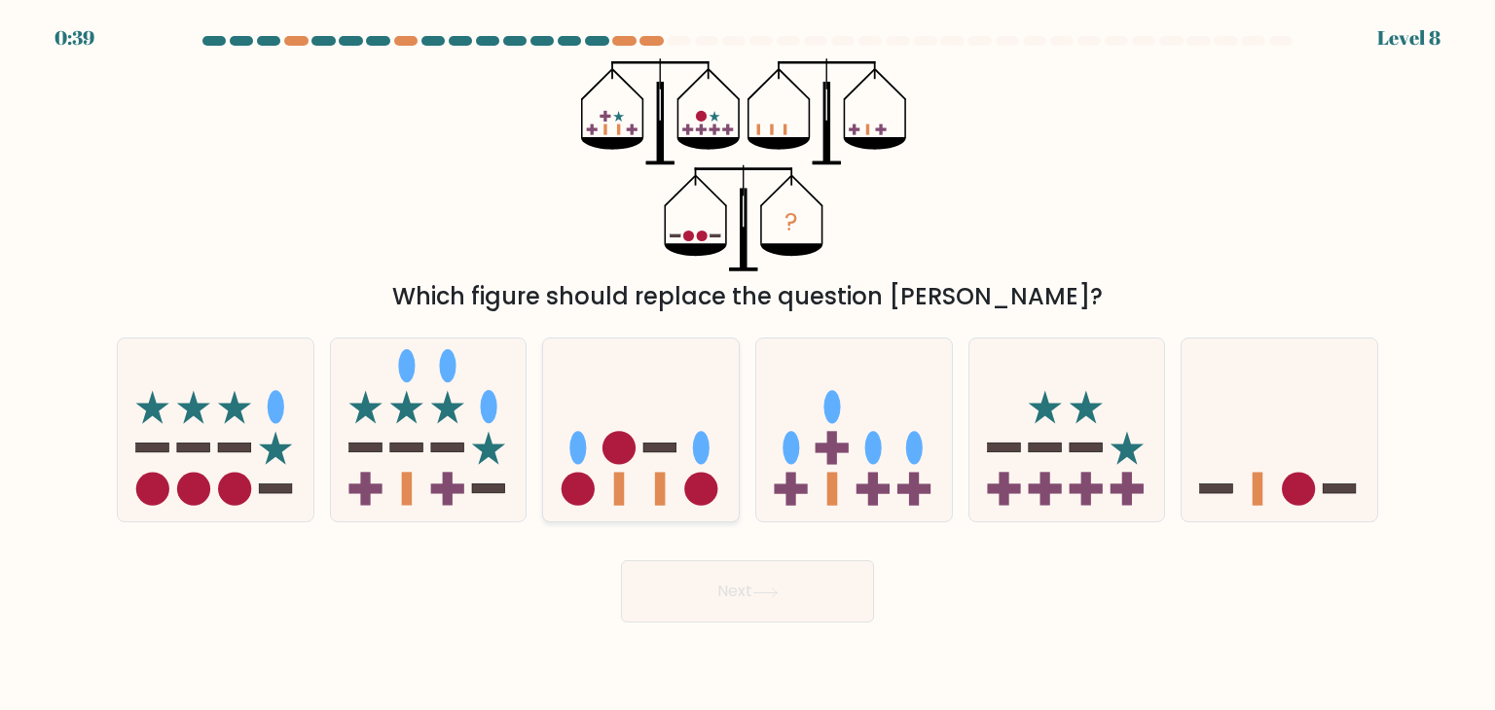
click at [654, 490] on icon at bounding box center [641, 430] width 196 height 162
click at [747, 365] on input "c." at bounding box center [747, 360] width 1 height 10
radio input "true"
click at [389, 466] on icon at bounding box center [429, 430] width 196 height 162
click at [747, 365] on input "b." at bounding box center [747, 360] width 1 height 10
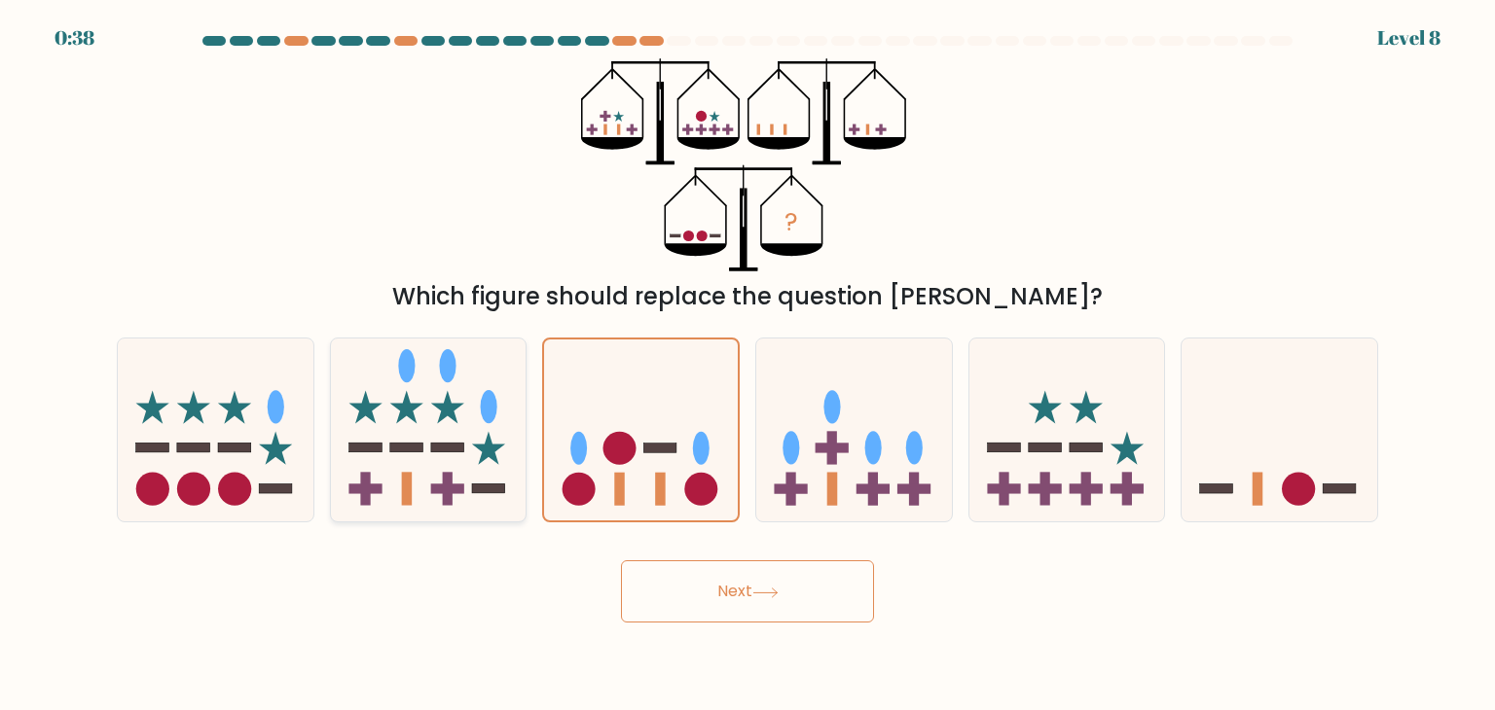
radio input "true"
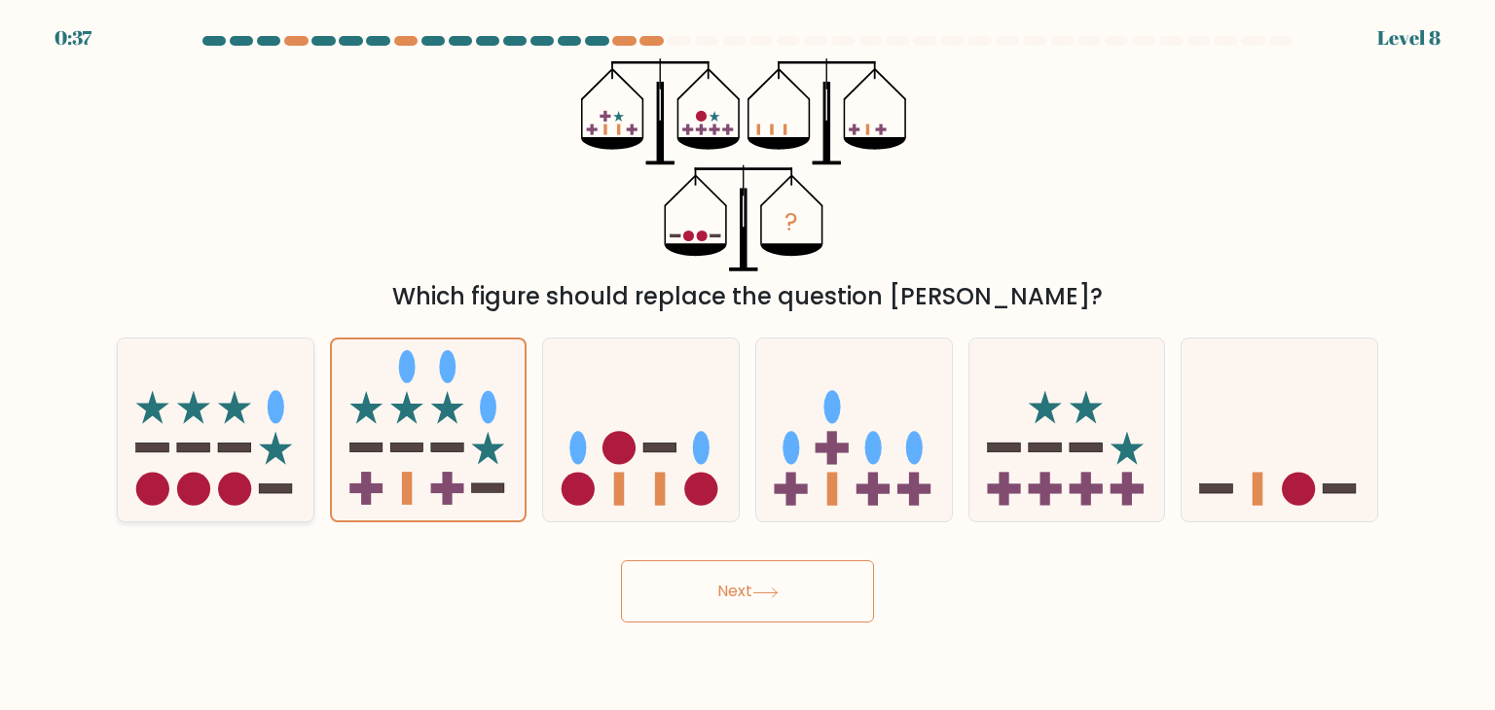
click at [192, 437] on icon at bounding box center [216, 430] width 196 height 162
click at [747, 365] on input "a." at bounding box center [747, 360] width 1 height 10
radio input "true"
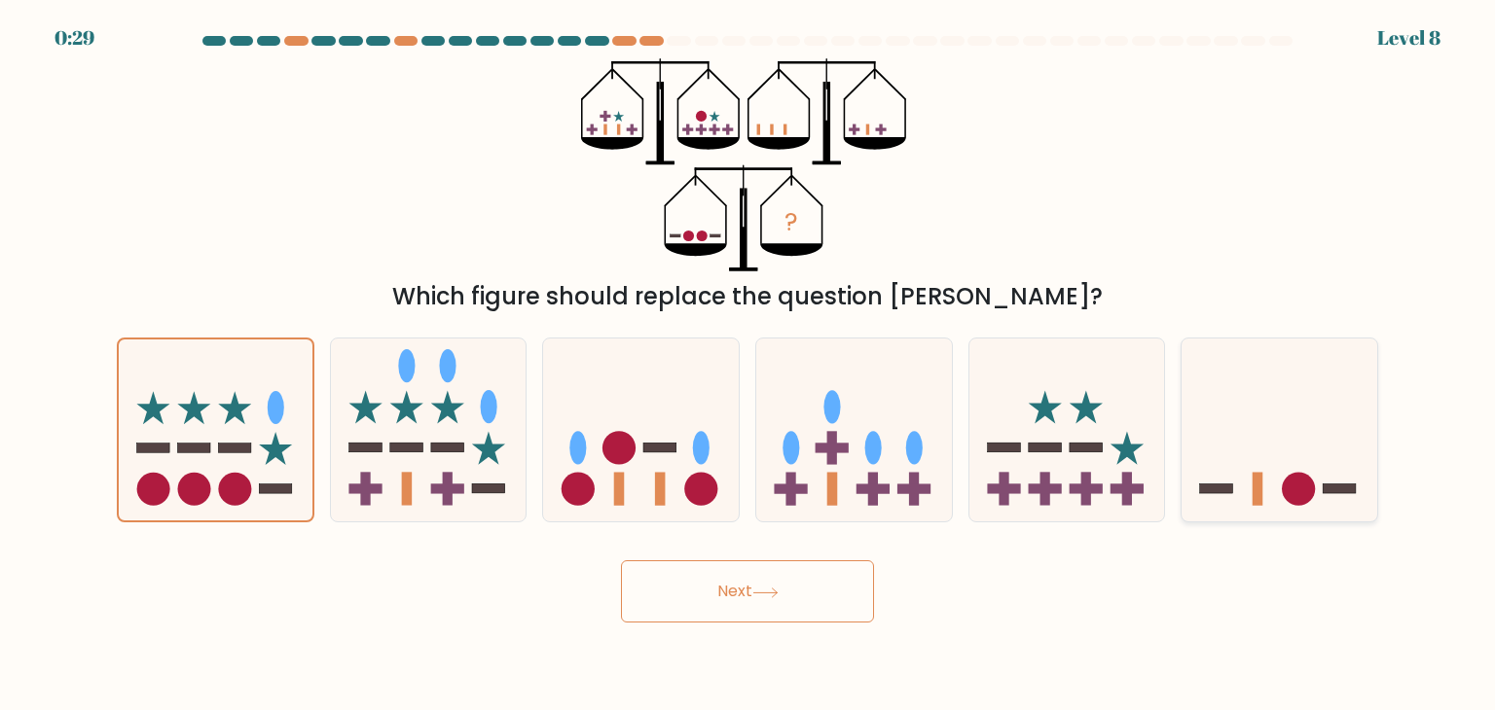
click at [1256, 486] on rect at bounding box center [1257, 489] width 11 height 33
click at [748, 365] on input "f." at bounding box center [747, 360] width 1 height 10
radio input "true"
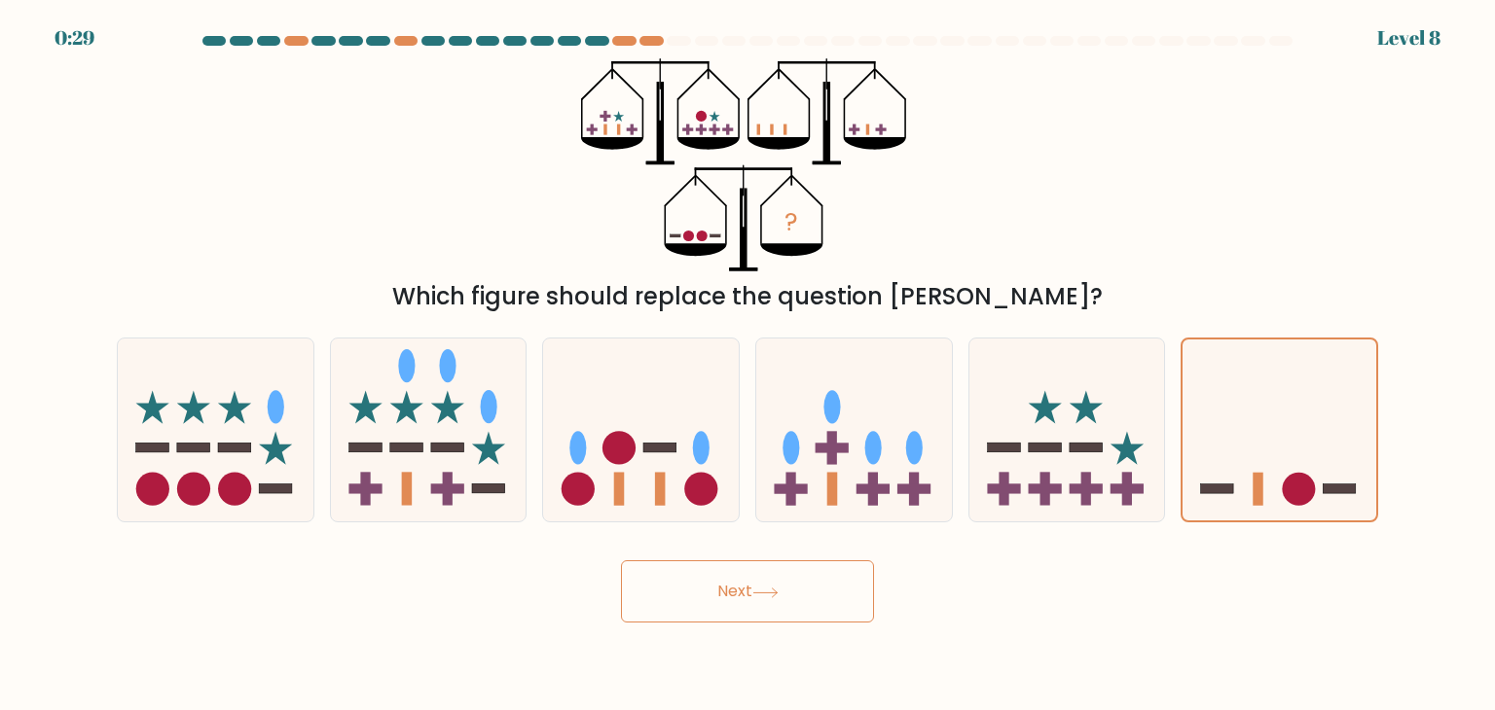
click at [796, 572] on button "Next" at bounding box center [747, 591] width 253 height 62
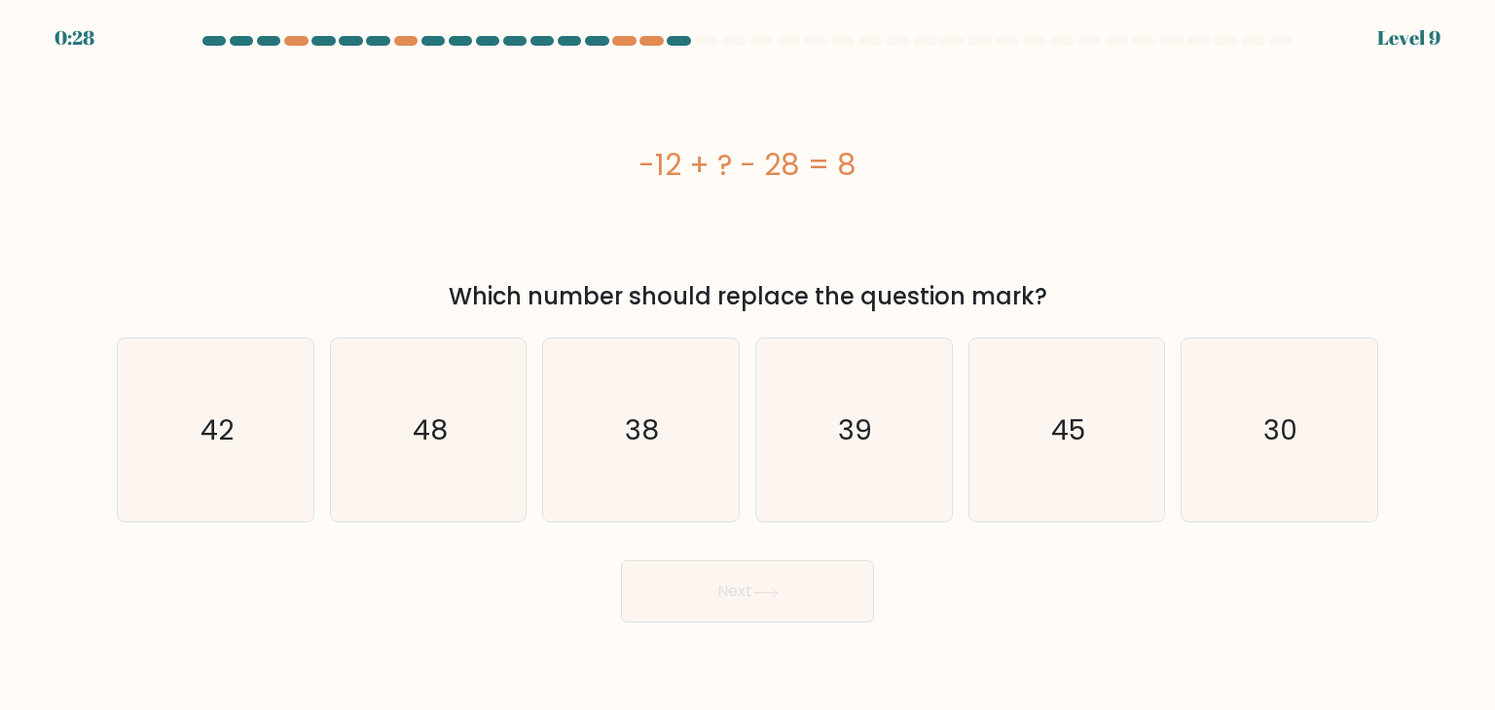
click at [782, 581] on button "Next" at bounding box center [747, 591] width 253 height 62
drag, startPoint x: 440, startPoint y: 412, endPoint x: 642, endPoint y: 546, distance: 242.9
click at [439, 414] on text "48" at bounding box center [430, 430] width 35 height 39
click at [747, 365] on input "b. 48" at bounding box center [747, 360] width 1 height 10
radio input "true"
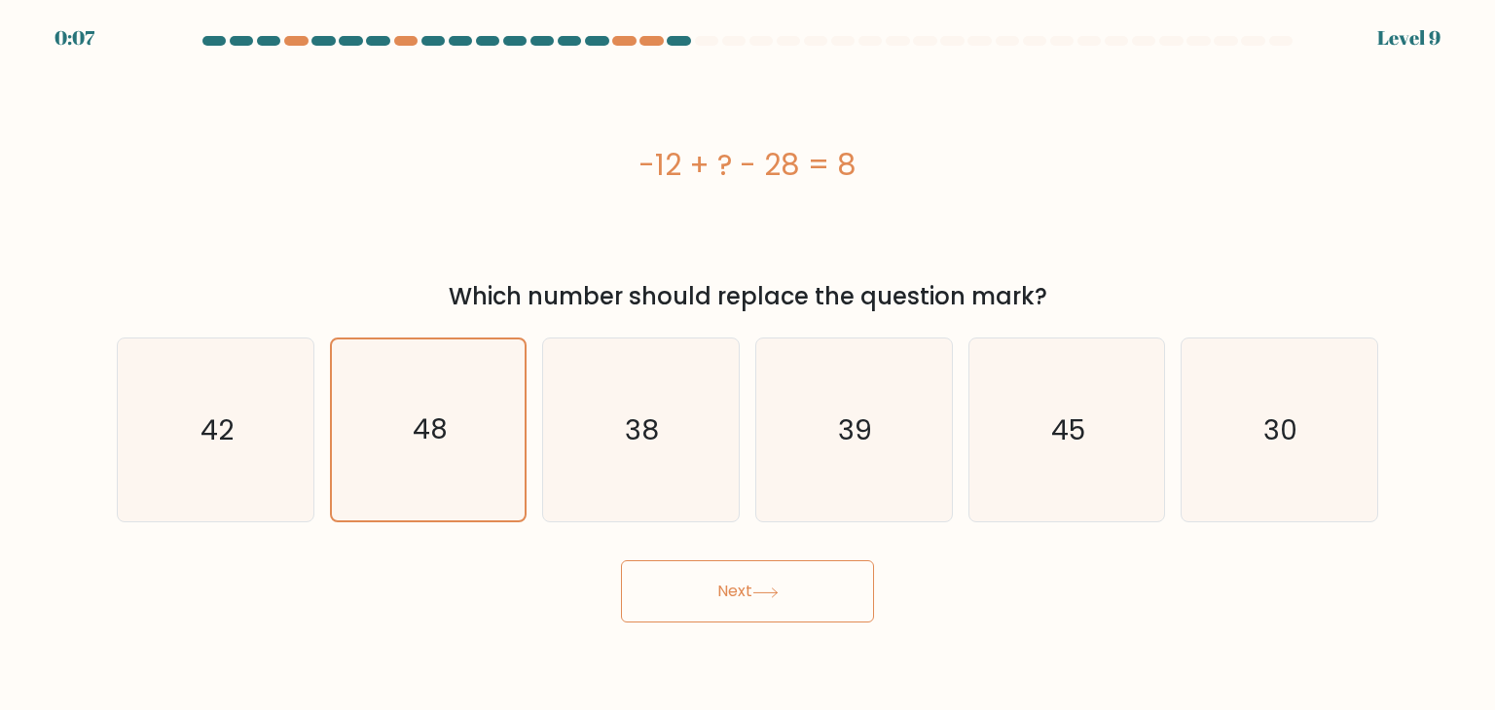
click at [673, 581] on button "Next" at bounding box center [747, 591] width 253 height 62
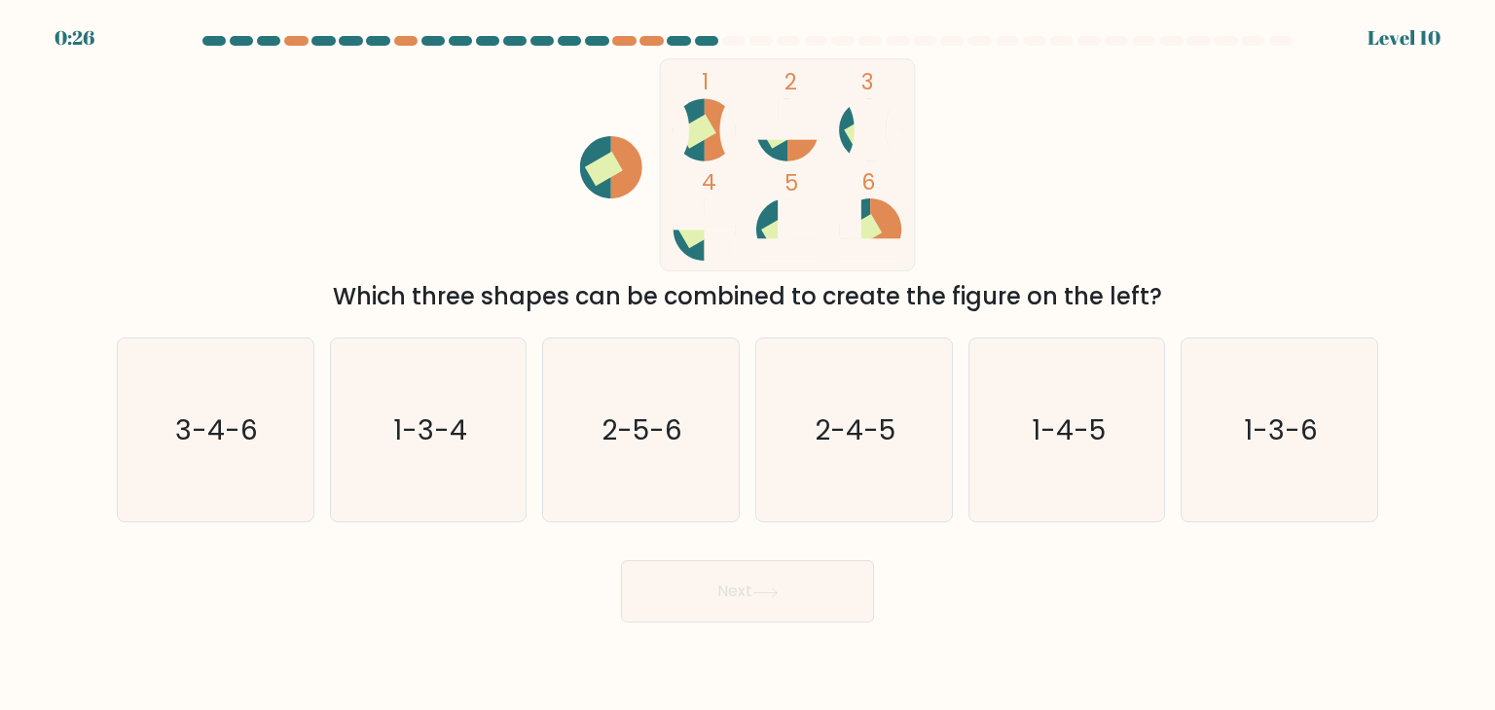
drag, startPoint x: 650, startPoint y: 471, endPoint x: 775, endPoint y: 573, distance: 161.1
click at [650, 471] on icon "2-5-6" at bounding box center [640, 430] width 183 height 183
click at [747, 365] on input "c. 2-5-6" at bounding box center [747, 360] width 1 height 10
radio input "true"
click at [773, 585] on button "Next" at bounding box center [747, 591] width 253 height 62
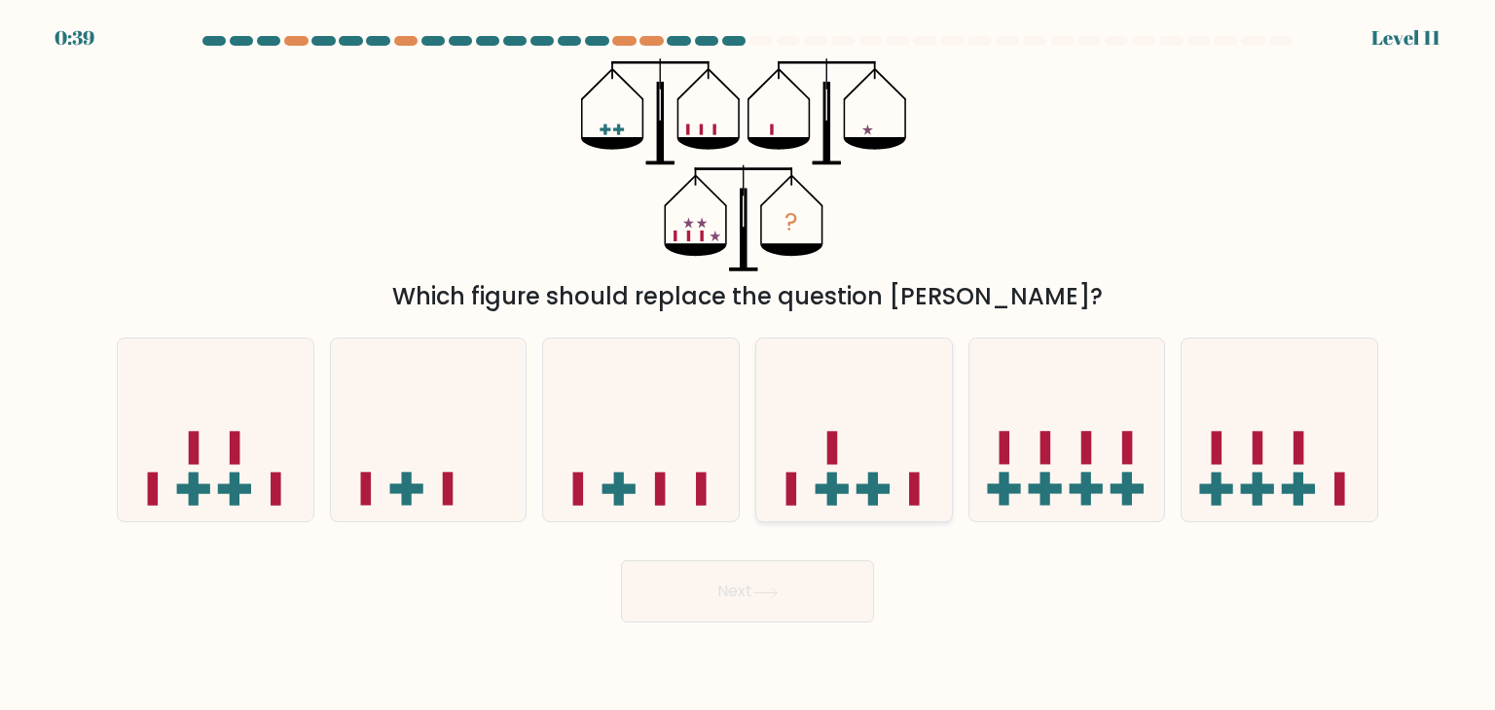
click at [884, 488] on rect at bounding box center [872, 490] width 33 height 10
click at [748, 365] on input "d." at bounding box center [747, 360] width 1 height 10
radio input "true"
click at [762, 577] on button "Next" at bounding box center [747, 591] width 253 height 62
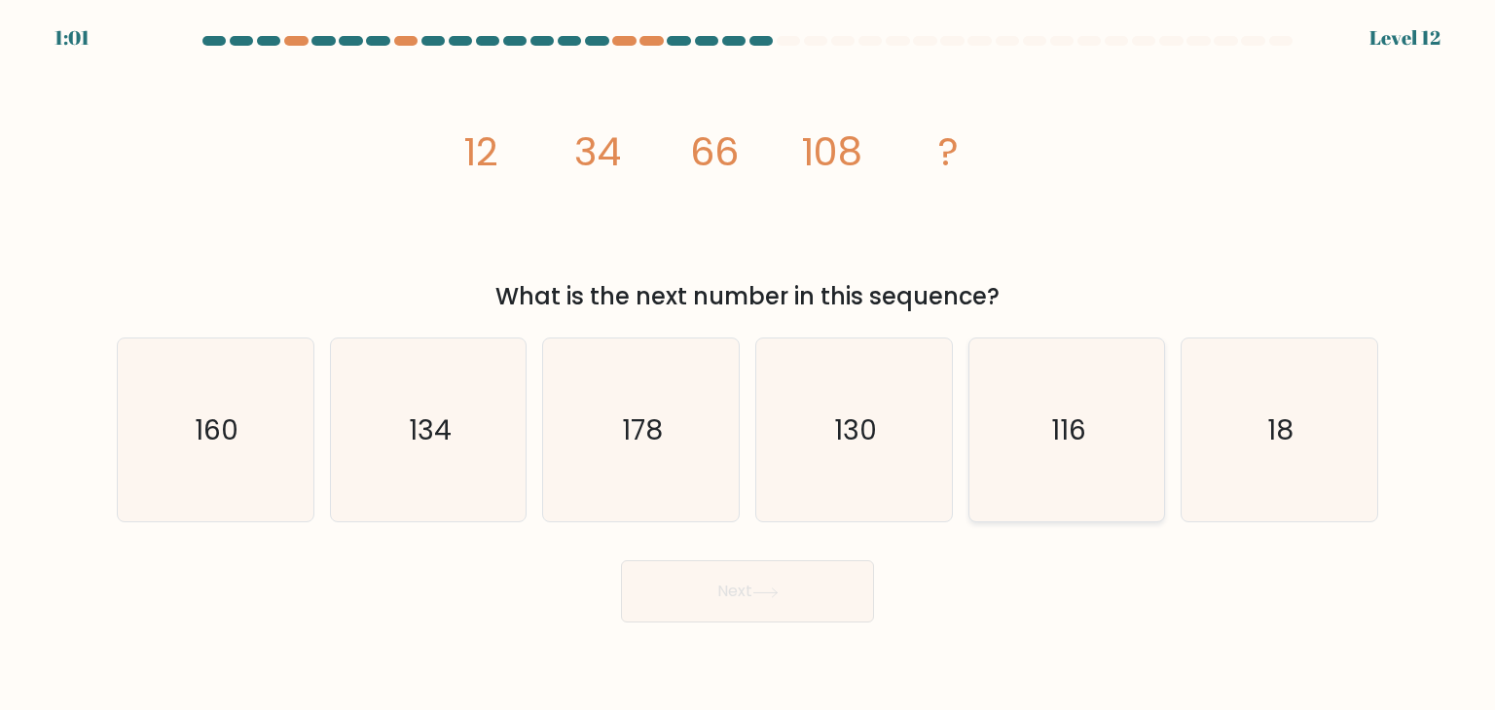
click at [1089, 414] on icon "116" at bounding box center [1066, 430] width 183 height 183
click at [748, 365] on input "e. 116" at bounding box center [747, 360] width 1 height 10
radio input "true"
drag, startPoint x: 478, startPoint y: 459, endPoint x: 515, endPoint y: 488, distance: 46.5
click at [478, 460] on icon "134" at bounding box center [428, 430] width 183 height 183
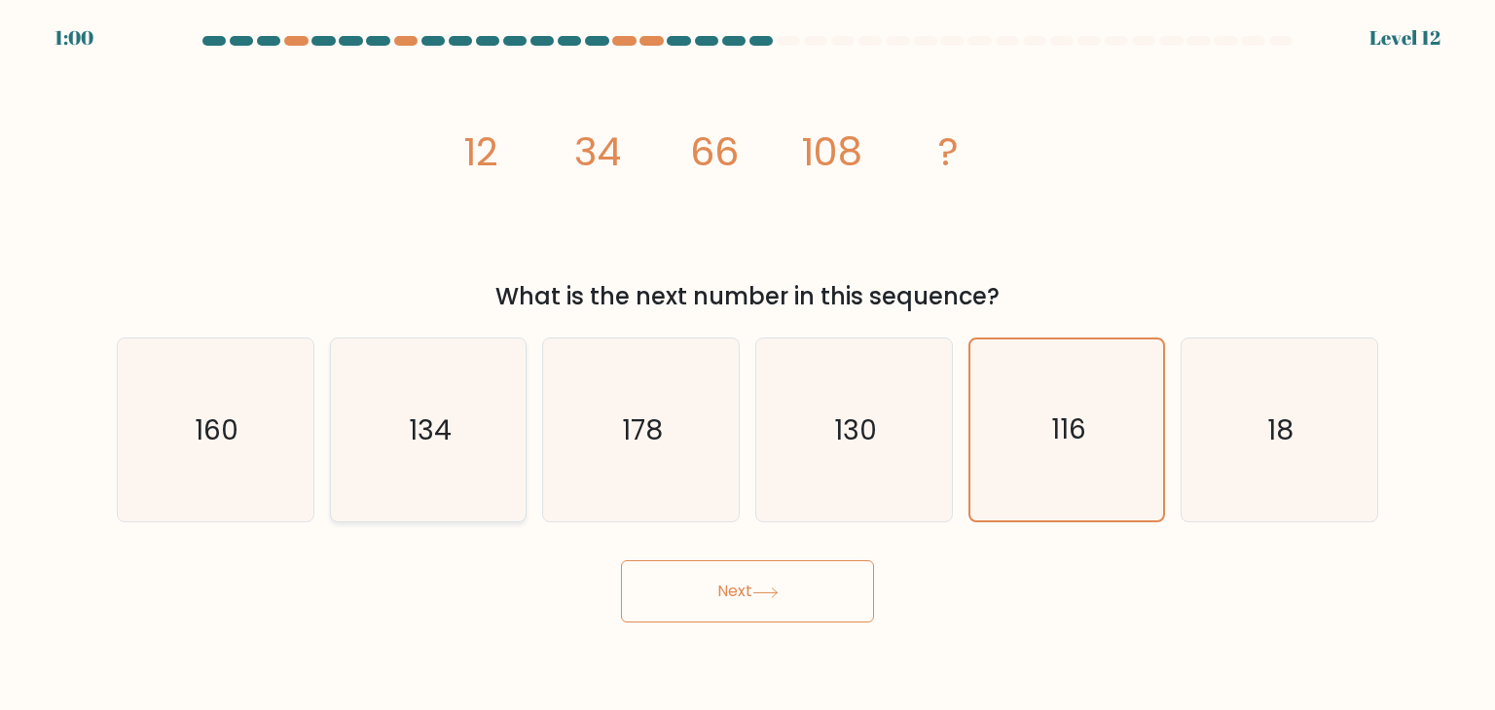
click at [747, 365] on input "b. 134" at bounding box center [747, 360] width 1 height 10
radio input "true"
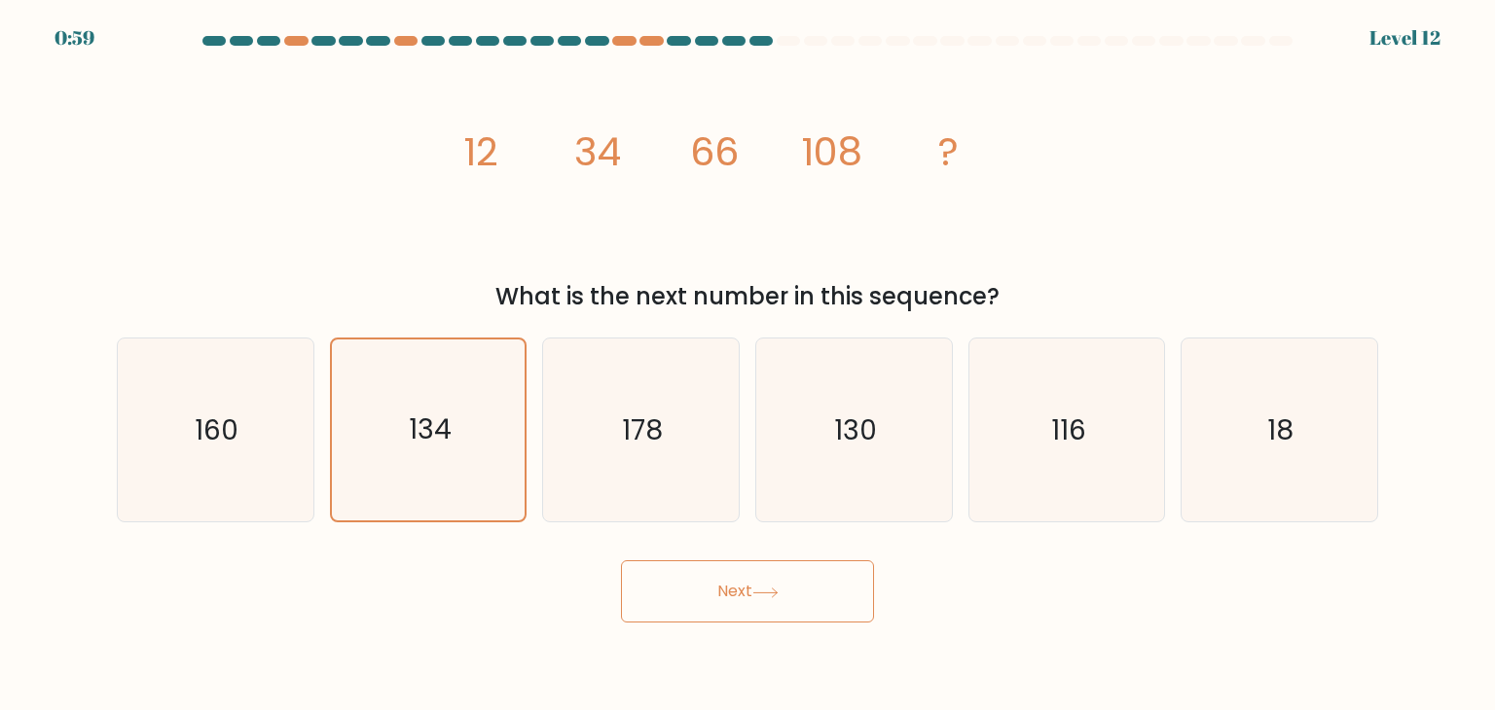
click at [663, 585] on button "Next" at bounding box center [747, 591] width 253 height 62
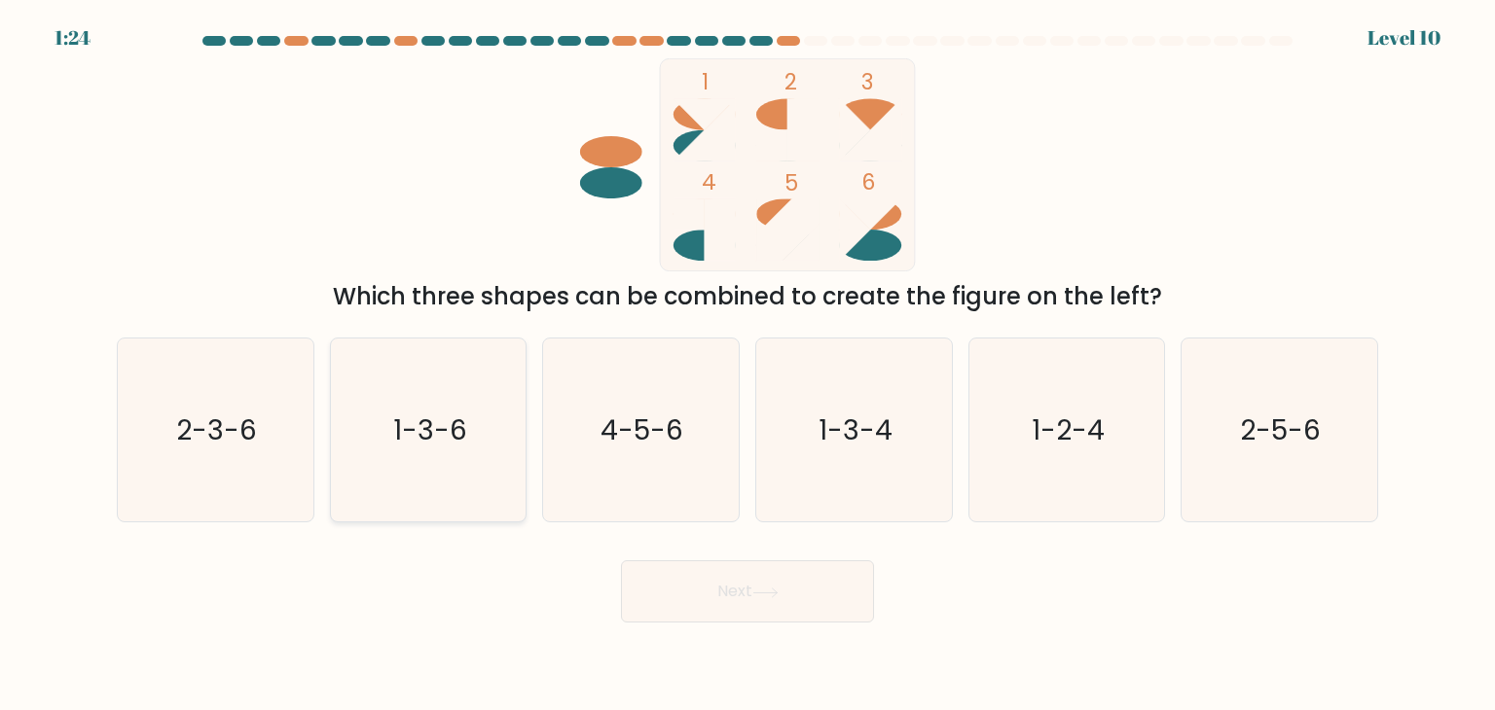
click at [429, 439] on text "1-3-6" at bounding box center [430, 430] width 74 height 39
click at [747, 365] on input "b. 1-3-6" at bounding box center [747, 360] width 1 height 10
radio input "true"
drag, startPoint x: 824, startPoint y: 588, endPoint x: 800, endPoint y: 585, distance: 24.5
click at [821, 590] on button "Next" at bounding box center [747, 591] width 253 height 62
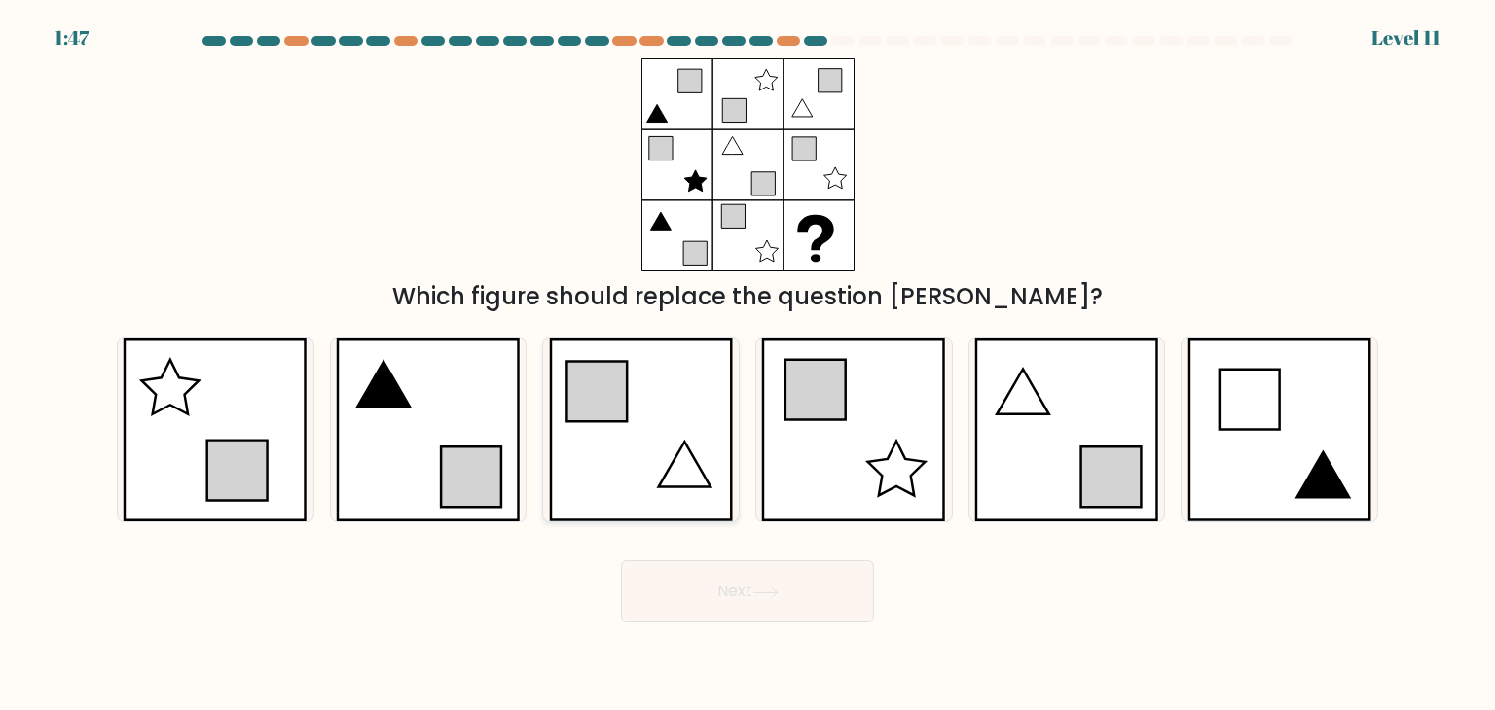
click at [663, 411] on icon at bounding box center [641, 430] width 185 height 183
click at [747, 365] on input "c." at bounding box center [747, 360] width 1 height 10
radio input "true"
click at [768, 579] on button "Next" at bounding box center [747, 591] width 253 height 62
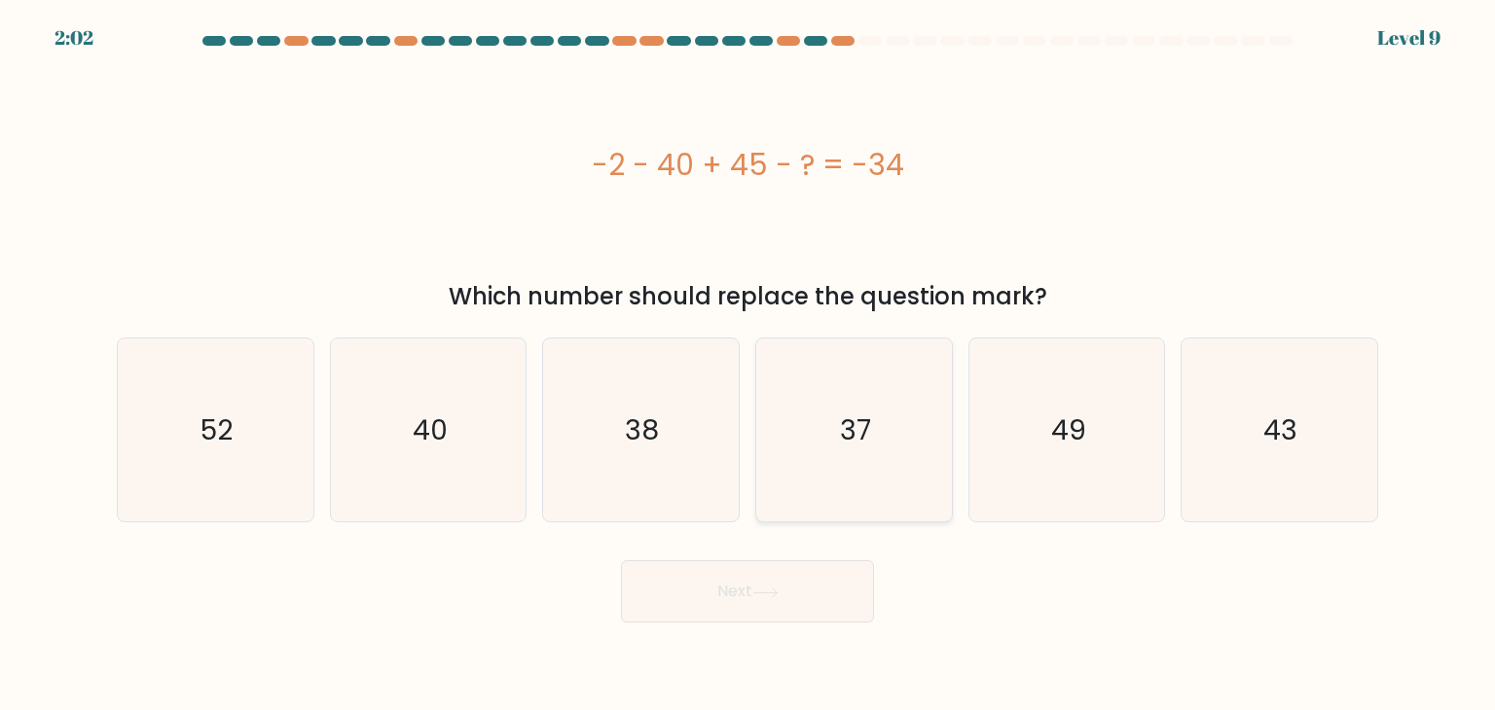
click at [834, 403] on icon "37" at bounding box center [853, 430] width 183 height 183
click at [748, 365] on input "d. 37" at bounding box center [747, 360] width 1 height 10
radio input "true"
click at [792, 583] on button "Next" at bounding box center [747, 591] width 253 height 62
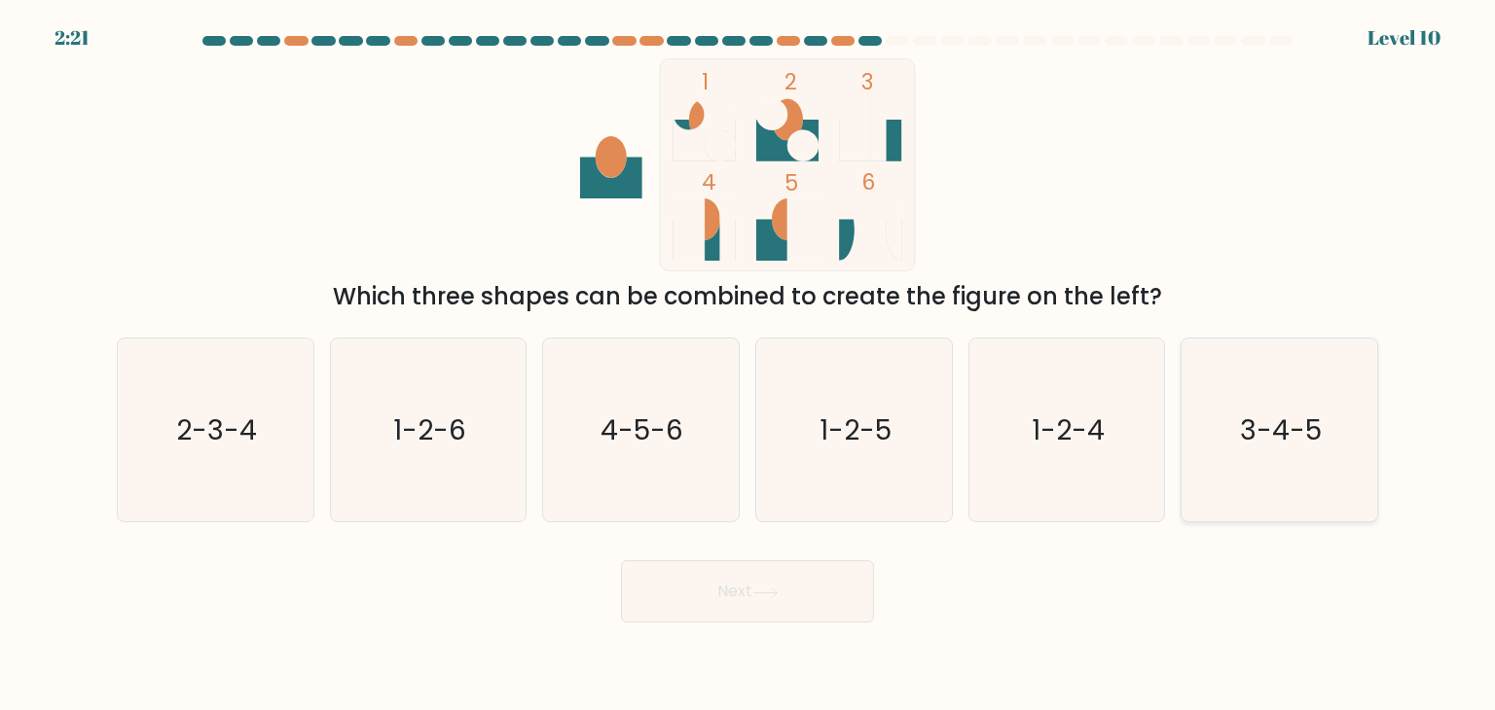
click at [1297, 436] on text "3-4-5" at bounding box center [1281, 430] width 82 height 39
click at [748, 365] on input "f. 3-4-5" at bounding box center [747, 360] width 1 height 10
radio input "true"
click at [708, 596] on button "Next" at bounding box center [747, 591] width 253 height 62
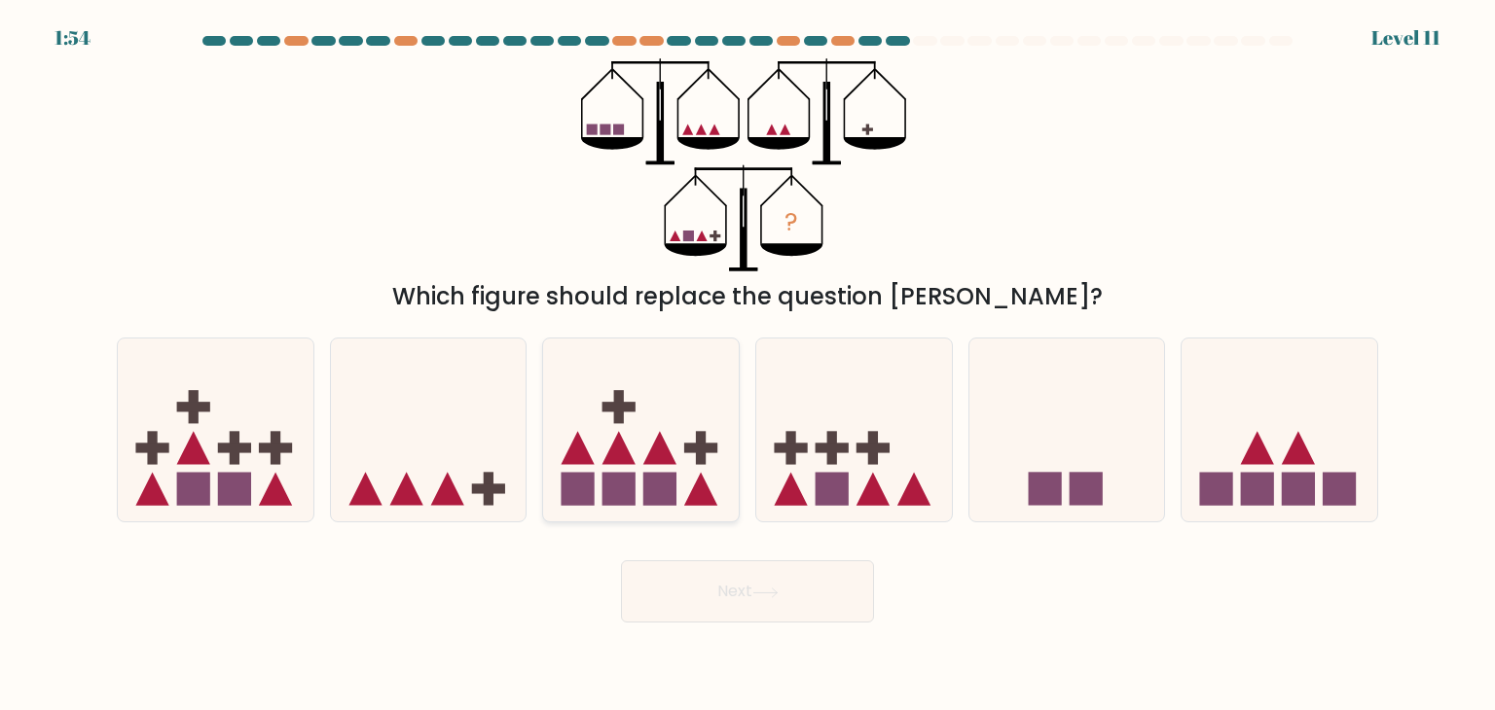
click at [638, 484] on icon at bounding box center [641, 430] width 196 height 162
click at [747, 365] on input "c." at bounding box center [747, 360] width 1 height 10
radio input "true"
click at [236, 457] on rect at bounding box center [235, 448] width 10 height 33
click at [747, 365] on input "a." at bounding box center [747, 360] width 1 height 10
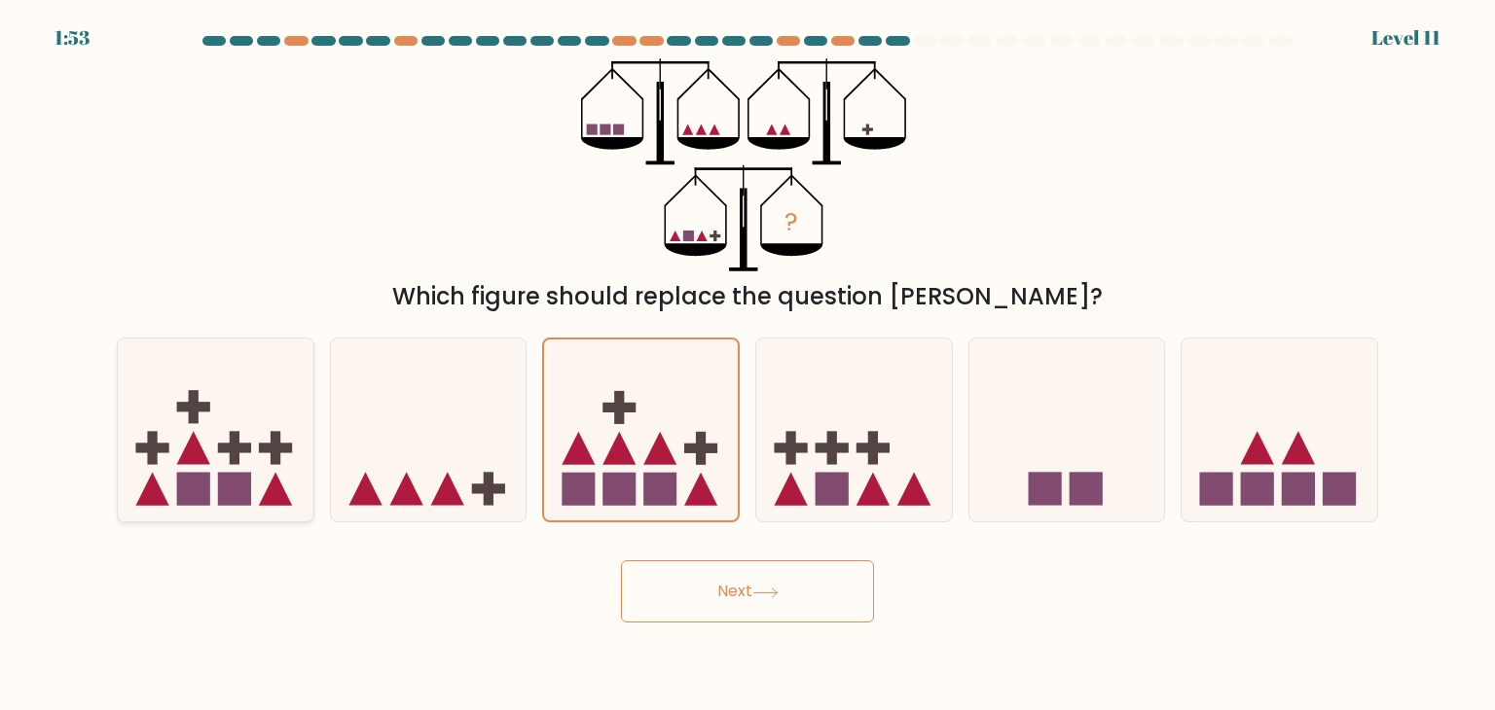
radio input "true"
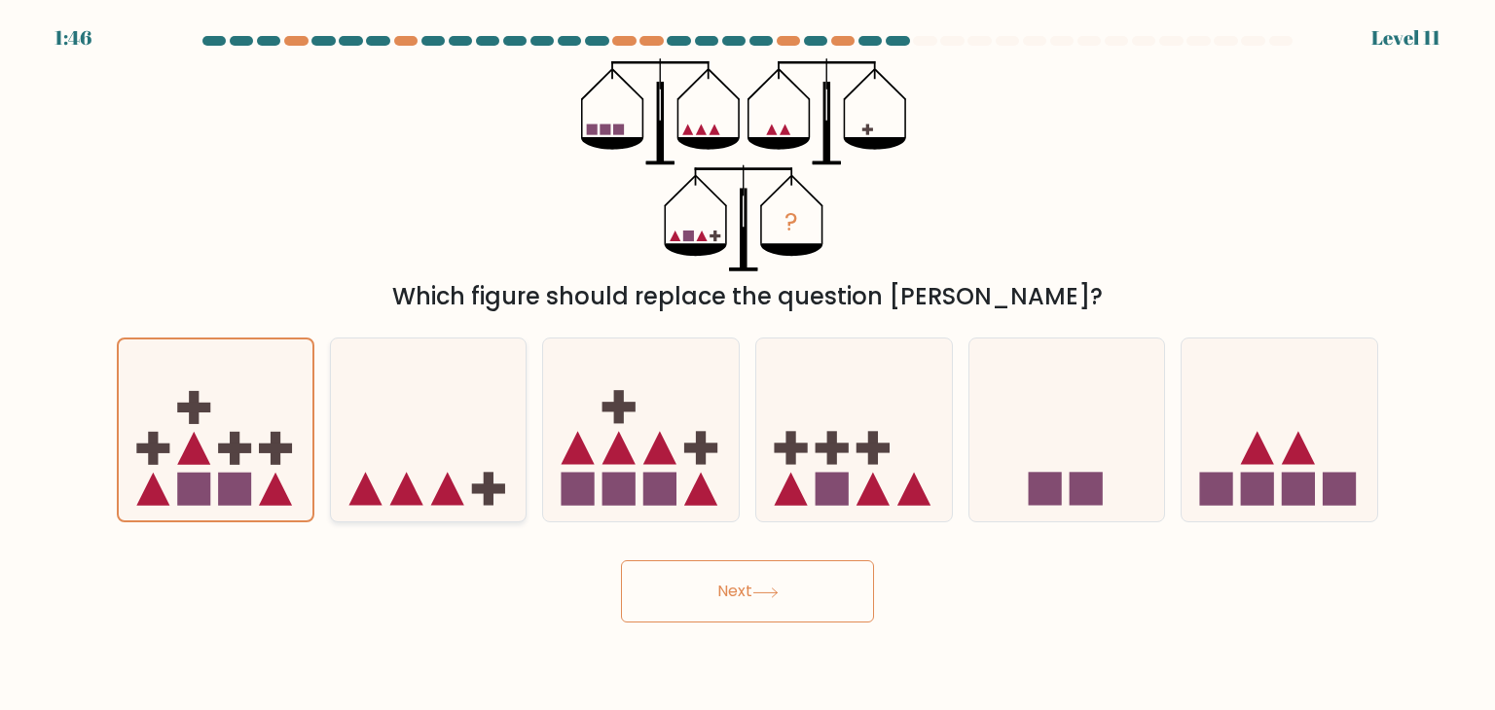
click at [486, 473] on rect at bounding box center [489, 489] width 10 height 33
click at [747, 365] on input "b." at bounding box center [747, 360] width 1 height 10
radio input "true"
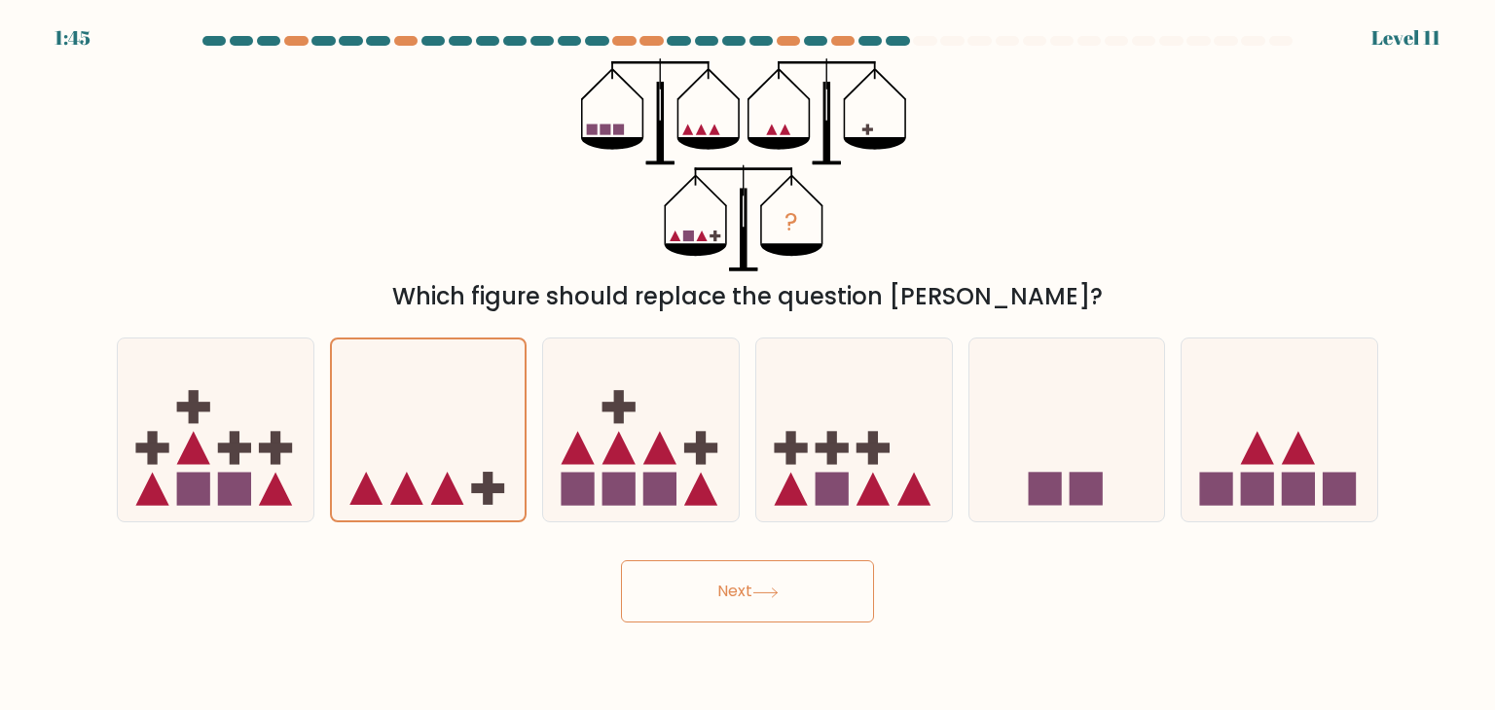
click at [813, 581] on button "Next" at bounding box center [747, 591] width 253 height 62
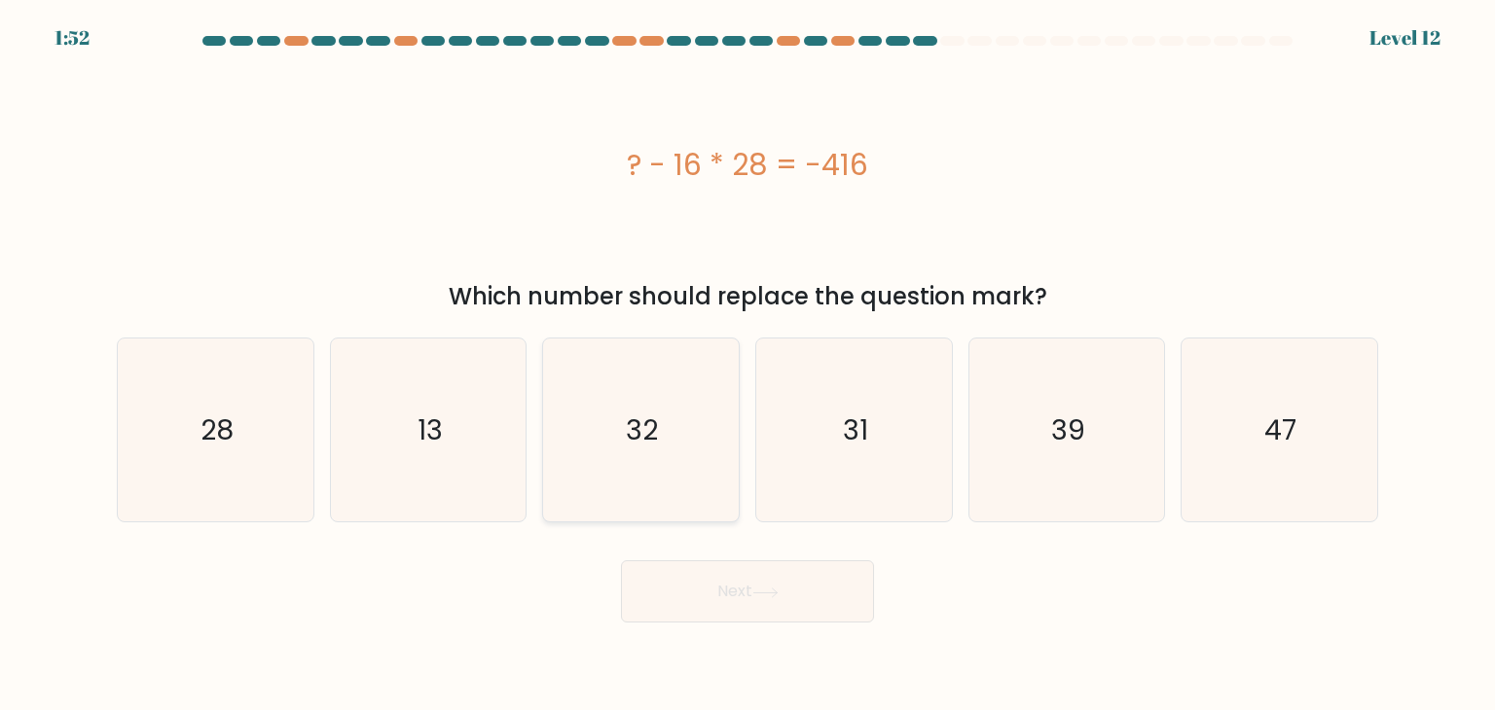
click at [673, 450] on icon "32" at bounding box center [640, 430] width 183 height 183
click at [747, 365] on input "c. 32" at bounding box center [747, 360] width 1 height 10
radio input "true"
click at [735, 599] on button "Next" at bounding box center [747, 591] width 253 height 62
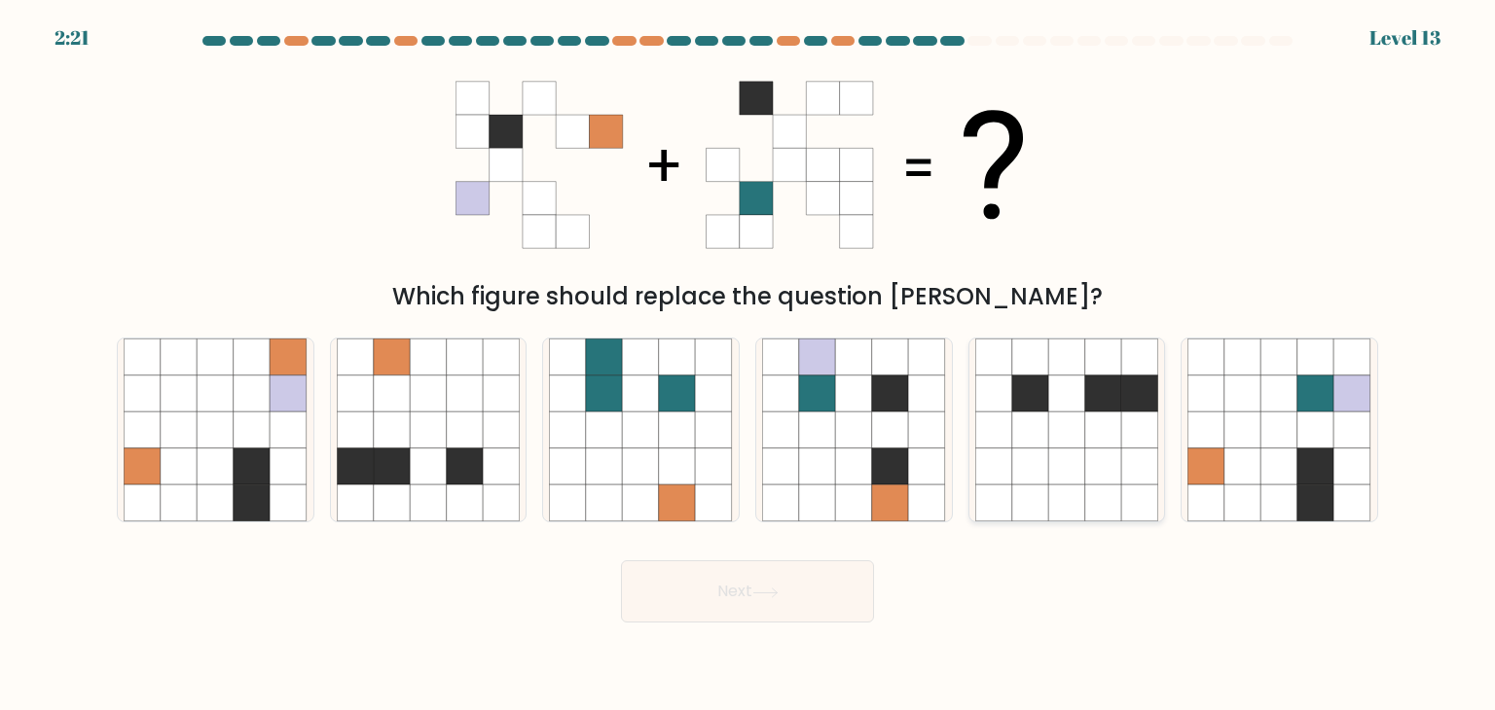
click at [1064, 434] on icon at bounding box center [1066, 430] width 37 height 37
click at [748, 365] on input "e." at bounding box center [747, 360] width 1 height 10
radio input "true"
click at [463, 463] on icon at bounding box center [465, 467] width 37 height 37
click at [747, 365] on input "b." at bounding box center [747, 360] width 1 height 10
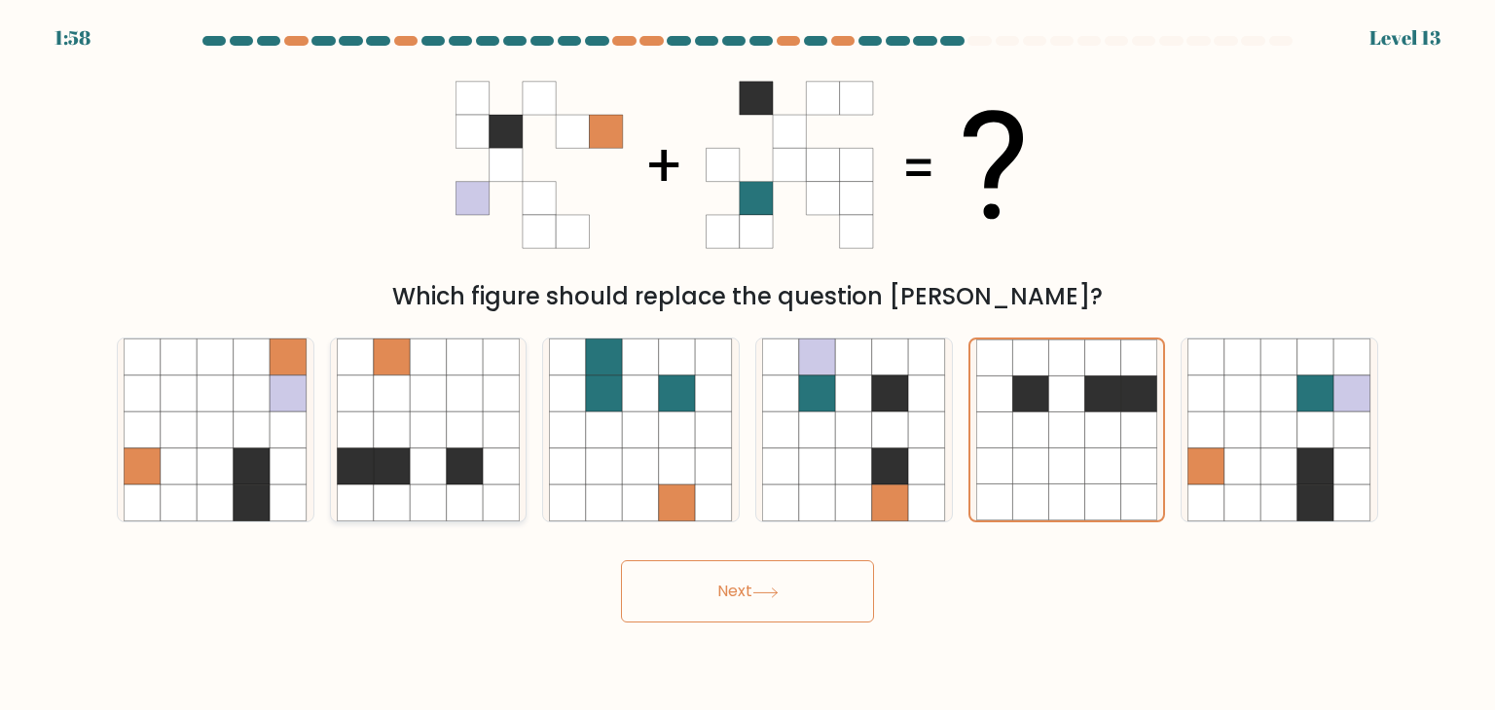
radio input "true"
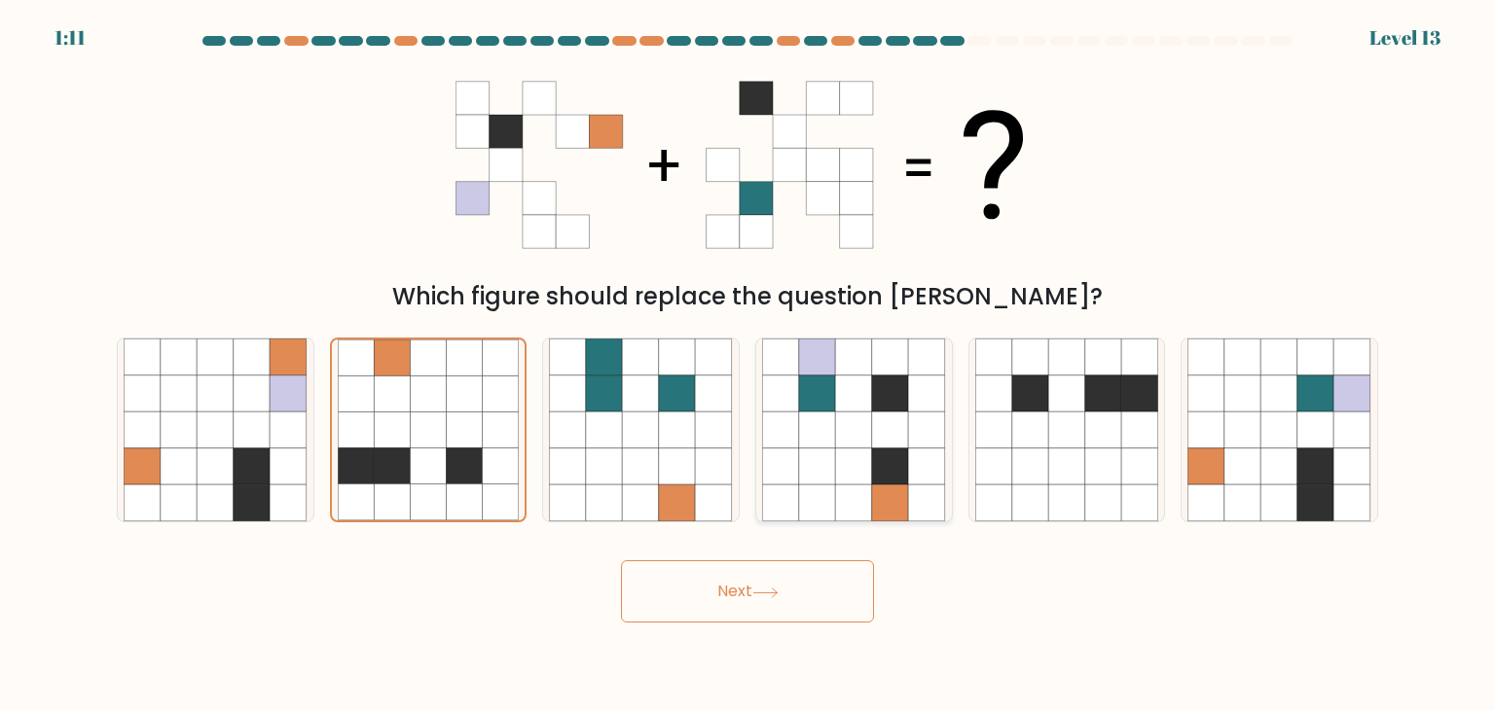
click at [843, 423] on icon at bounding box center [854, 430] width 37 height 37
click at [748, 365] on input "d." at bounding box center [747, 360] width 1 height 10
radio input "true"
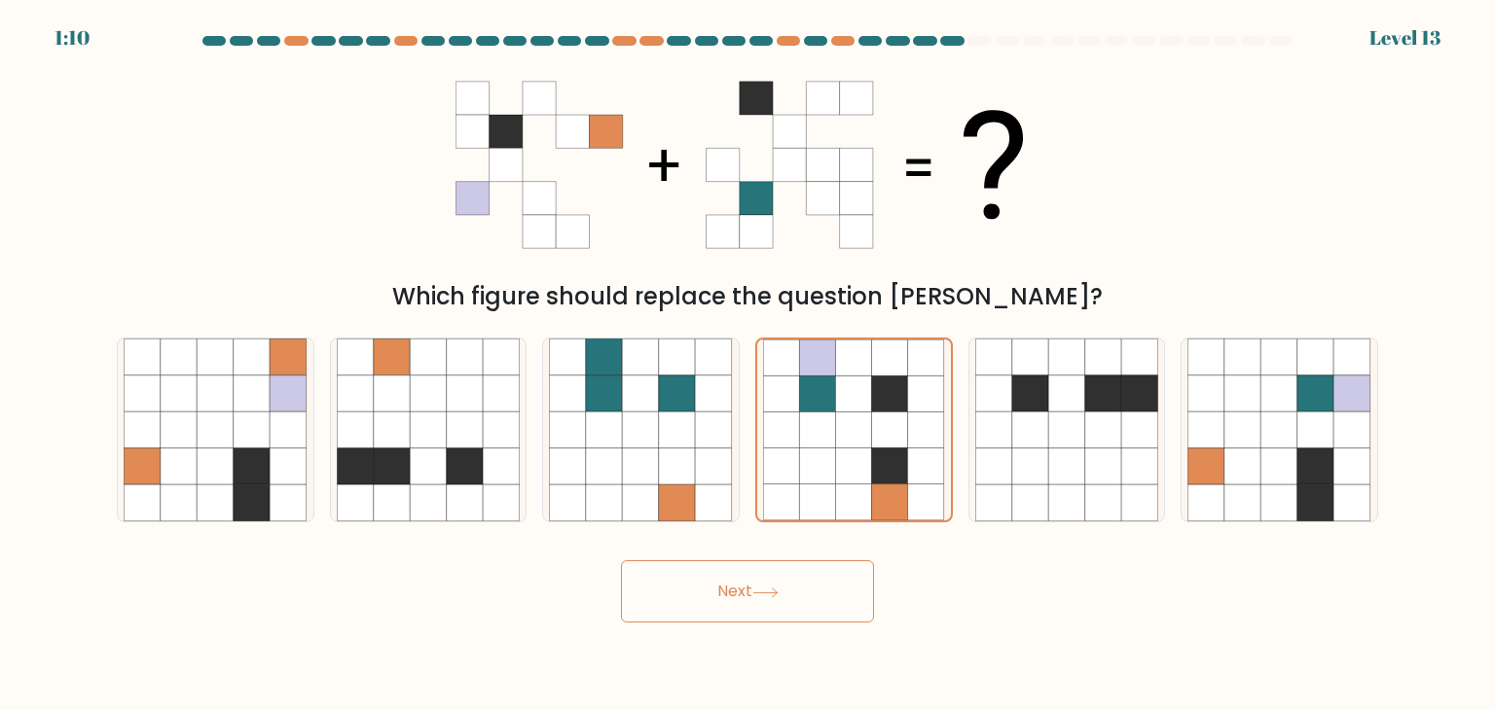
click at [746, 596] on button "Next" at bounding box center [747, 591] width 253 height 62
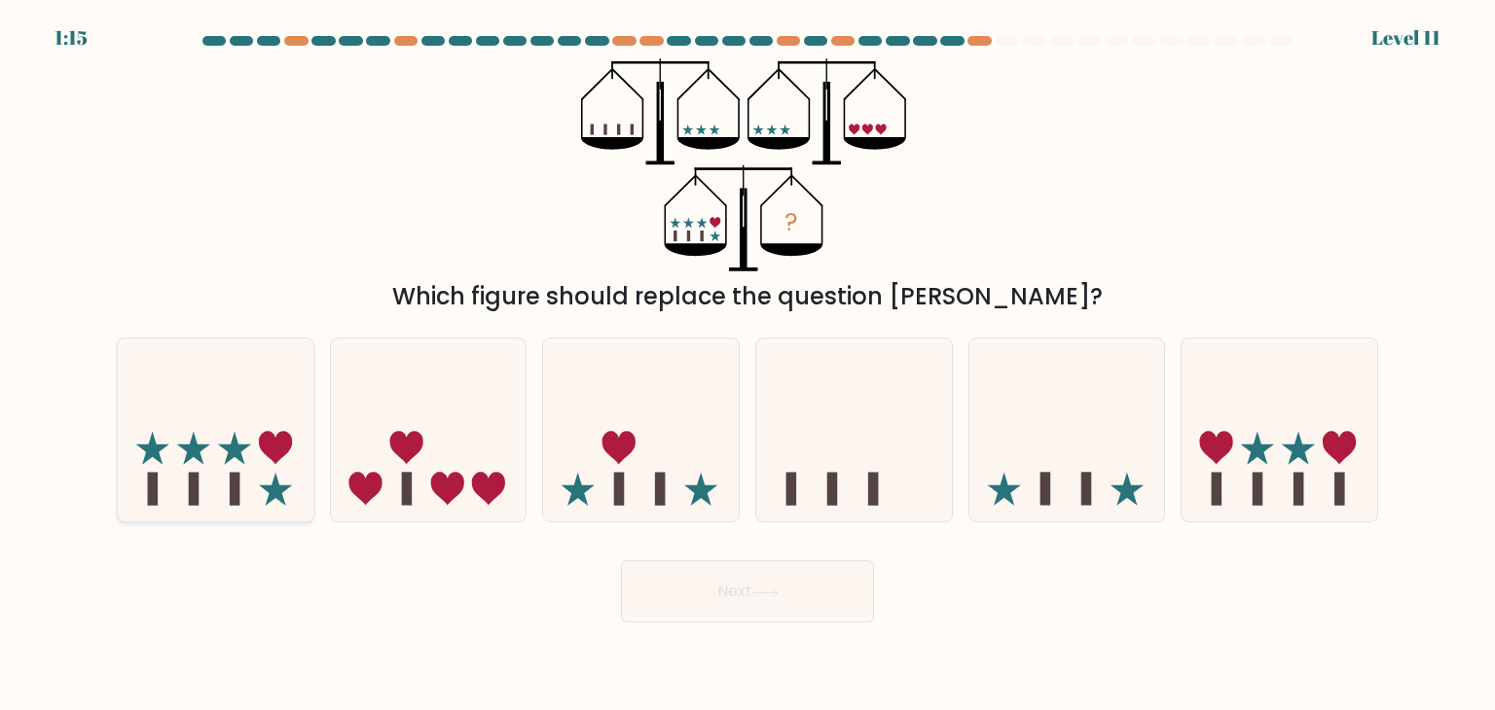
click at [243, 480] on icon at bounding box center [216, 430] width 196 height 162
click at [747, 365] on input "a." at bounding box center [747, 360] width 1 height 10
radio input "true"
click at [708, 601] on button "Next" at bounding box center [747, 591] width 253 height 62
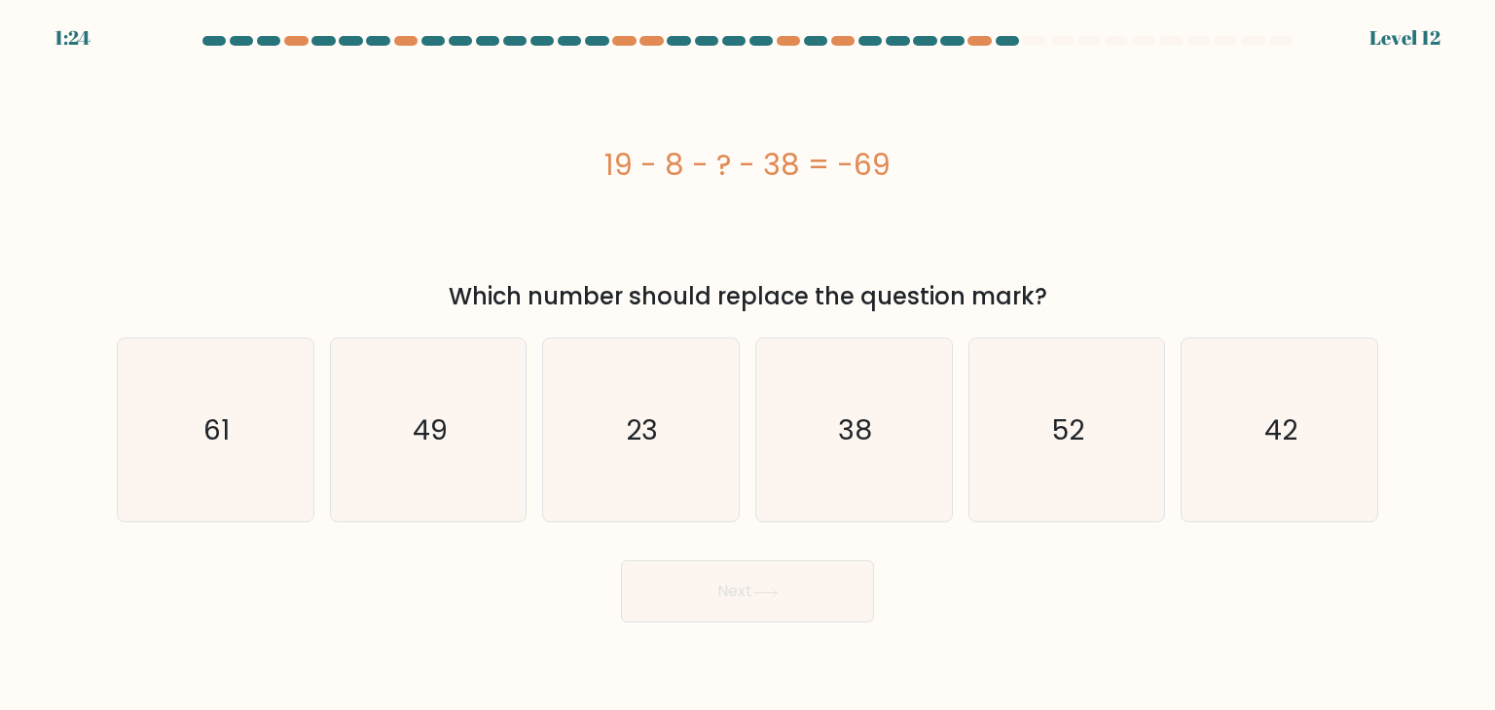
click at [1382, 485] on div "f. 42" at bounding box center [1279, 430] width 213 height 185
click at [1296, 476] on icon "42" at bounding box center [1278, 430] width 183 height 183
click at [748, 365] on input "f. 42" at bounding box center [747, 360] width 1 height 10
radio input "true"
click at [817, 592] on button "Next" at bounding box center [747, 591] width 253 height 62
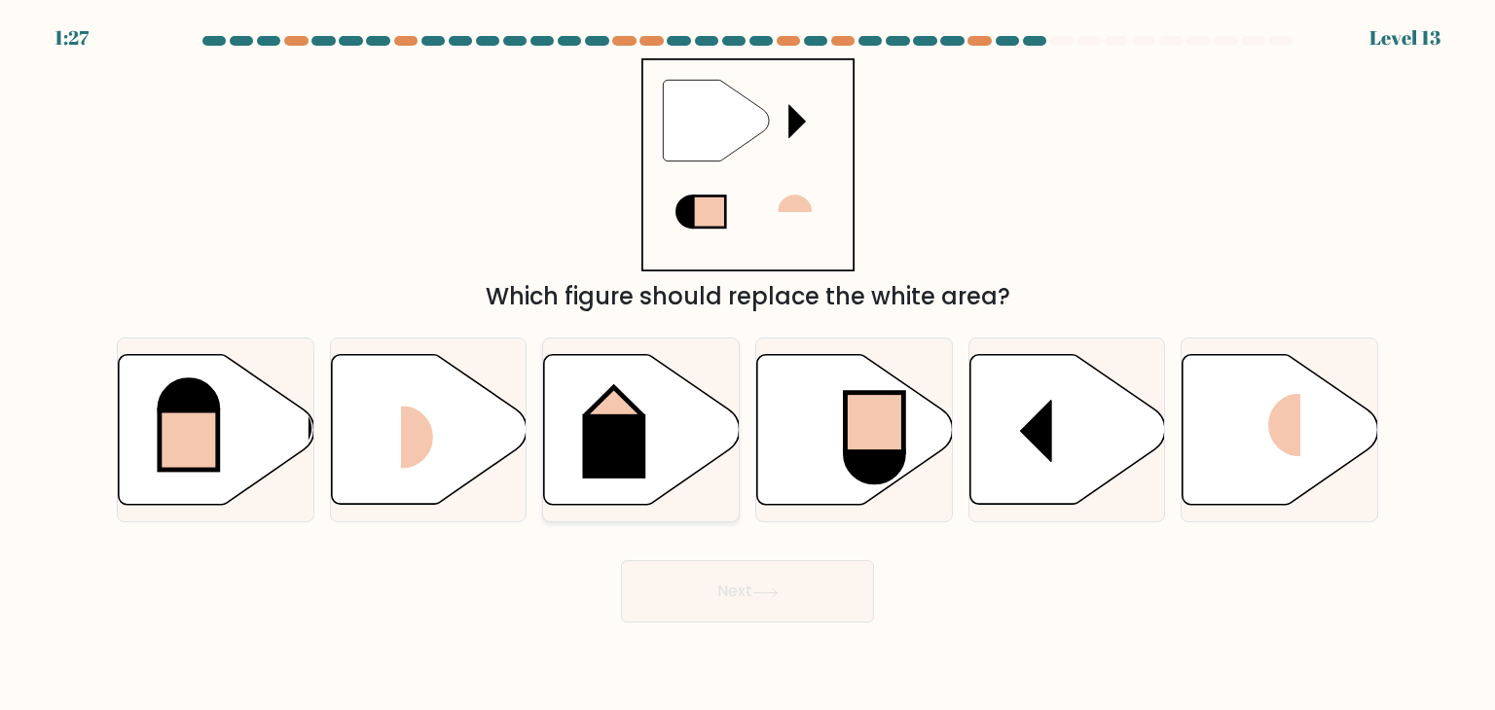
click at [614, 446] on rect at bounding box center [614, 447] width 63 height 64
click at [747, 365] on input "c." at bounding box center [747, 360] width 1 height 10
radio input "true"
click at [721, 587] on button "Next" at bounding box center [747, 591] width 253 height 62
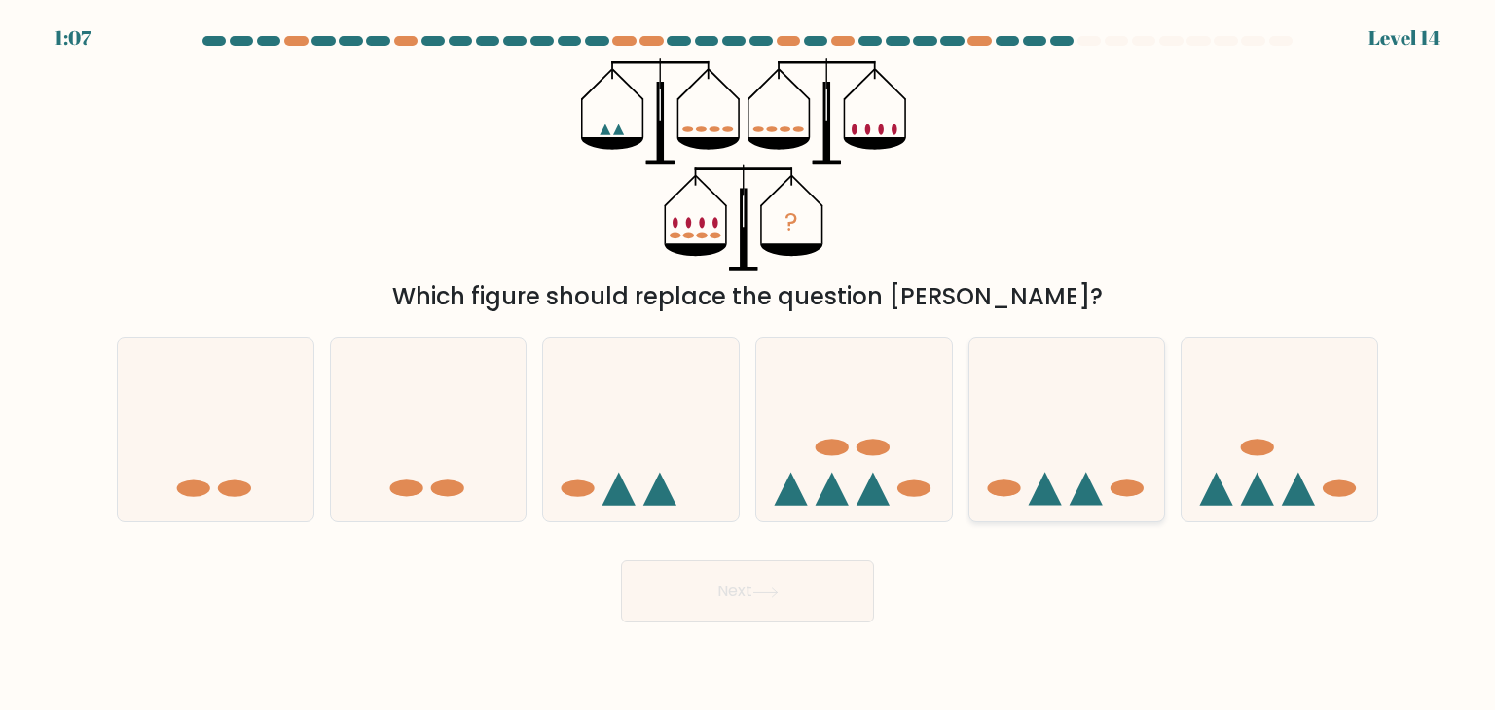
click at [1050, 475] on icon at bounding box center [1067, 430] width 196 height 162
click at [748, 365] on input "e." at bounding box center [747, 360] width 1 height 10
radio input "true"
click at [738, 577] on button "Next" at bounding box center [747, 591] width 253 height 62
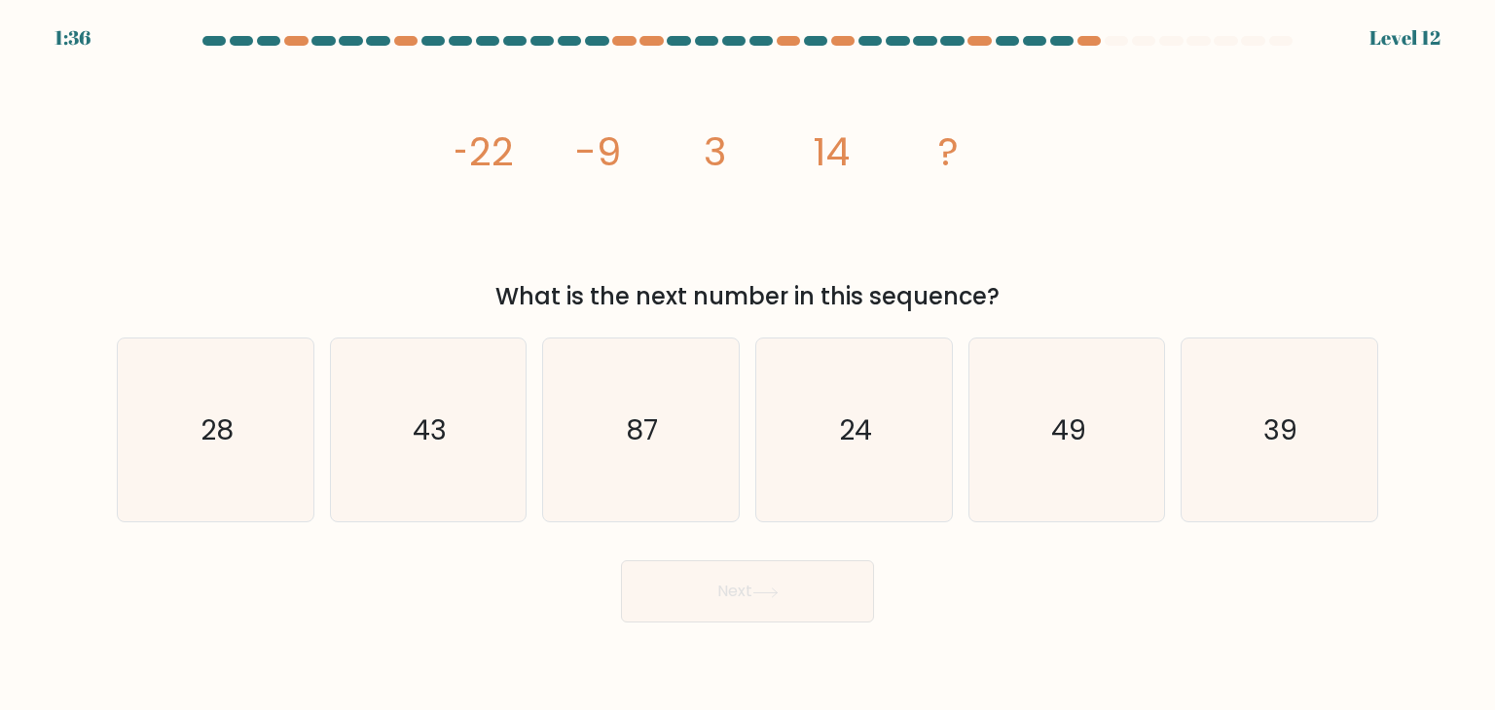
drag, startPoint x: 1058, startPoint y: 415, endPoint x: 782, endPoint y: 538, distance: 301.8
click at [1028, 424] on icon "49" at bounding box center [1066, 430] width 183 height 183
click at [748, 365] on input "e. 49" at bounding box center [747, 360] width 1 height 10
radio input "true"
click at [742, 585] on button "Next" at bounding box center [747, 591] width 253 height 62
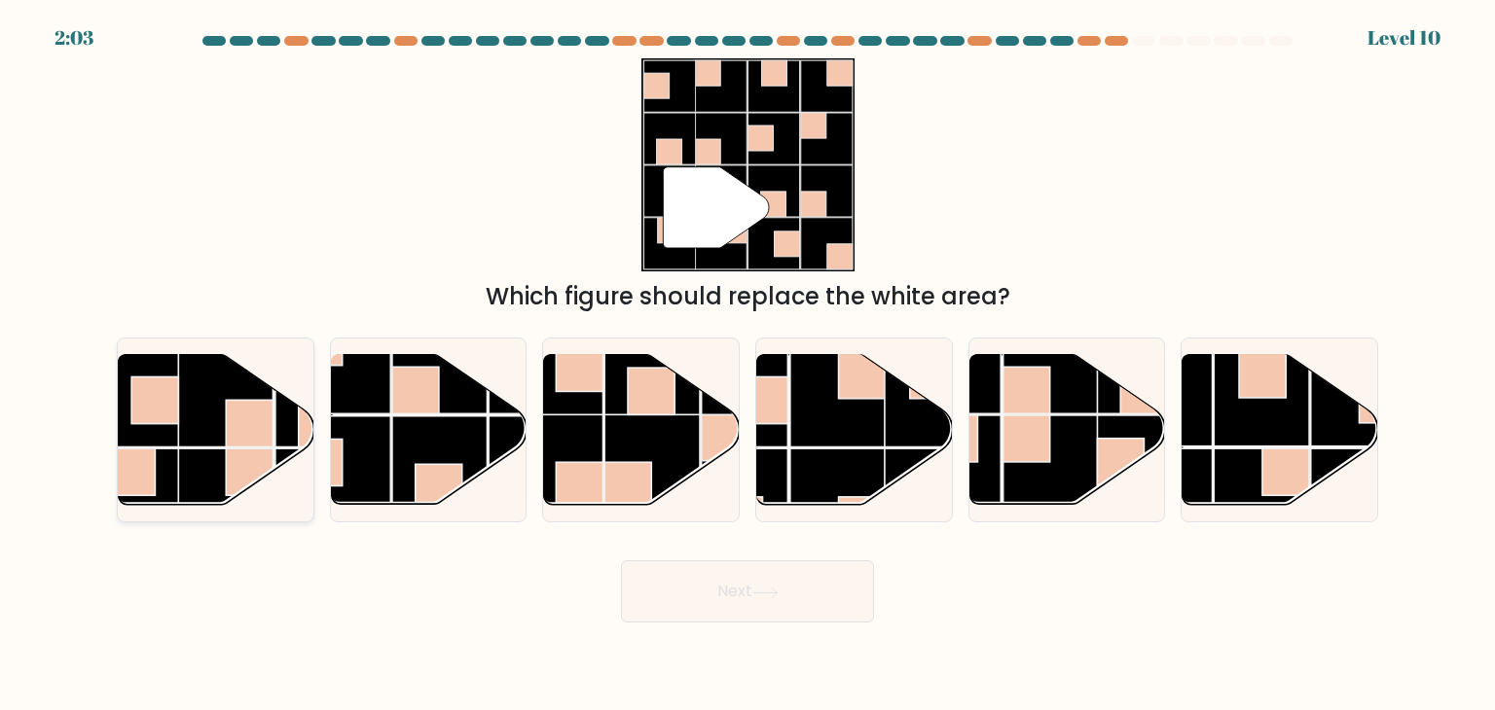
click at [259, 518] on div at bounding box center [216, 430] width 198 height 185
click at [747, 365] on input "a." at bounding box center [747, 360] width 1 height 10
radio input "true"
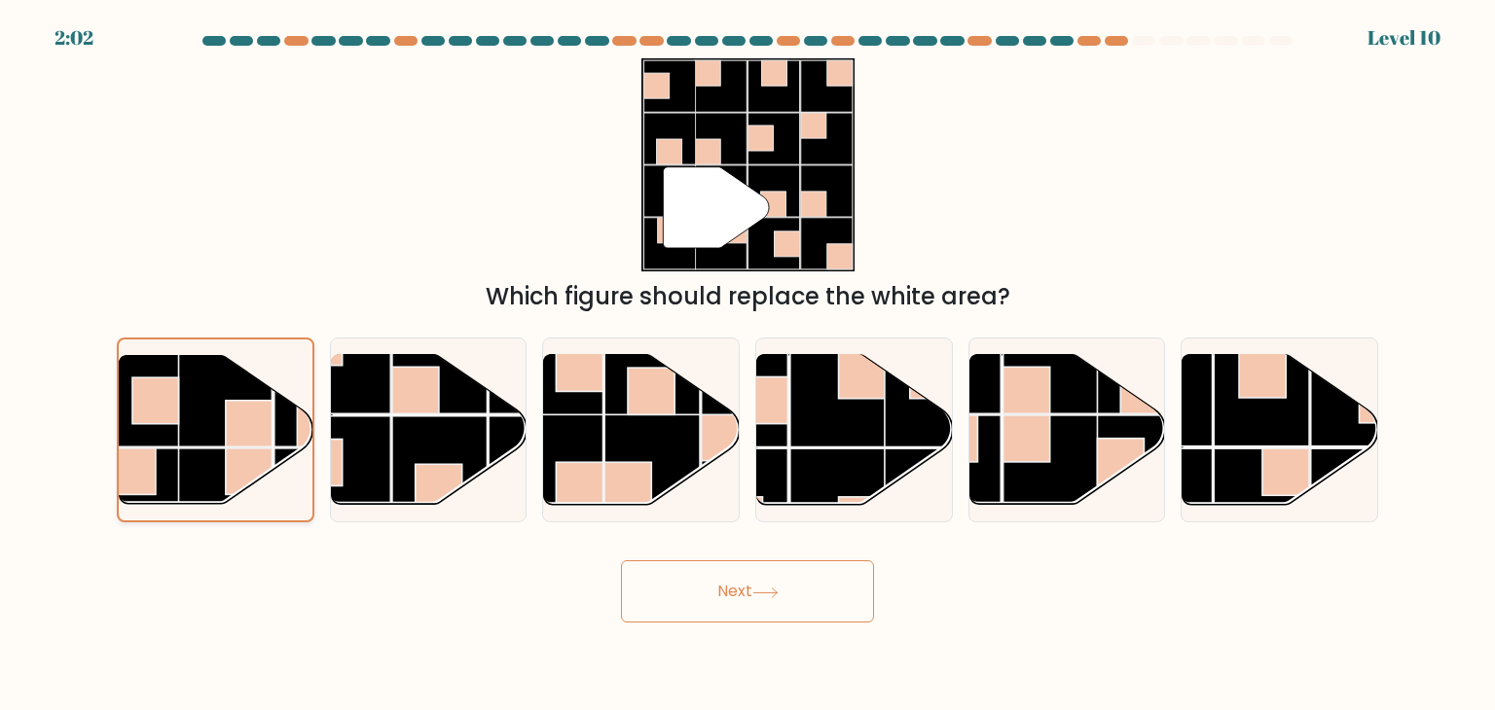
click at [279, 486] on rect at bounding box center [321, 496] width 94 height 94
click at [747, 365] on input "a." at bounding box center [747, 360] width 1 height 10
click at [742, 588] on button "Next" at bounding box center [747, 591] width 253 height 62
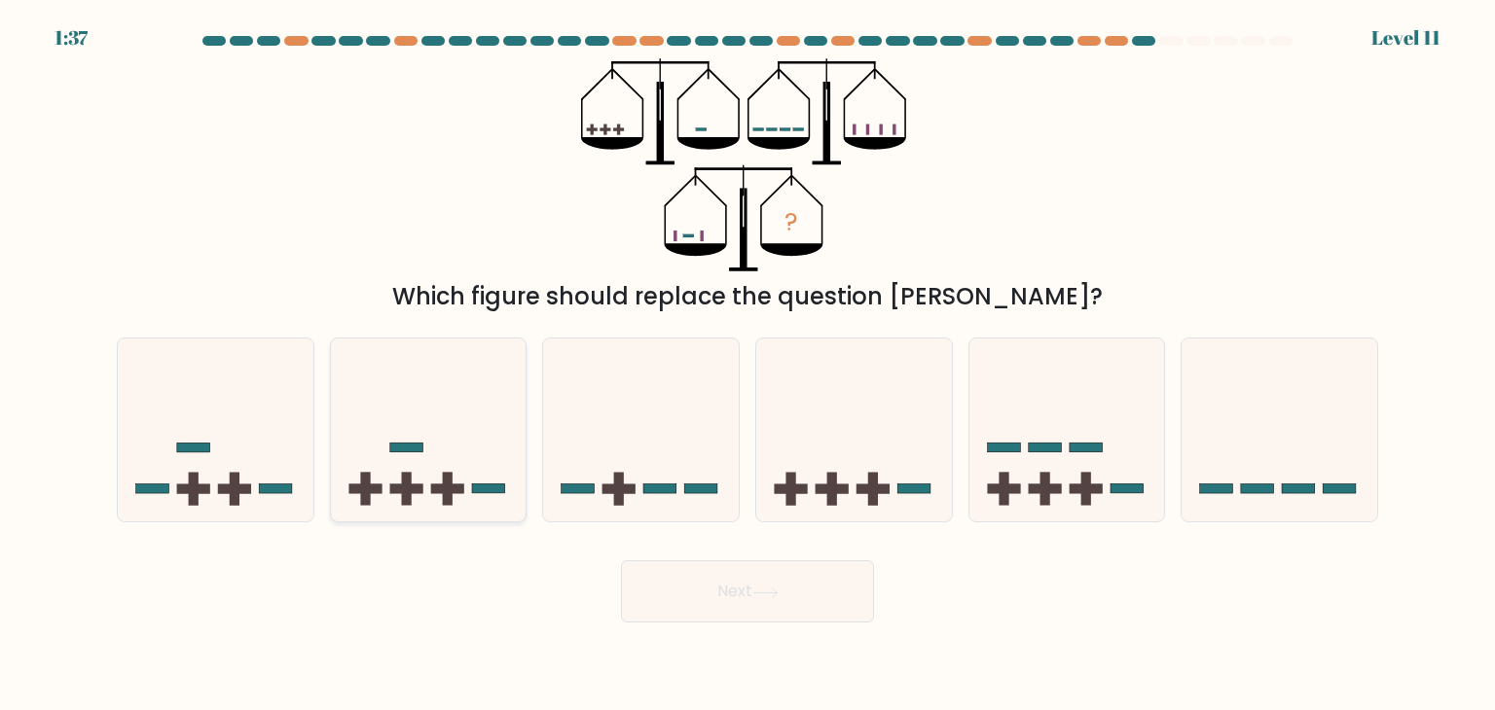
click at [445, 491] on rect at bounding box center [447, 490] width 33 height 10
click at [747, 365] on input "b." at bounding box center [747, 360] width 1 height 10
radio input "true"
click at [714, 596] on button "Next" at bounding box center [747, 591] width 253 height 62
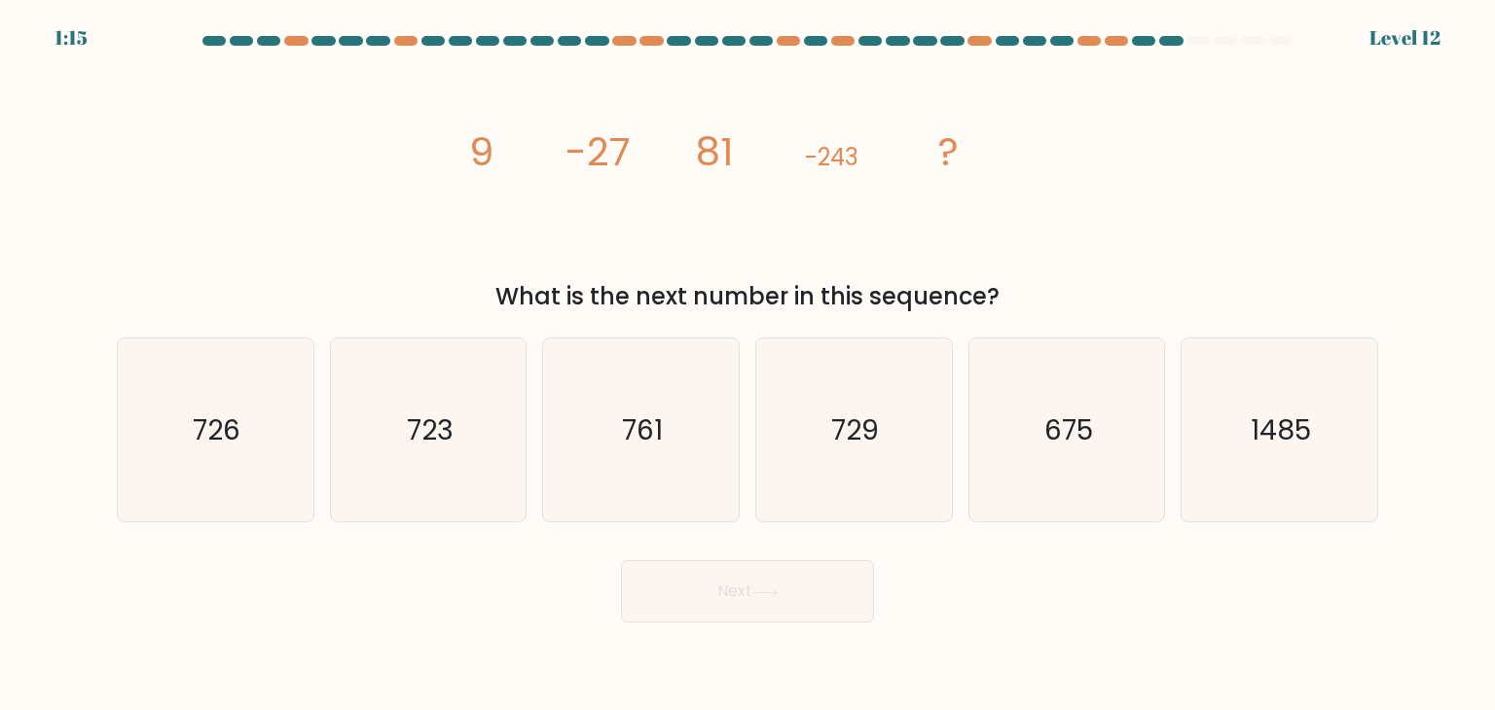
drag, startPoint x: 875, startPoint y: 438, endPoint x: 816, endPoint y: 533, distance: 111.8
click at [875, 439] on text "729" at bounding box center [856, 430] width 48 height 39
click at [748, 365] on input "d. 729" at bounding box center [747, 360] width 1 height 10
radio input "true"
click at [778, 588] on icon at bounding box center [765, 593] width 26 height 11
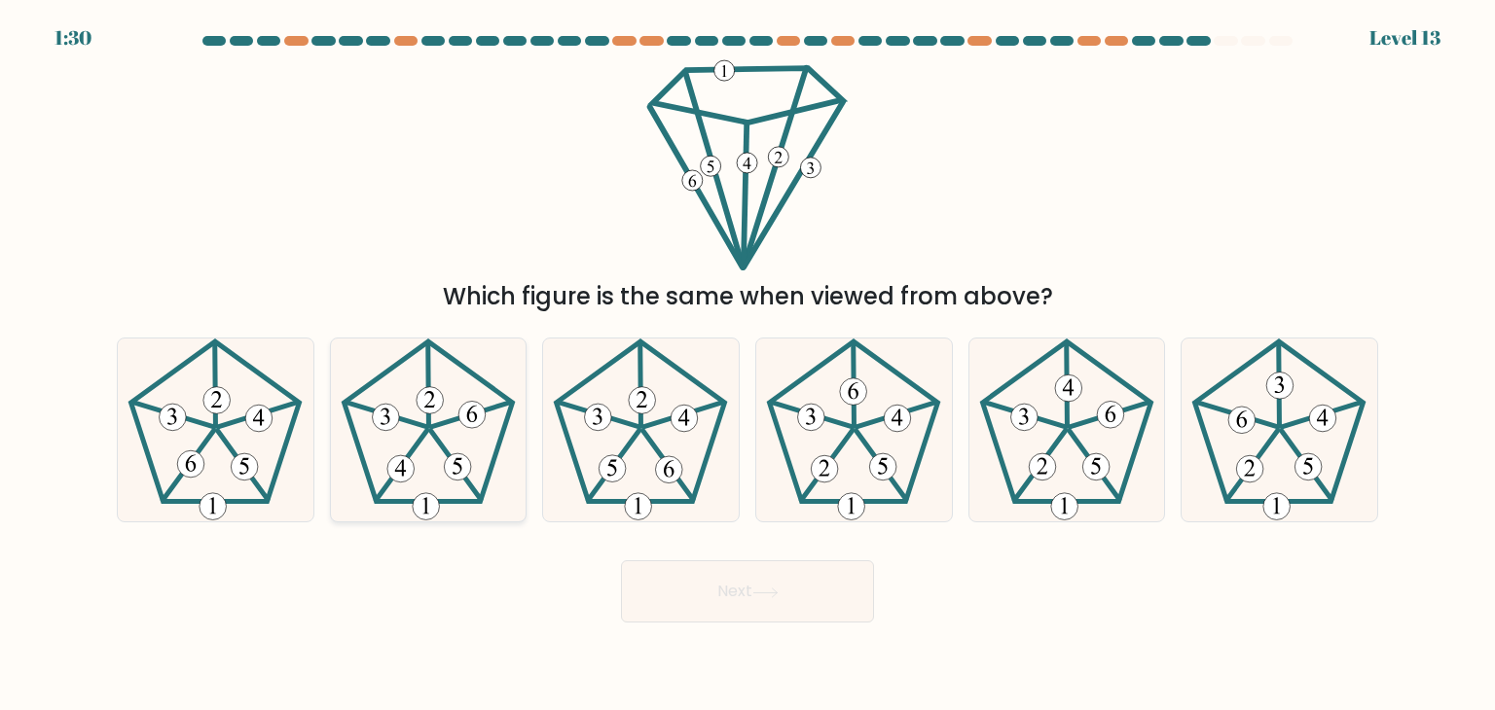
drag, startPoint x: 284, startPoint y: 418, endPoint x: 365, endPoint y: 477, distance: 99.7
click at [283, 418] on icon at bounding box center [215, 430] width 183 height 183
click at [747, 365] on input "a." at bounding box center [747, 360] width 1 height 10
radio input "true"
click at [704, 598] on button "Next" at bounding box center [747, 591] width 253 height 62
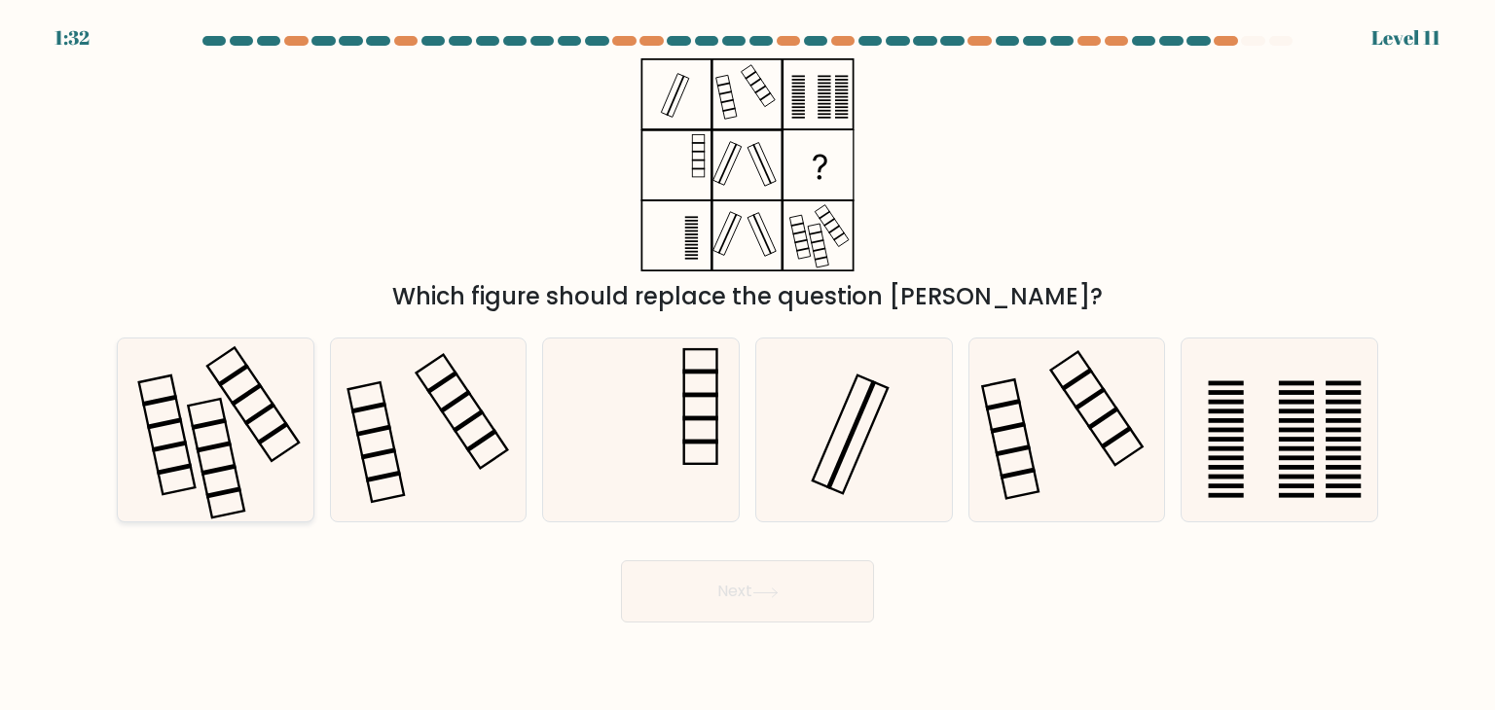
click at [271, 390] on icon at bounding box center [215, 430] width 183 height 183
click at [747, 365] on input "a." at bounding box center [747, 360] width 1 height 10
radio input "true"
click at [1310, 421] on rect at bounding box center [1296, 420] width 35 height 5
click at [748, 365] on input "f." at bounding box center [747, 360] width 1 height 10
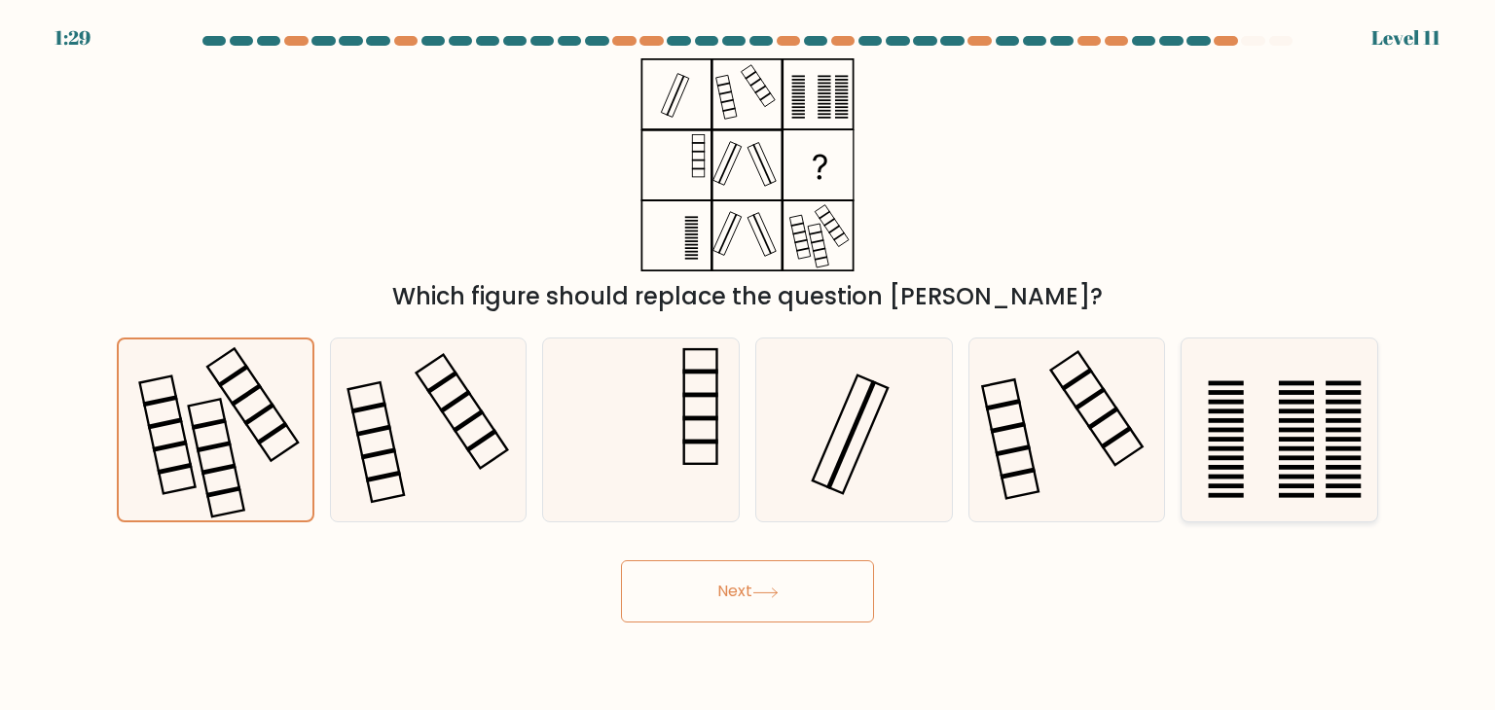
radio input "true"
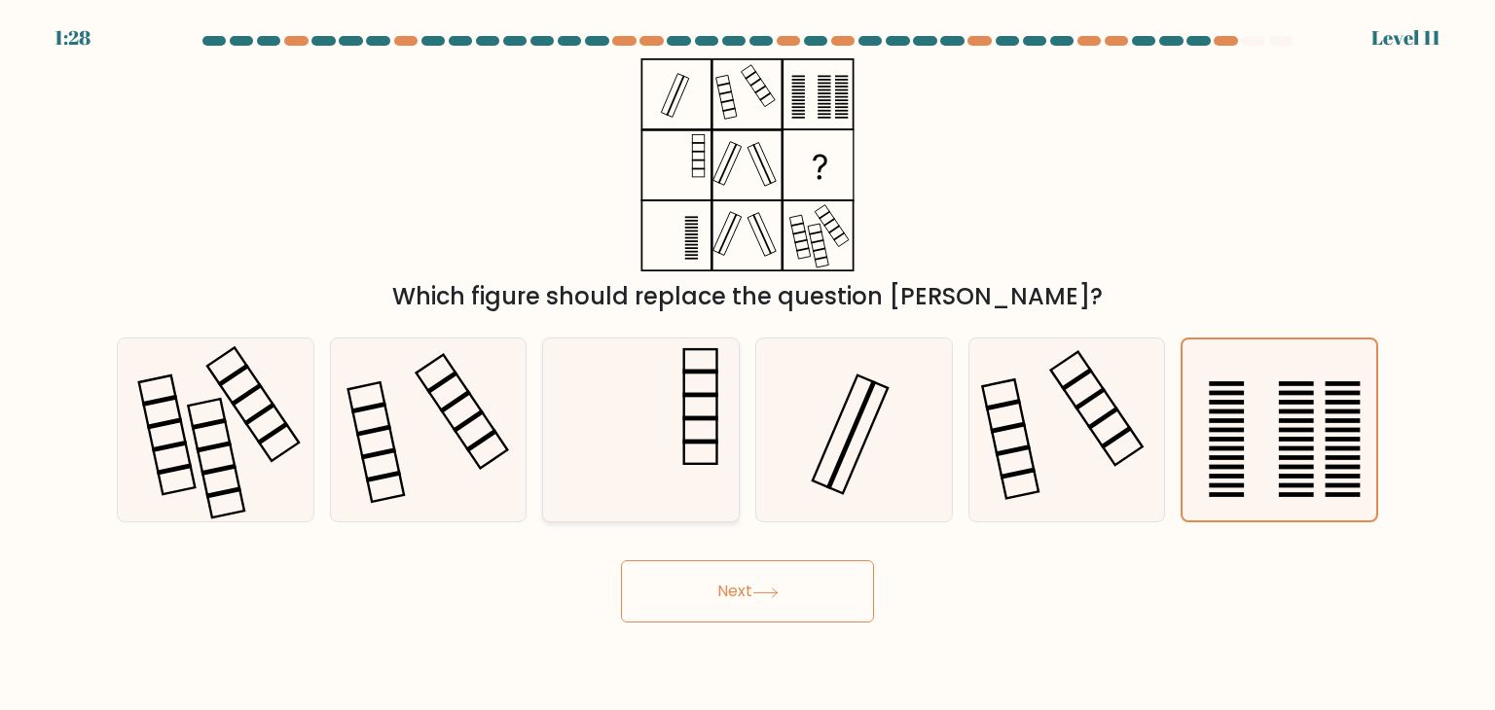
click at [642, 424] on icon at bounding box center [640, 430] width 183 height 183
click at [747, 365] on input "c." at bounding box center [747, 360] width 1 height 10
radio input "true"
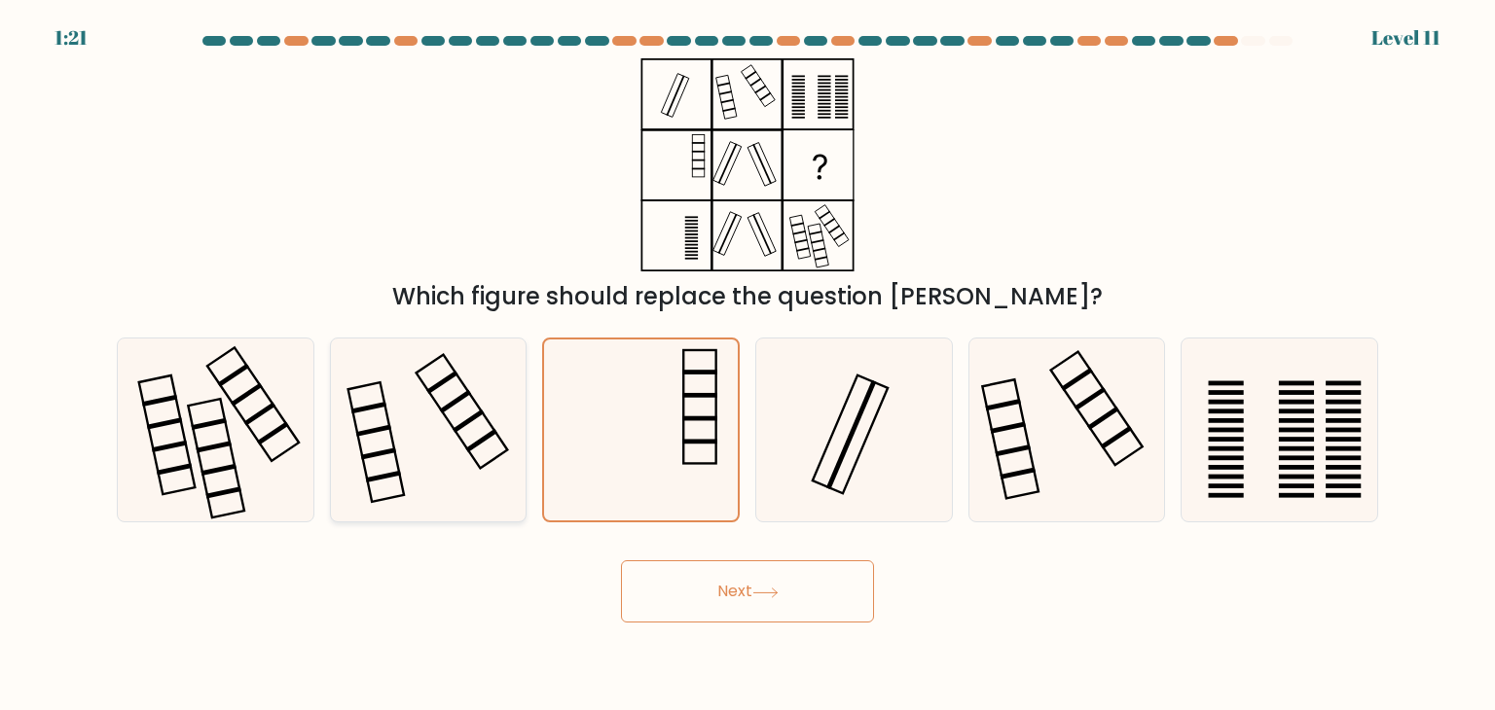
click at [452, 402] on rect at bounding box center [455, 401] width 32 height 23
click at [747, 365] on input "b." at bounding box center [747, 360] width 1 height 10
radio input "true"
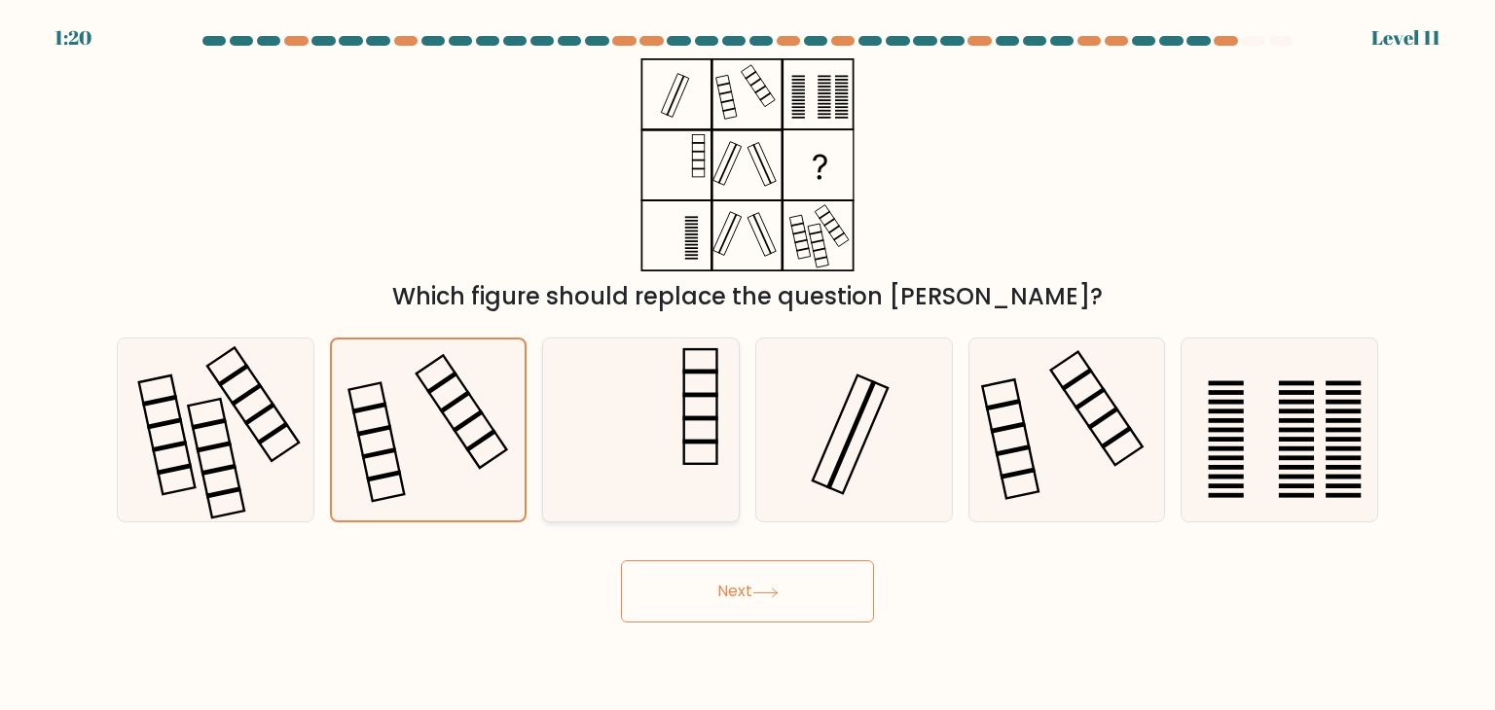
click at [714, 403] on icon at bounding box center [640, 430] width 183 height 183
click at [747, 365] on input "c." at bounding box center [747, 360] width 1 height 10
radio input "true"
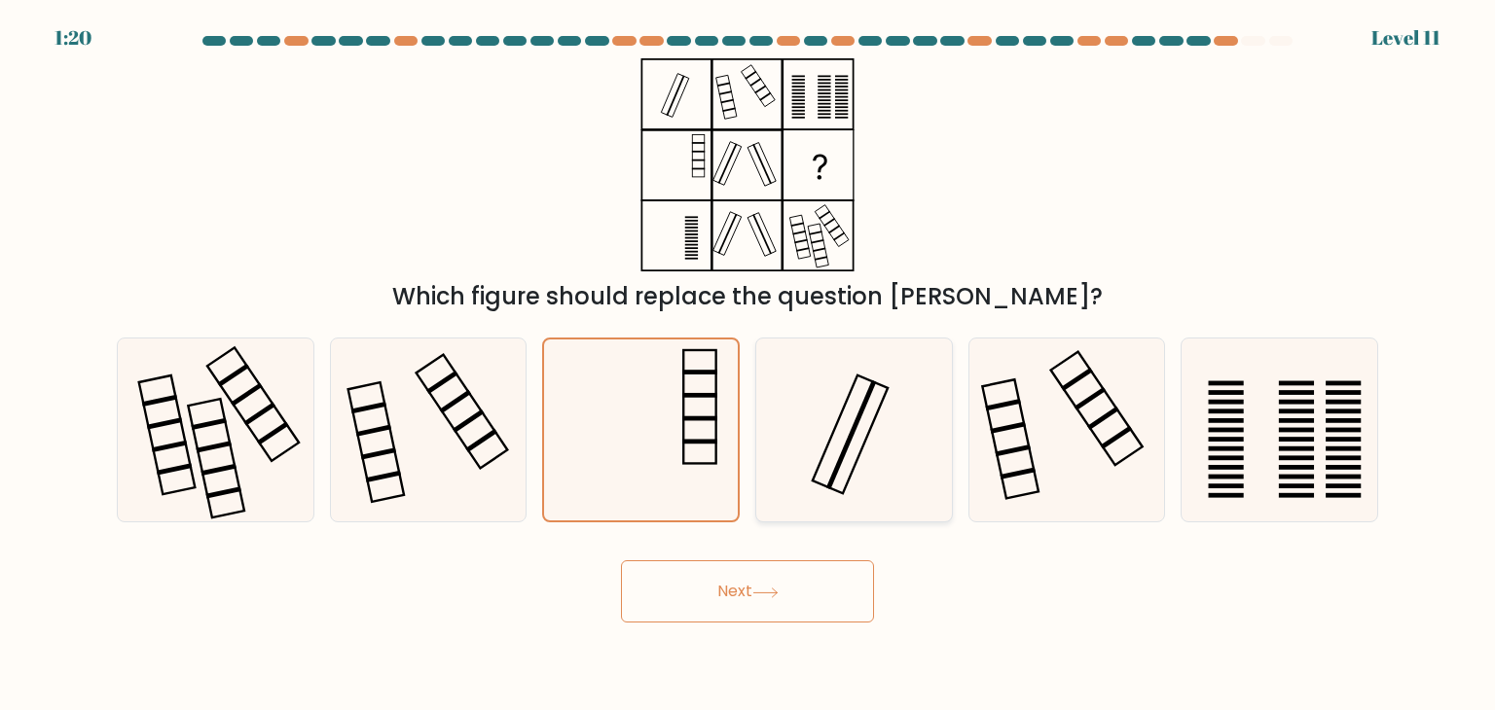
click at [883, 406] on icon at bounding box center [853, 430] width 183 height 183
click at [748, 365] on input "d." at bounding box center [747, 360] width 1 height 10
radio input "true"
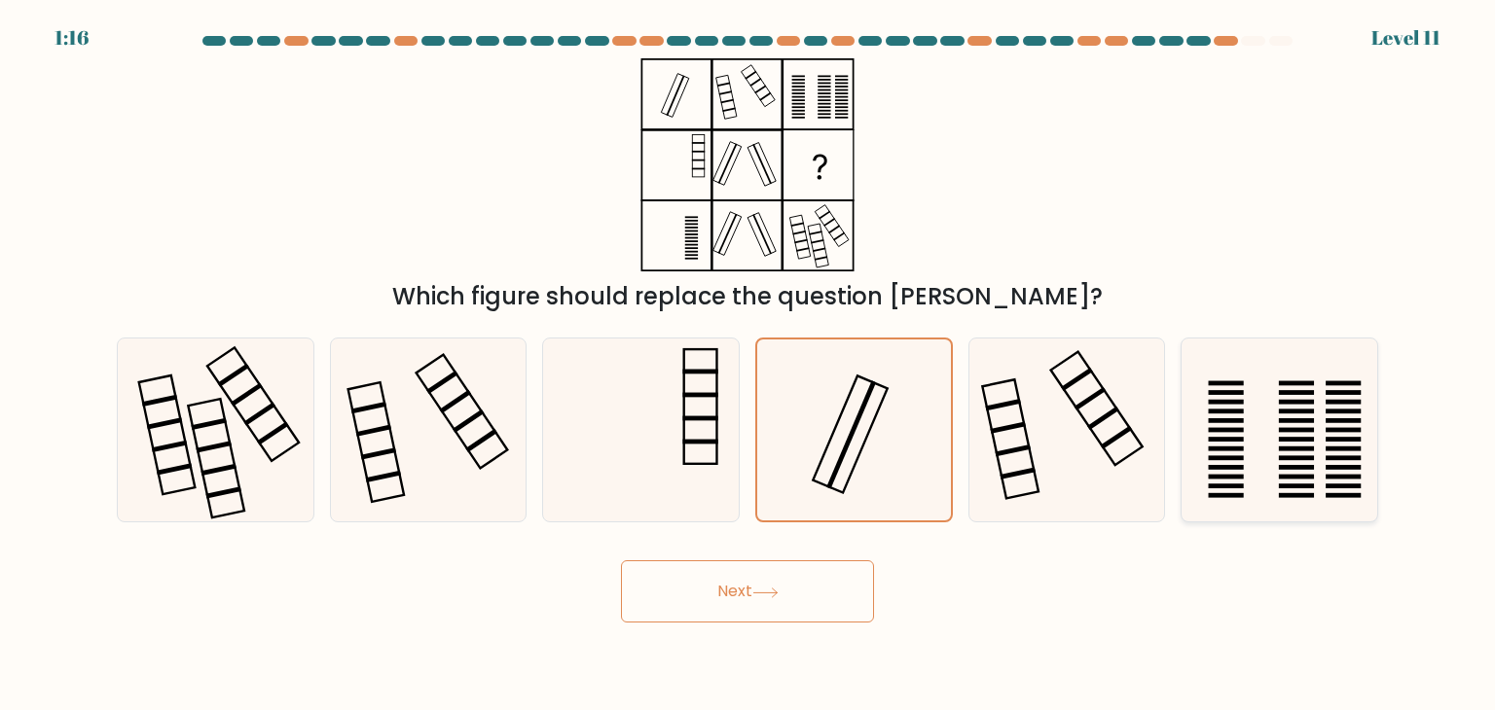
click at [1230, 387] on icon at bounding box center [1278, 430] width 183 height 183
click at [748, 365] on input "f." at bounding box center [747, 360] width 1 height 10
radio input "true"
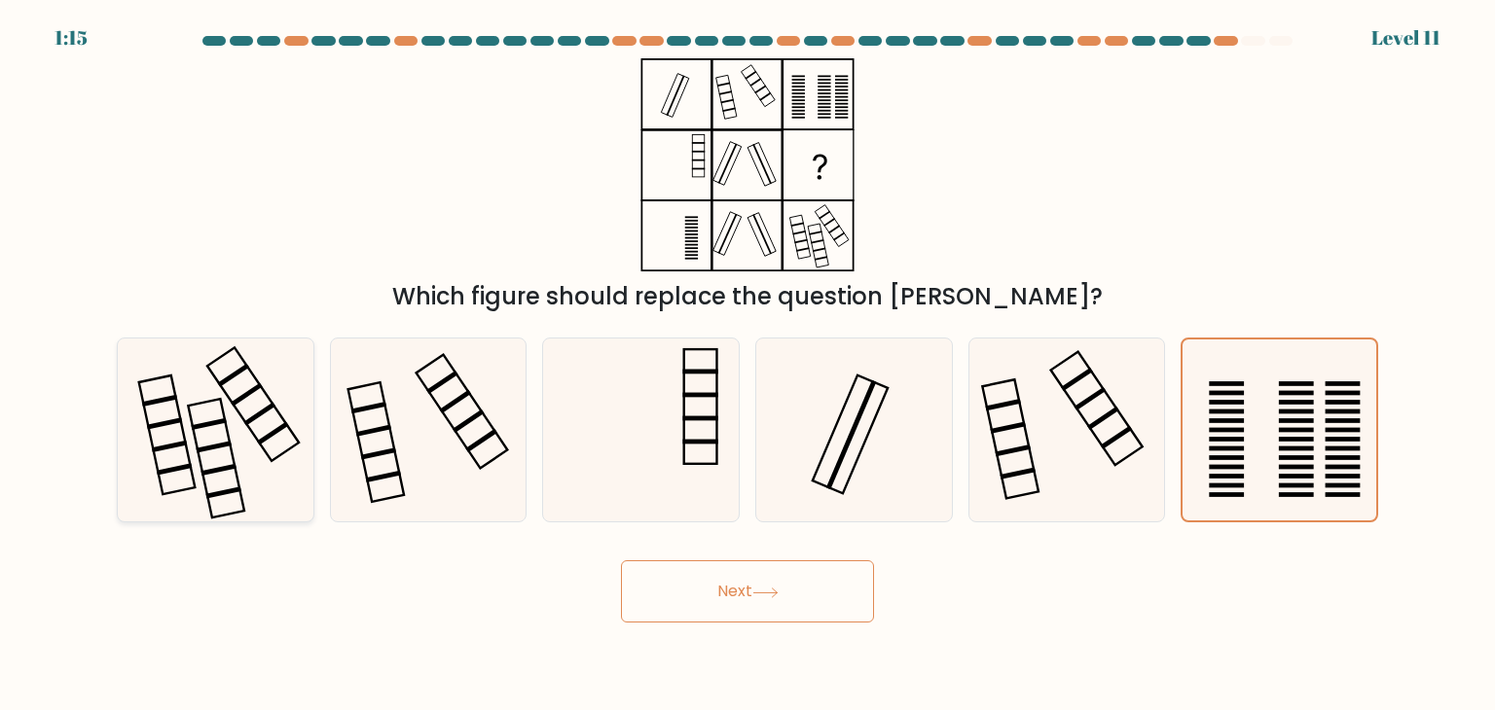
click at [196, 415] on icon at bounding box center [215, 430] width 183 height 183
click at [747, 365] on input "a." at bounding box center [747, 360] width 1 height 10
radio input "true"
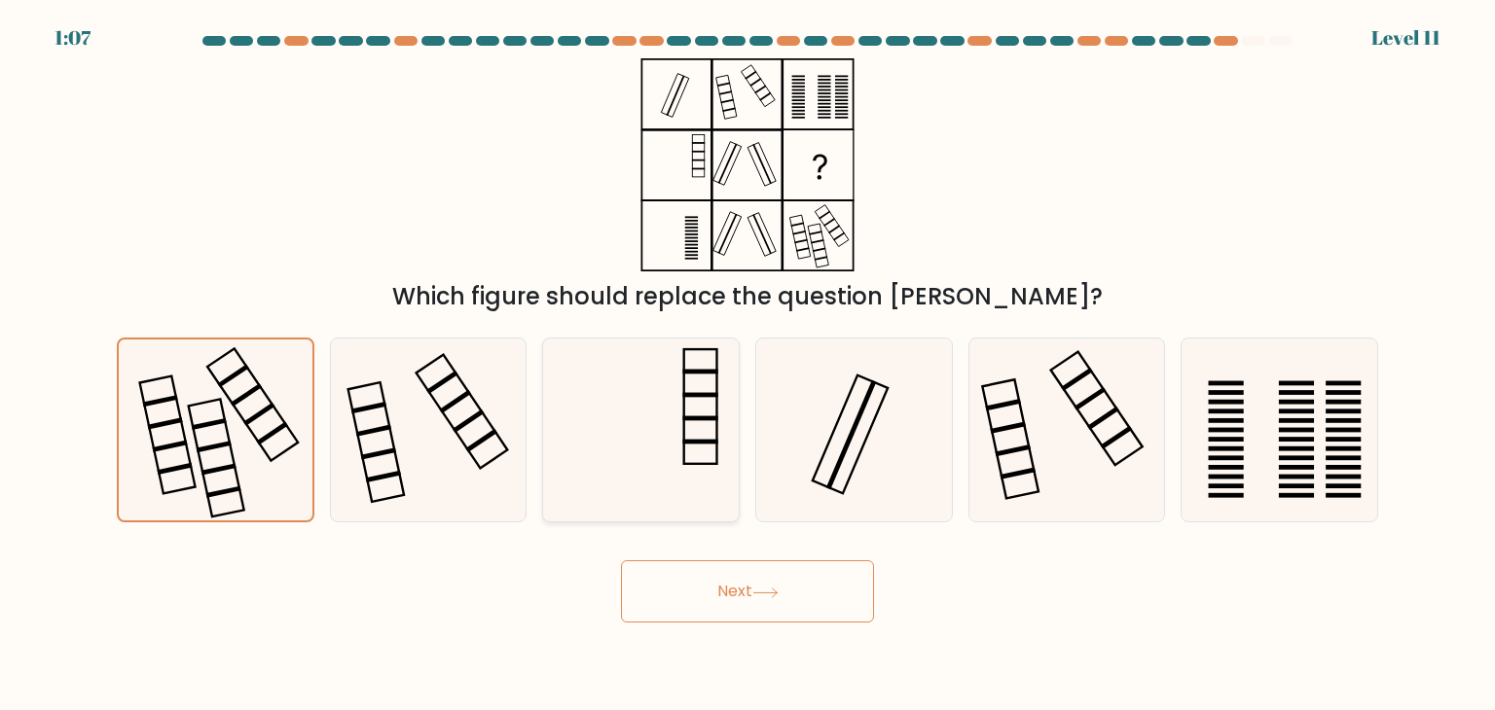
click at [684, 414] on rect at bounding box center [700, 406] width 33 height 115
click at [747, 365] on input "c." at bounding box center [747, 360] width 1 height 10
radio input "true"
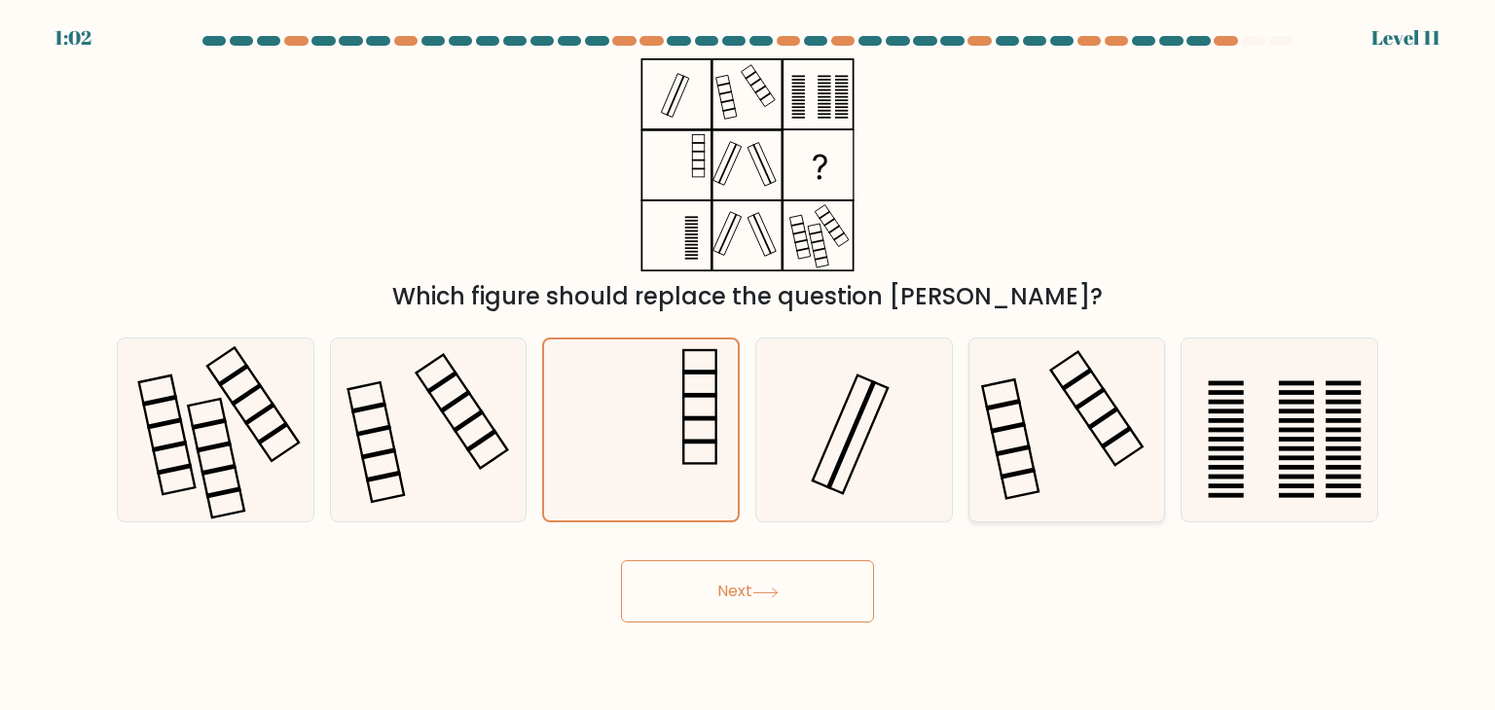
click at [1103, 459] on icon at bounding box center [1066, 430] width 183 height 183
click at [748, 365] on input "e." at bounding box center [747, 360] width 1 height 10
radio input "true"
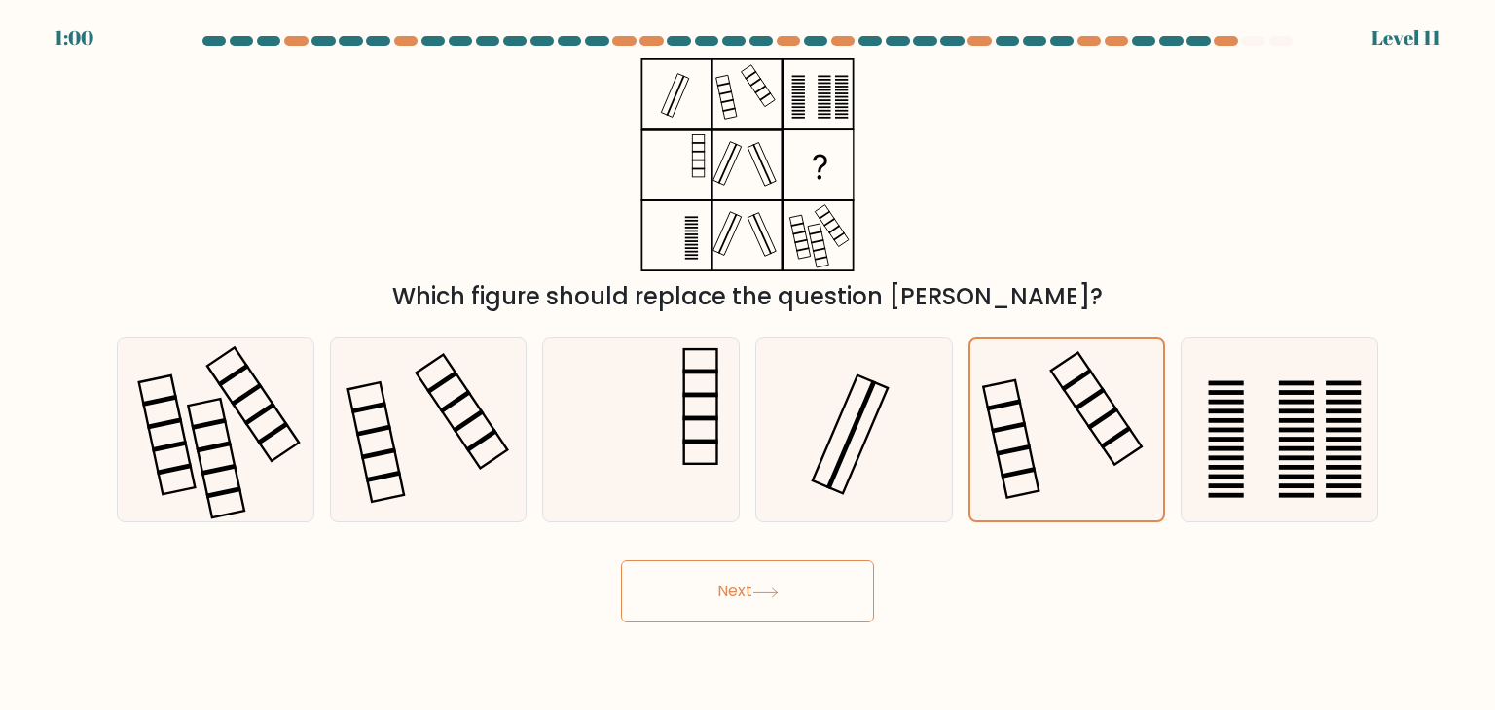
click at [793, 601] on button "Next" at bounding box center [747, 591] width 253 height 62
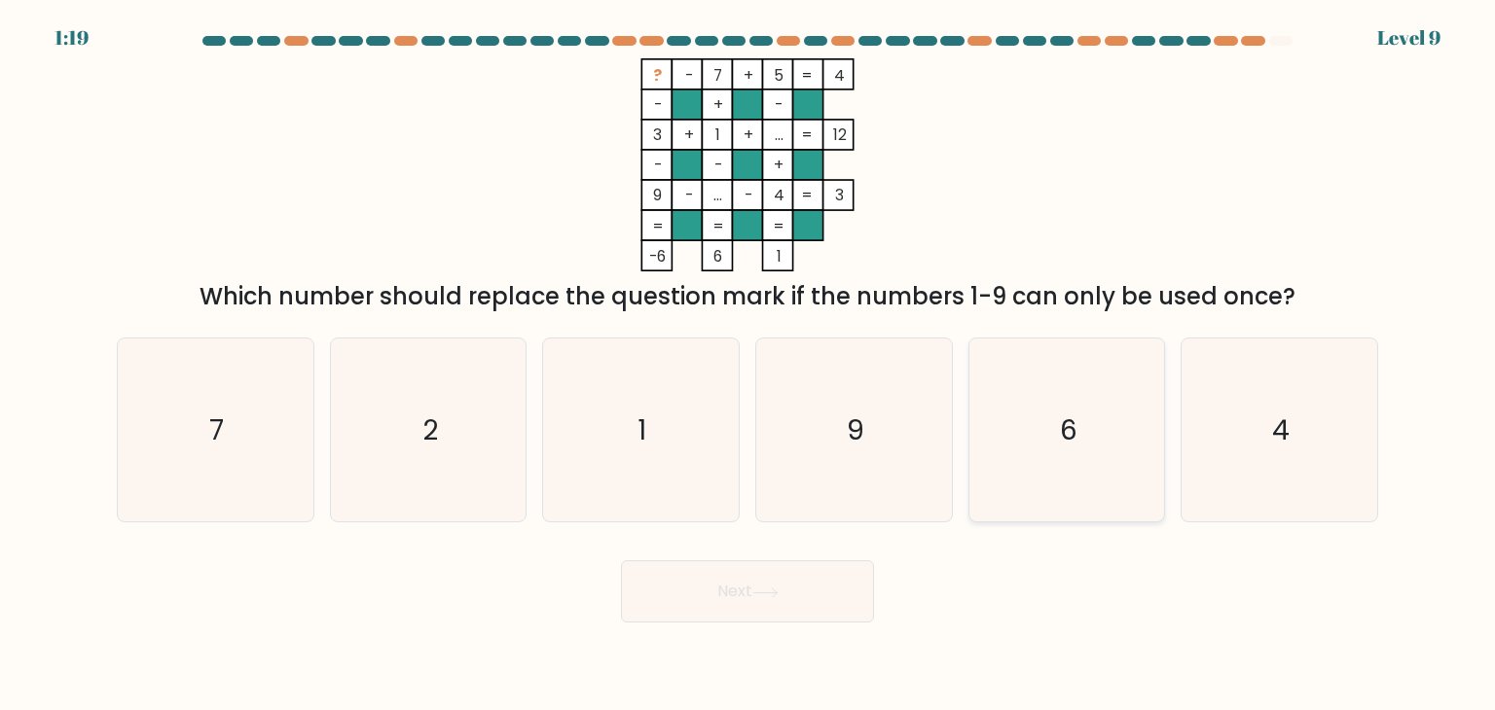
click at [1114, 425] on icon "6" at bounding box center [1066, 430] width 183 height 183
click at [748, 365] on input "e. 6" at bounding box center [747, 360] width 1 height 10
radio input "true"
click at [724, 600] on button "Next" at bounding box center [747, 591] width 253 height 62
click at [823, 603] on button "Next" at bounding box center [747, 591] width 253 height 62
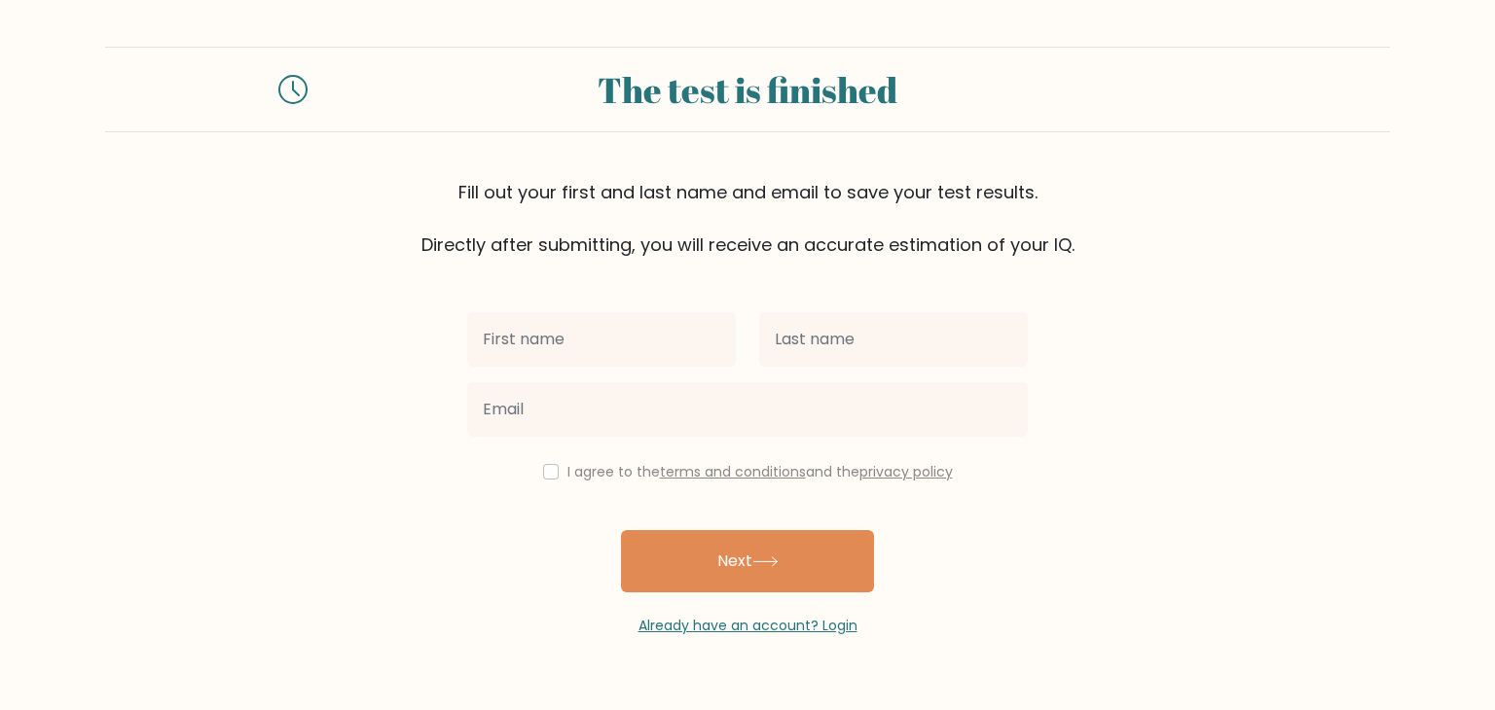
click at [628, 363] on input "text" at bounding box center [601, 339] width 269 height 54
type input "[PERSON_NAME] SHEEN"
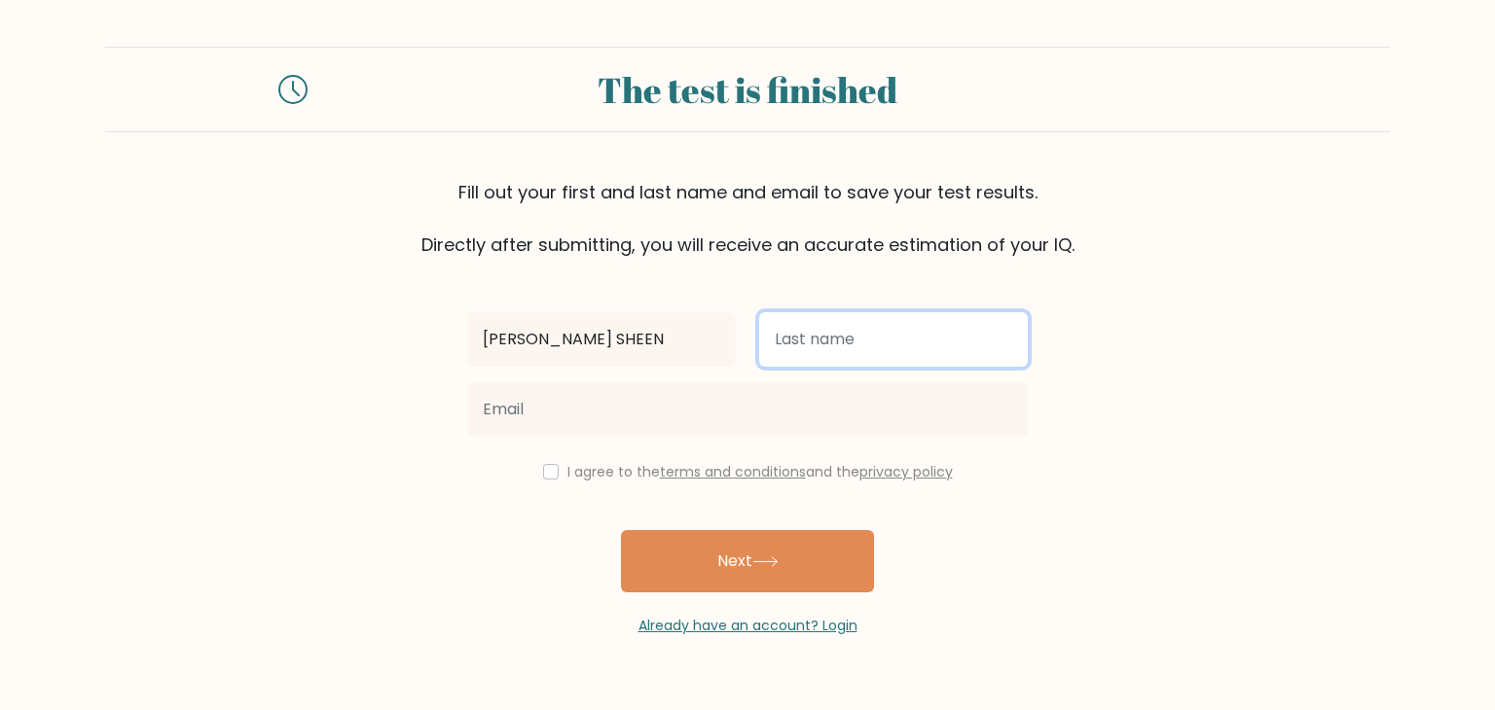
click at [799, 348] on input "text" at bounding box center [893, 339] width 269 height 54
type input "[PERSON_NAME]"
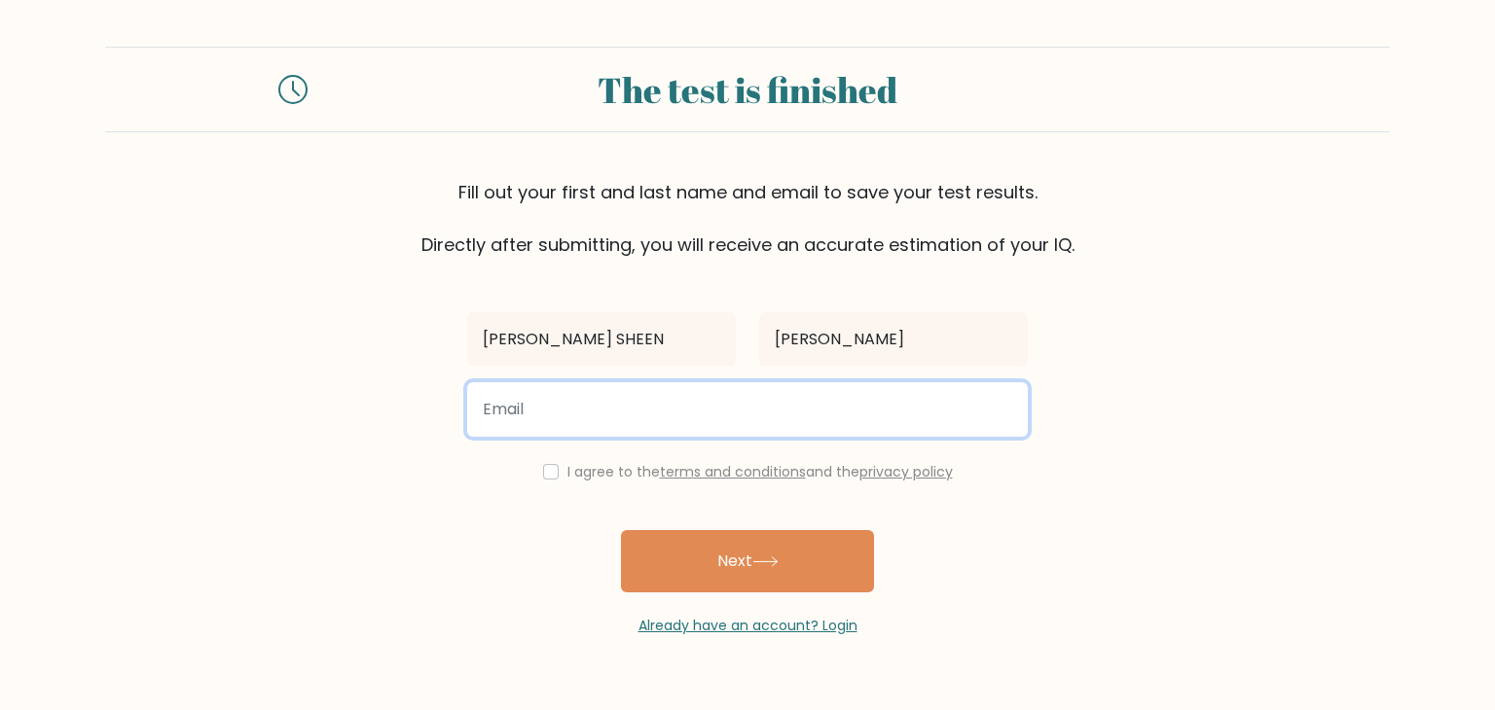
click at [745, 400] on input "email" at bounding box center [747, 409] width 560 height 54
type input "[EMAIL_ADDRESS][DOMAIN_NAME]"
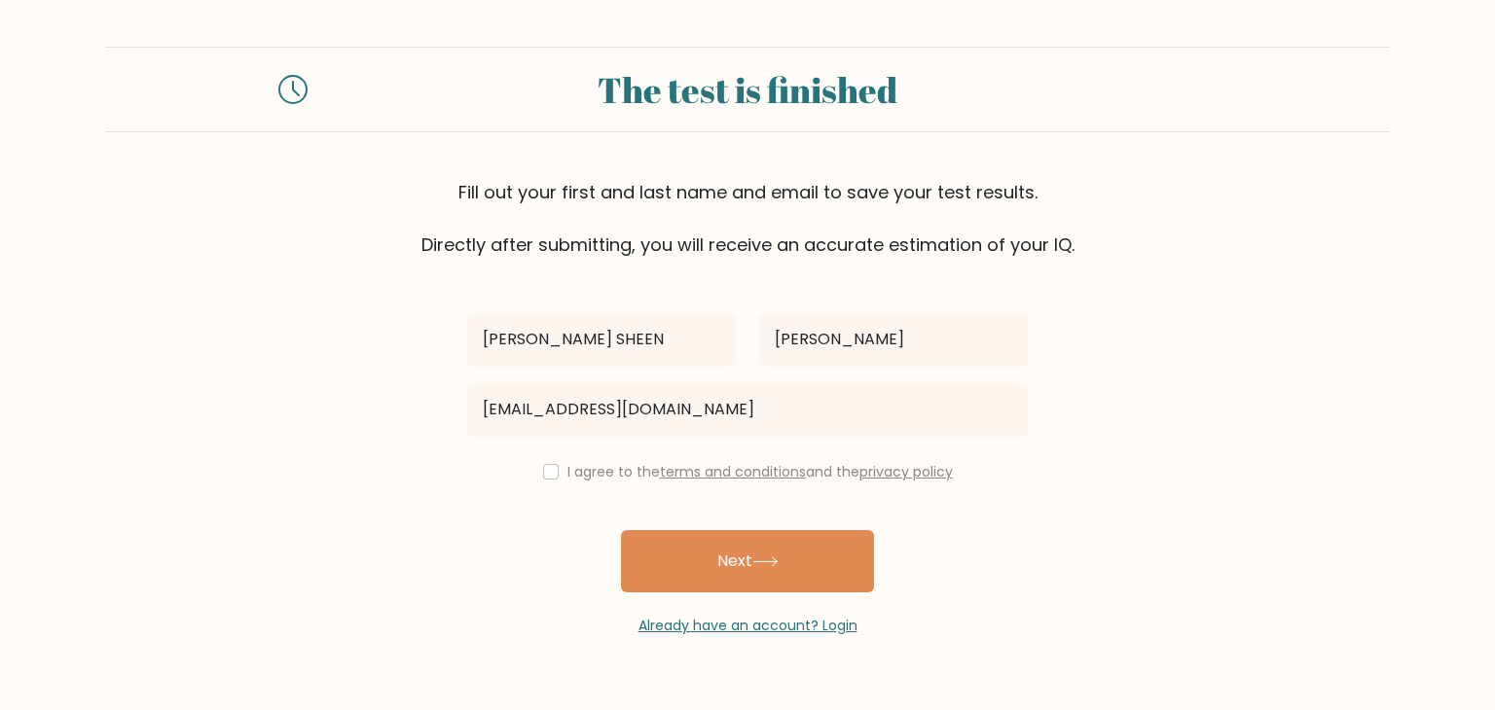
click at [567, 471] on label "I agree to the terms and conditions and the privacy policy" at bounding box center [759, 471] width 385 height 19
click at [548, 471] on input "checkbox" at bounding box center [551, 472] width 16 height 16
checkbox input "true"
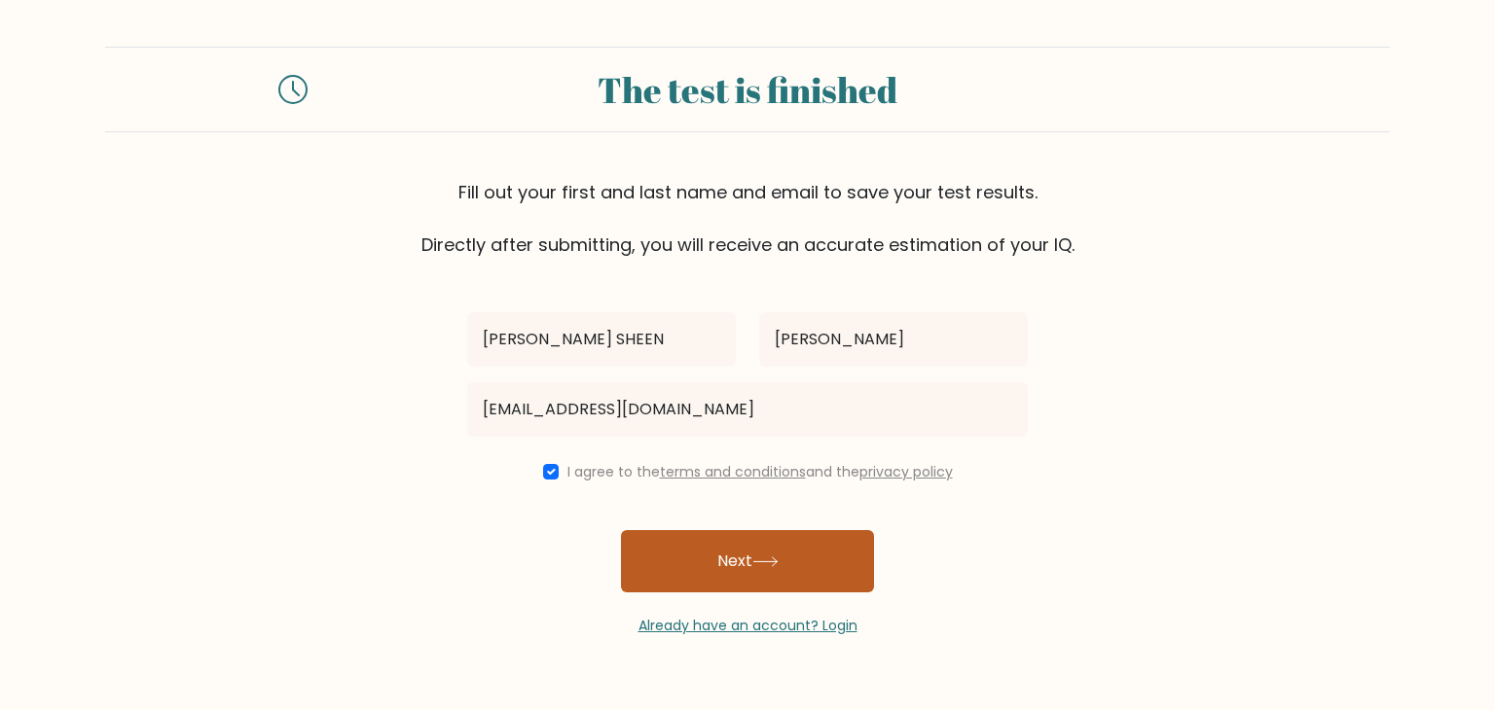
click at [675, 553] on button "Next" at bounding box center [747, 561] width 253 height 62
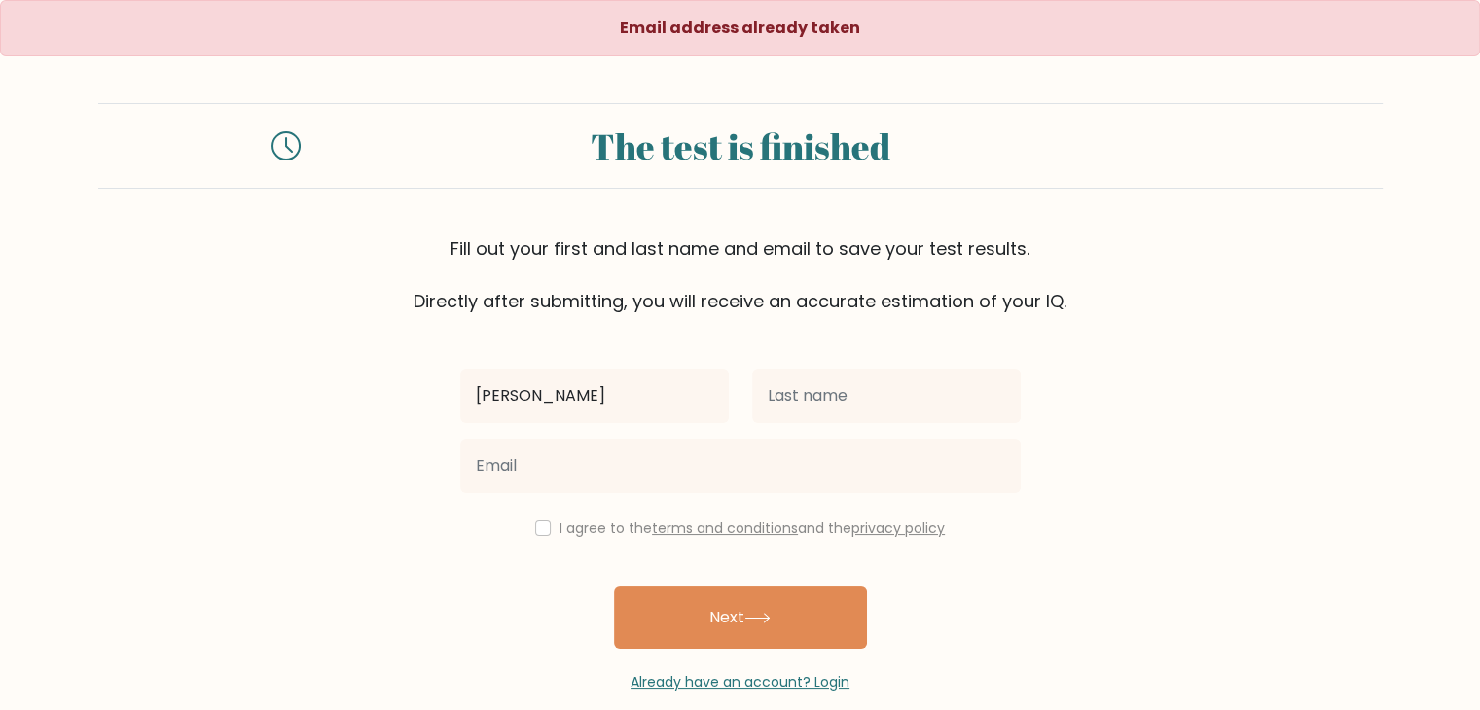
type input "[PERSON_NAME] SHEEN"
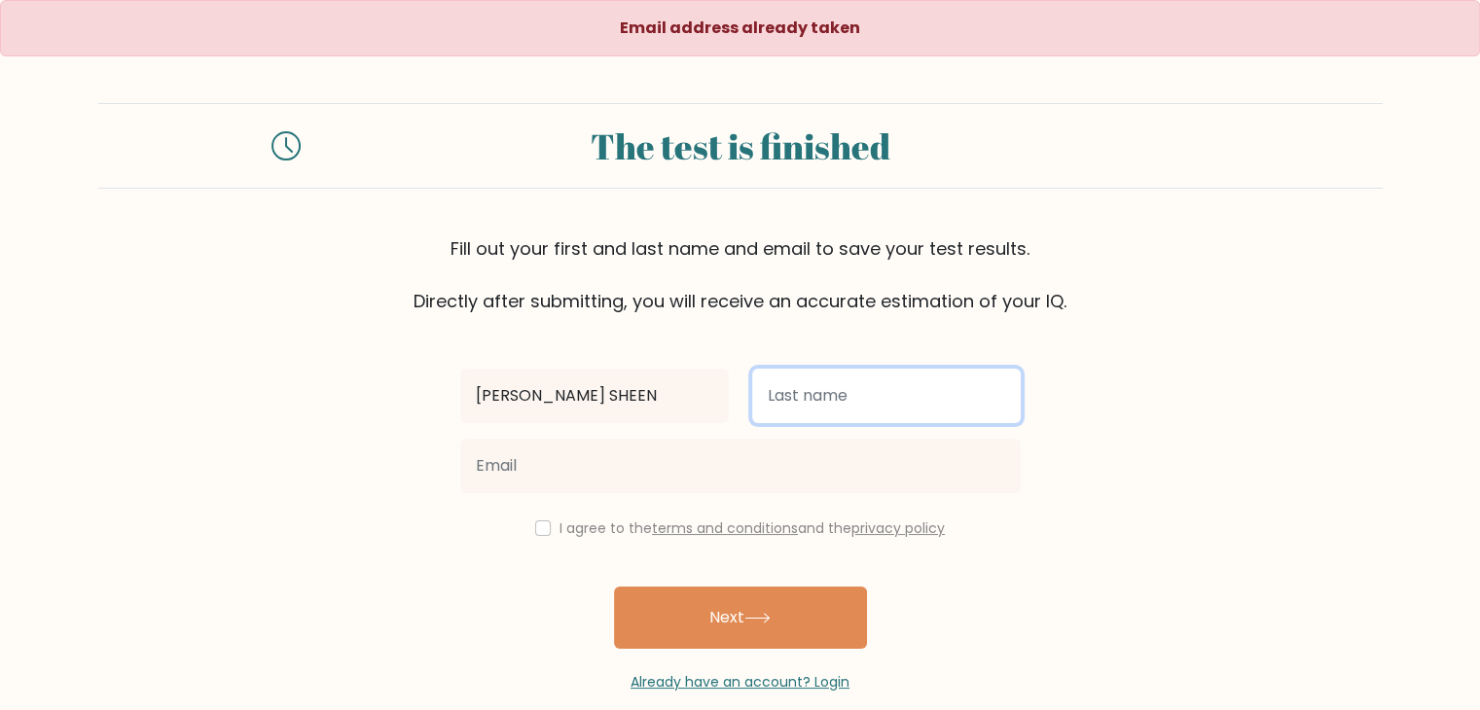
click at [784, 417] on input "text" at bounding box center [886, 396] width 269 height 54
type input "[PERSON_NAME]"
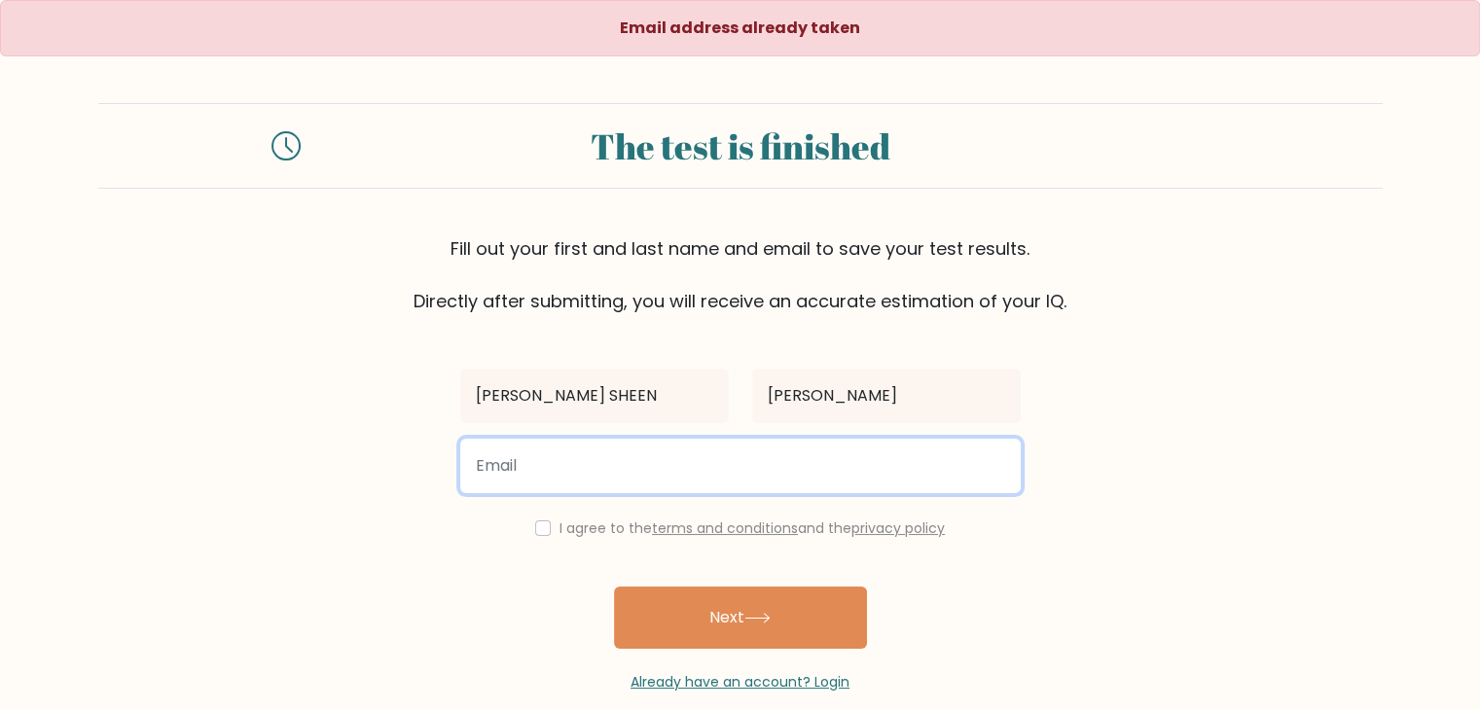
click at [728, 456] on input "email" at bounding box center [740, 466] width 560 height 54
type input "[EMAIL_ADDRESS][DOMAIN_NAME]"
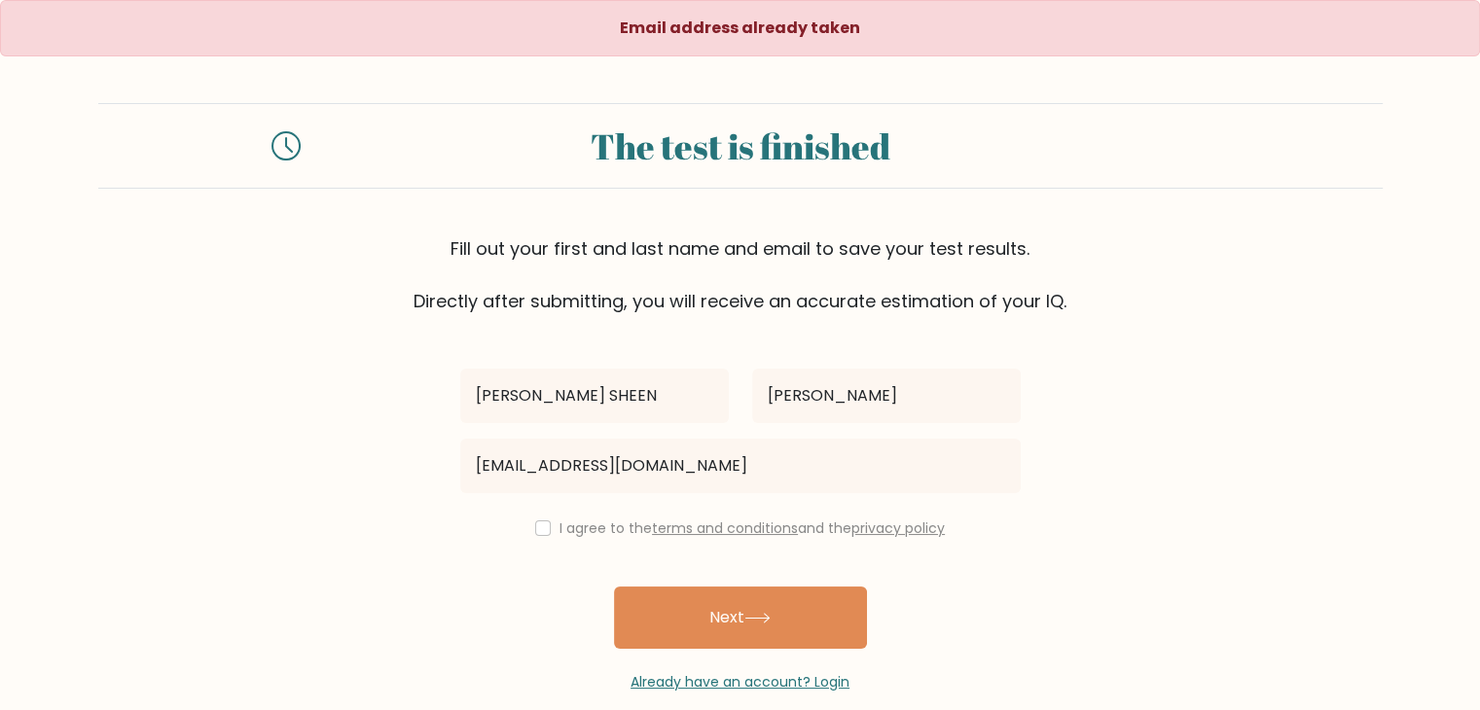
click at [547, 527] on div "I agree to the terms and conditions and the privacy policy" at bounding box center [741, 528] width 584 height 23
click at [543, 534] on input "checkbox" at bounding box center [543, 529] width 16 height 16
checkbox input "true"
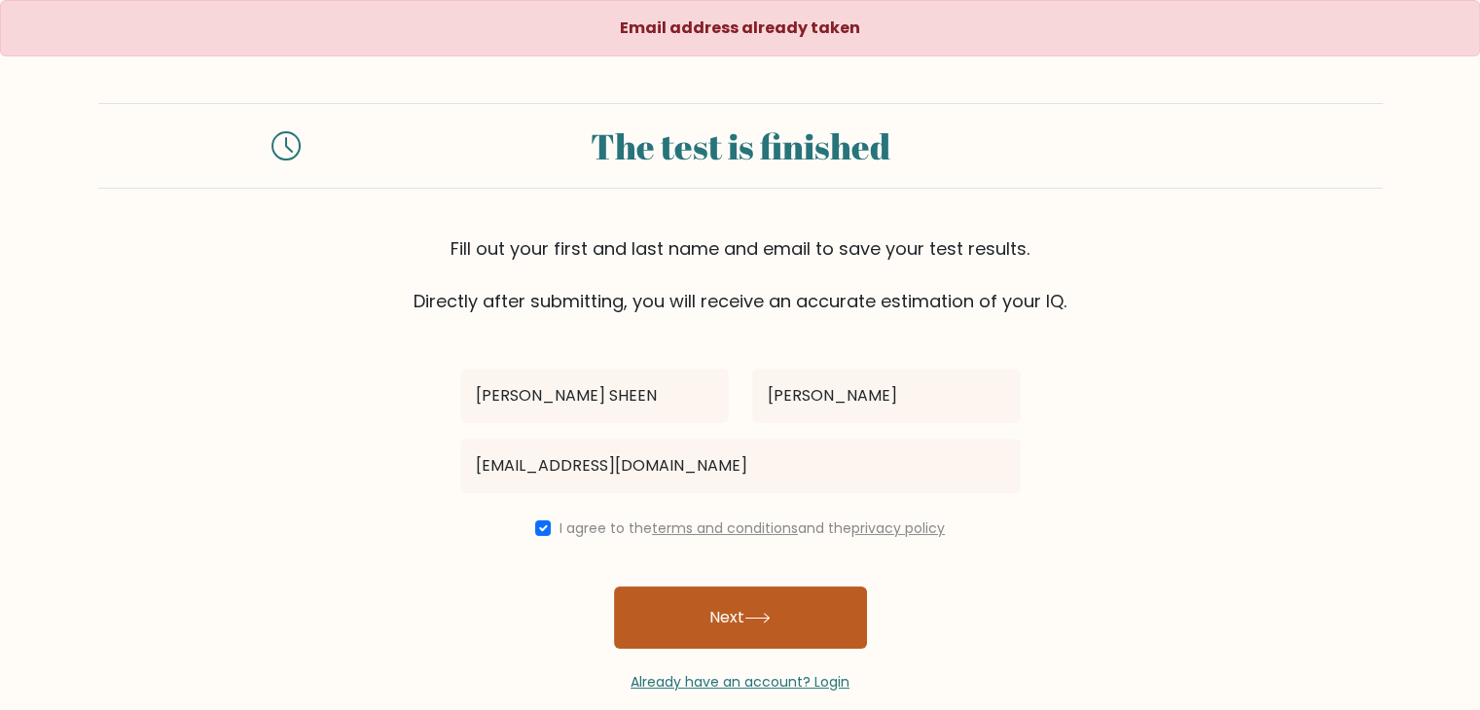
click at [696, 615] on button "Next" at bounding box center [740, 618] width 253 height 62
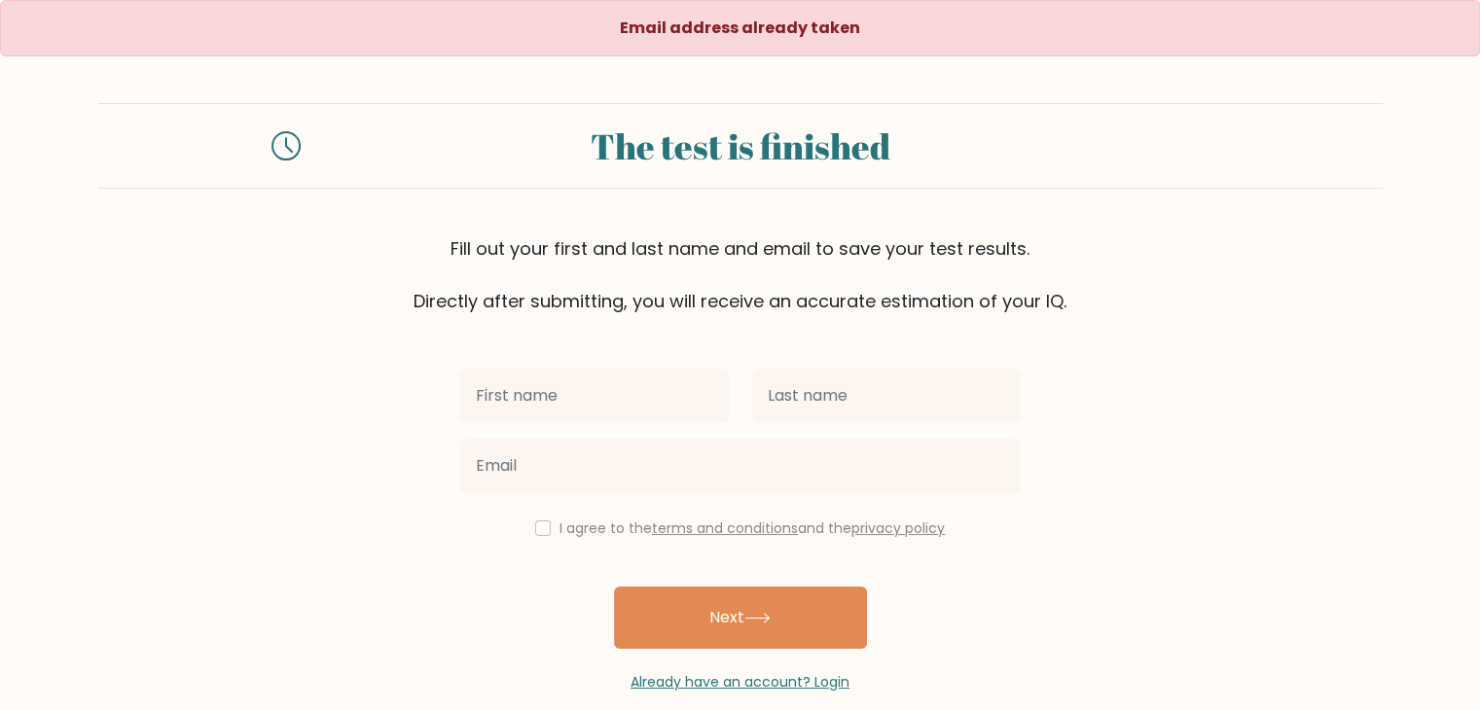
click at [501, 408] on input "text" at bounding box center [594, 396] width 269 height 54
type input "[PERSON_NAME] SHEEN"
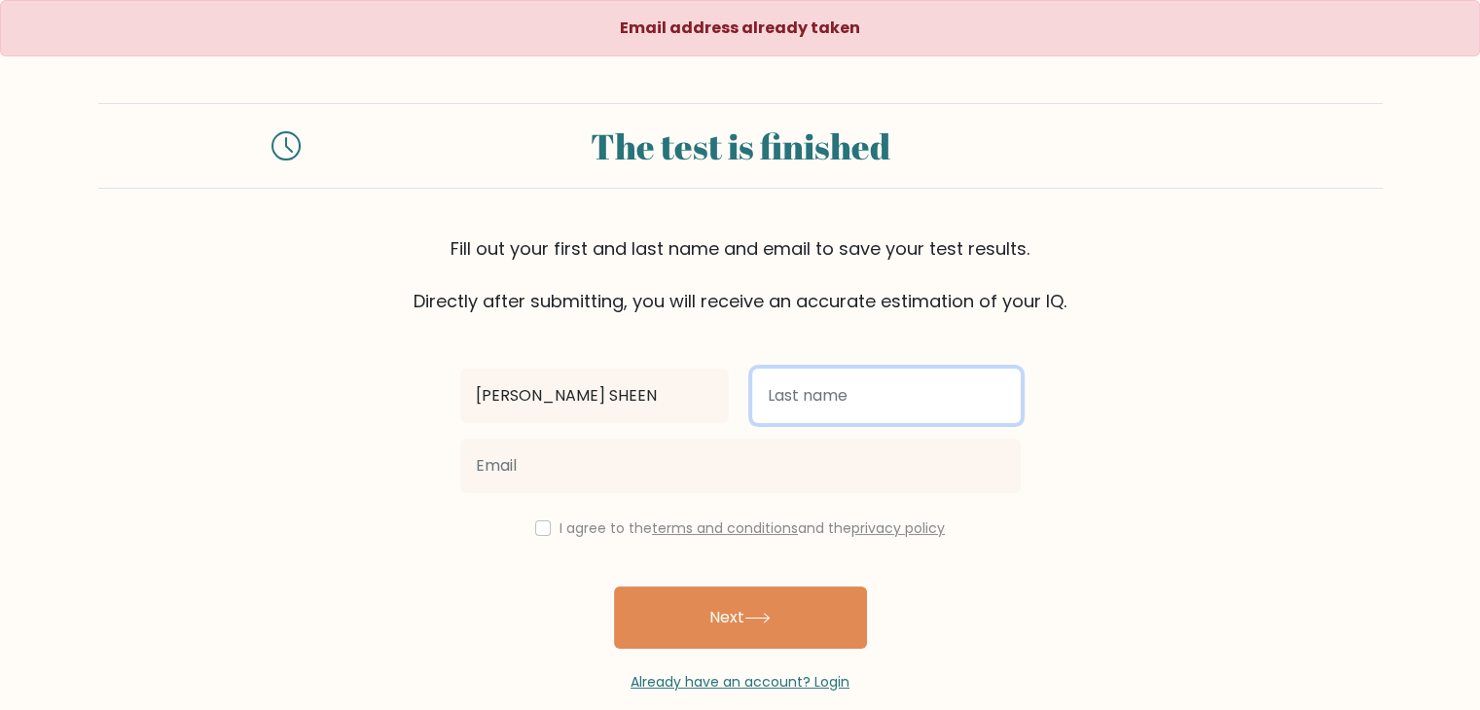
click at [828, 399] on input "text" at bounding box center [886, 396] width 269 height 54
type input "[PERSON_NAME]"
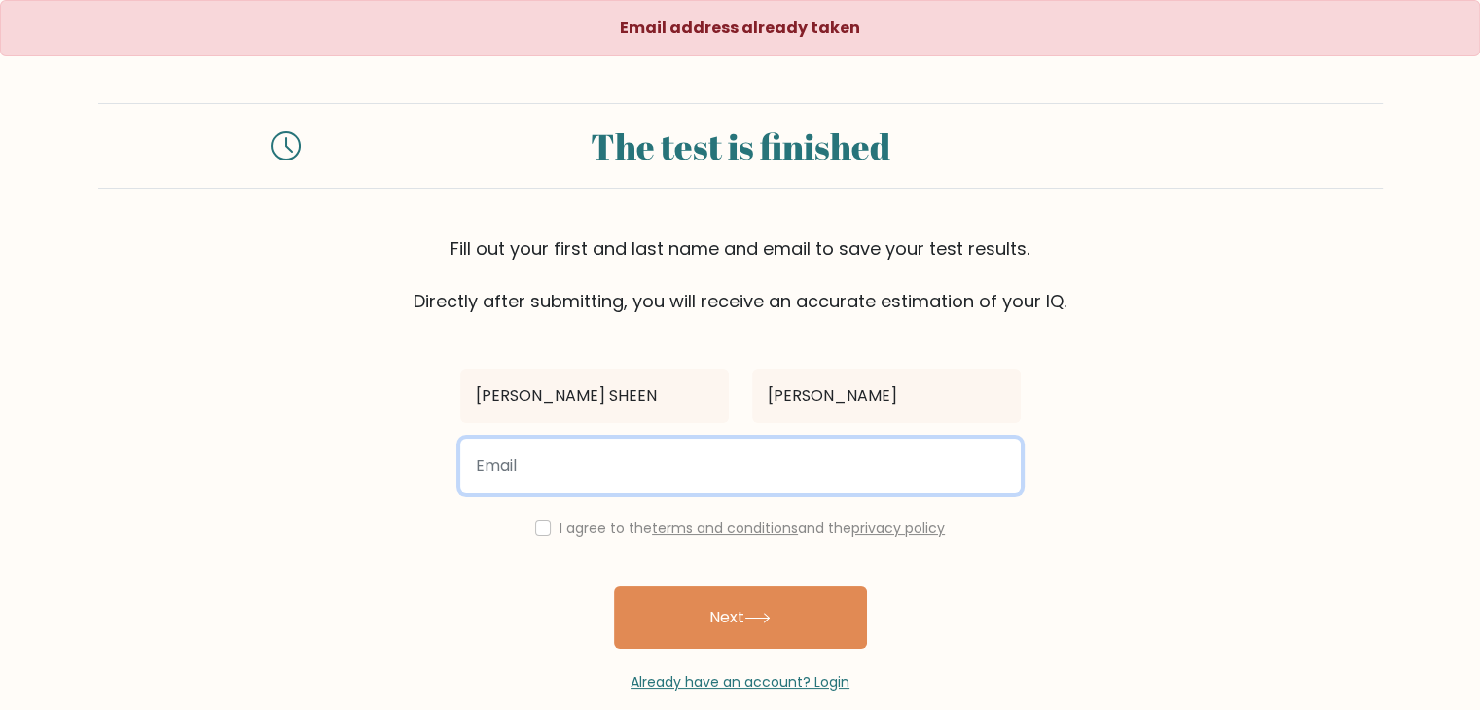
click at [672, 456] on input "email" at bounding box center [740, 466] width 560 height 54
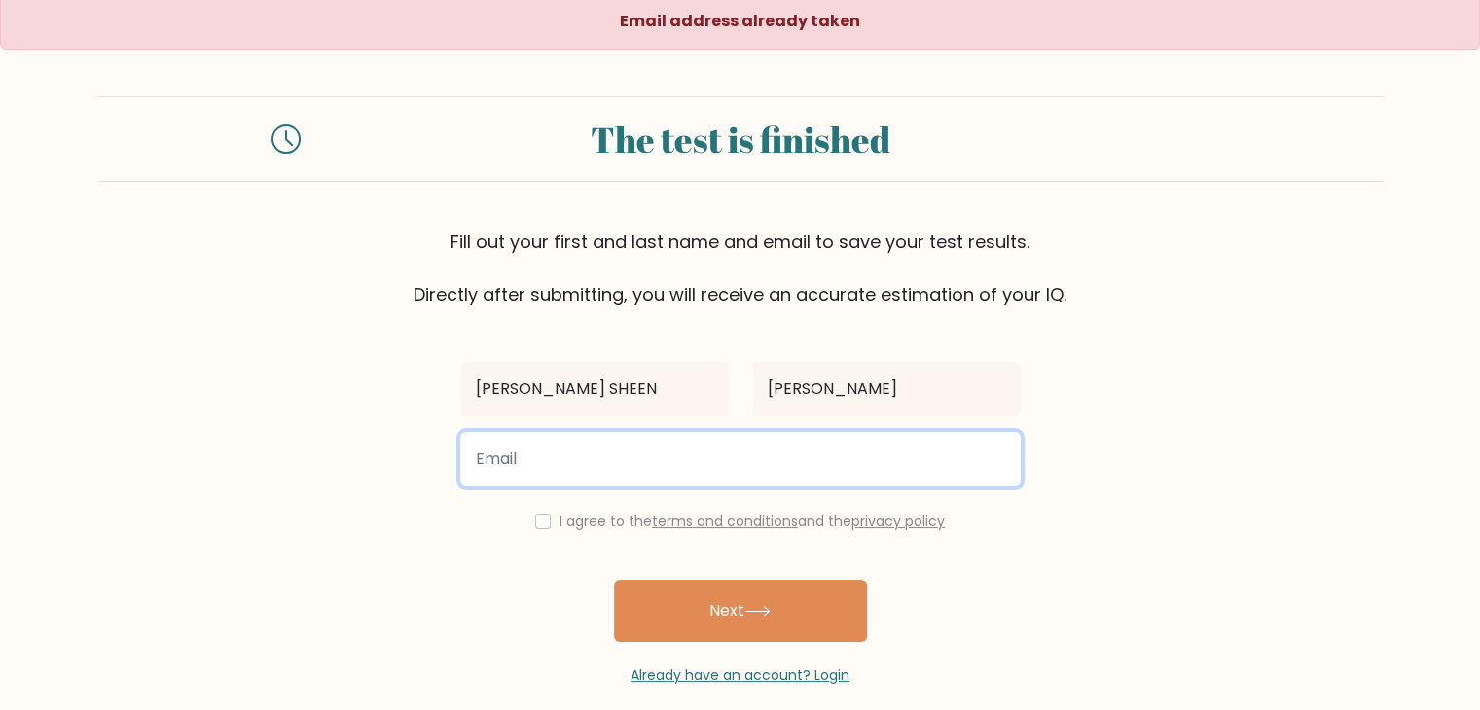
scroll to position [28, 0]
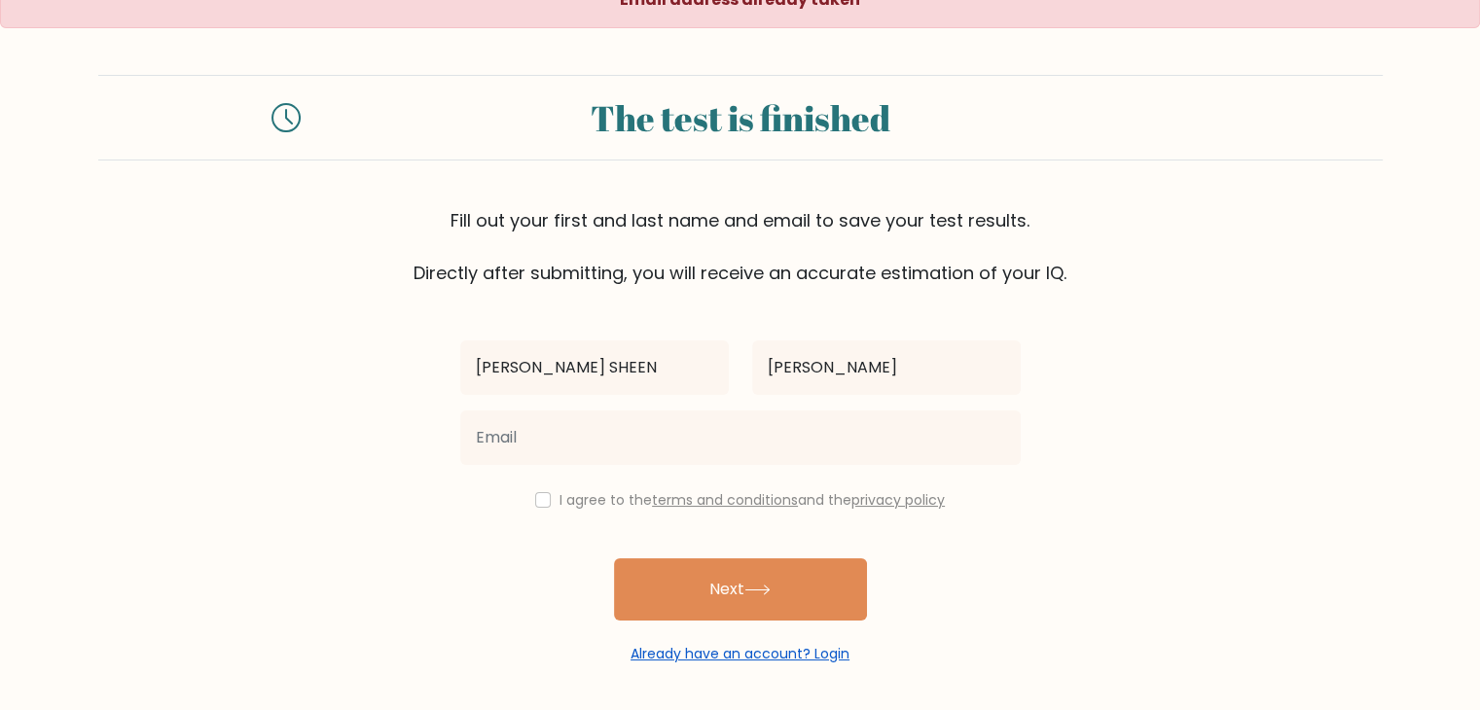
click at [781, 644] on link "Already have an account? Login" at bounding box center [740, 653] width 219 height 19
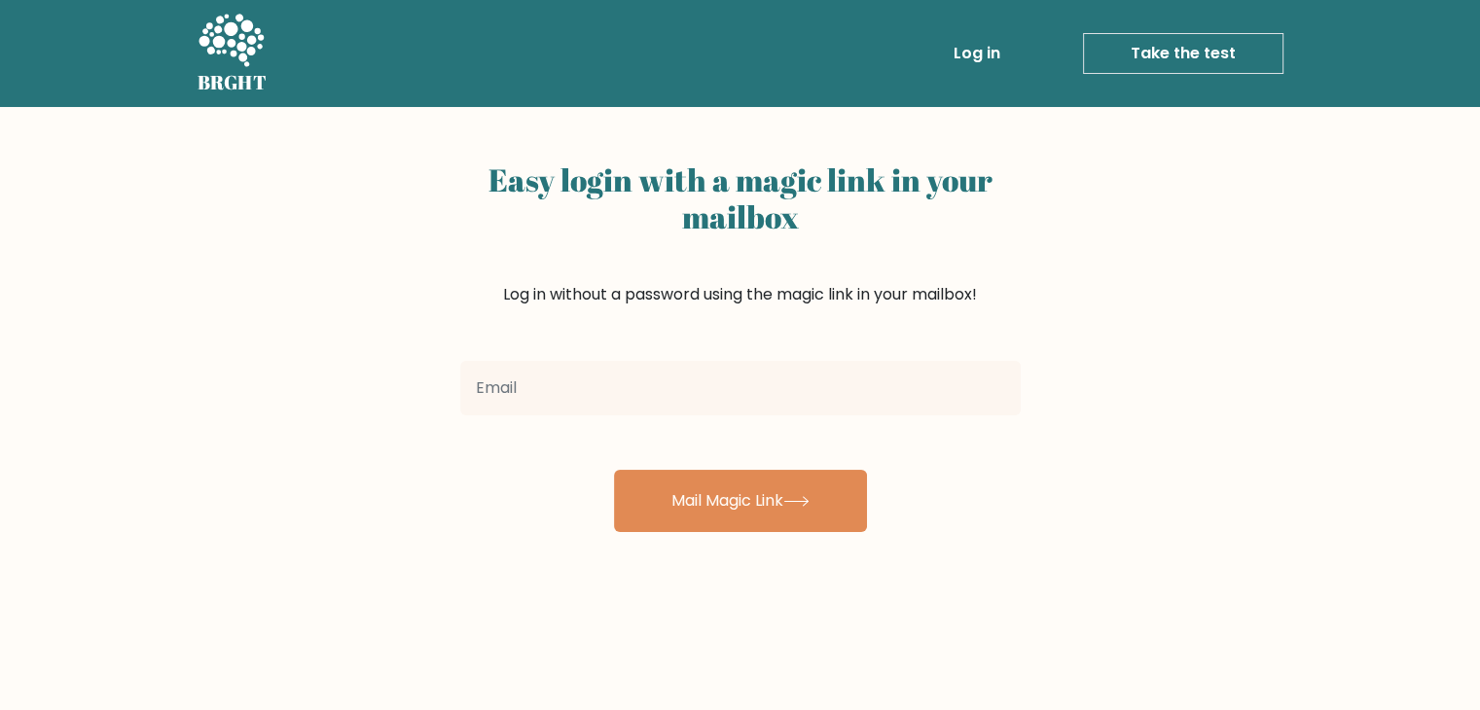
click at [653, 411] on input "email" at bounding box center [740, 388] width 560 height 54
type input "[EMAIL_ADDRESS][DOMAIN_NAME]"
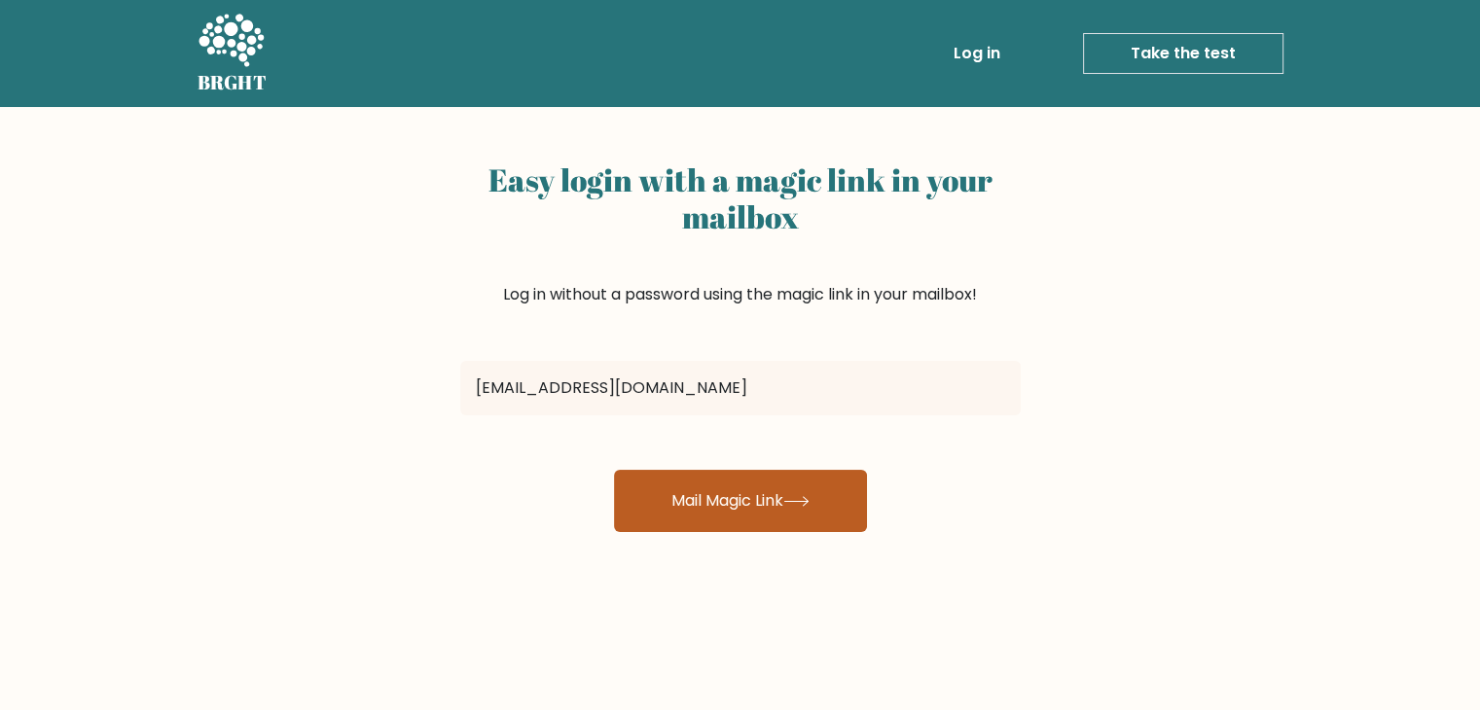
click at [736, 486] on button "Mail Magic Link" at bounding box center [740, 501] width 253 height 62
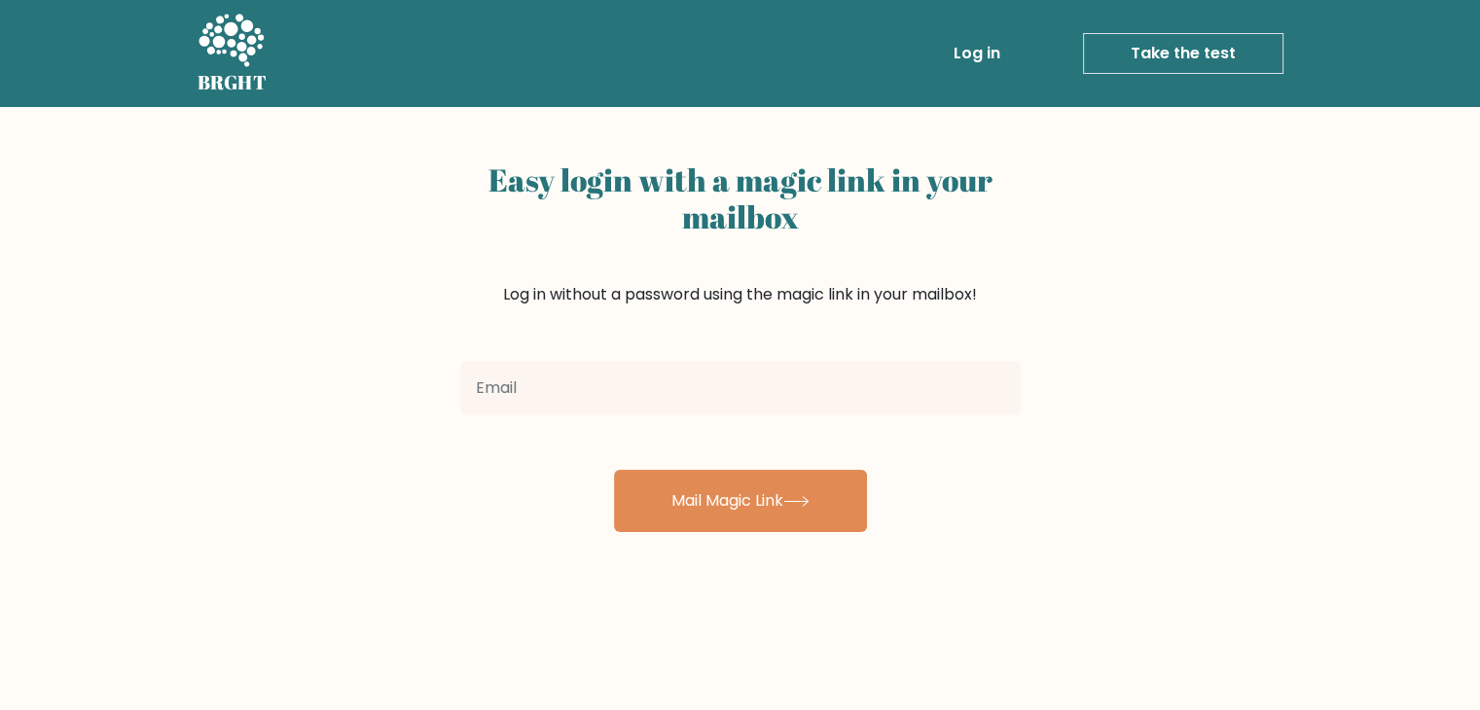
click at [601, 382] on input "email" at bounding box center [740, 388] width 560 height 54
